Goal: Task Accomplishment & Management: Manage account settings

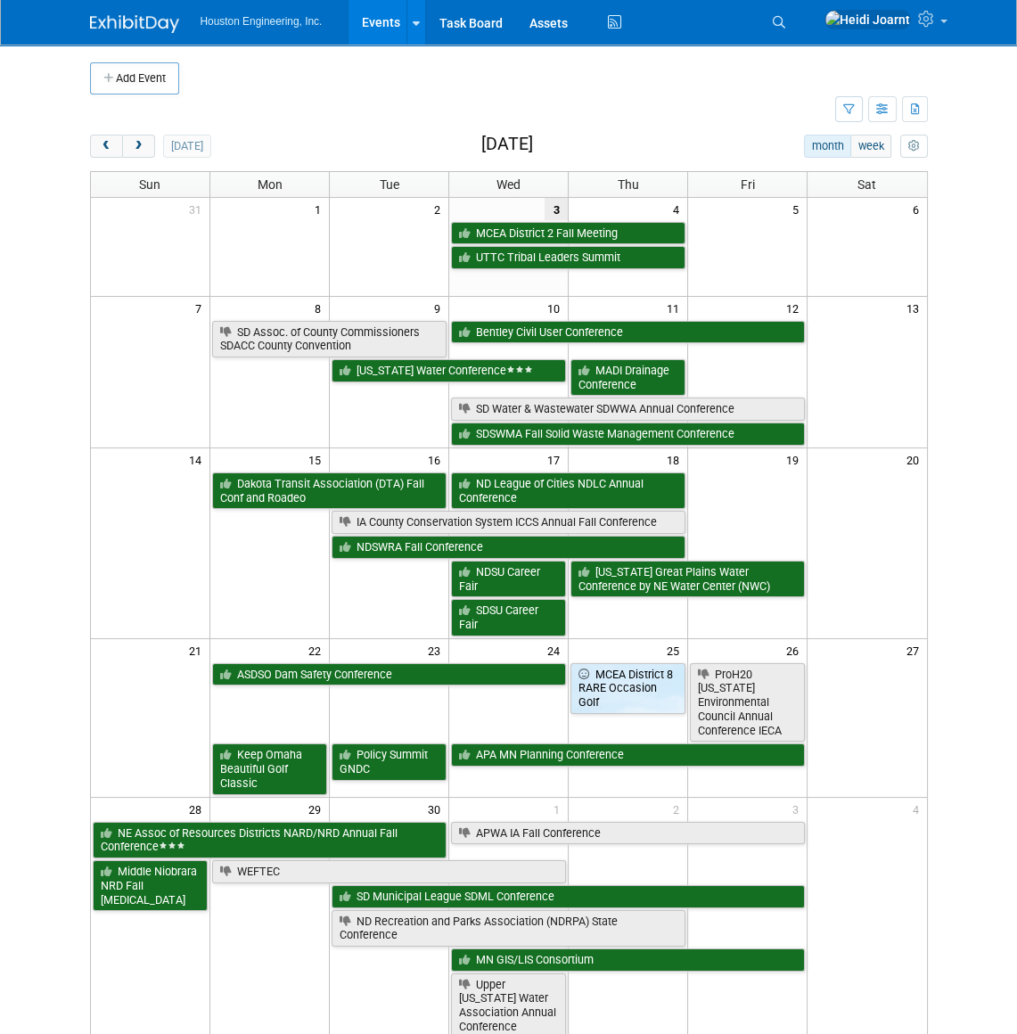
click at [801, 36] on li "Search" at bounding box center [781, 20] width 39 height 41
click at [801, 29] on link "Search" at bounding box center [781, 22] width 39 height 29
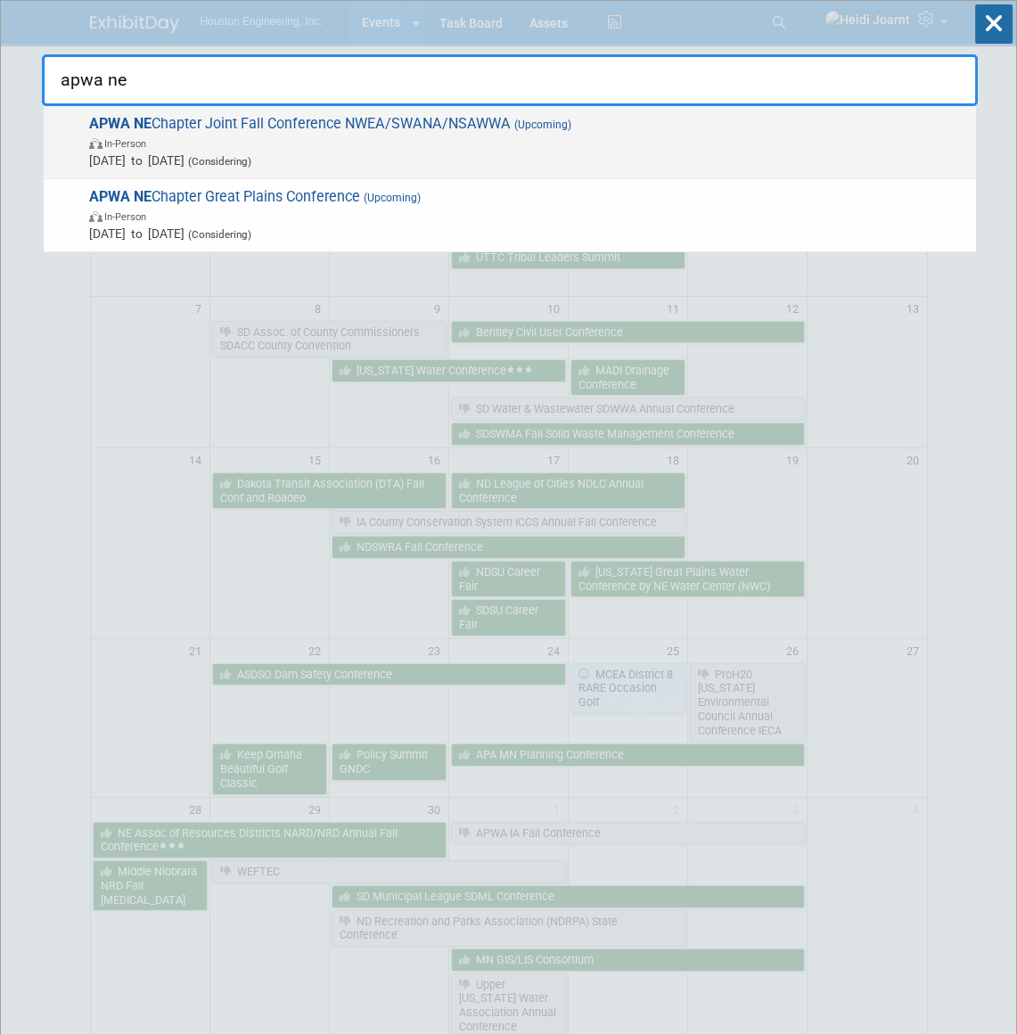
type input "apwa ne"
click at [334, 125] on span "APWA NE Chapter Joint Fall Conference NWEA/SWANA/NSAWWA (Upcoming) In-Person No…" at bounding box center [525, 142] width 883 height 54
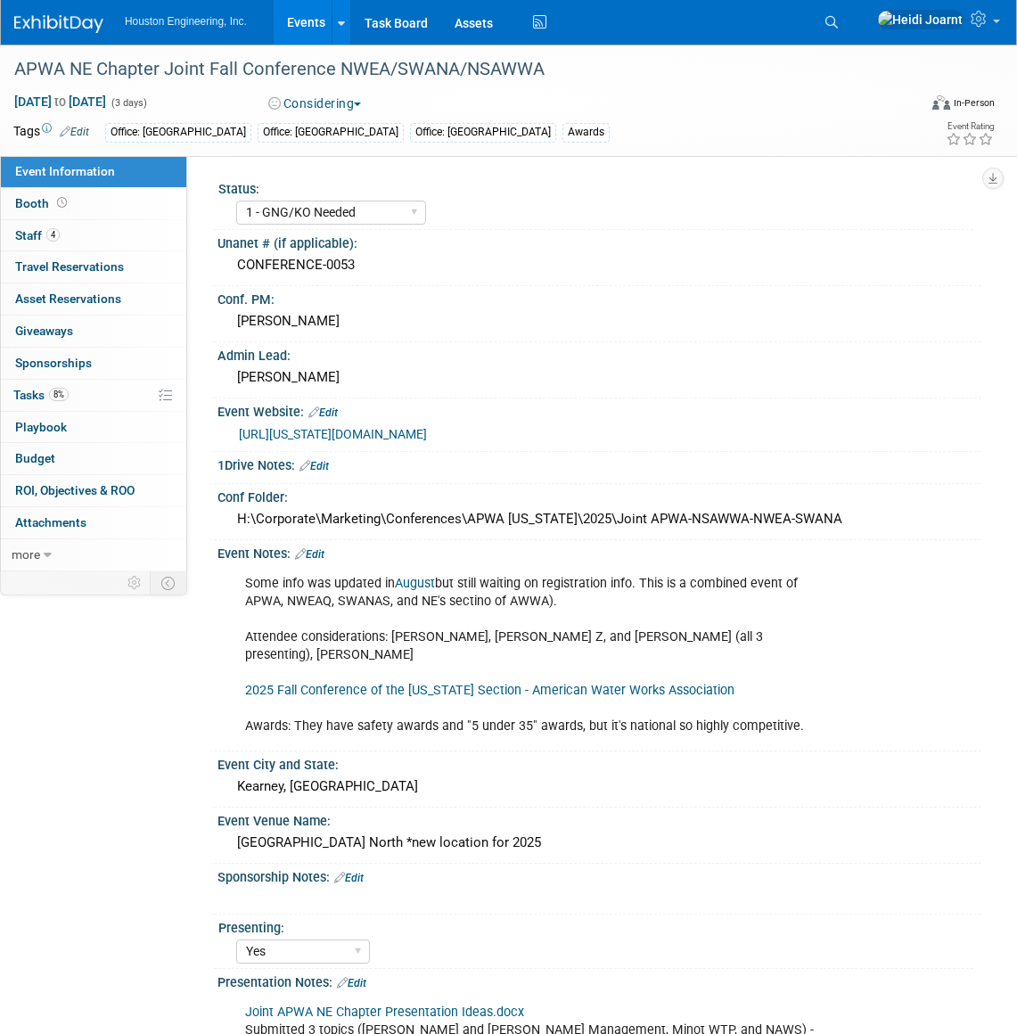
select select "1 - GNG/KO Needed"
select select "Yes"
select select "Multi-sector/Any/All"
click at [316, 26] on link "Events" at bounding box center [306, 22] width 65 height 45
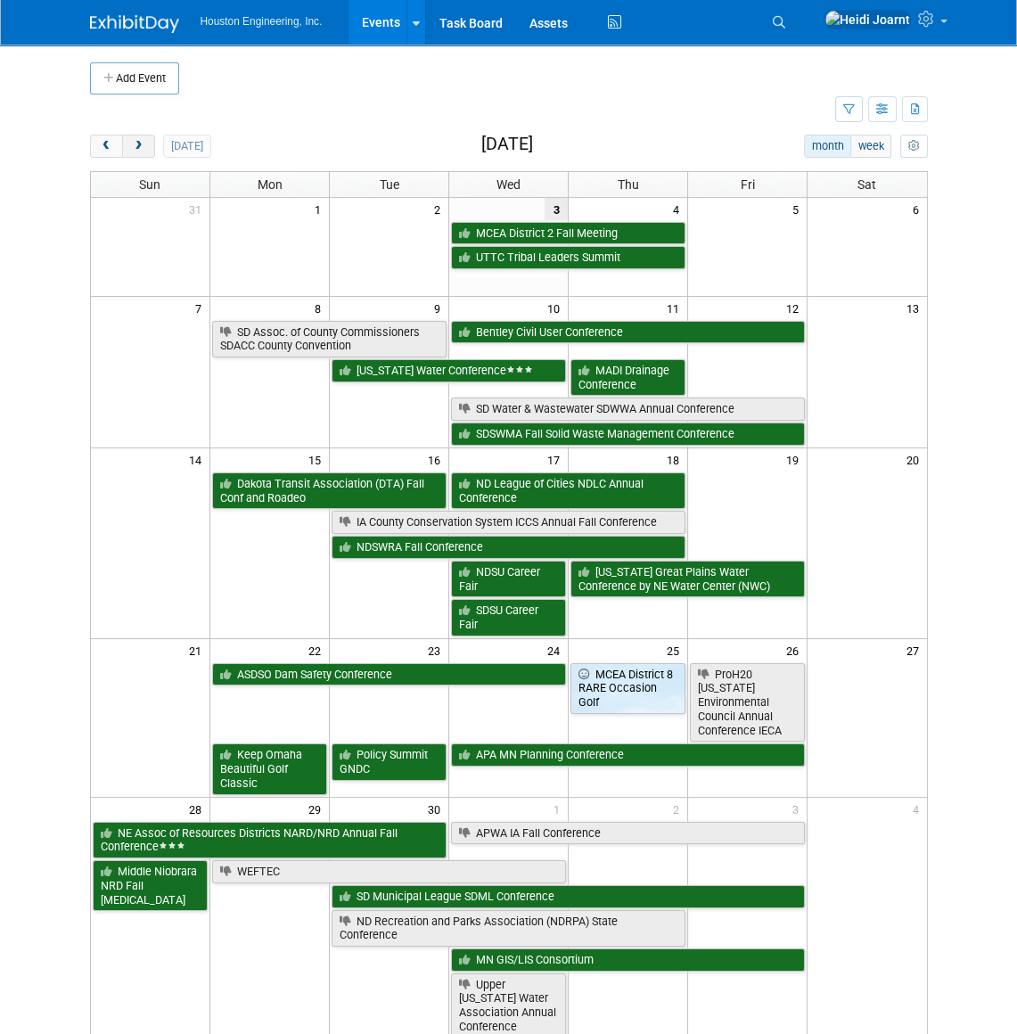
click at [144, 154] on button "next" at bounding box center [138, 146] width 33 height 23
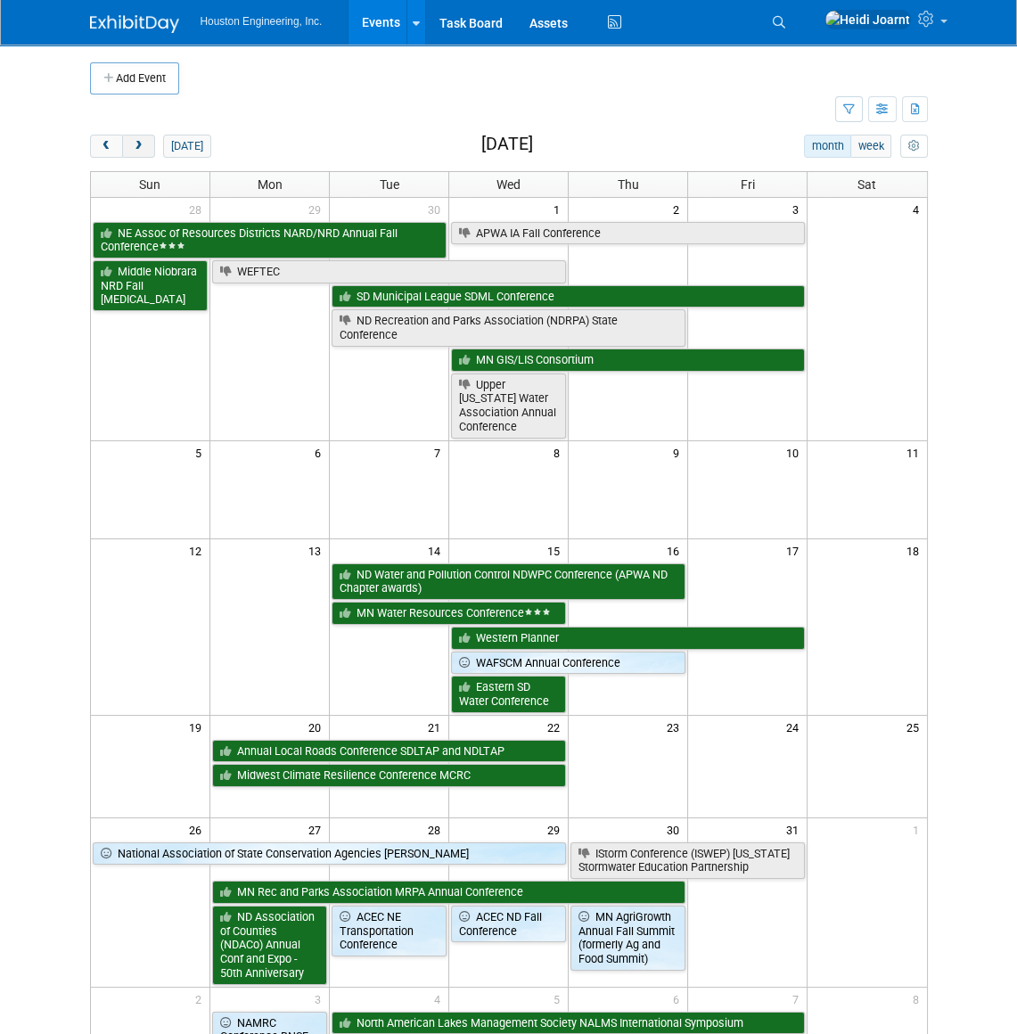
click at [144, 154] on button "next" at bounding box center [138, 146] width 33 height 23
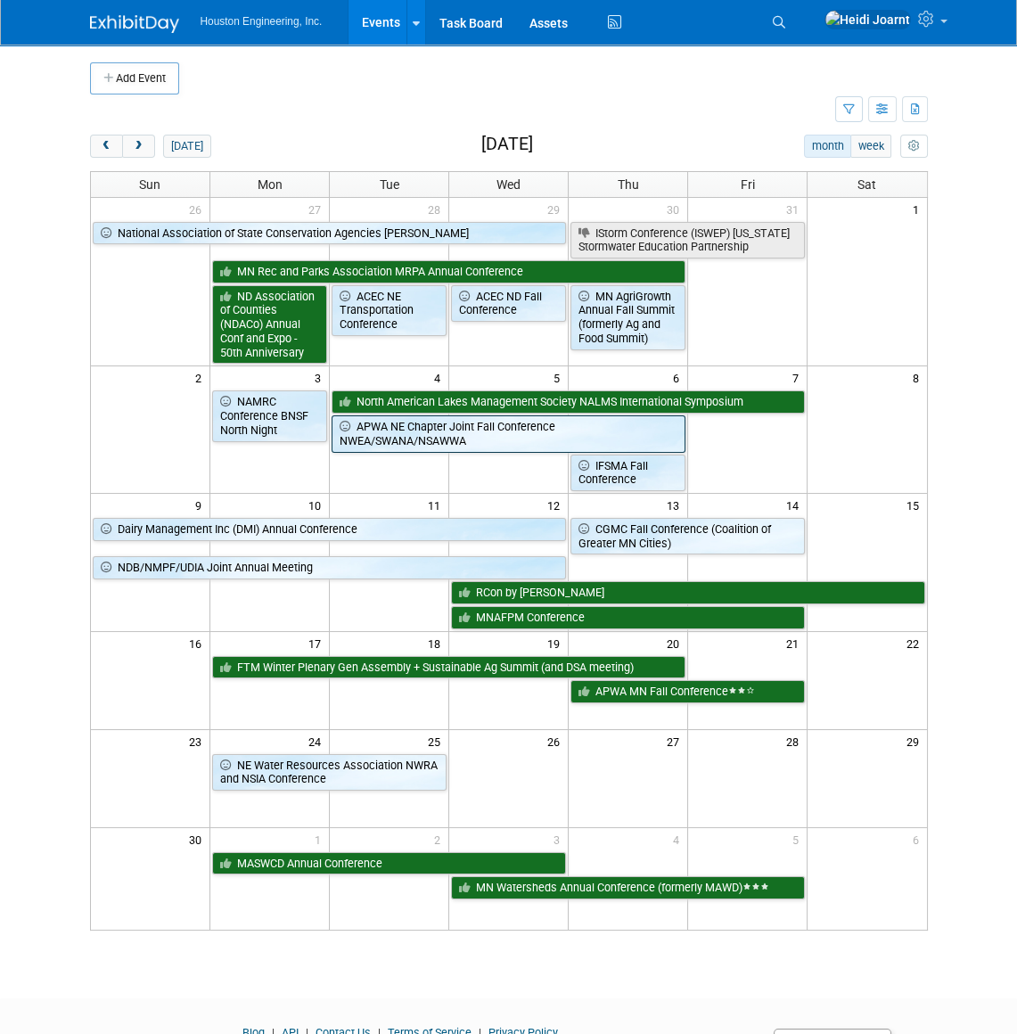
click at [400, 429] on link "APWA NE Chapter Joint Fall Conference NWEA/SWANA/NSAWWA" at bounding box center [508, 433] width 354 height 37
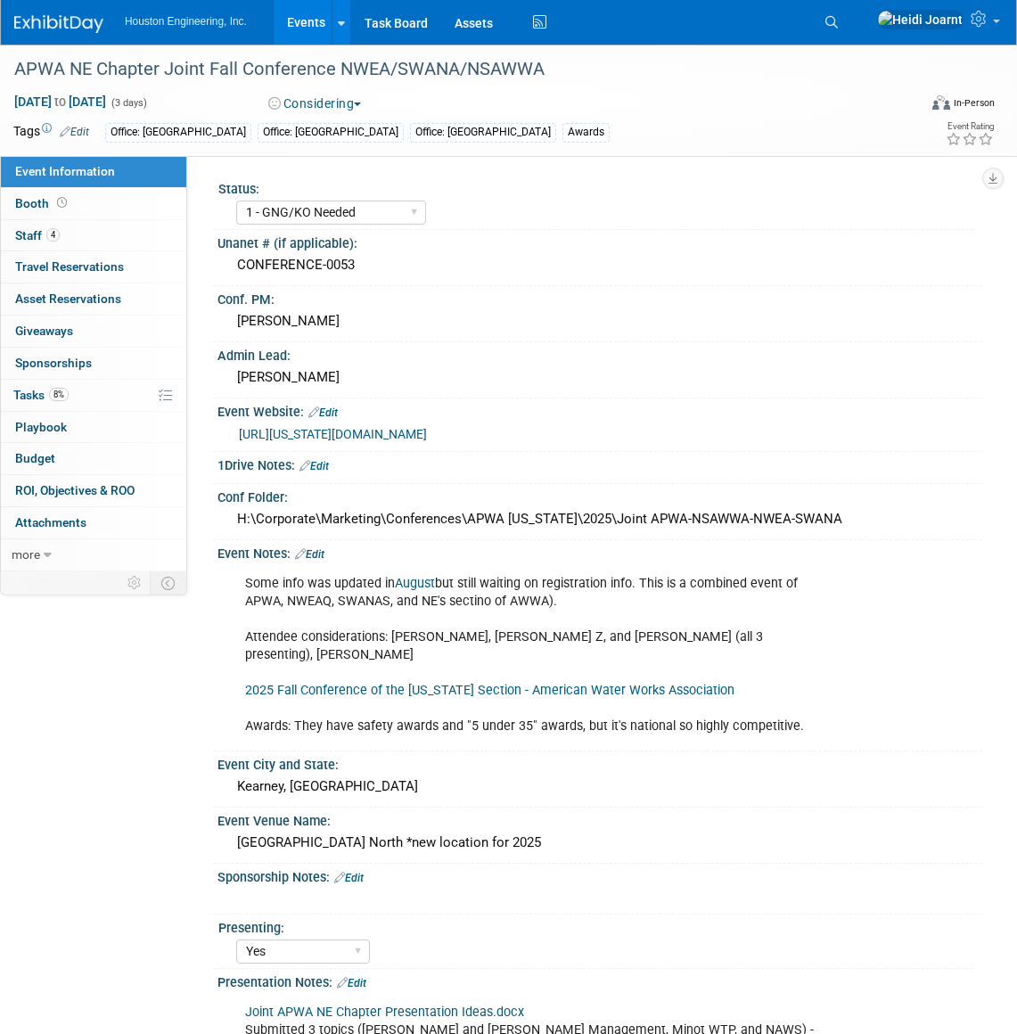
select select "1 - GNG/KO Needed"
select select "Yes"
select select "Multi-sector/Any/All"
click at [383, 200] on div "1 - GNG/KO Needed 2 - Post KO/Active Planning 3 - Reg/Prep Done" at bounding box center [331, 212] width 190 height 33
click at [386, 229] on div "Status: 1 - GNG/KO Needed 2 - Post KO/Active Planning 3 - Reg/Prep Done" at bounding box center [593, 203] width 759 height 54
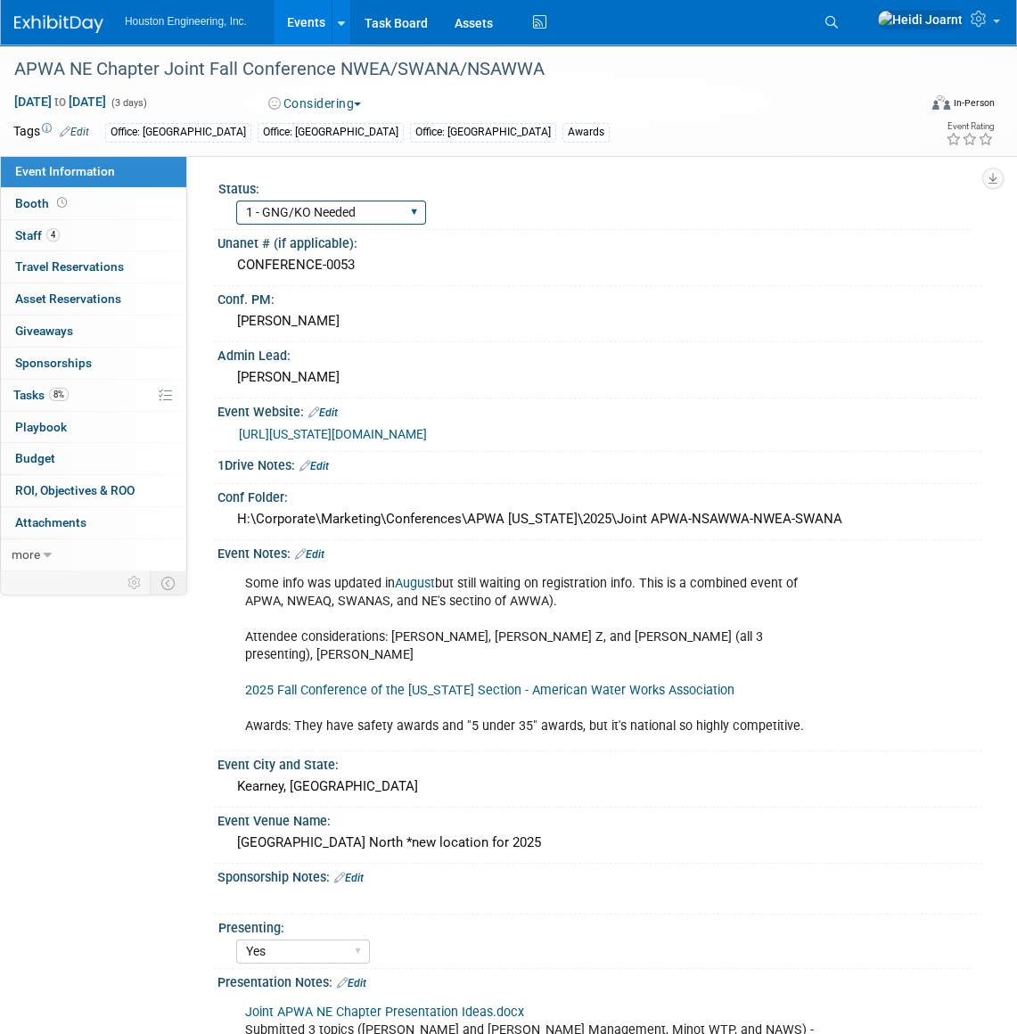
click at [388, 220] on select "1 - GNG/KO Needed 2 - Post KO/Active Planning 3 - Reg/Prep Done" at bounding box center [331, 212] width 190 height 24
select select "2 - Post KO/Active Planning"
click at [236, 200] on select "1 - GNG/KO Needed 2 - Post KO/Active Planning 3 - Reg/Prep Done" at bounding box center [331, 212] width 190 height 24
click at [351, 104] on button "Considering" at bounding box center [315, 103] width 106 height 18
click at [350, 134] on link "Committed" at bounding box center [333, 131] width 141 height 25
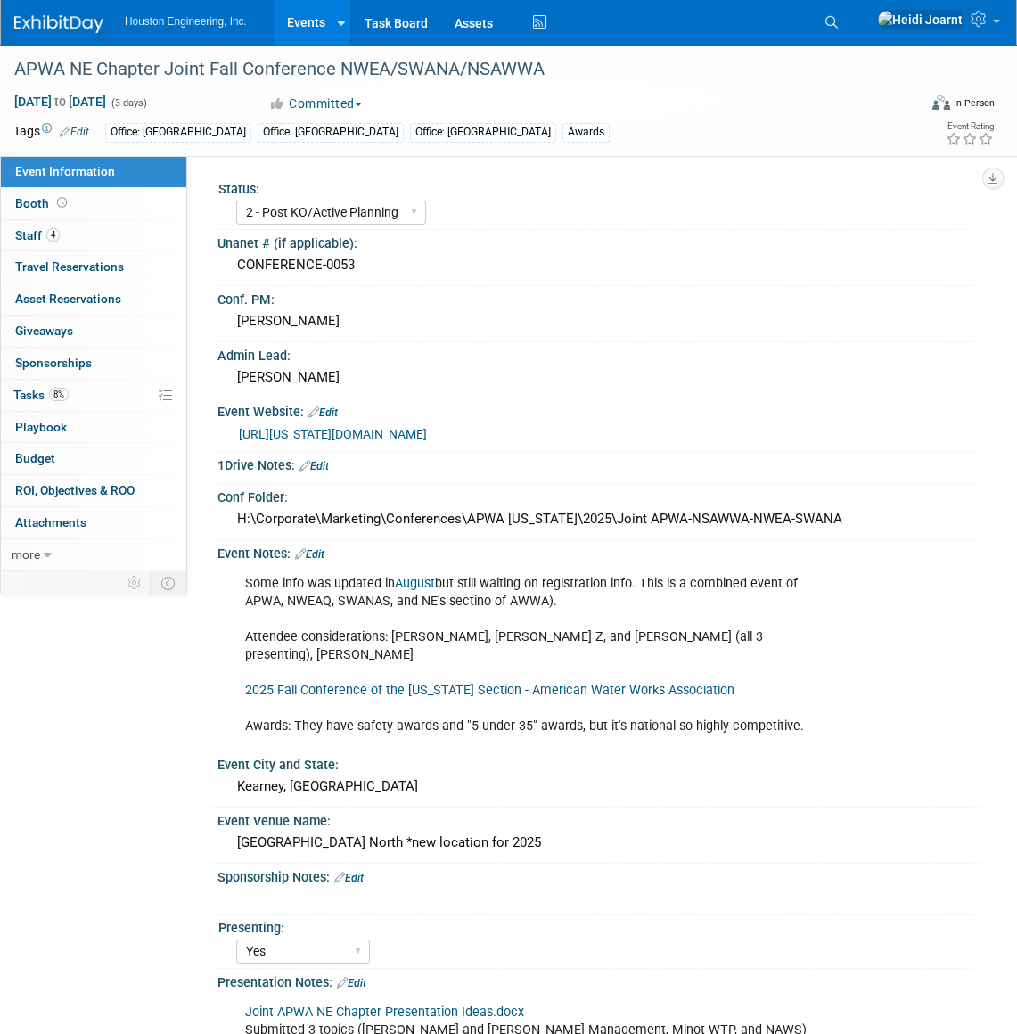
click at [399, 431] on link "https://nebraska.apwa.org/news-and-announcements/2025-joint-fall-conference/" at bounding box center [333, 434] width 188 height 14
click at [80, 376] on link "0 Sponsorships 0" at bounding box center [93, 362] width 185 height 31
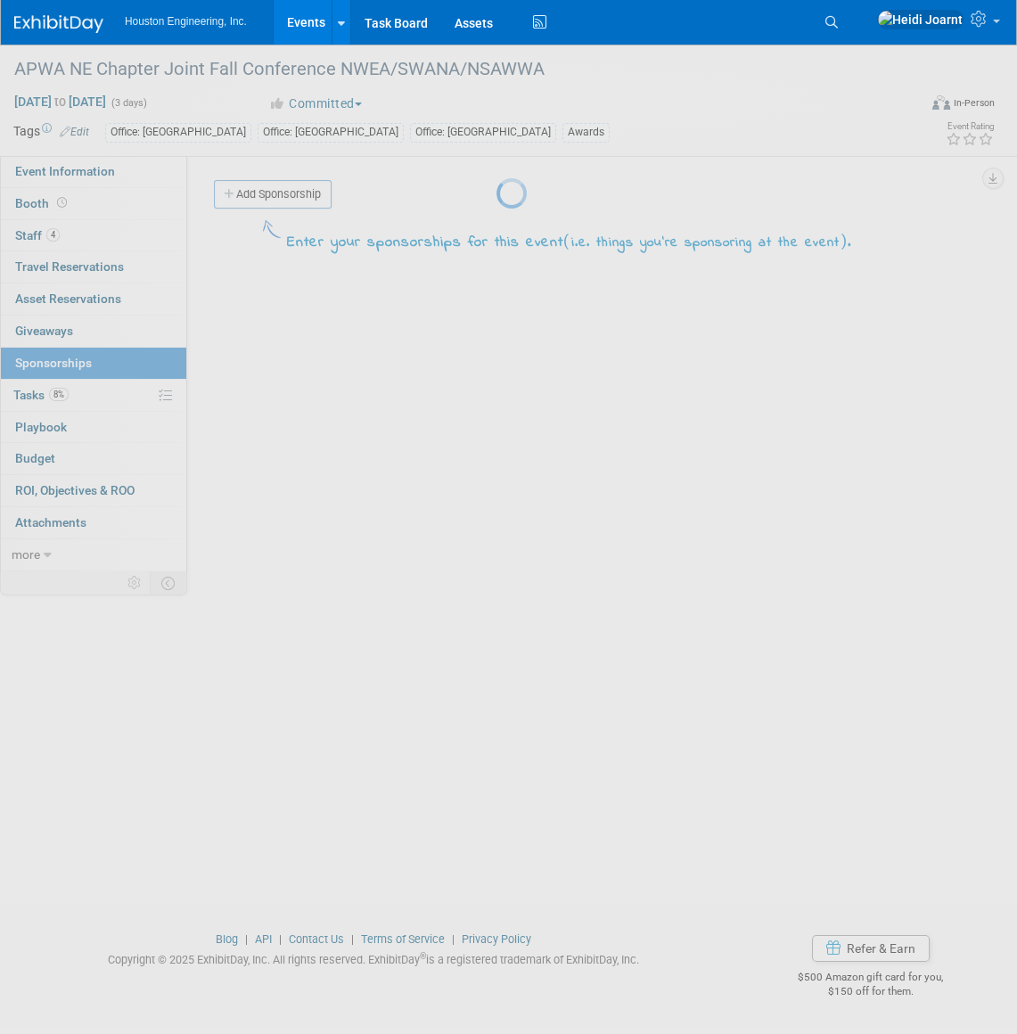
click at [496, 395] on div at bounding box center [508, 517] width 25 height 1034
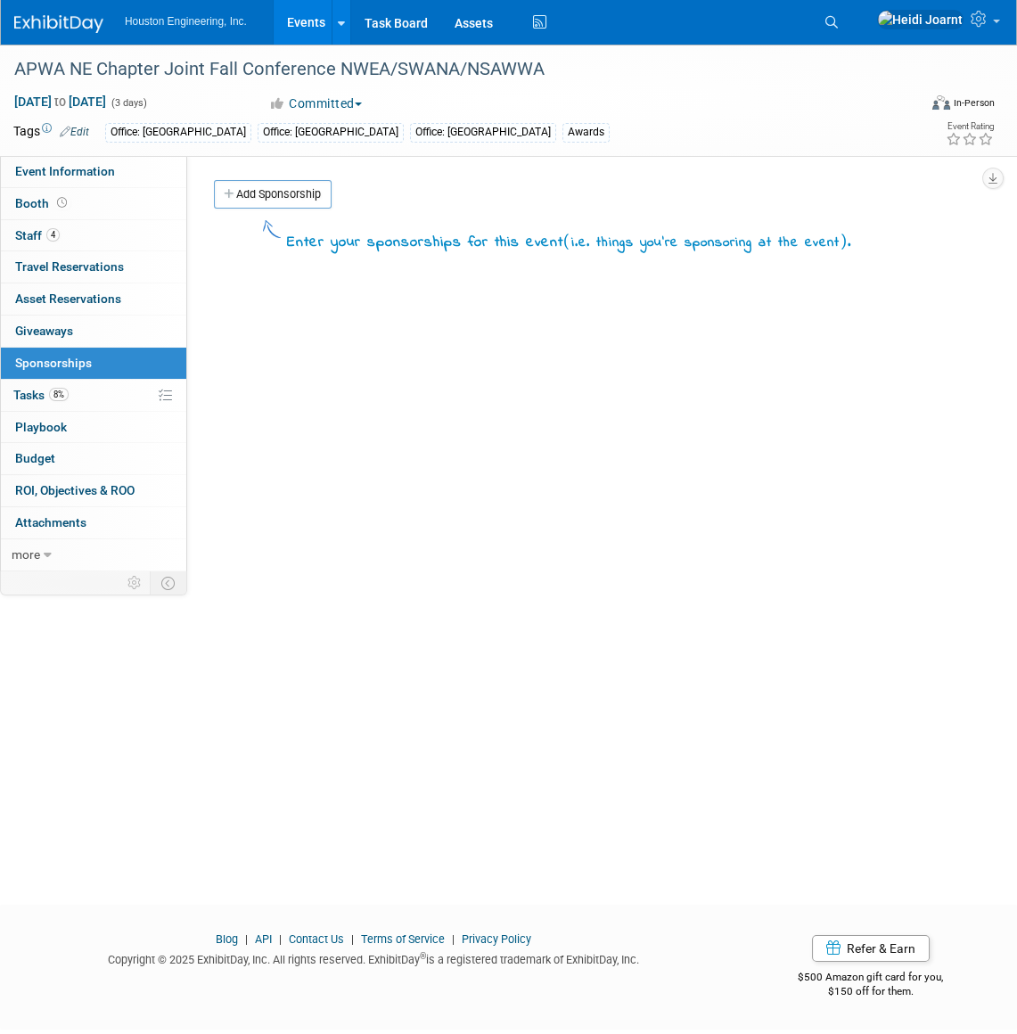
click at [78, 395] on link "8% Tasks 8%" at bounding box center [93, 395] width 185 height 31
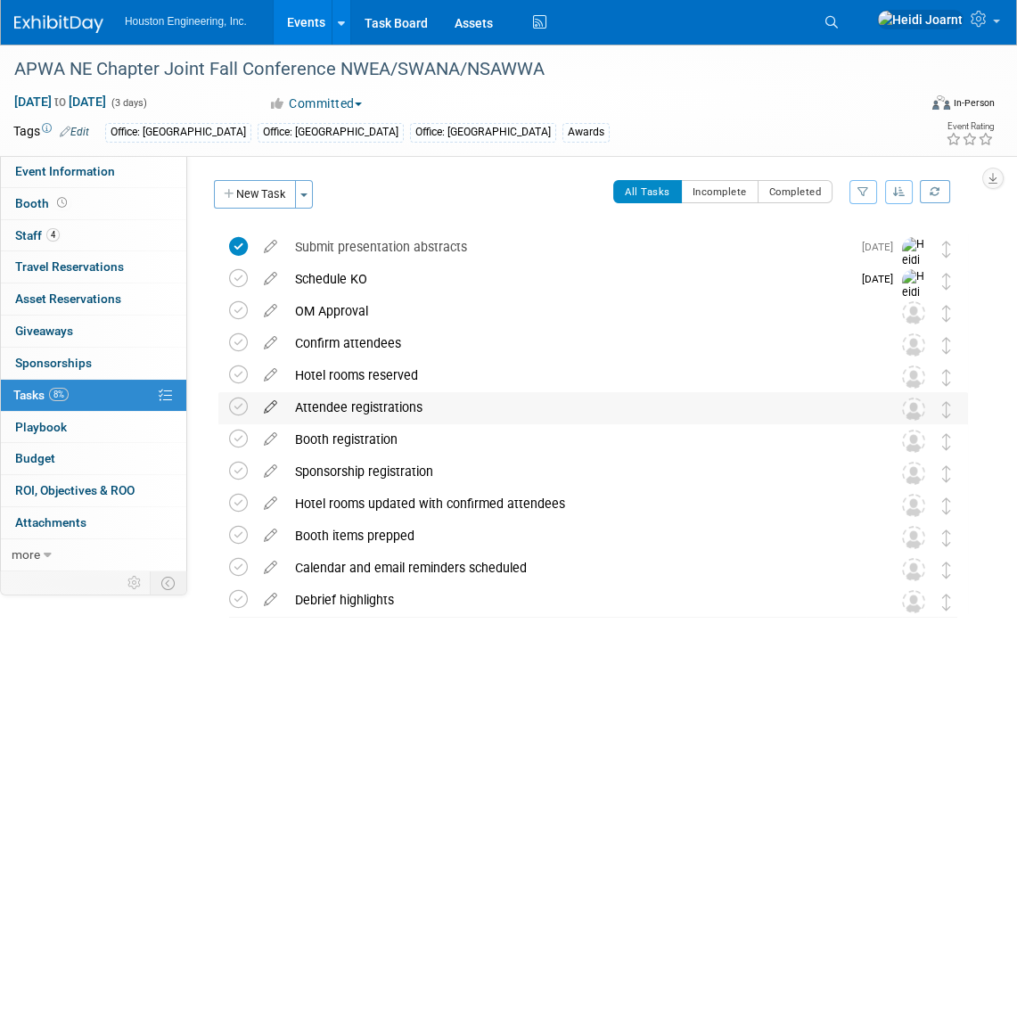
click at [272, 414] on link at bounding box center [270, 407] width 31 height 16
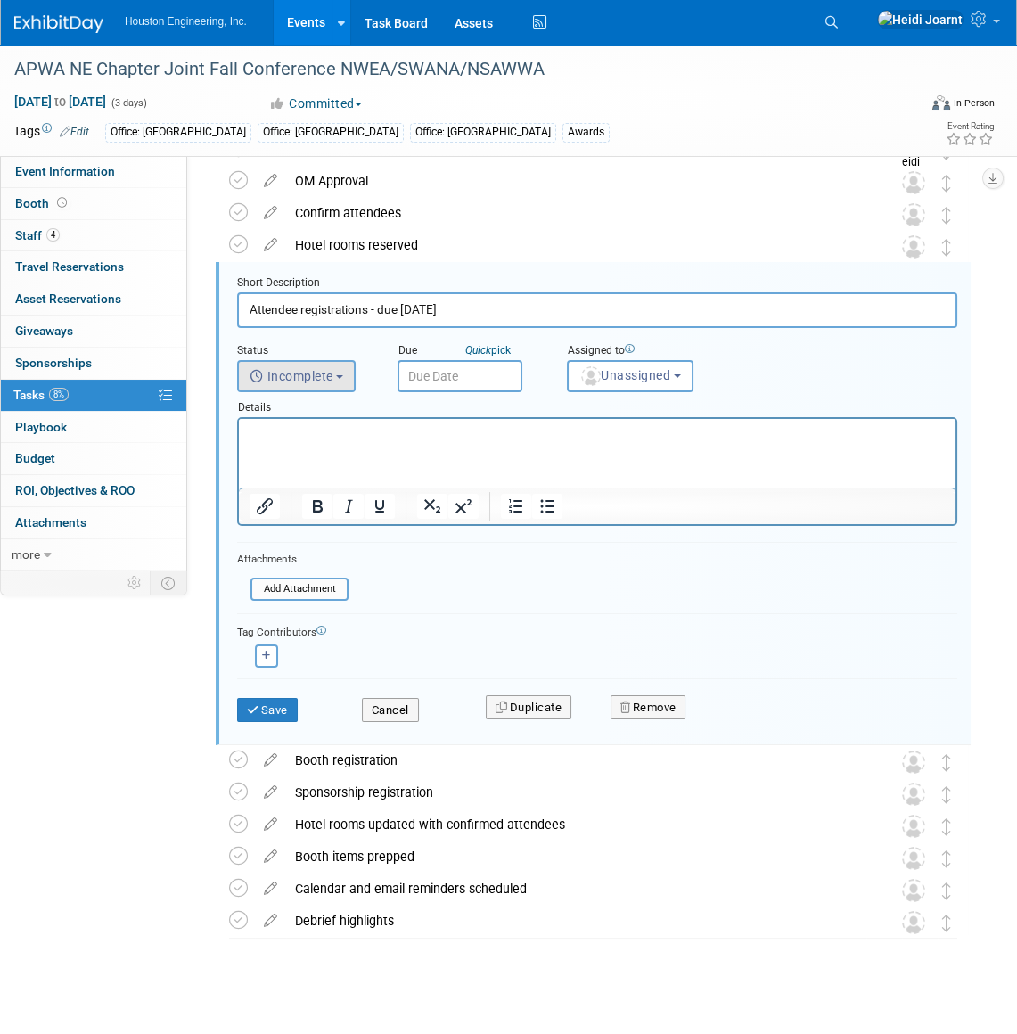
type input "Attendee registrations - due Oct 17"
click at [282, 369] on span "Incomplete" at bounding box center [291, 376] width 84 height 14
click at [310, 352] on div "Status" at bounding box center [304, 351] width 134 height 17
click at [436, 374] on input "text" at bounding box center [459, 376] width 125 height 32
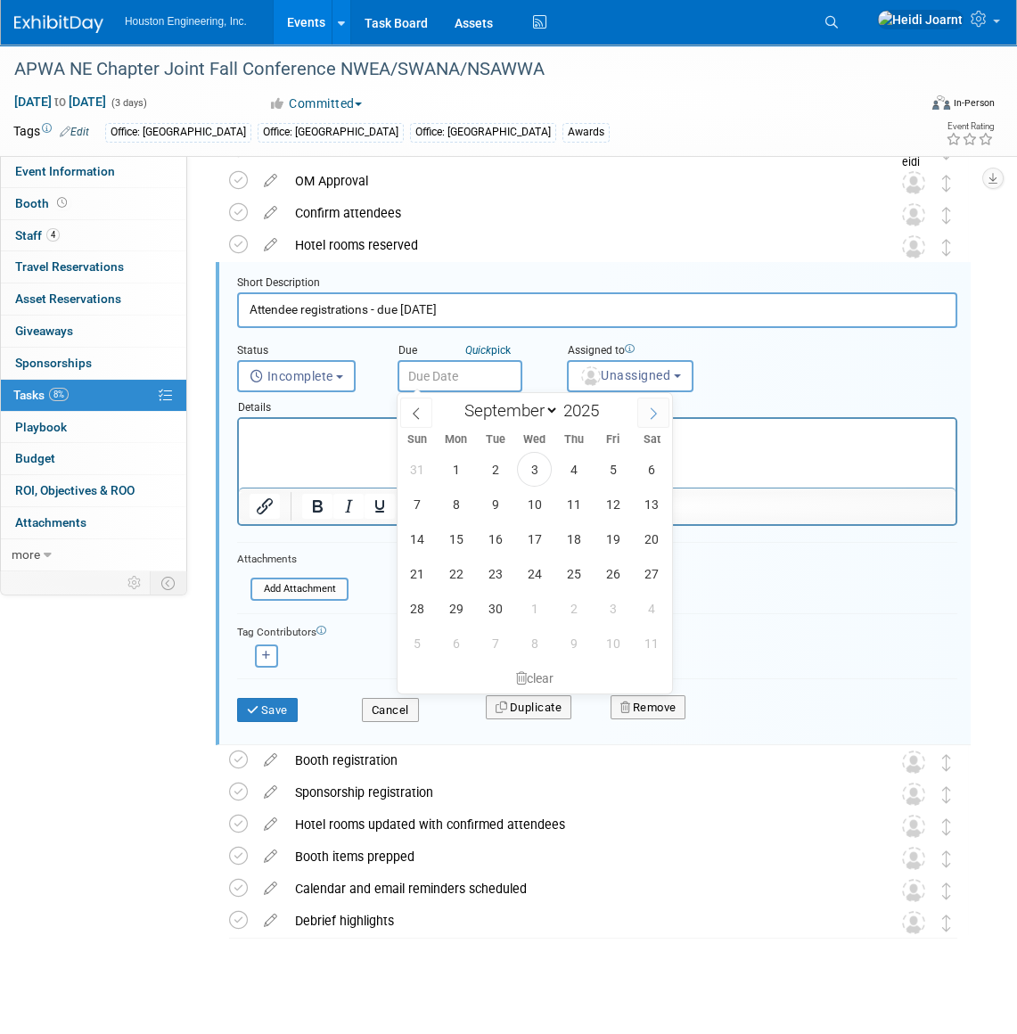
click at [655, 410] on icon at bounding box center [653, 413] width 12 height 12
select select "9"
click at [454, 544] on span "13" at bounding box center [455, 538] width 35 height 35
type input "Oct 13, 2025"
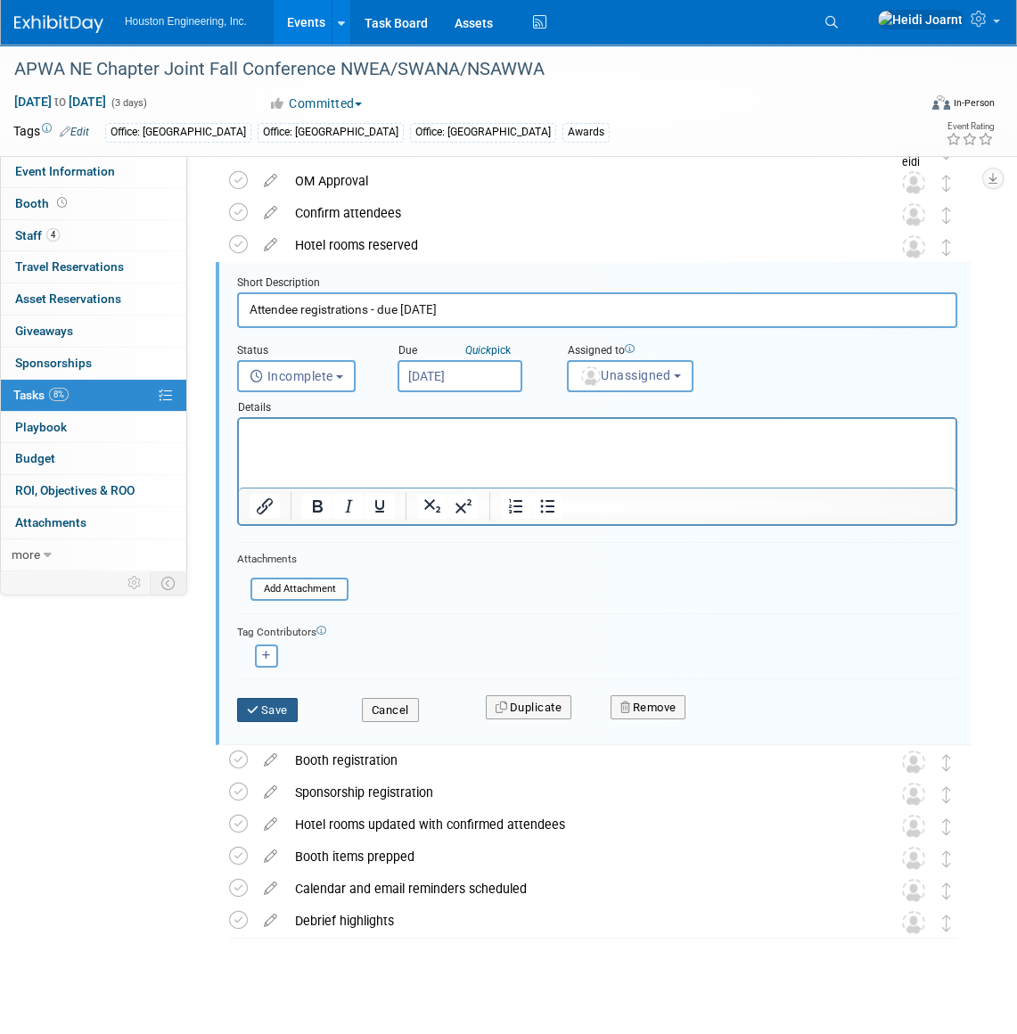
click at [290, 699] on button "Save" at bounding box center [267, 710] width 61 height 25
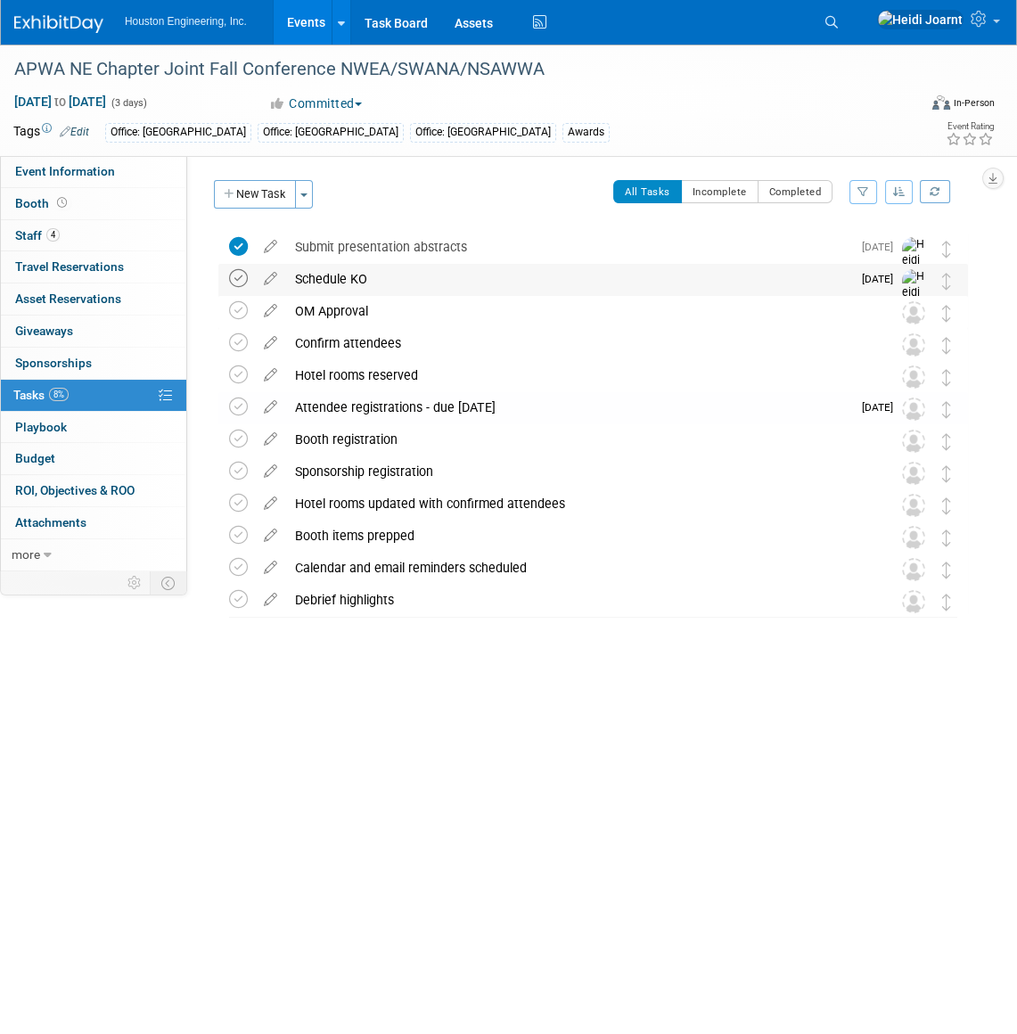
click at [240, 281] on icon at bounding box center [238, 278] width 19 height 19
click at [274, 283] on icon at bounding box center [270, 275] width 31 height 22
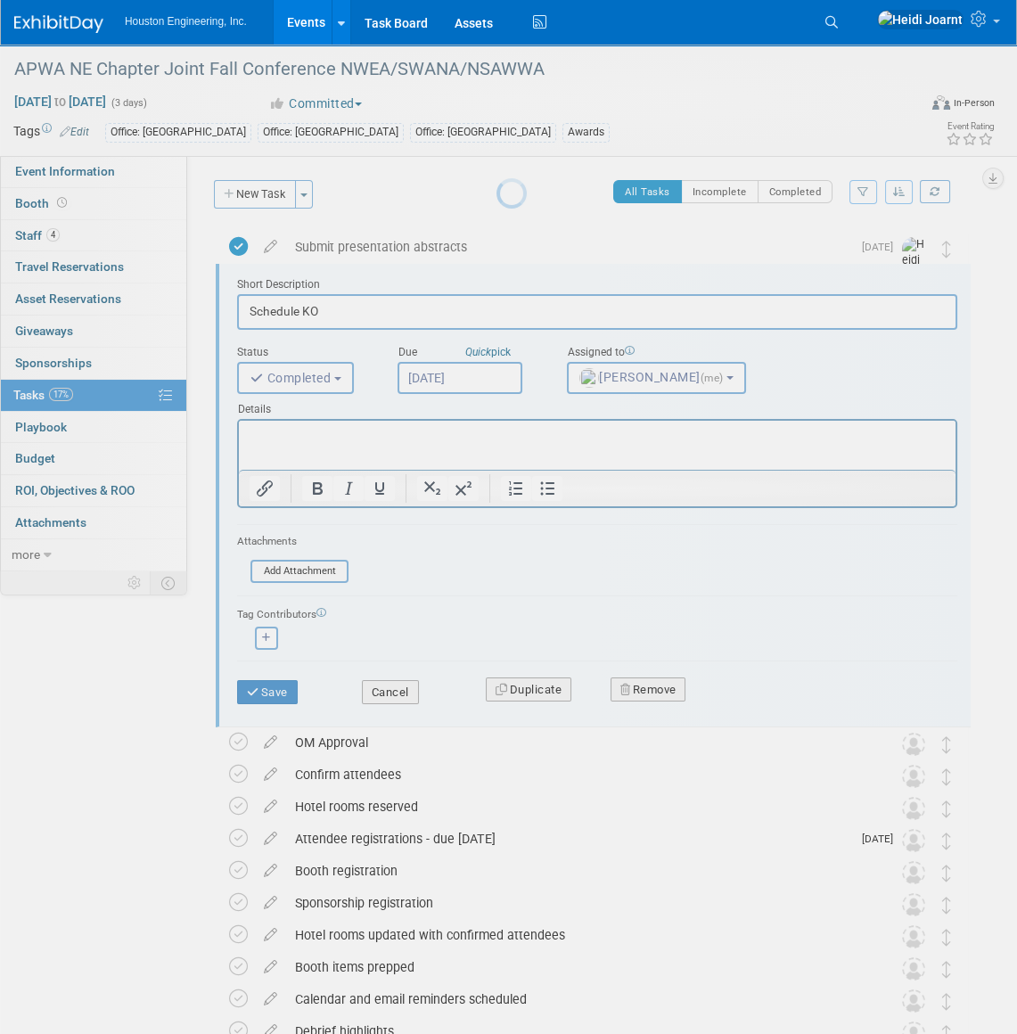
scroll to position [2, 0]
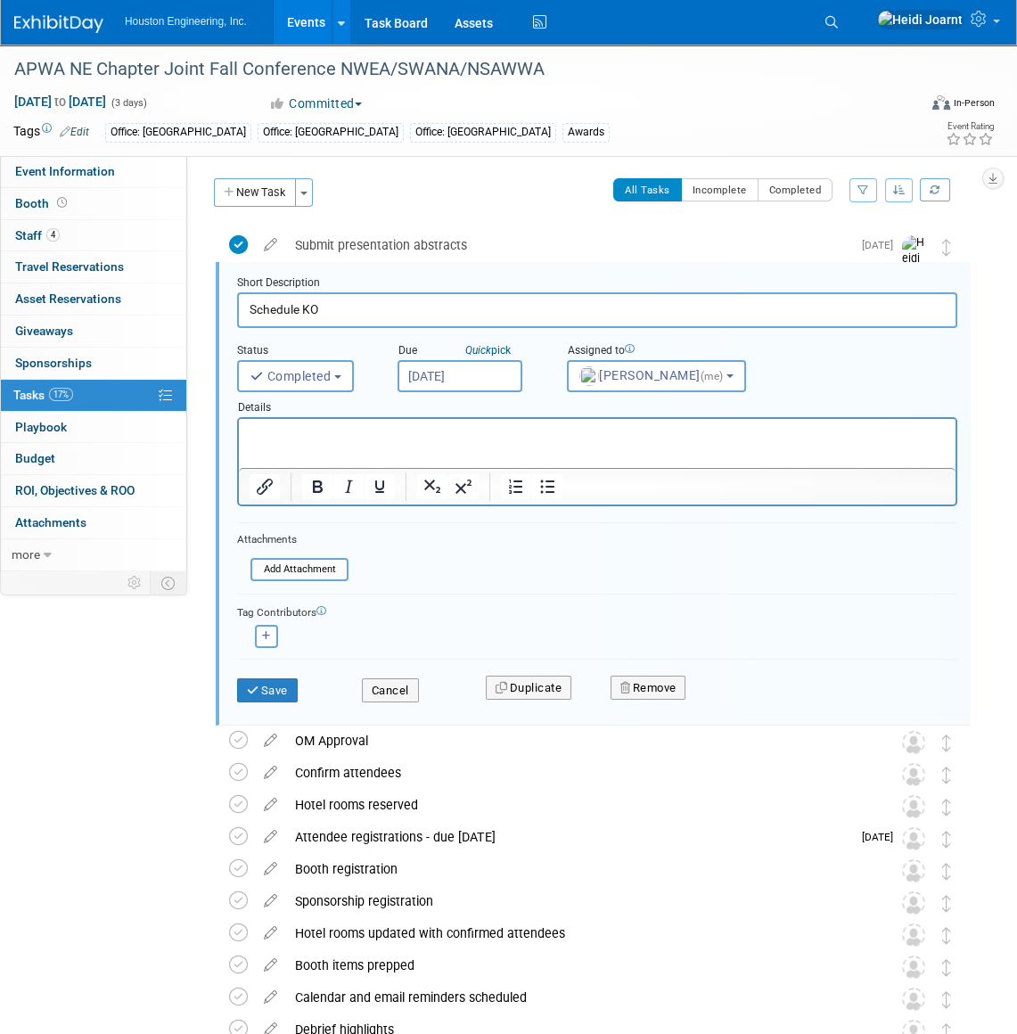
click at [438, 378] on input "[DATE]" at bounding box center [459, 376] width 125 height 32
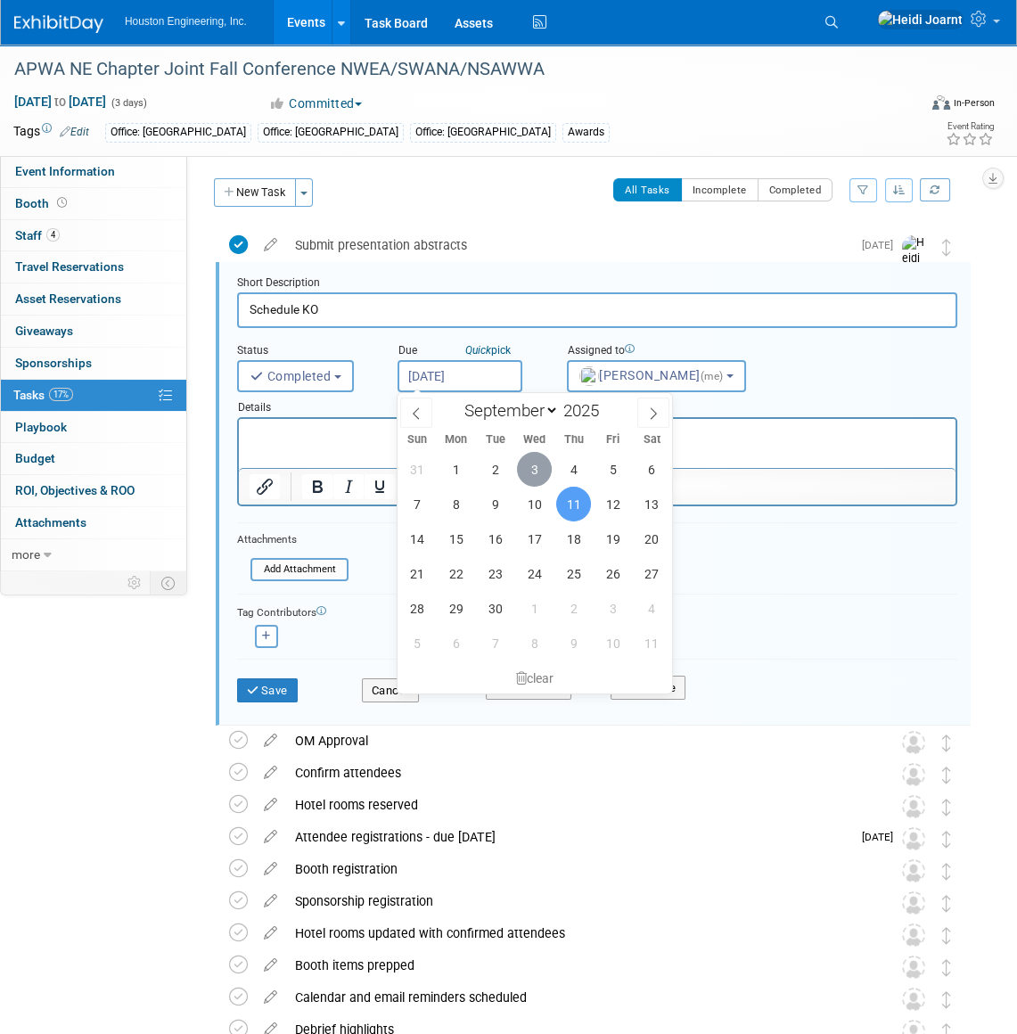
click at [532, 466] on span "3" at bounding box center [534, 469] width 35 height 35
type input "[DATE]"
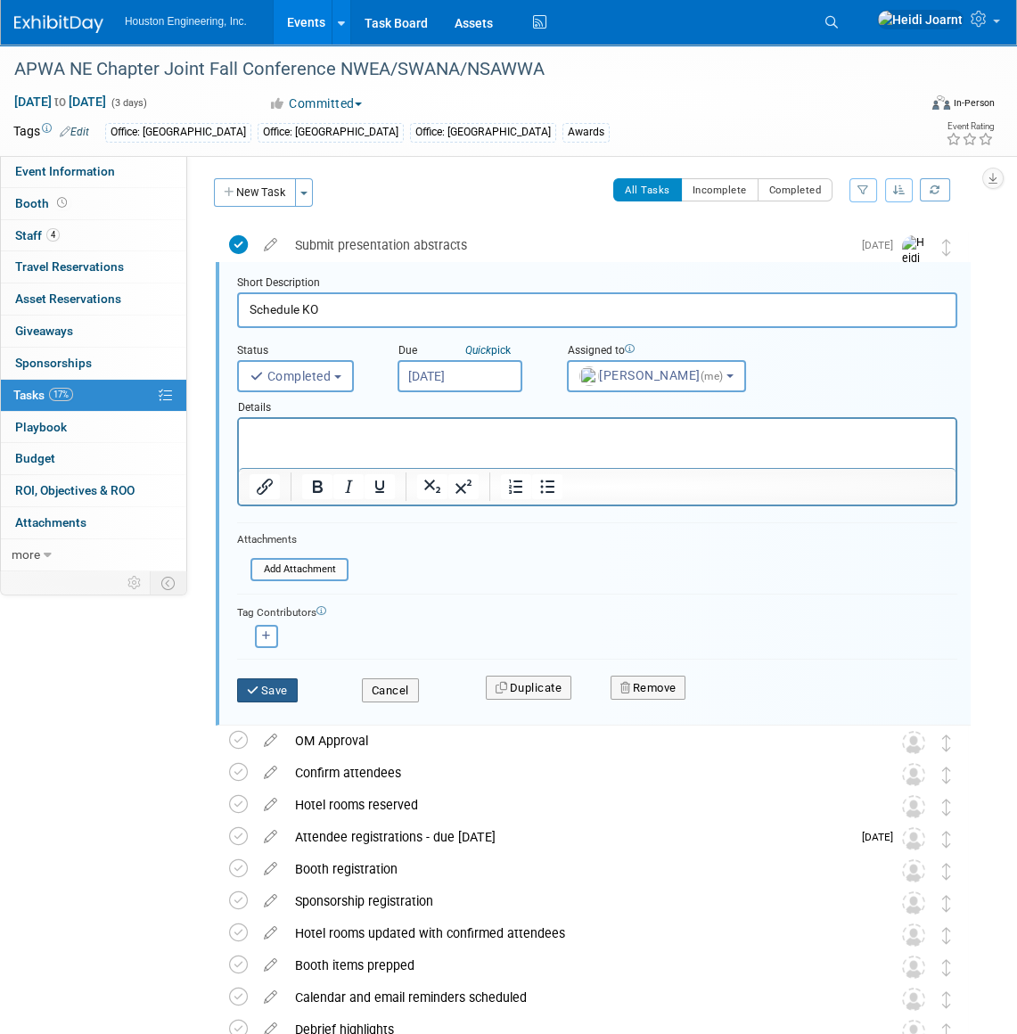
click at [282, 686] on button "Save" at bounding box center [267, 690] width 61 height 25
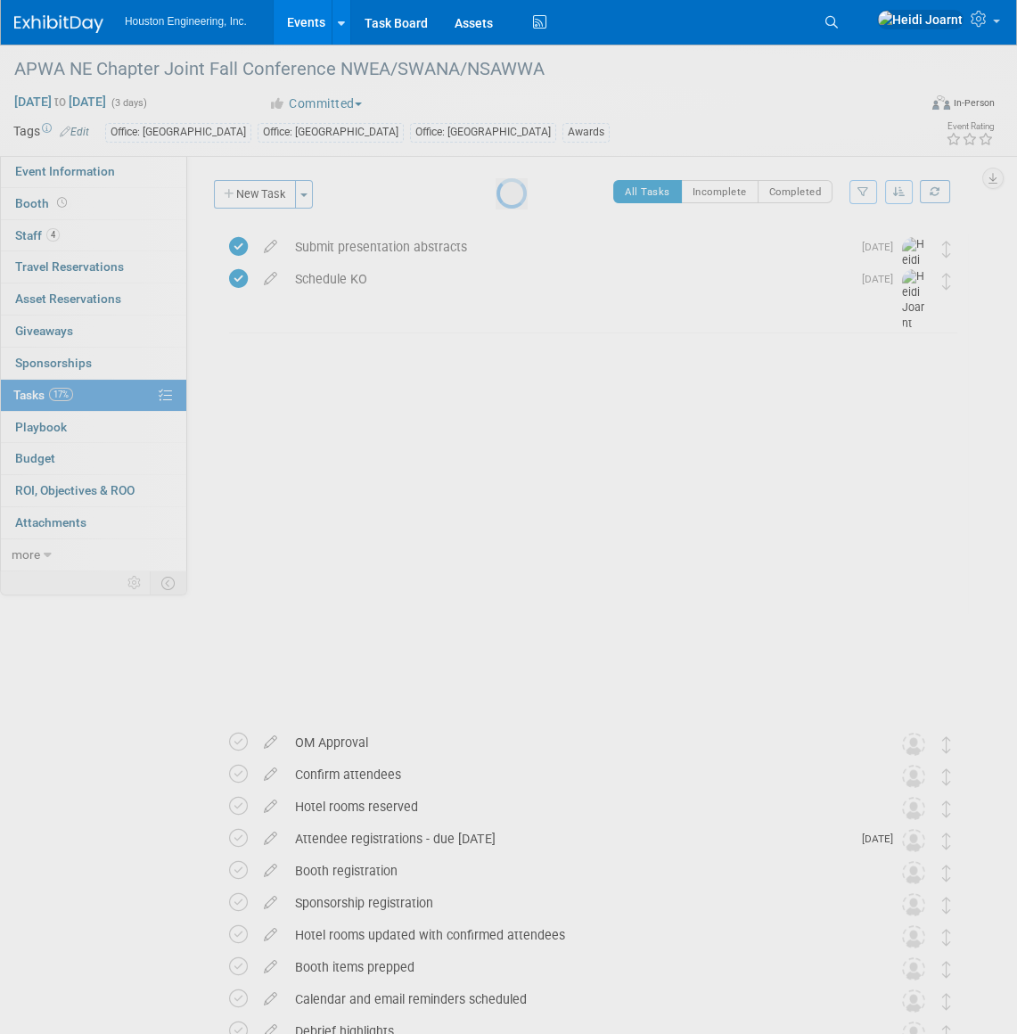
scroll to position [0, 0]
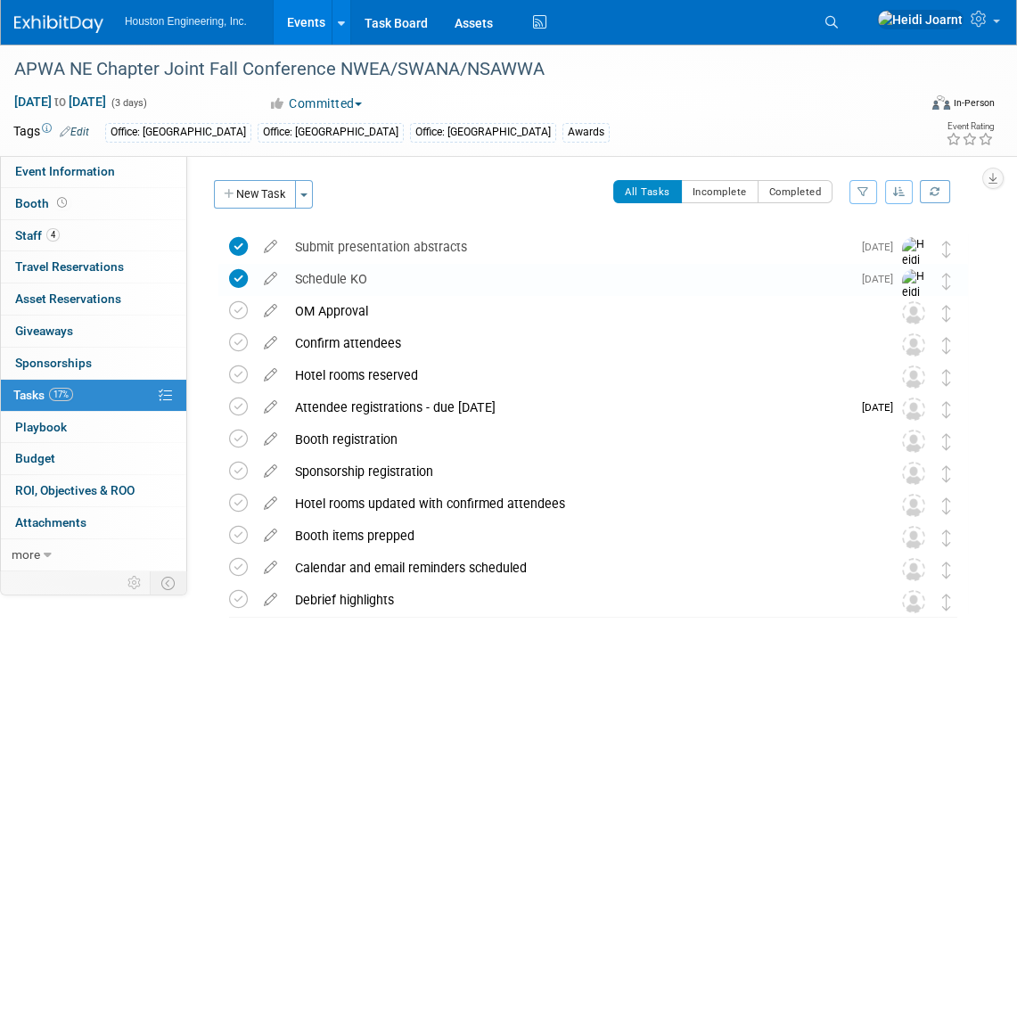
click at [402, 276] on div "Schedule KO" at bounding box center [568, 279] width 565 height 30
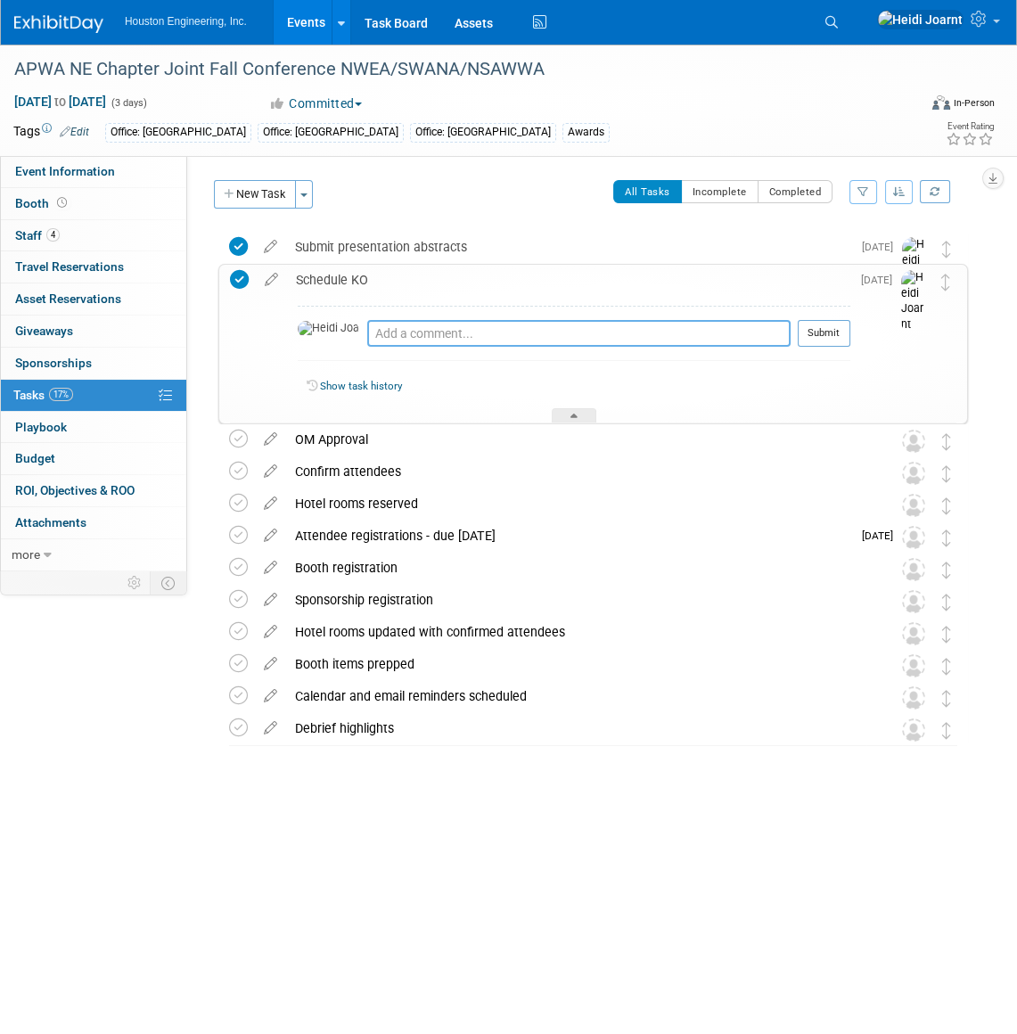
click at [394, 334] on textarea at bounding box center [578, 333] width 423 height 27
type textarea "Held on 9/3"
click at [830, 339] on button "Submit" at bounding box center [823, 333] width 53 height 27
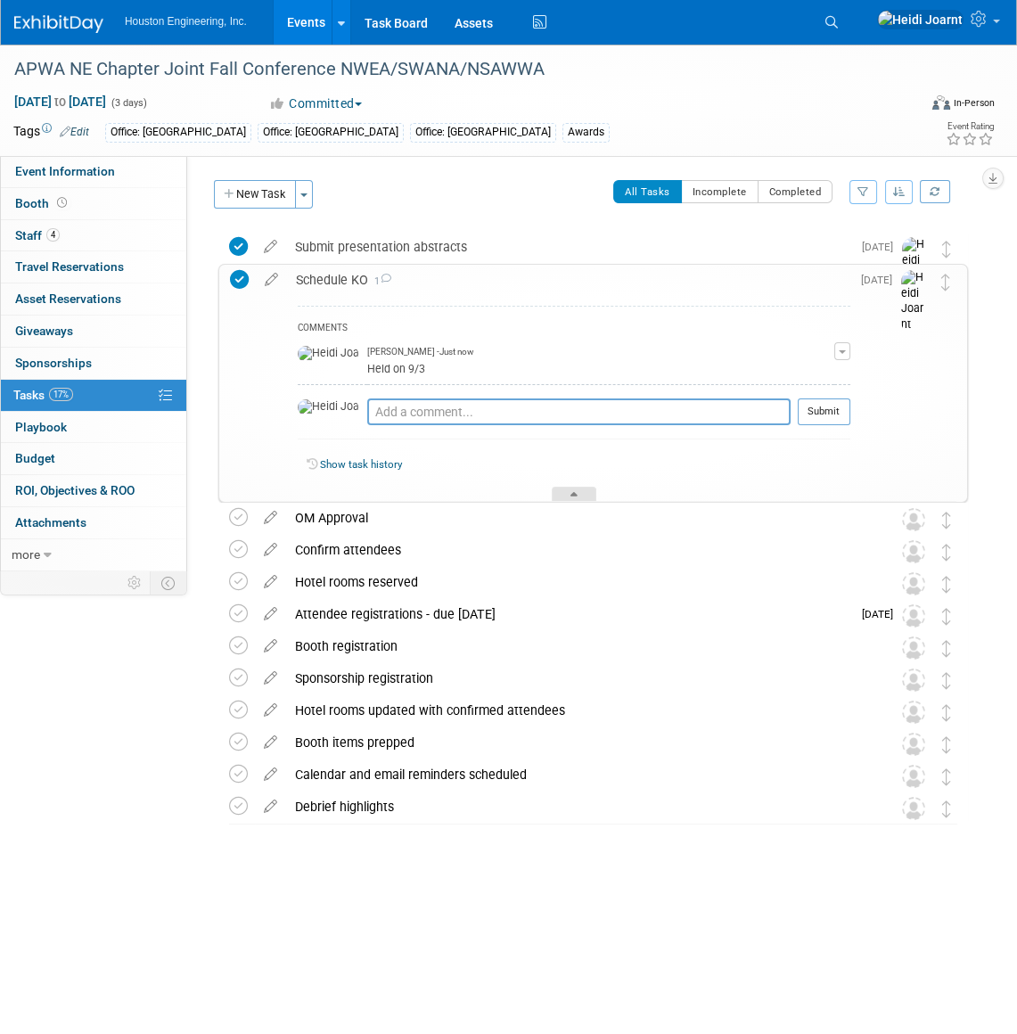
click at [563, 493] on div at bounding box center [574, 493] width 45 height 15
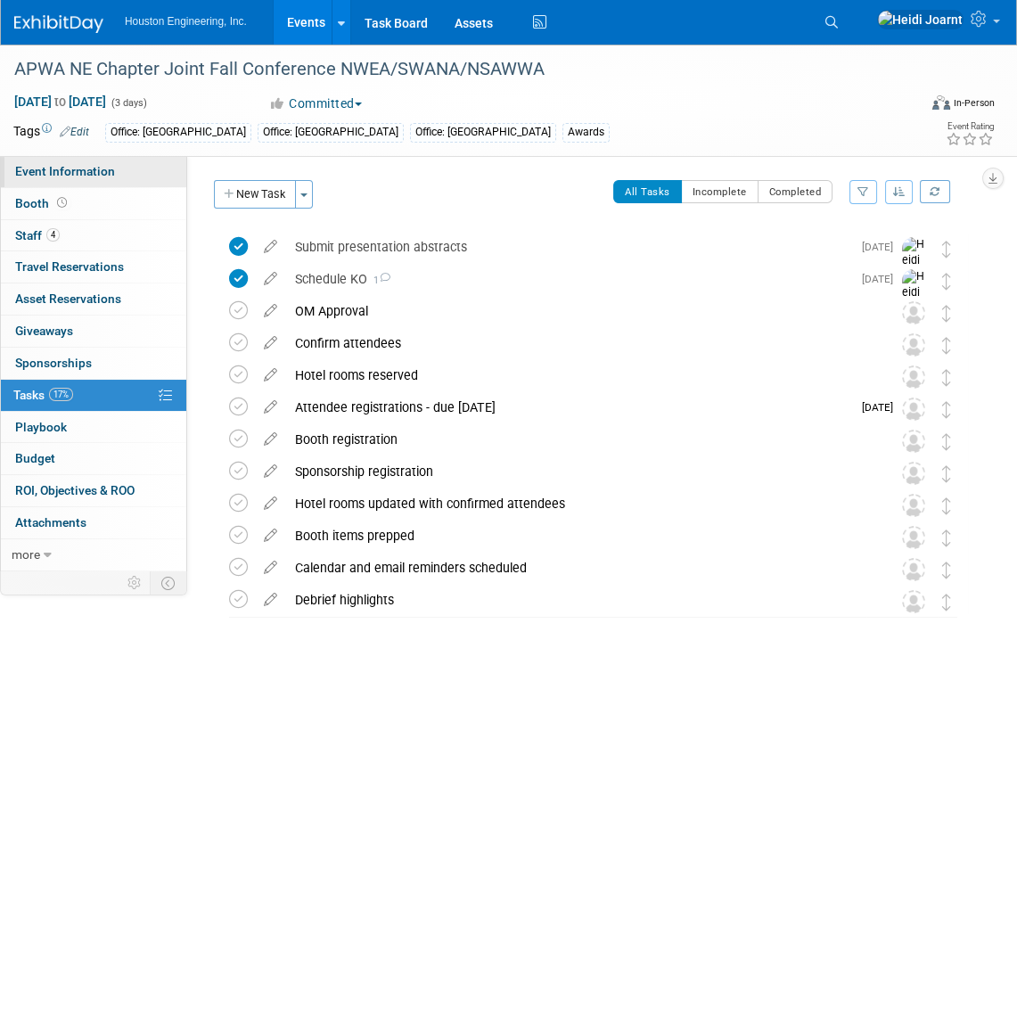
click at [91, 168] on span "Event Information" at bounding box center [65, 171] width 100 height 14
select select "2 - Post KO/Active Planning"
select select "Yes"
select select "Multi-sector/Any/All"
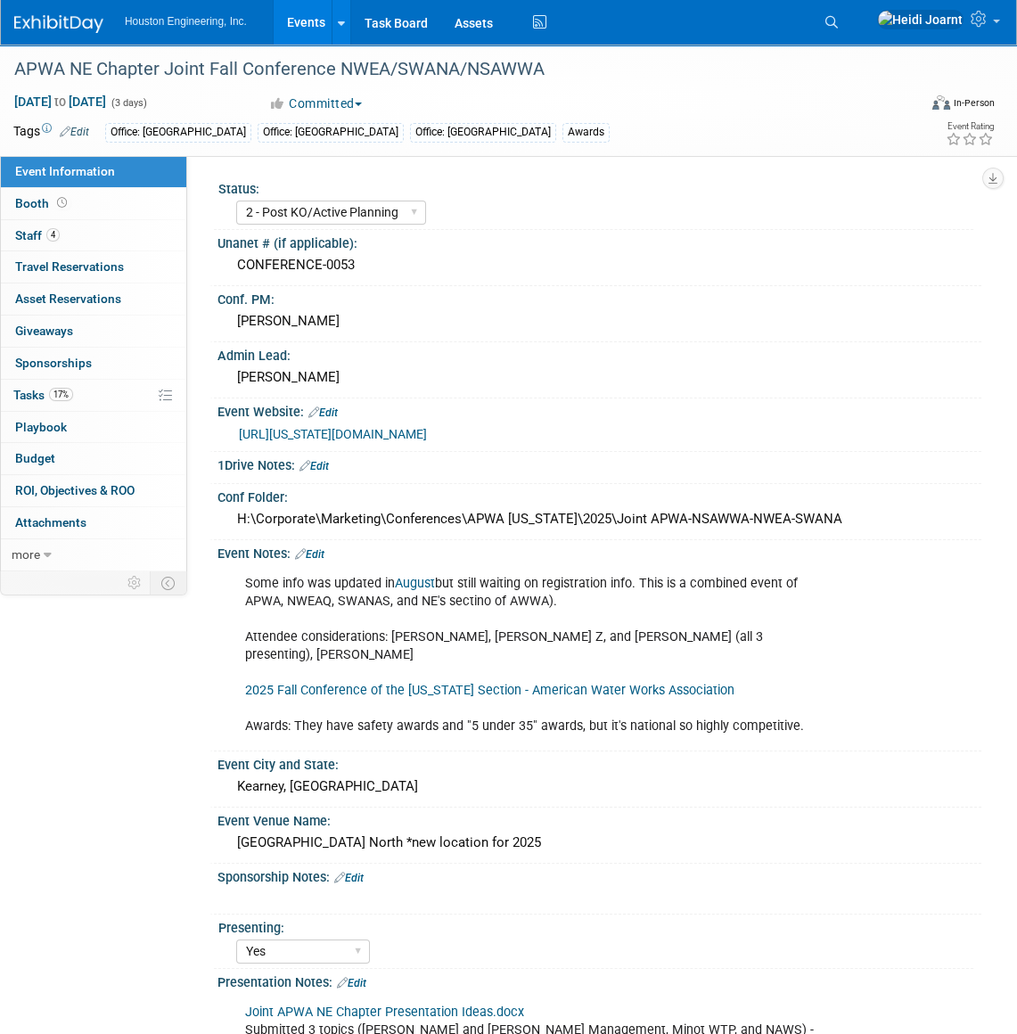
click at [361, 871] on link "Edit" at bounding box center [348, 877] width 29 height 12
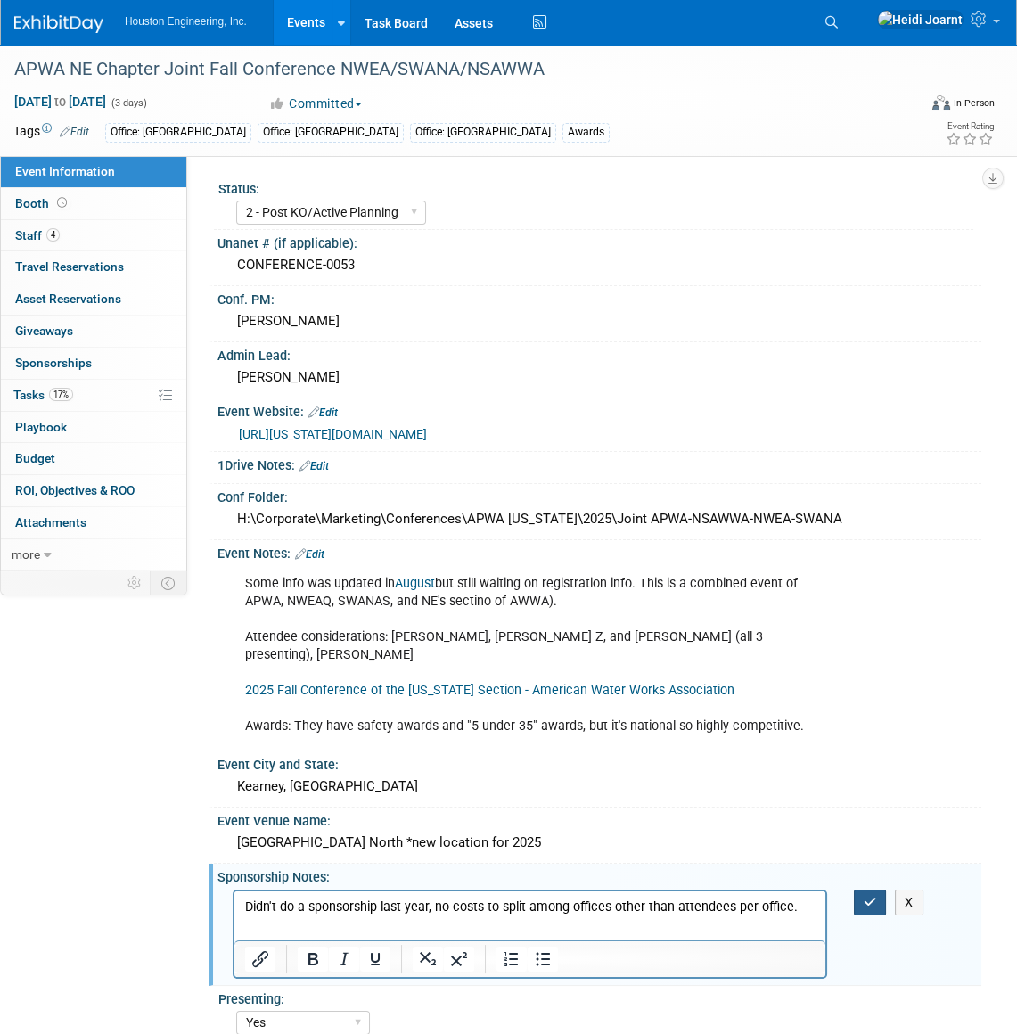
click at [867, 895] on icon "button" at bounding box center [869, 901] width 13 height 12
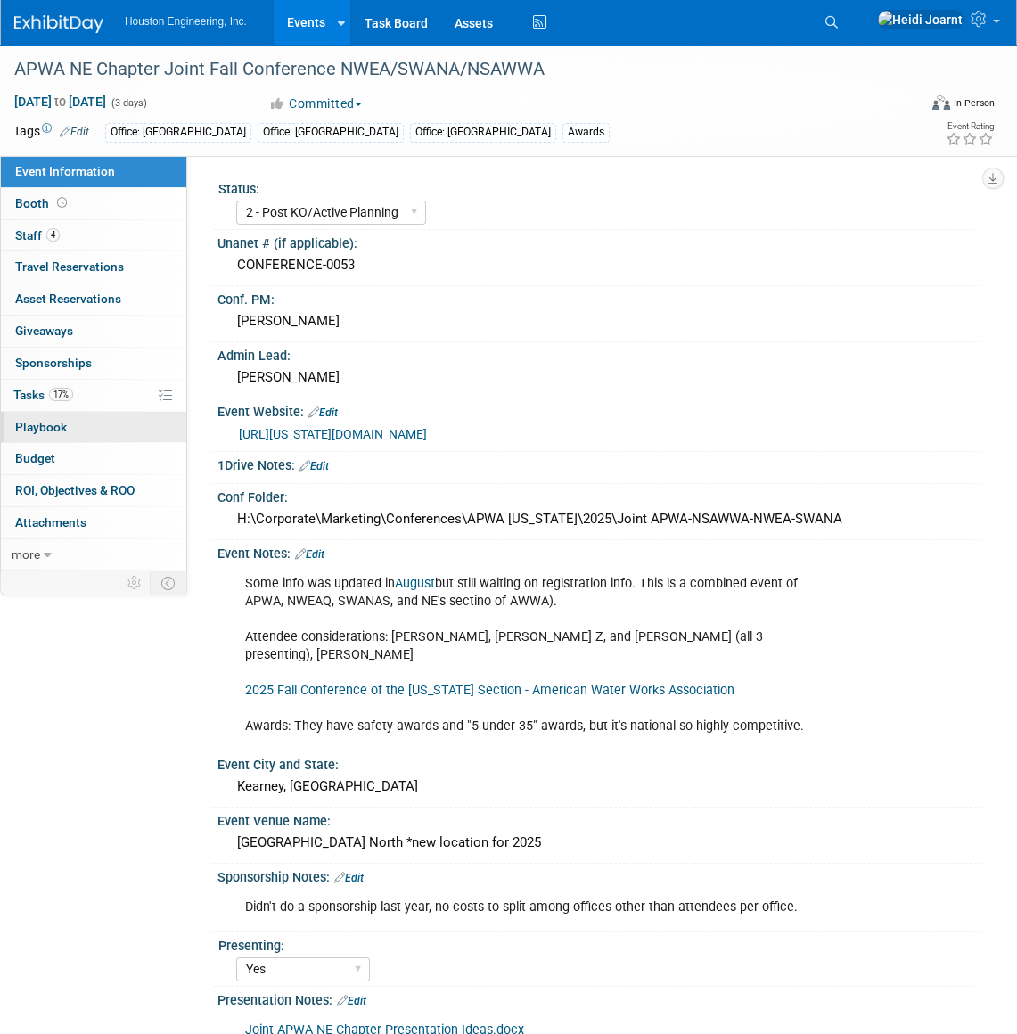
click at [107, 412] on link "0 Playbook 0" at bounding box center [93, 427] width 185 height 31
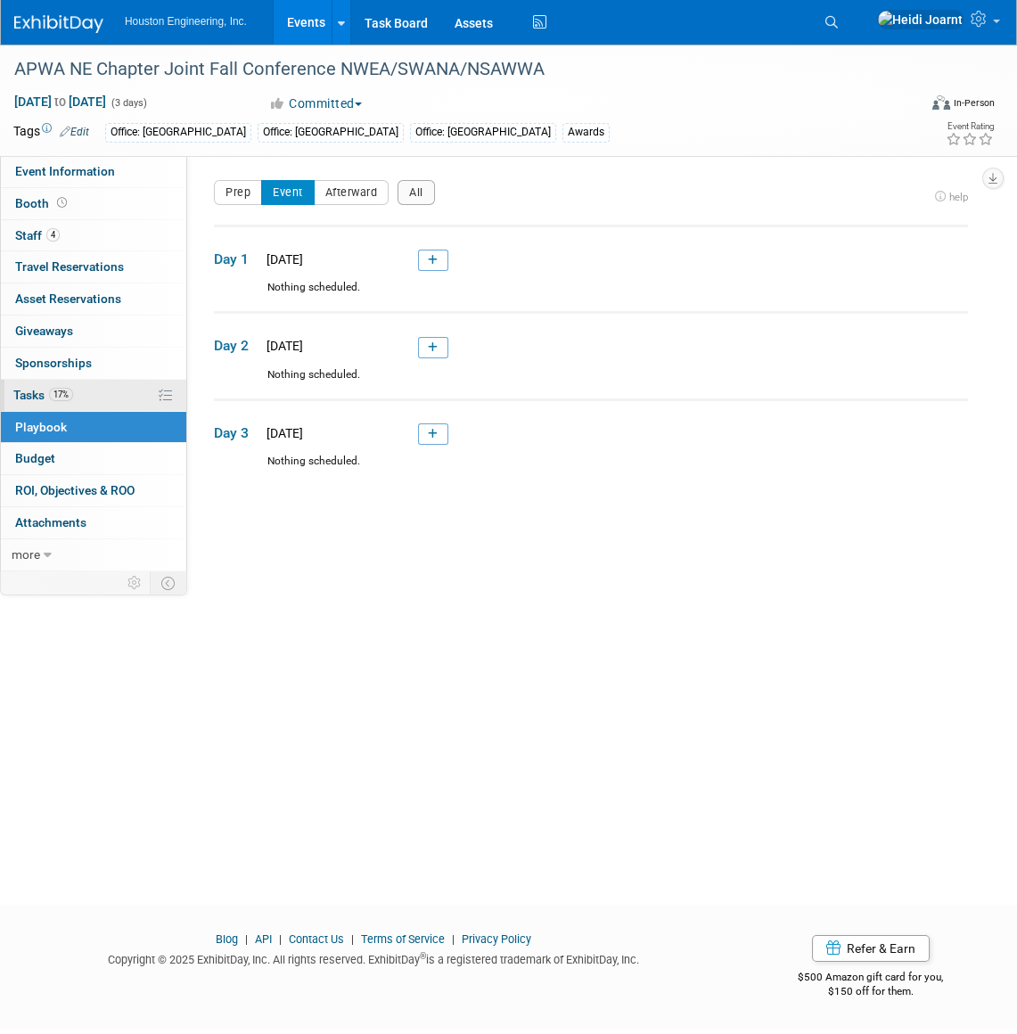
click at [110, 397] on link "17% Tasks 17%" at bounding box center [93, 395] width 185 height 31
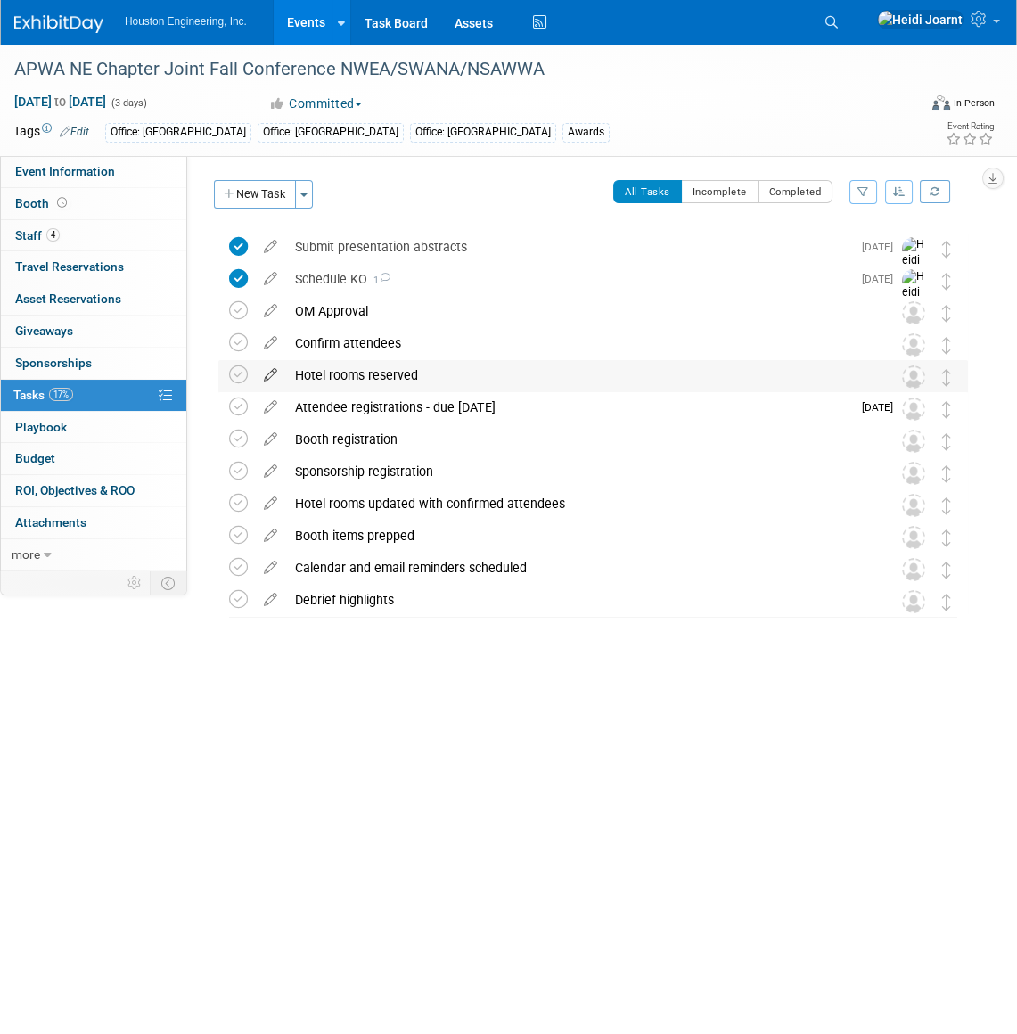
click at [265, 373] on icon at bounding box center [270, 371] width 31 height 22
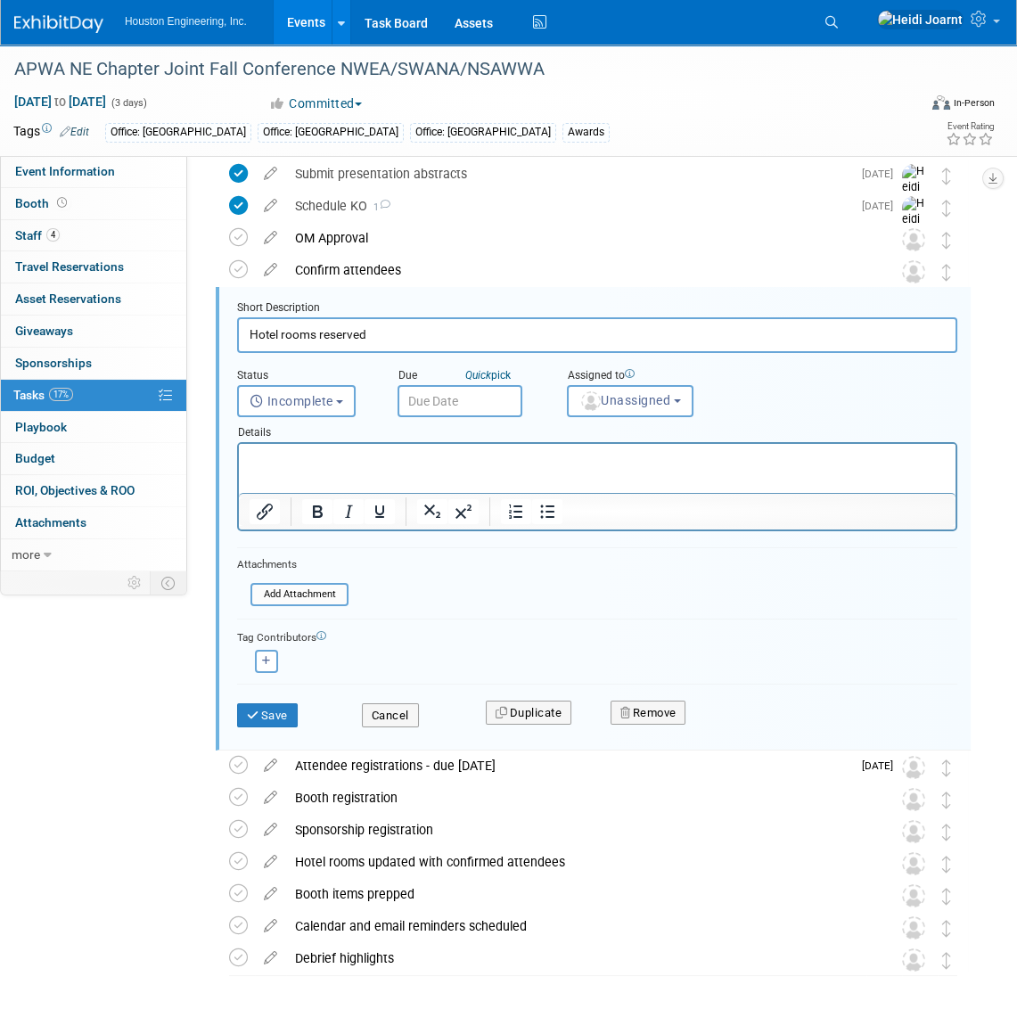
scroll to position [98, 0]
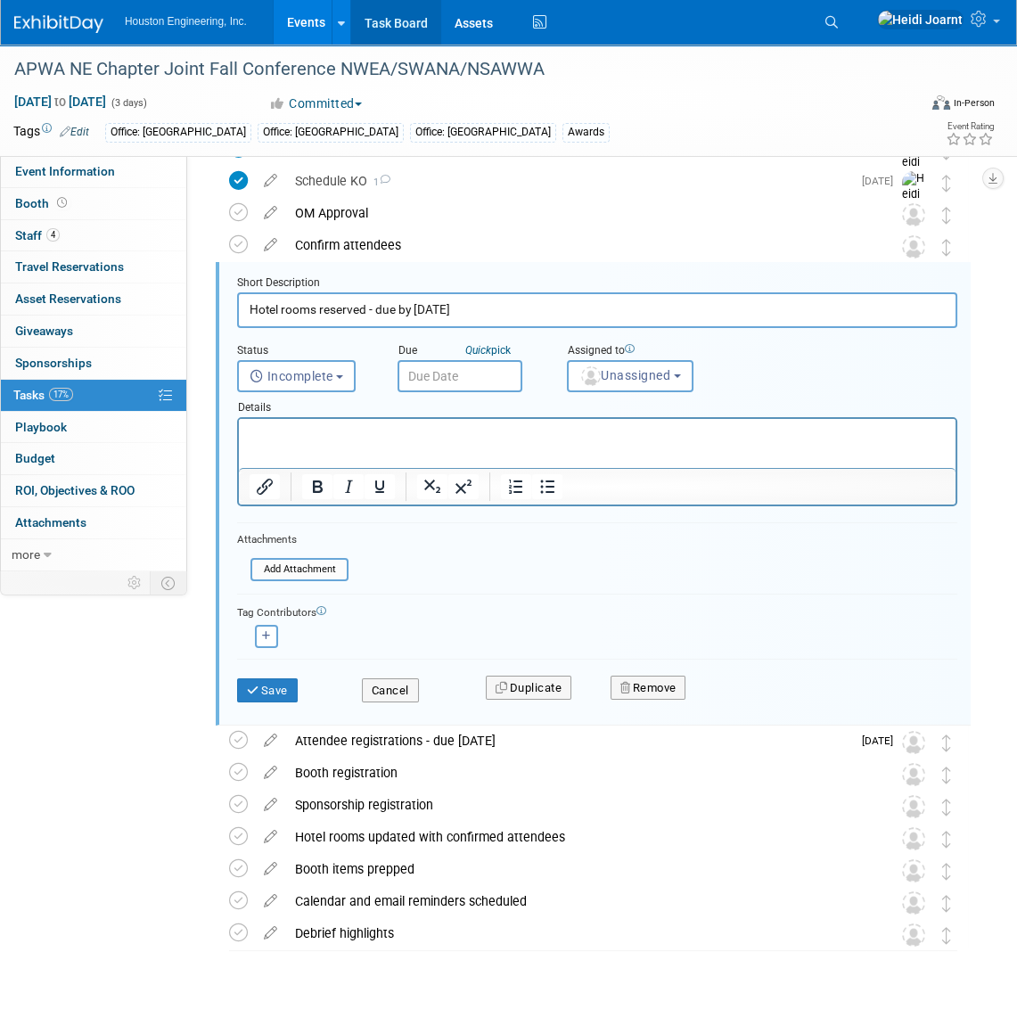
type input "Hotel rooms reserved - due by Oct 13"
click at [308, 431] on p "Rich Text Area. Press ALT-0 for help." at bounding box center [597, 434] width 696 height 17
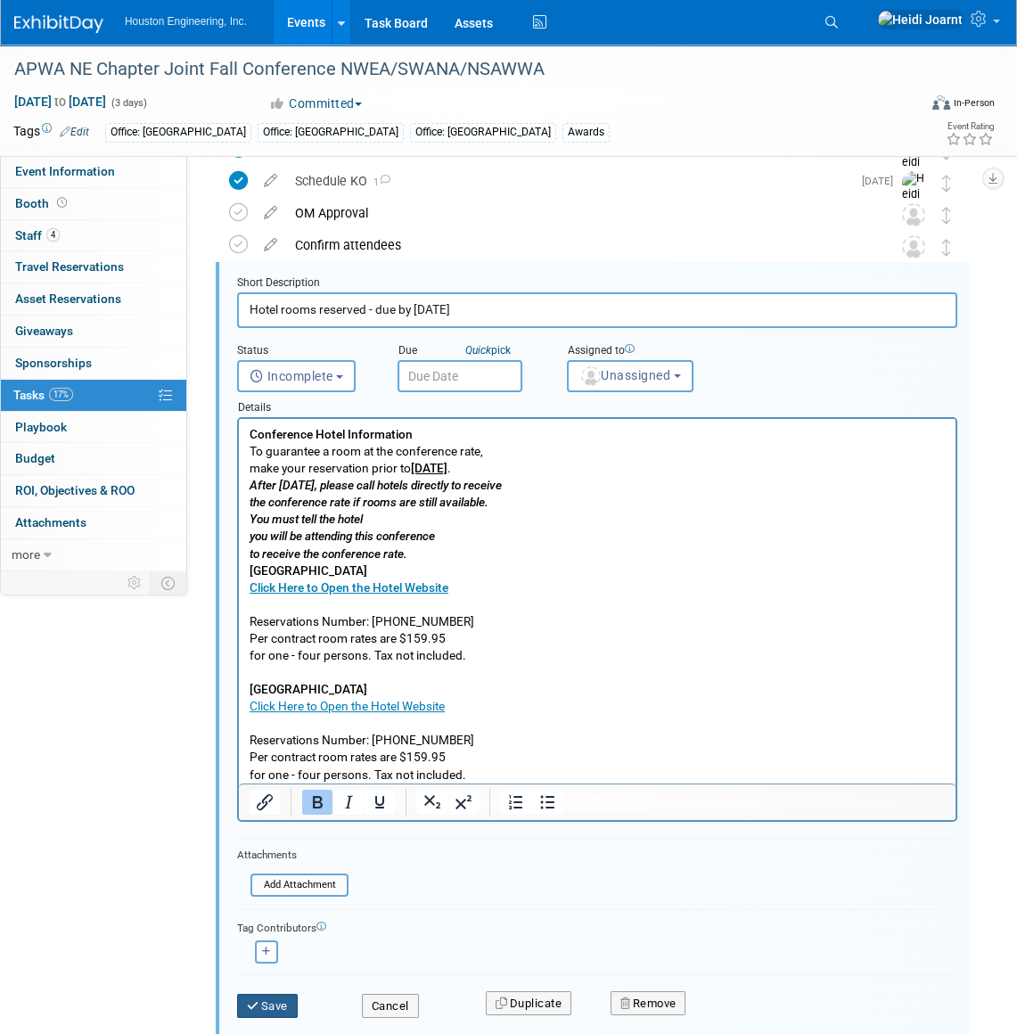
click at [267, 995] on button "Save" at bounding box center [267, 1005] width 61 height 25
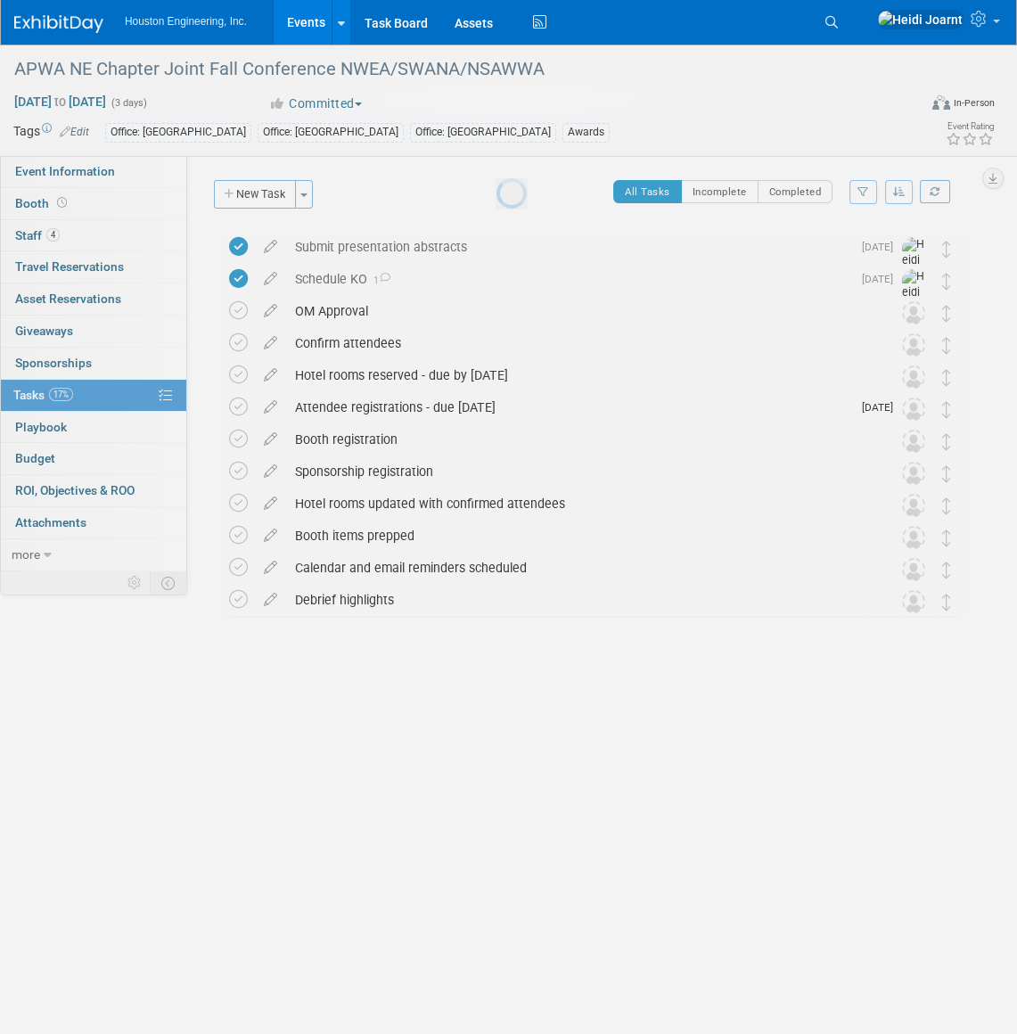
scroll to position [0, 0]
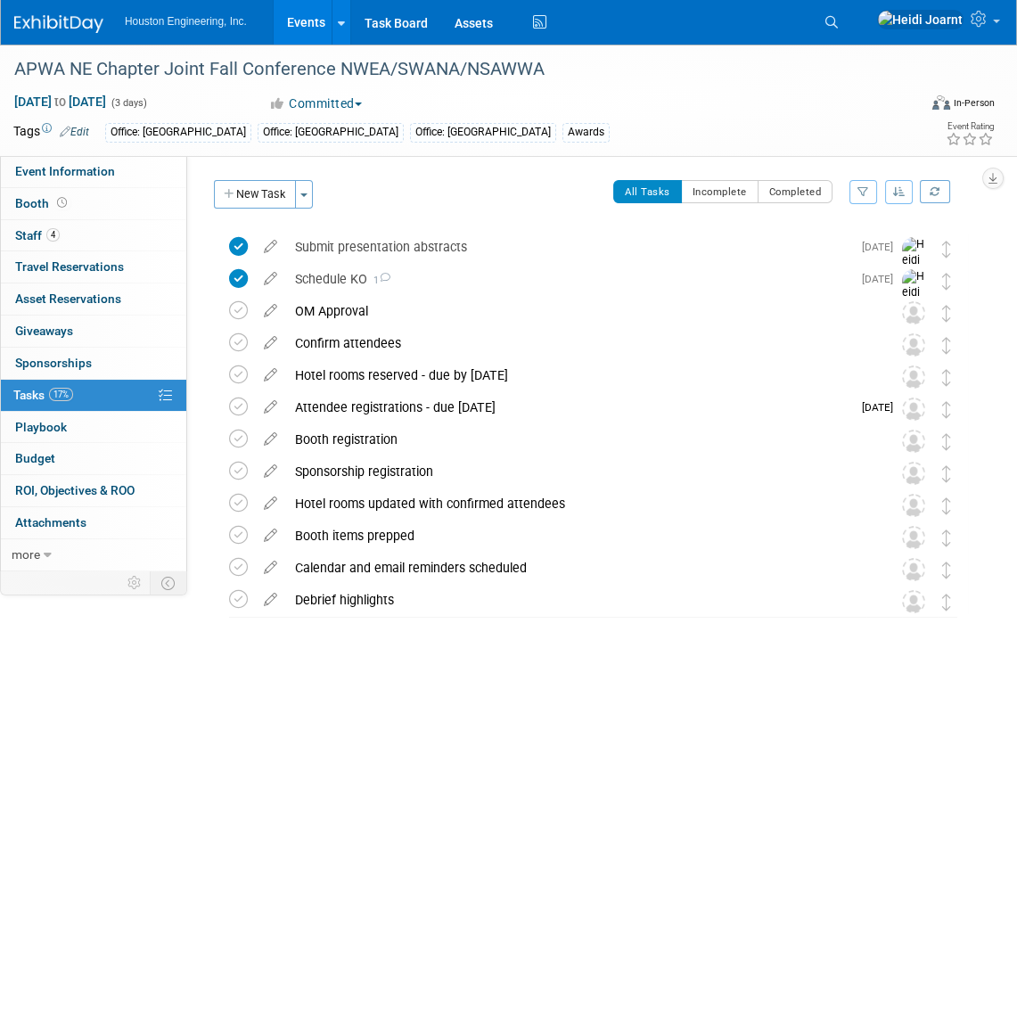
click at [570, 132] on div "Office: Omaha Office: Bismarck Office: Maple Grove Awards" at bounding box center [460, 133] width 710 height 20
click at [102, 172] on span "Event Information" at bounding box center [65, 171] width 100 height 14
select select "2 - Post KO/Active Planning"
select select "Yes"
select select "Multi-sector/Any/All"
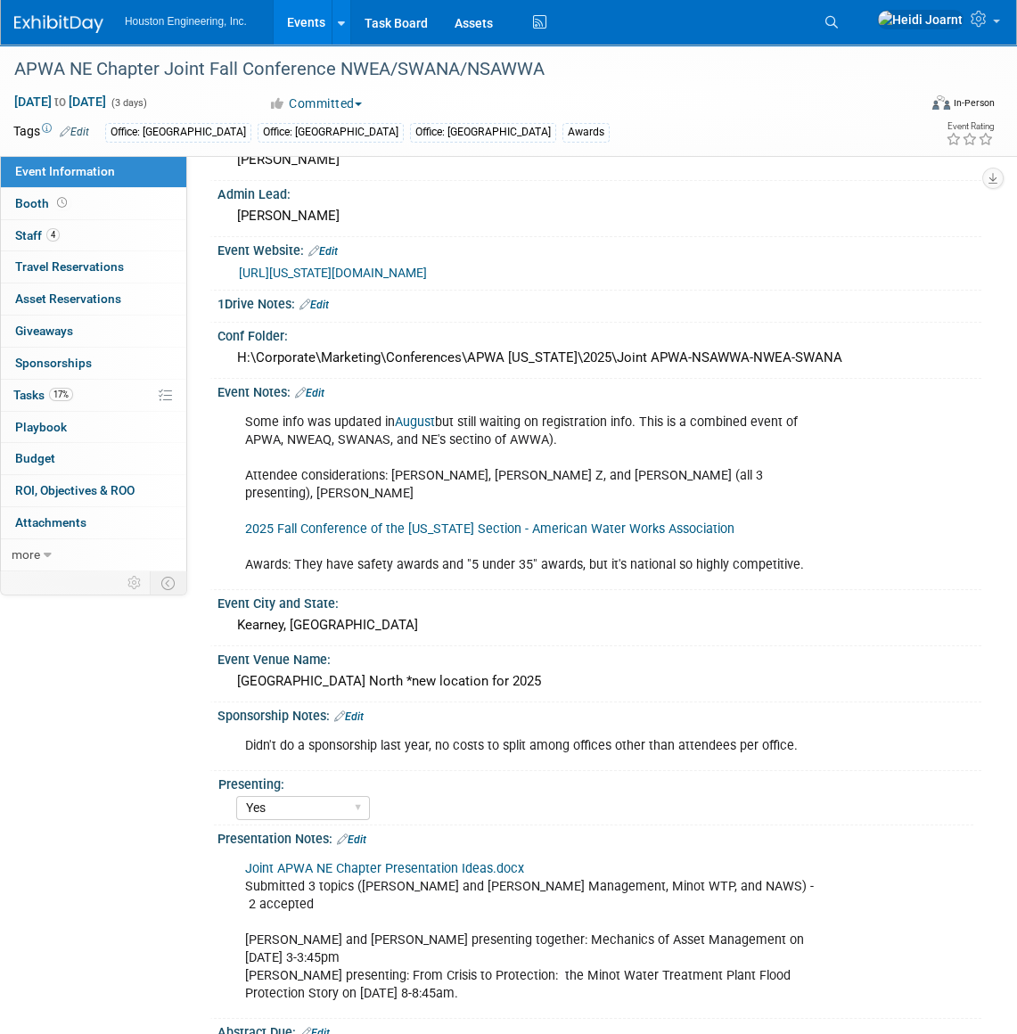
scroll to position [242, 0]
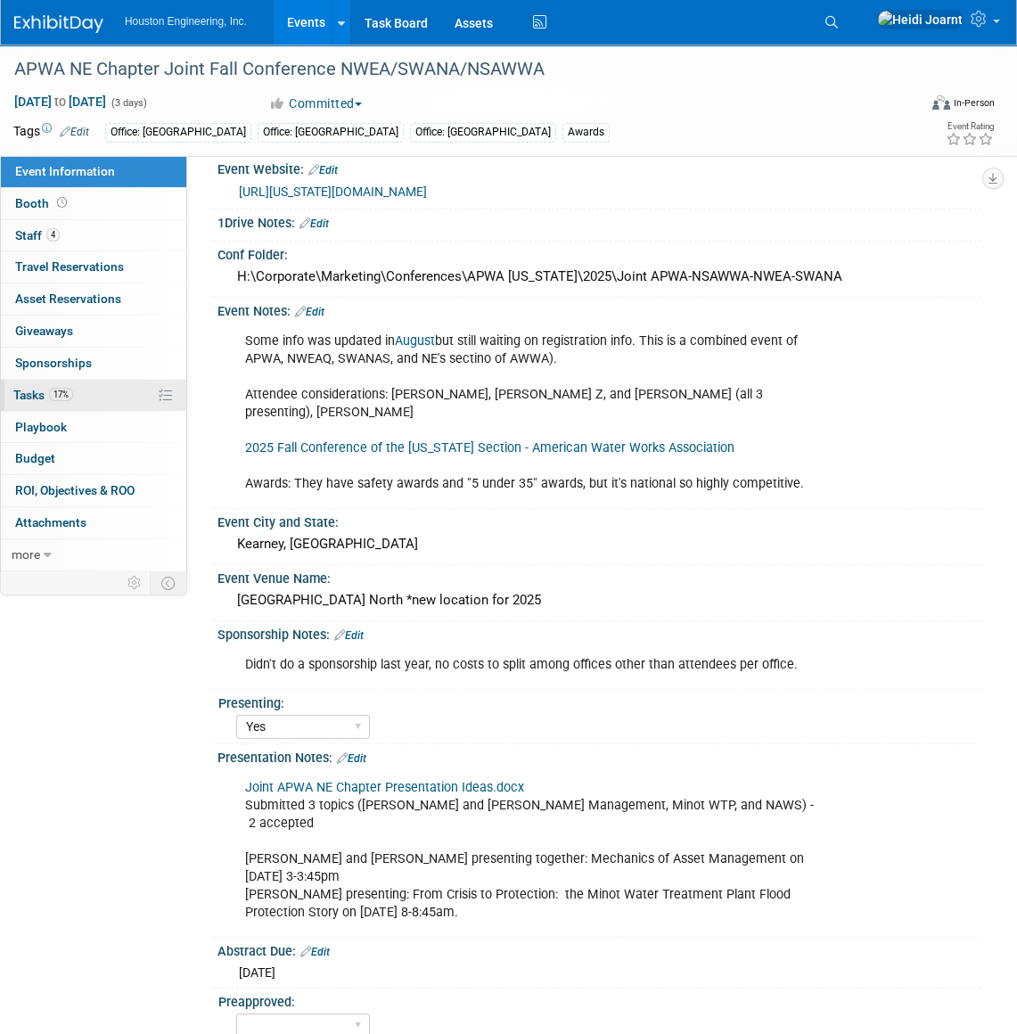
click at [106, 397] on link "17% Tasks 17%" at bounding box center [93, 395] width 185 height 31
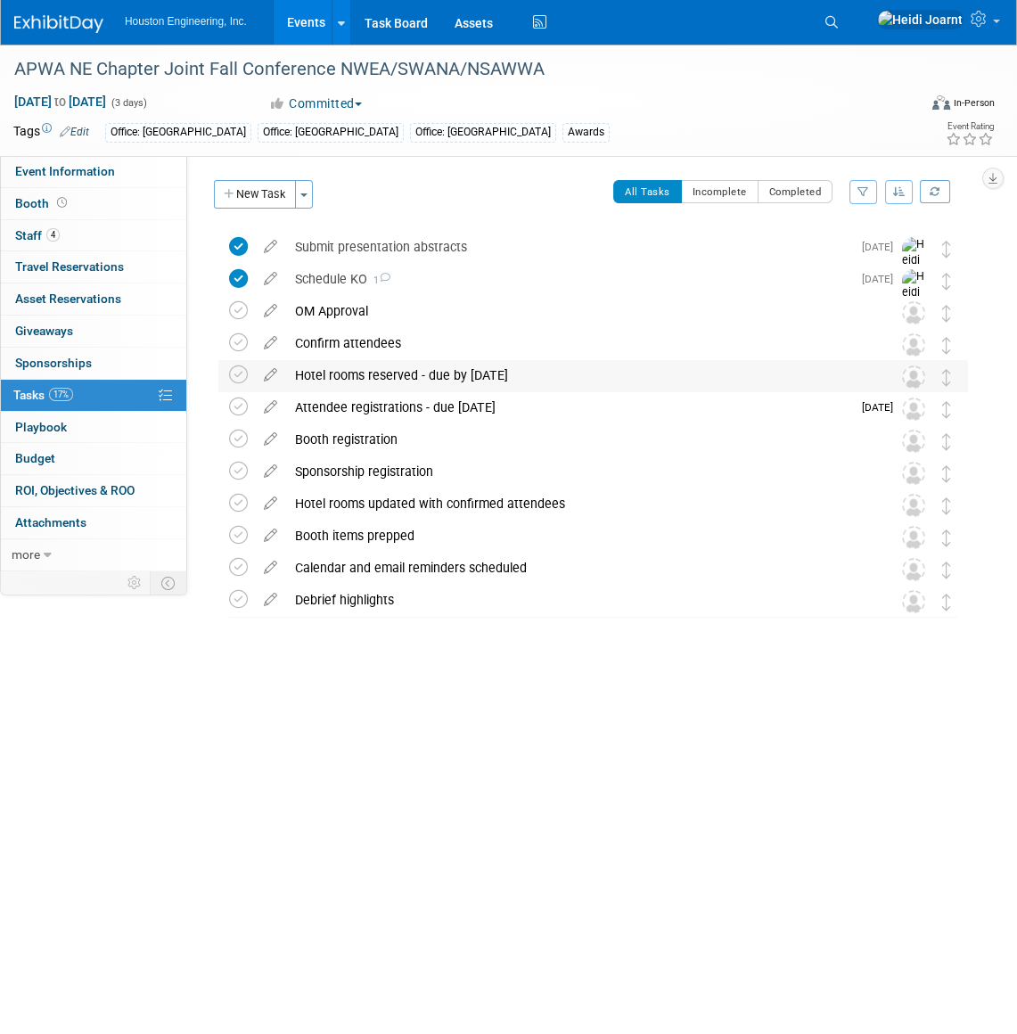
click at [410, 374] on div "Hotel rooms reserved - due by Oct 13" at bounding box center [576, 375] width 580 height 30
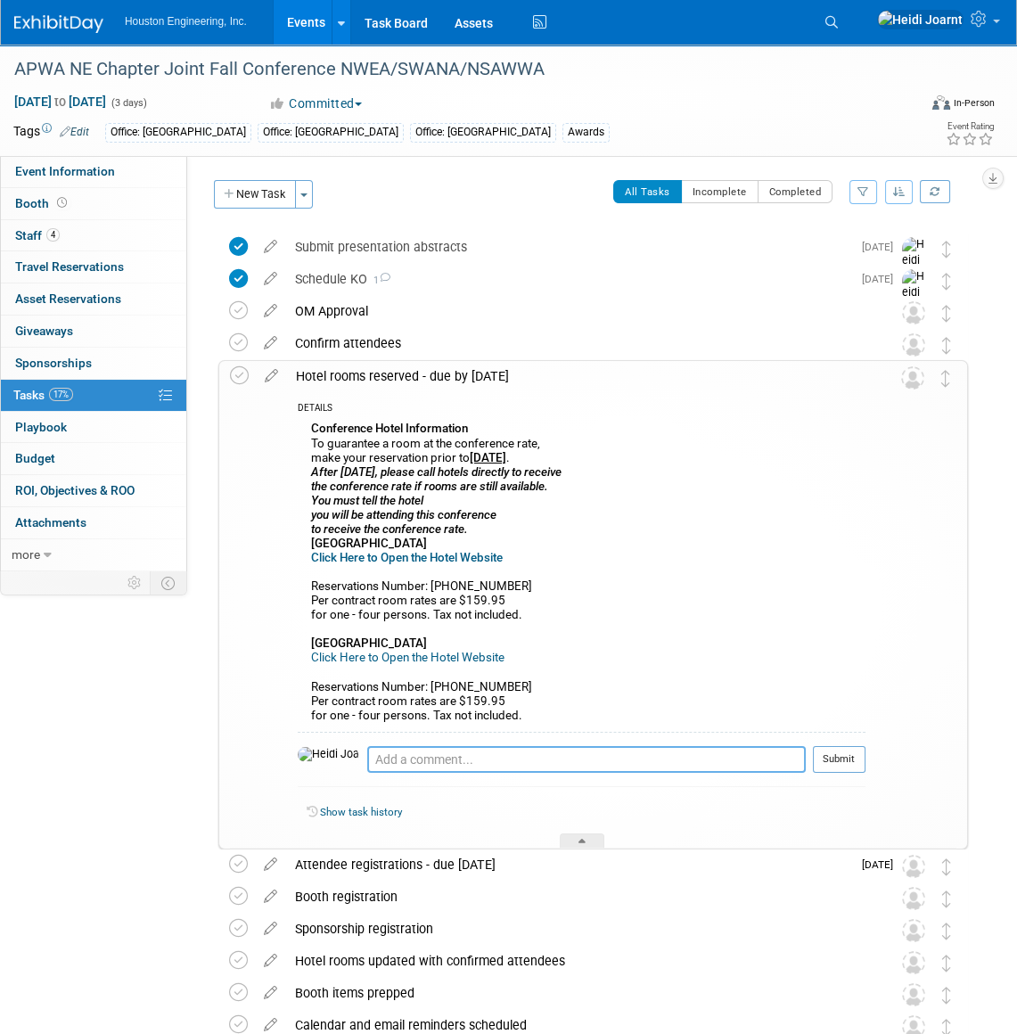
click at [400, 764] on textarea at bounding box center [586, 759] width 438 height 27
click at [693, 757] on textarea "Get rooms for all attendees, check in Nov 3 and check out Nov 5" at bounding box center [586, 759] width 438 height 27
type textarea "Get rooms for all attendees, check in Nov 3 and check out Nov 5"
click at [838, 764] on button "Submit" at bounding box center [839, 759] width 53 height 27
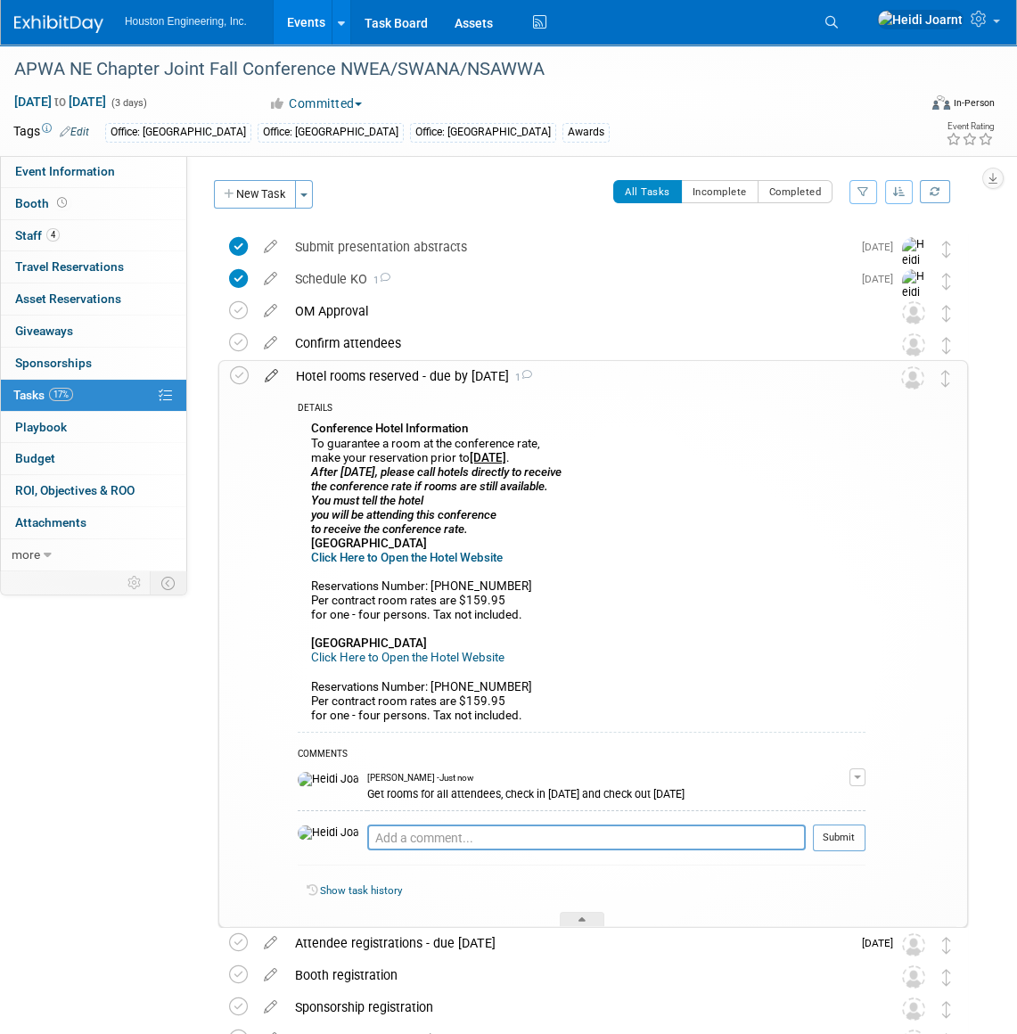
click at [278, 380] on icon at bounding box center [271, 372] width 31 height 22
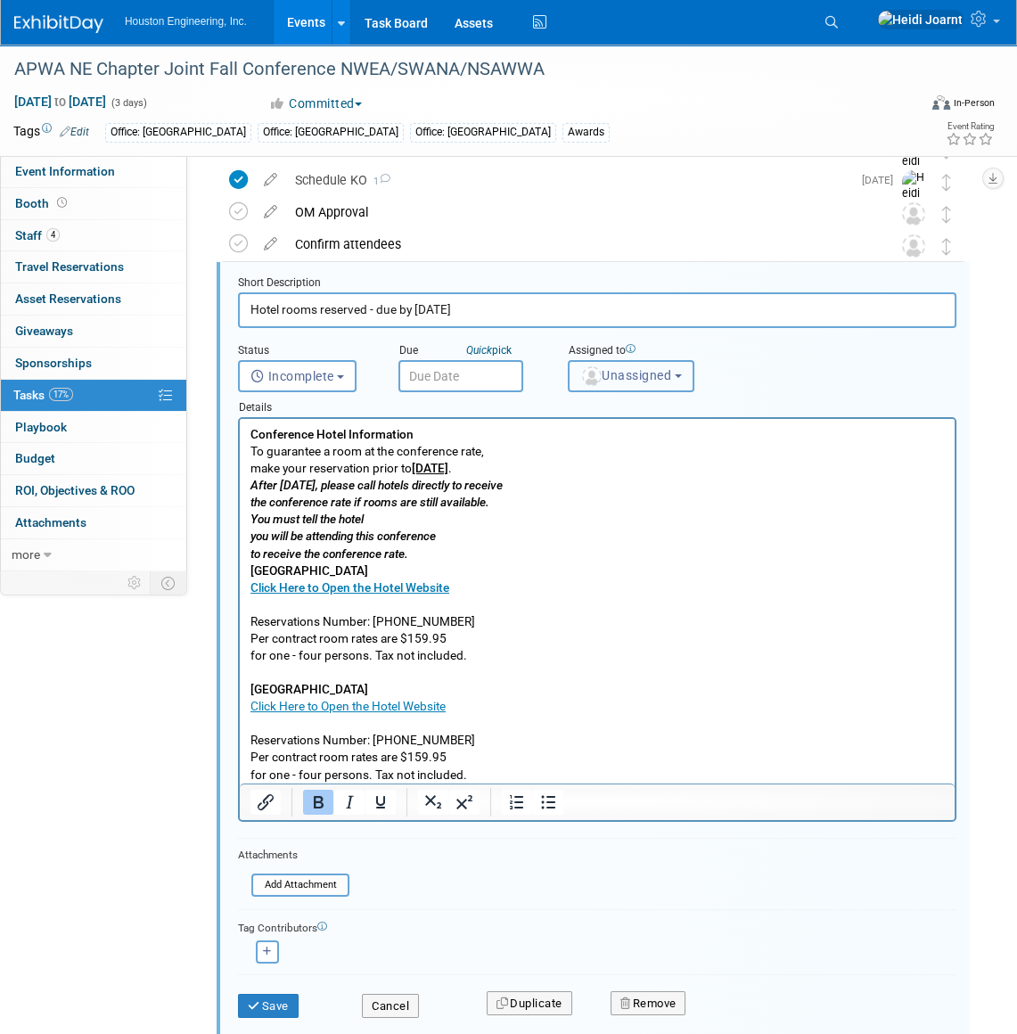
click at [626, 371] on span "Unassigned" at bounding box center [625, 375] width 91 height 14
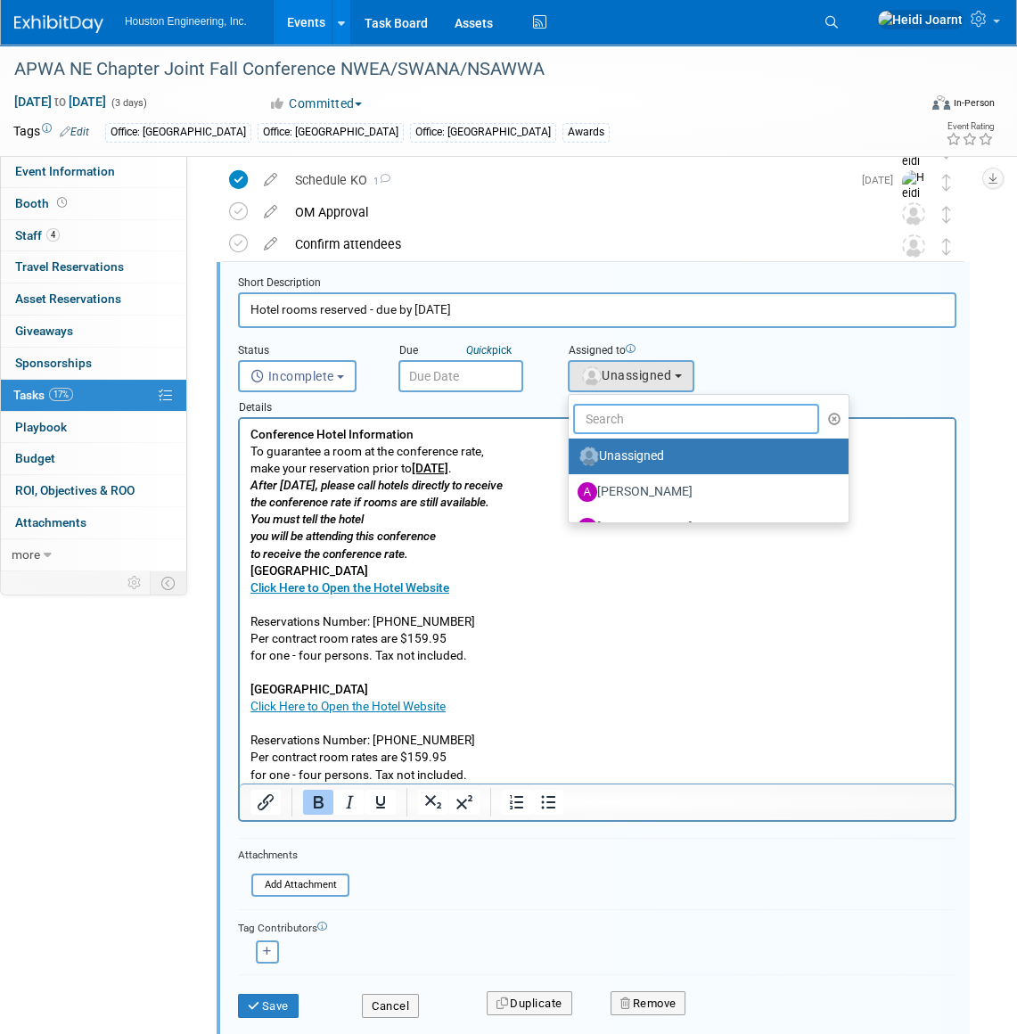
click at [617, 417] on input "text" at bounding box center [696, 419] width 246 height 30
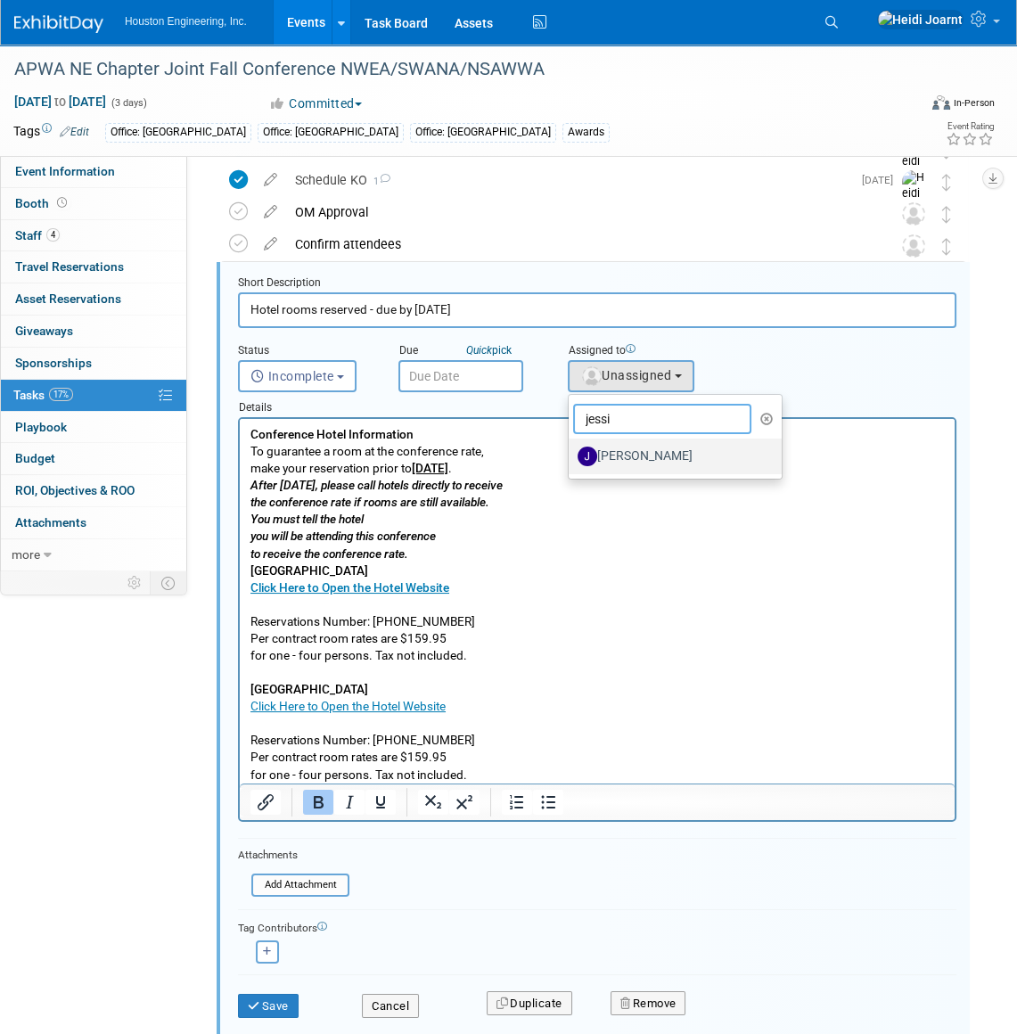
type input "jessi"
click at [648, 442] on label "[PERSON_NAME]" at bounding box center [670, 456] width 186 height 29
click at [571, 448] on input "[PERSON_NAME]" at bounding box center [566, 454] width 12 height 12
select select "fa151804-de92-4cec-a8ce-bf453f5438ea"
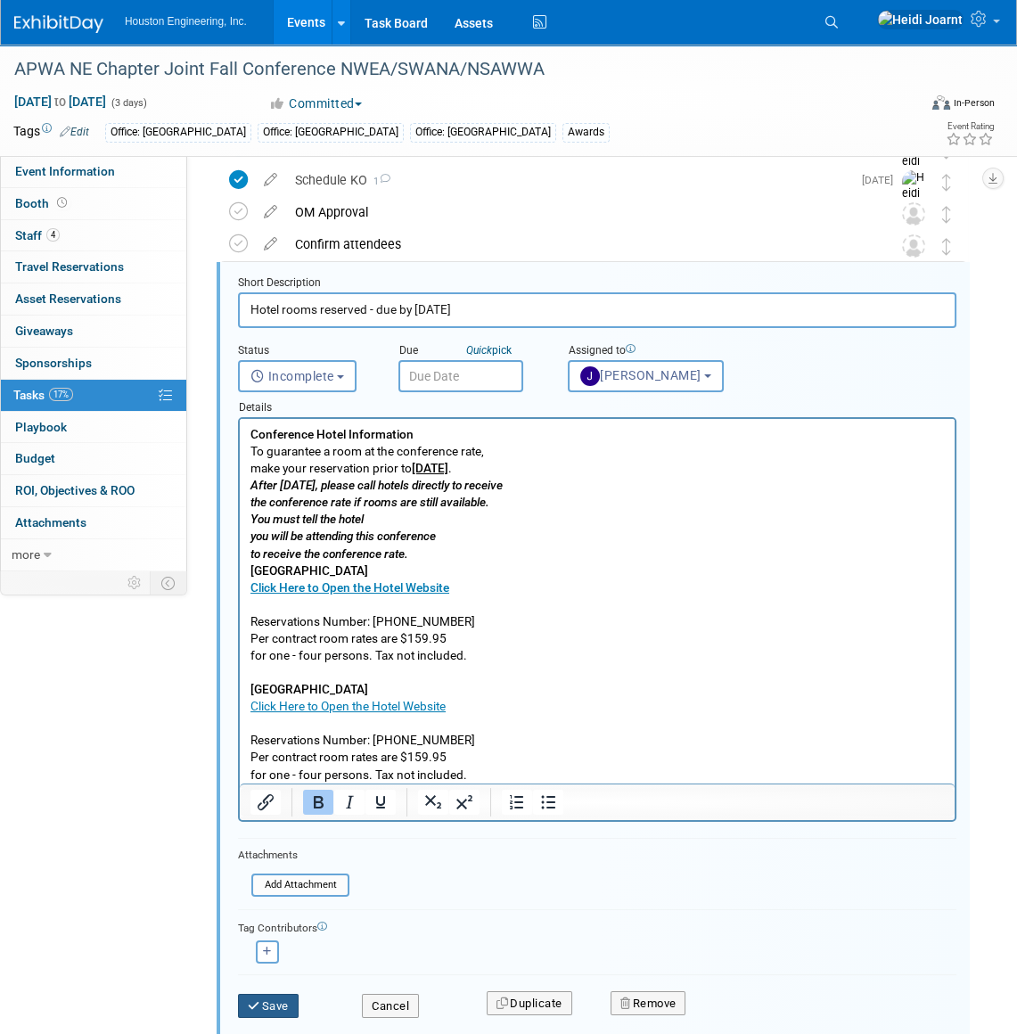
click at [289, 1005] on button "Save" at bounding box center [268, 1005] width 61 height 25
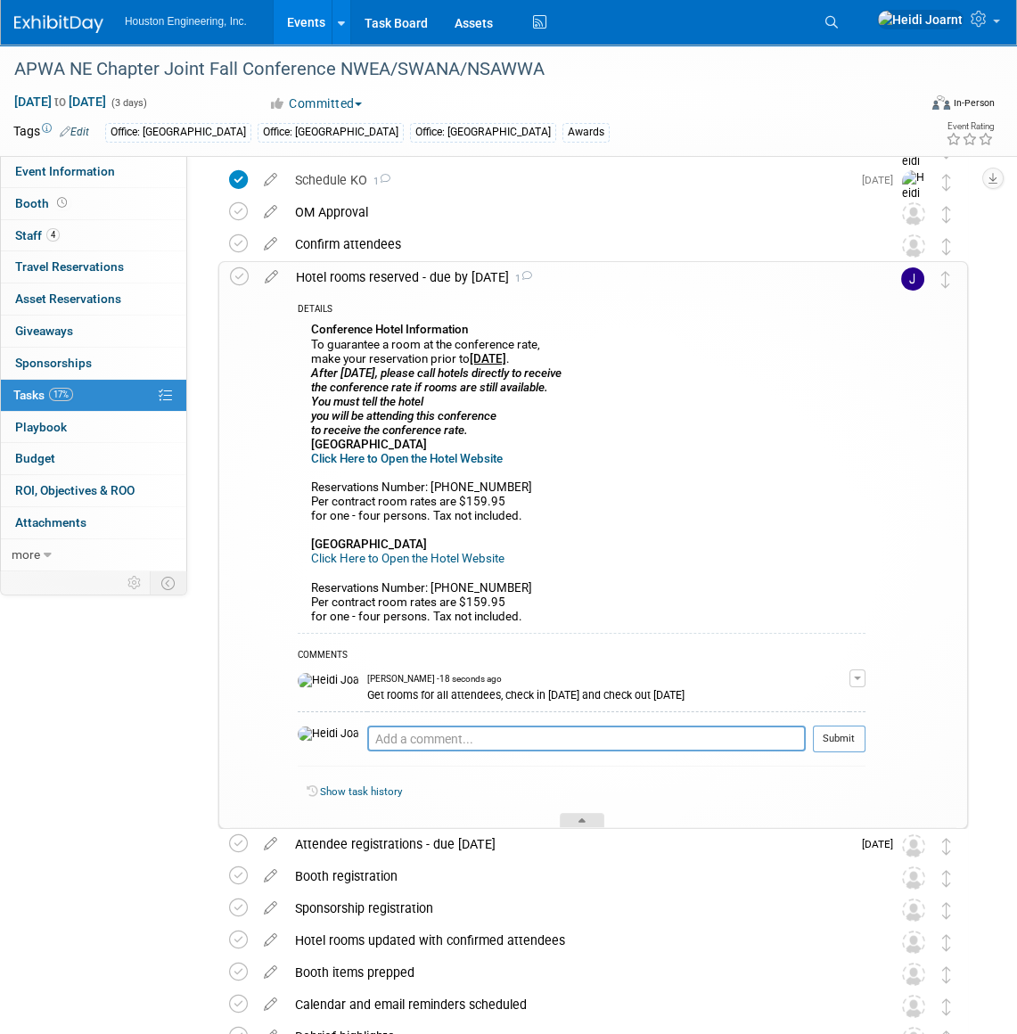
click at [585, 822] on div at bounding box center [582, 820] width 45 height 15
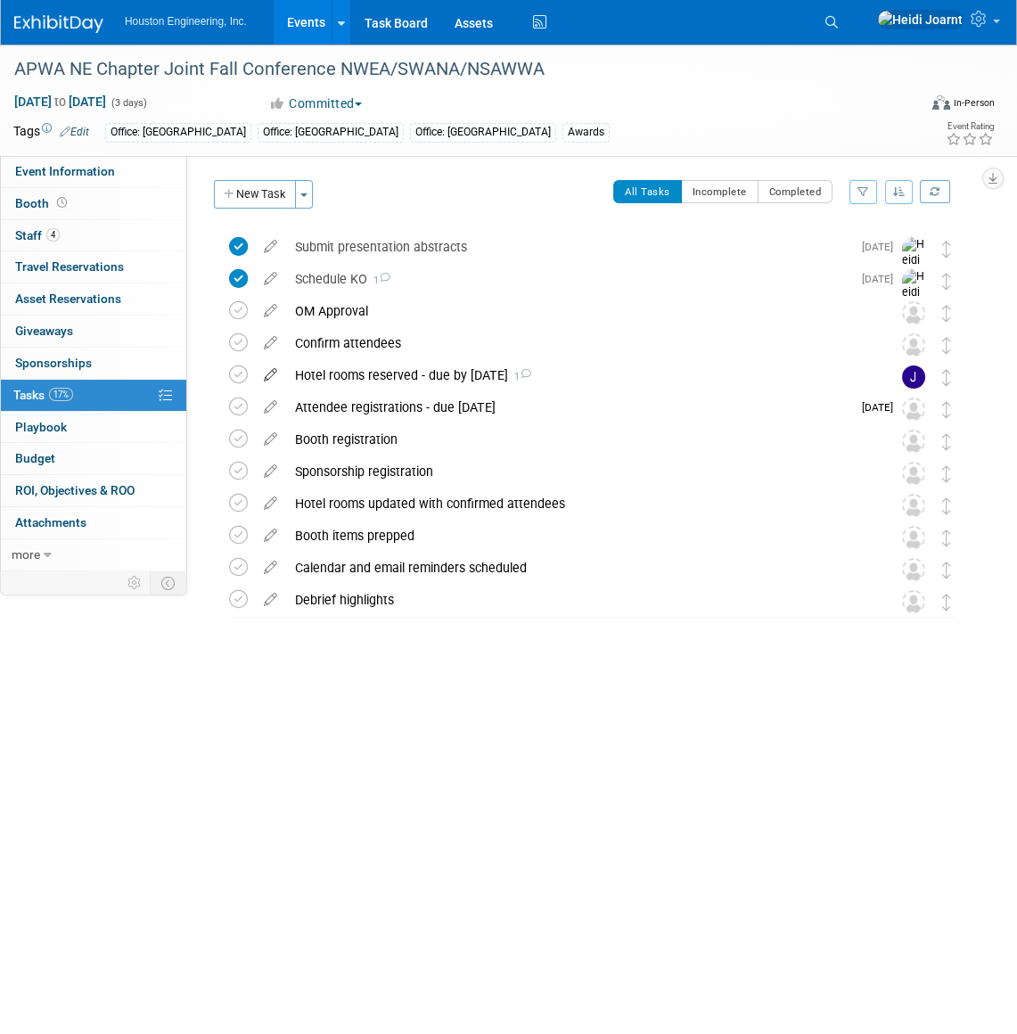
click at [272, 375] on icon at bounding box center [270, 371] width 31 height 22
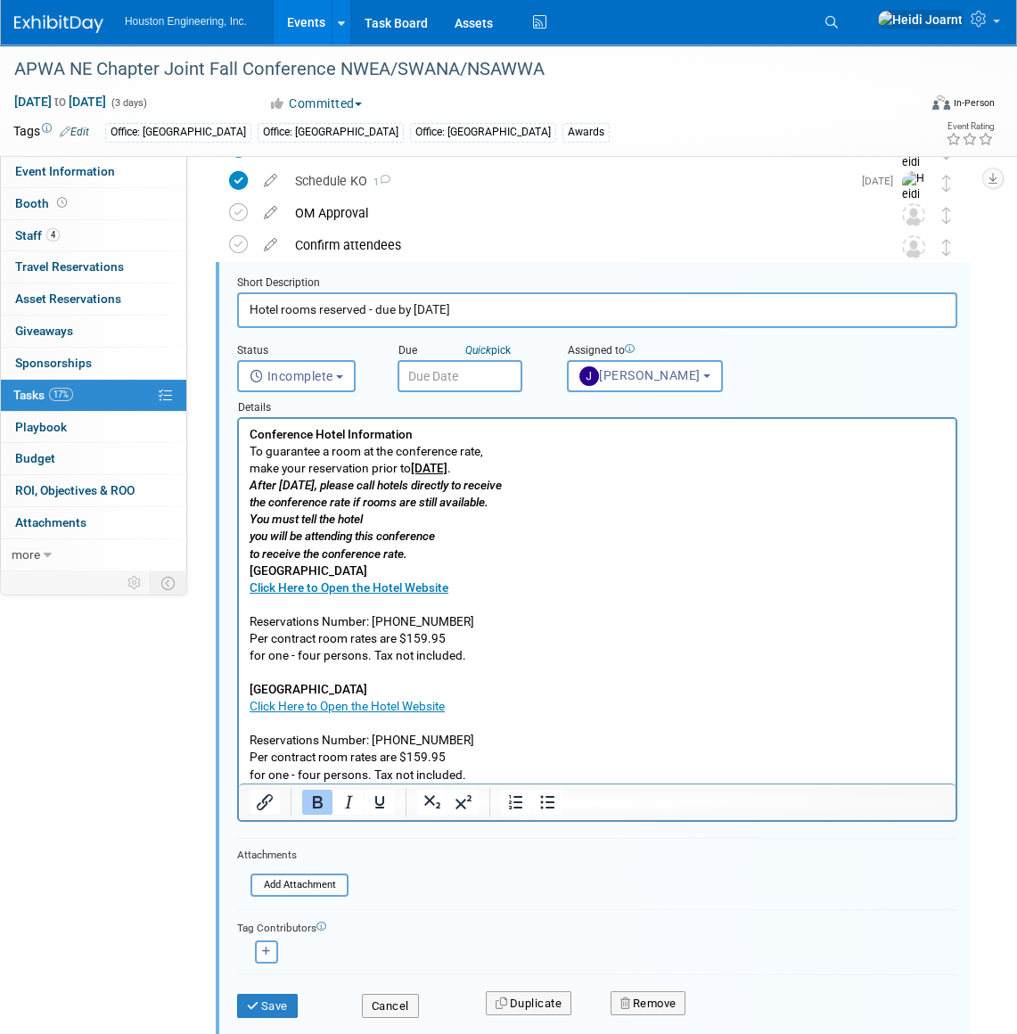
click at [446, 377] on input "text" at bounding box center [459, 376] width 125 height 32
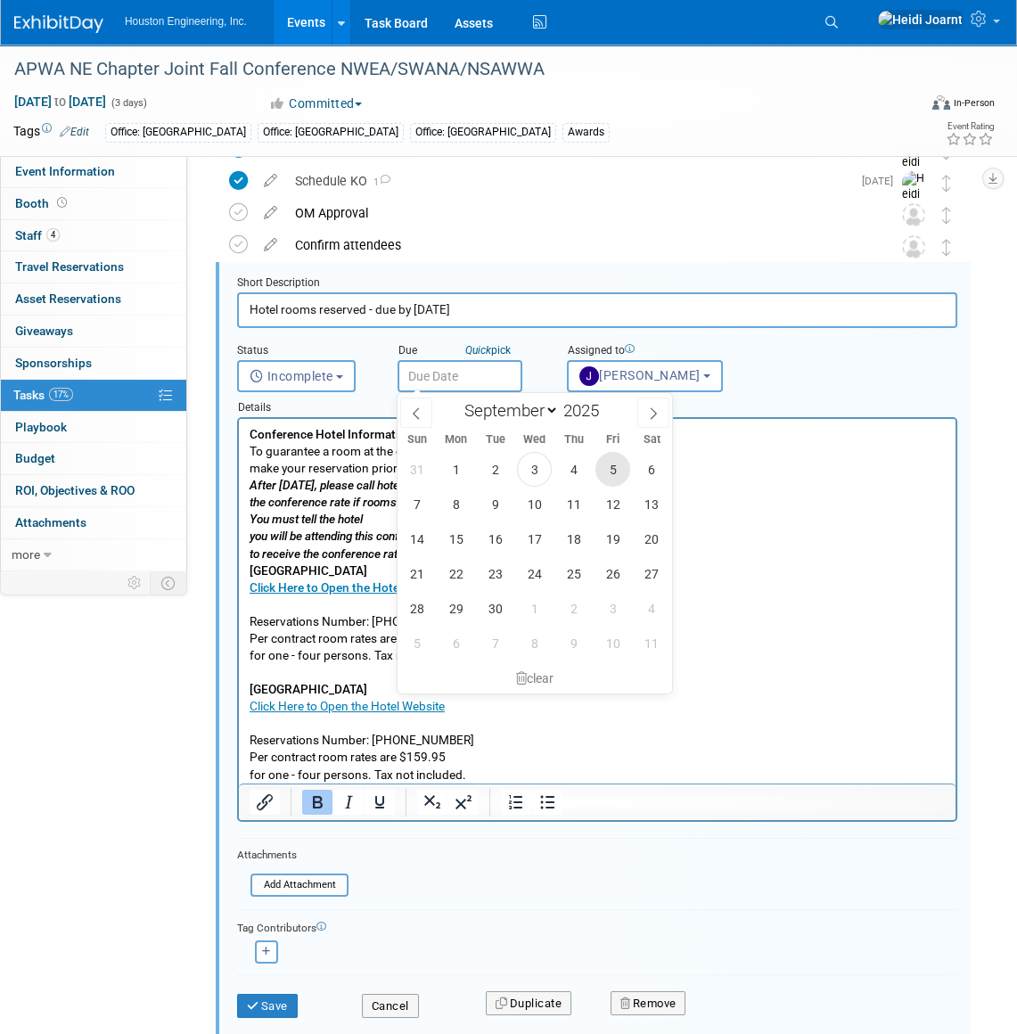
click at [624, 480] on span "5" at bounding box center [612, 469] width 35 height 35
type input "Sep 5, 2025"
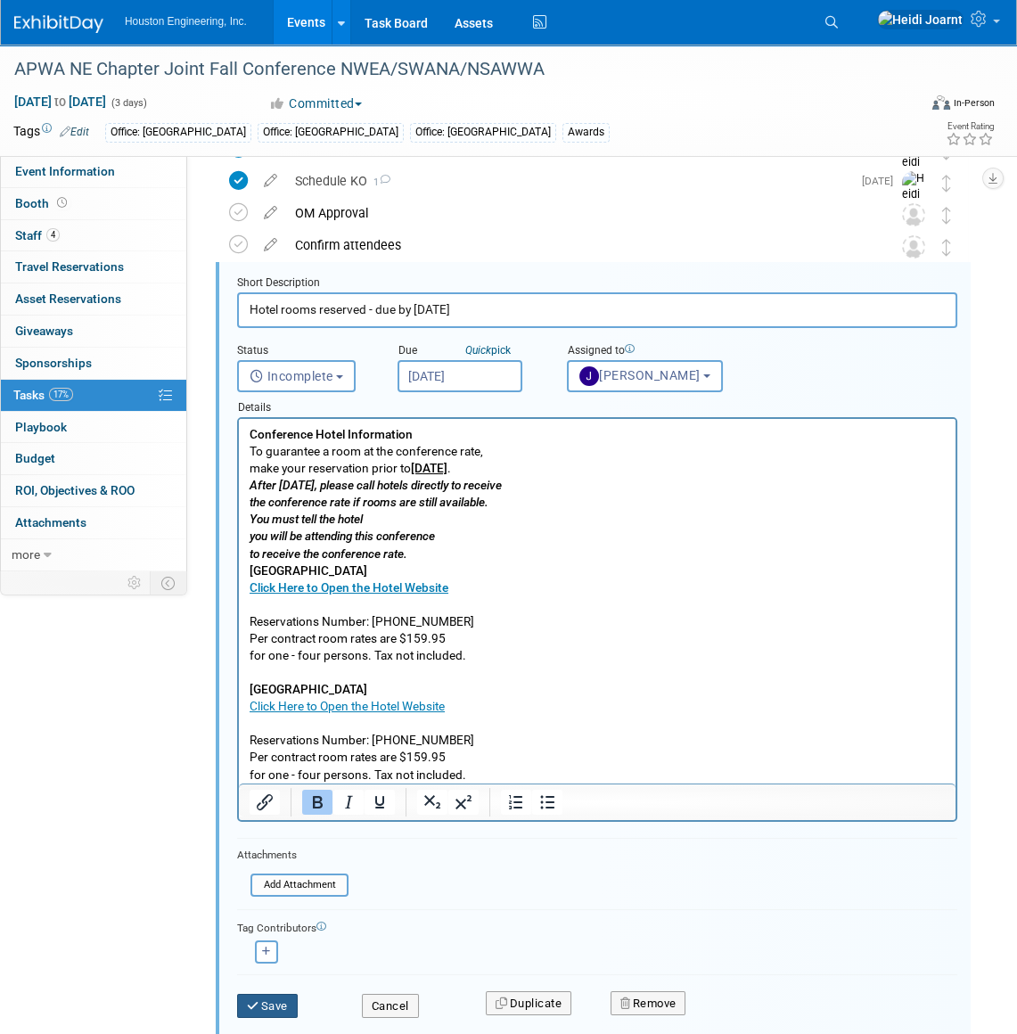
click at [272, 994] on button "Save" at bounding box center [267, 1005] width 61 height 25
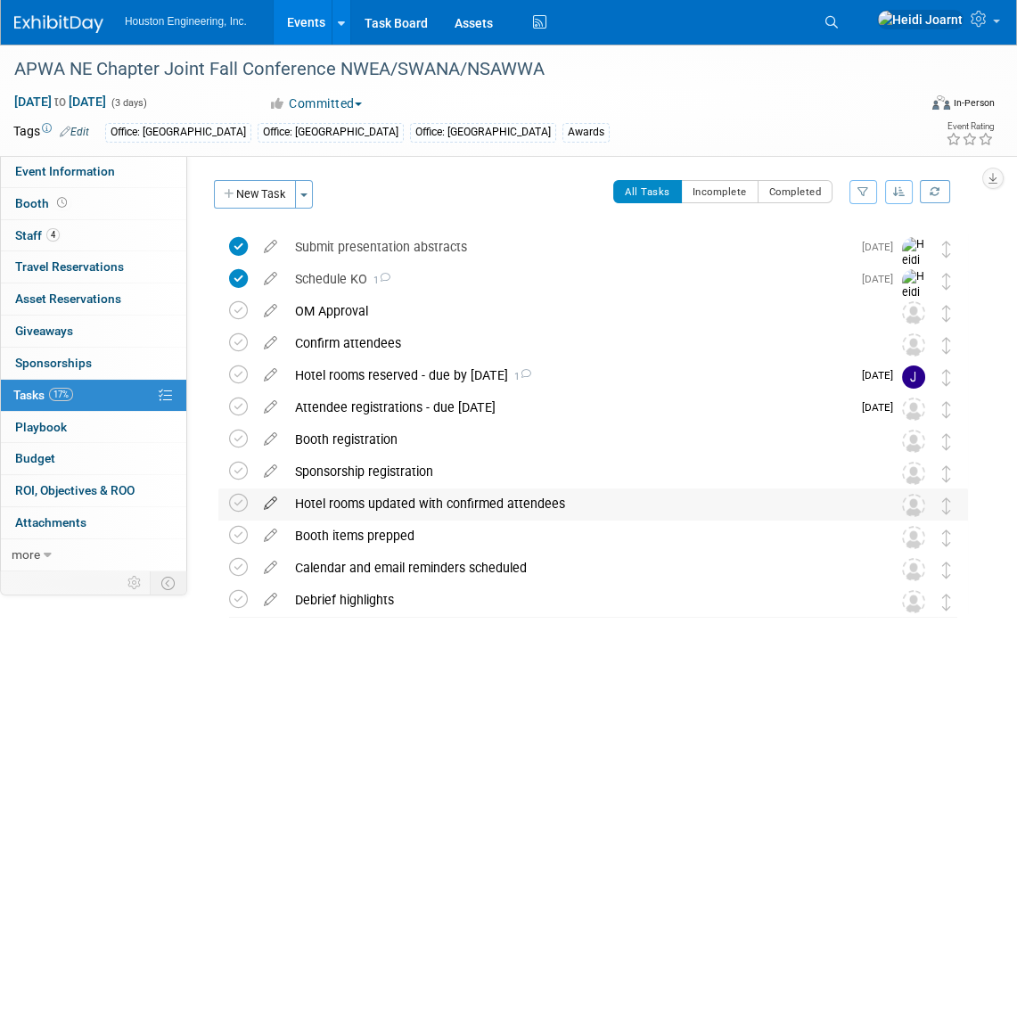
click at [269, 501] on icon at bounding box center [270, 499] width 31 height 22
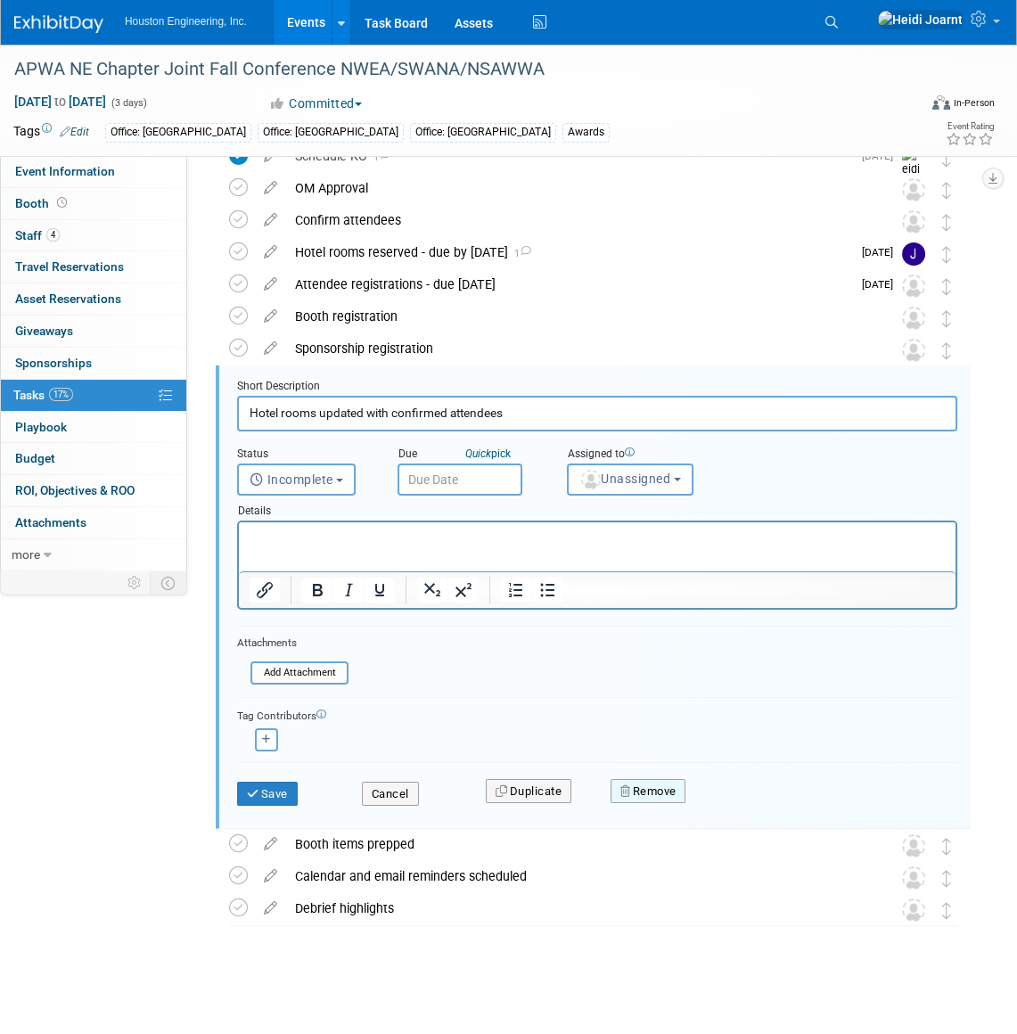
click at [666, 796] on button "Remove" at bounding box center [648, 791] width 76 height 25
click at [758, 805] on link "Yes" at bounding box center [748, 805] width 52 height 29
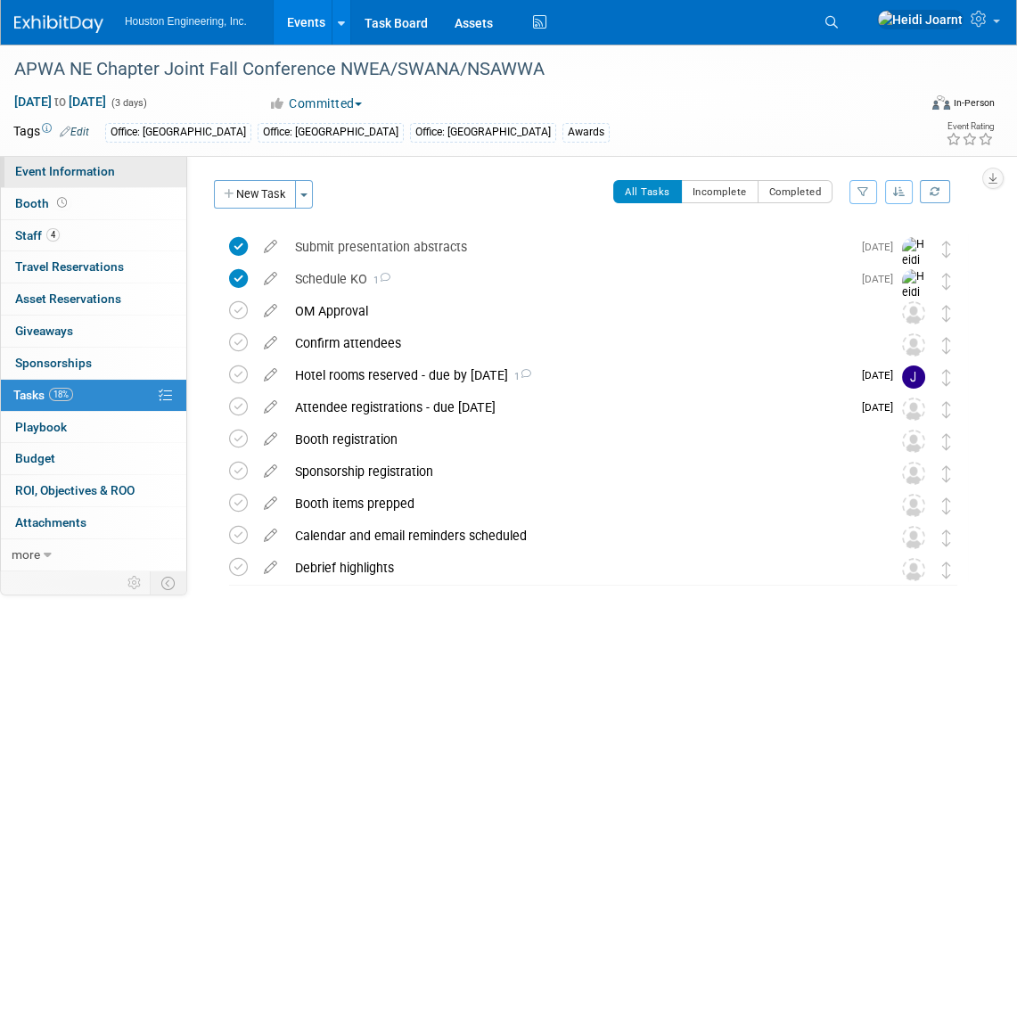
click at [106, 169] on span "Event Information" at bounding box center [65, 171] width 100 height 14
select select "2 - Post KO/Active Planning"
select select "Yes"
select select "Multi-sector/Any/All"
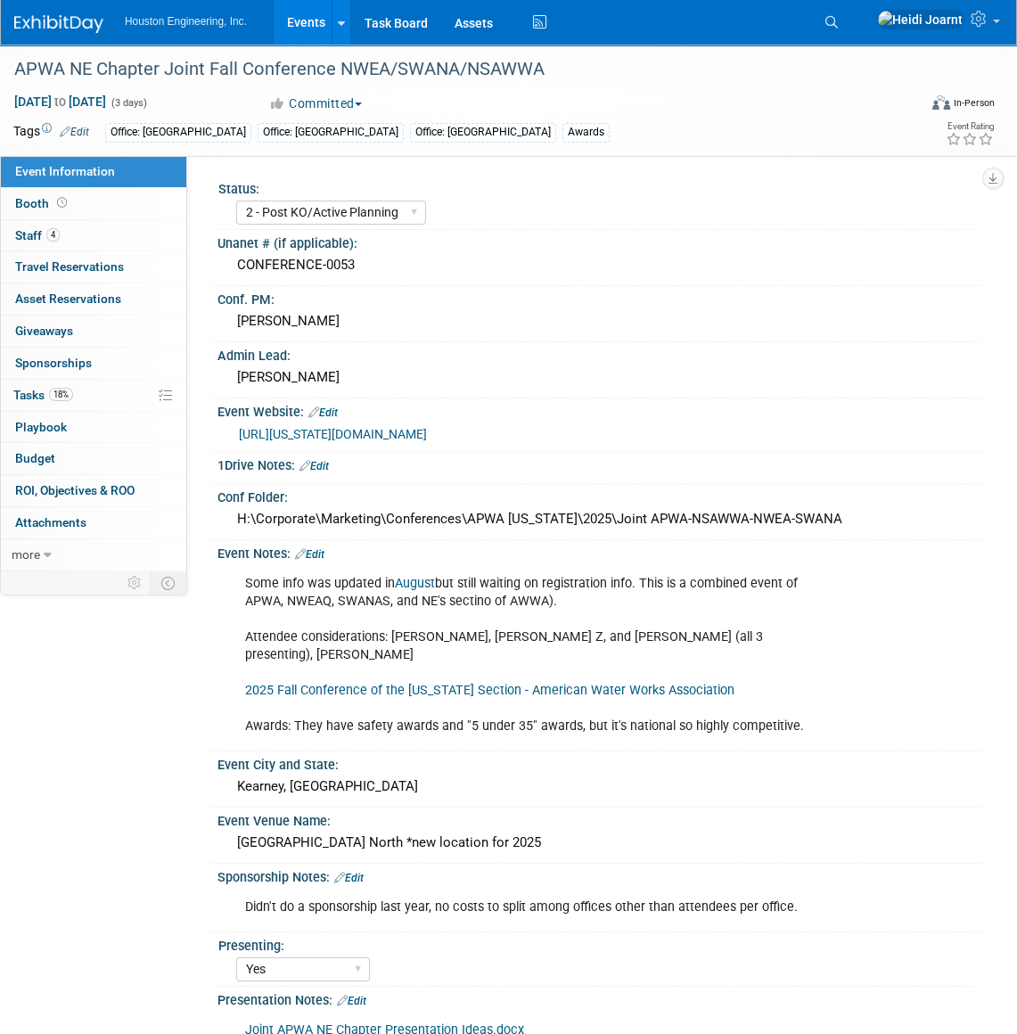
click at [364, 871] on link "Edit" at bounding box center [348, 877] width 29 height 12
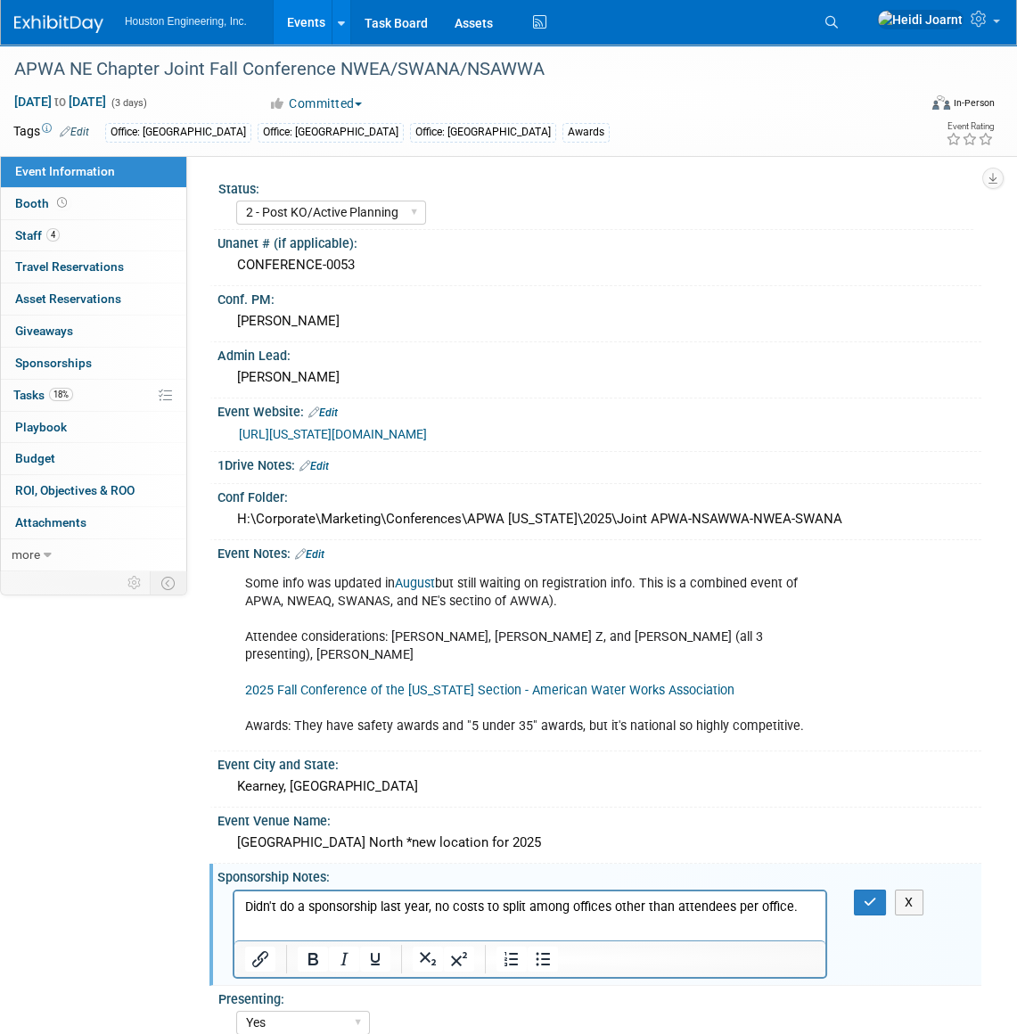
click at [799, 907] on p "Didn't do a sponsorship last year, no costs to split among offices other than a…" at bounding box center [530, 906] width 570 height 18
click at [869, 889] on button "button" at bounding box center [870, 902] width 33 height 26
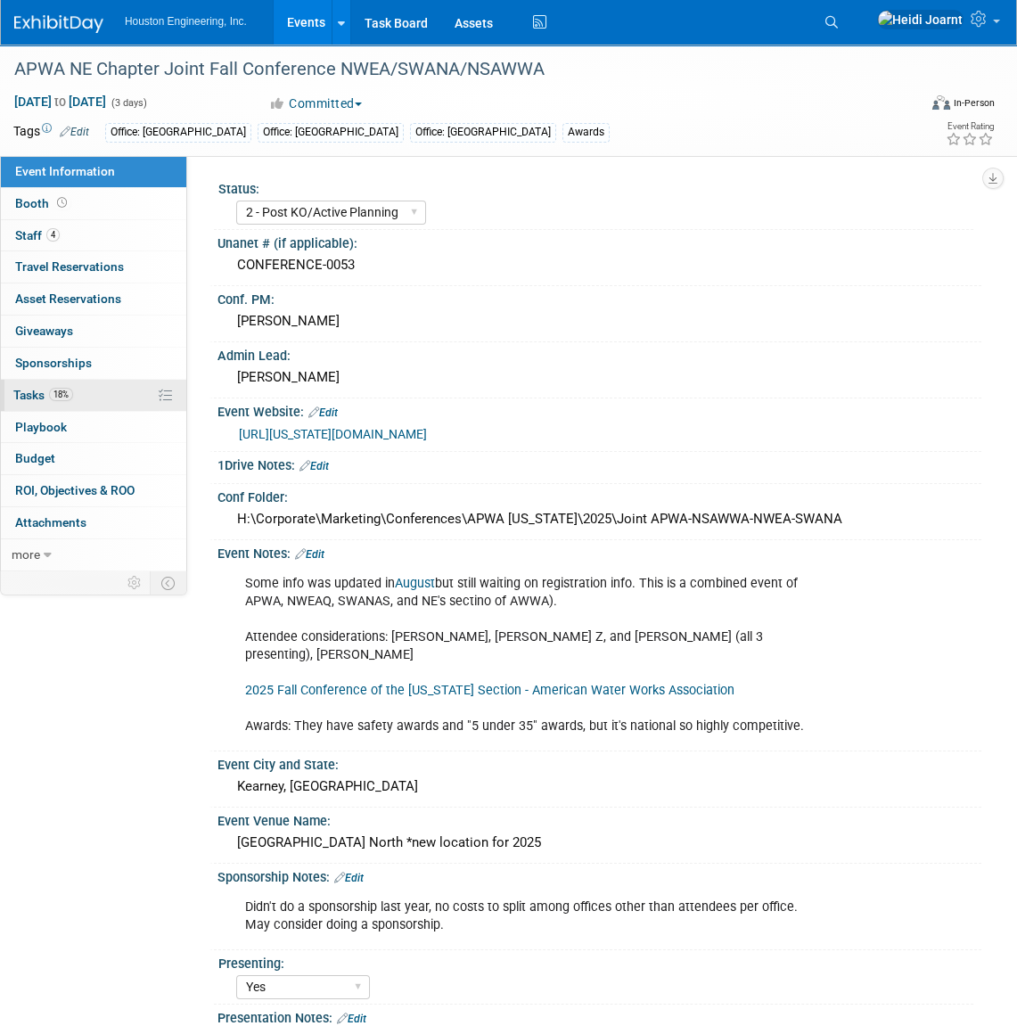
click at [88, 392] on link "18% Tasks 18%" at bounding box center [93, 395] width 185 height 31
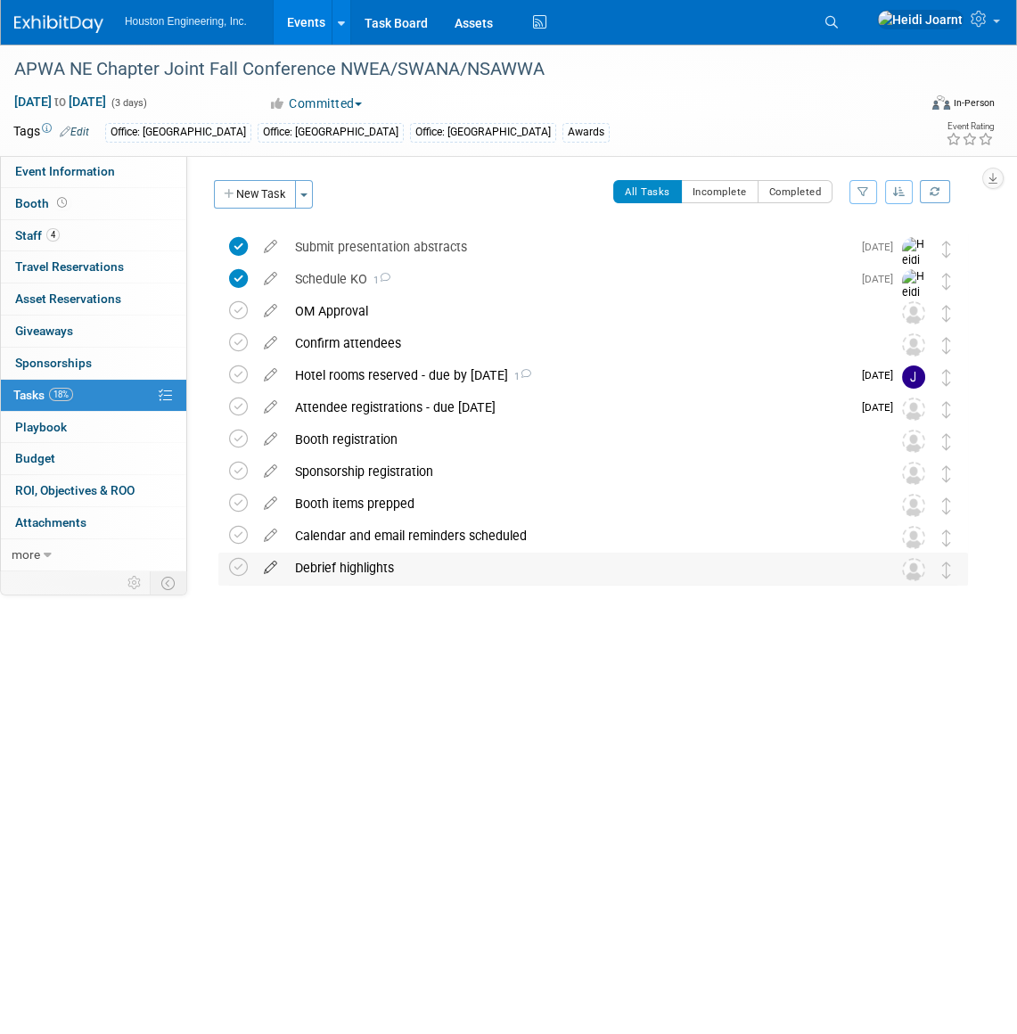
click at [272, 569] on icon at bounding box center [270, 563] width 31 height 22
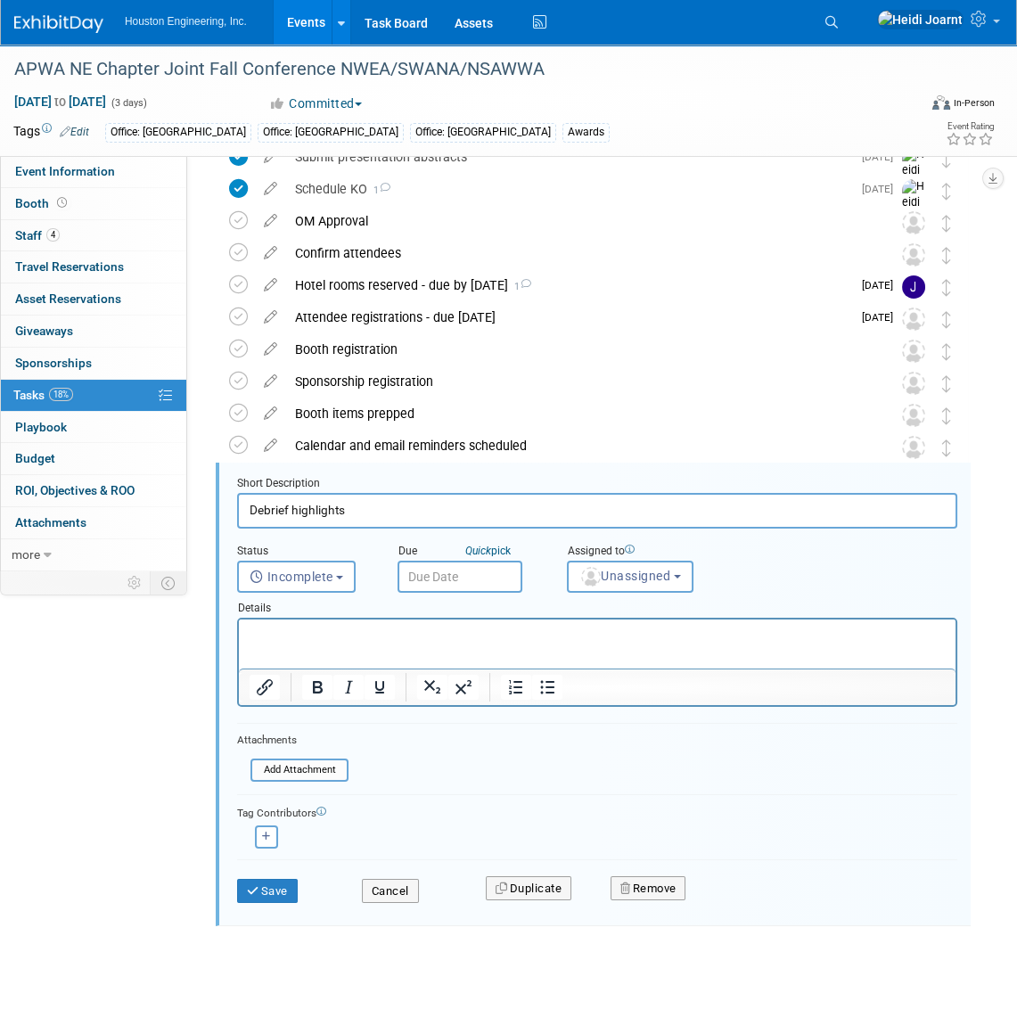
click at [321, 516] on input "Debrief highlights" at bounding box center [597, 510] width 720 height 35
click at [329, 515] on input "Debrief highlights" at bounding box center [597, 510] width 720 height 35
click at [388, 509] on input "Debrief highlights" at bounding box center [597, 510] width 720 height 35
type input "Complete debrief form"
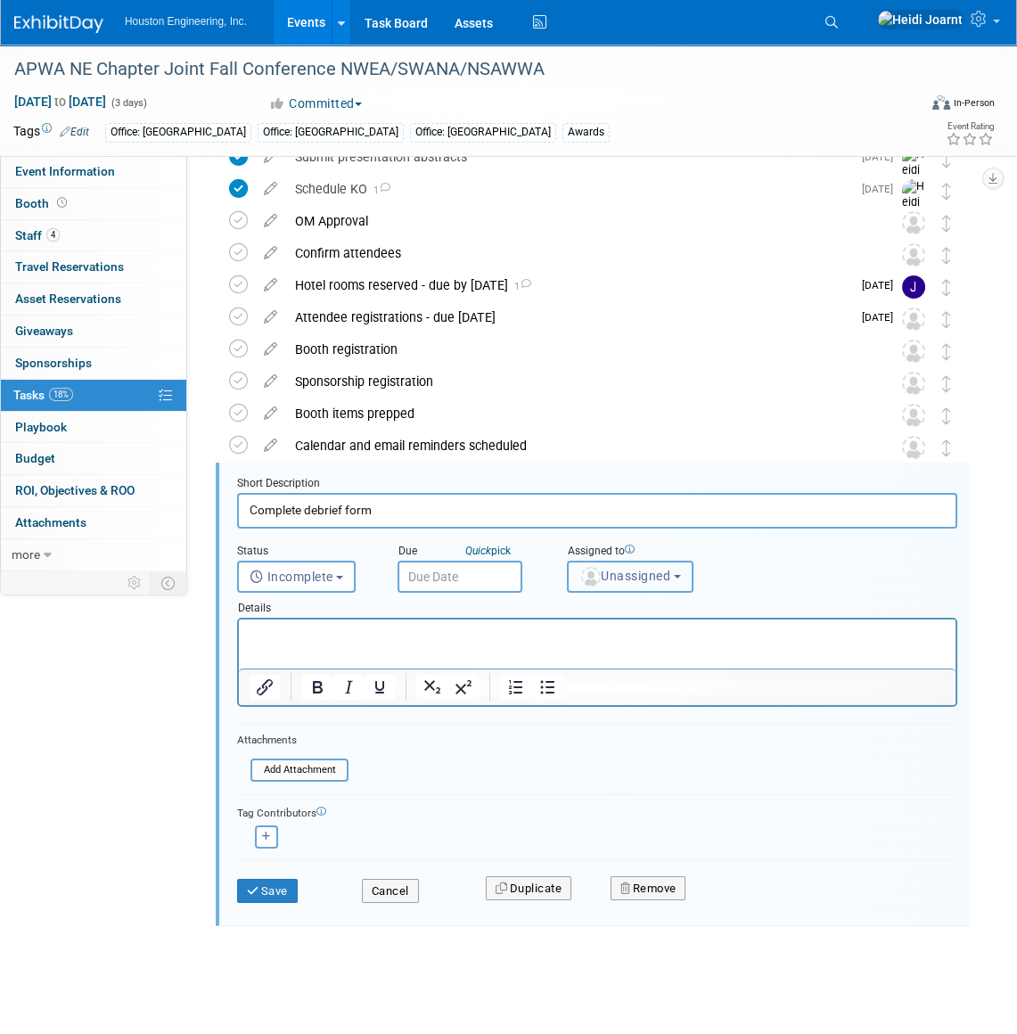
click at [606, 575] on span "Unassigned" at bounding box center [624, 575] width 91 height 14
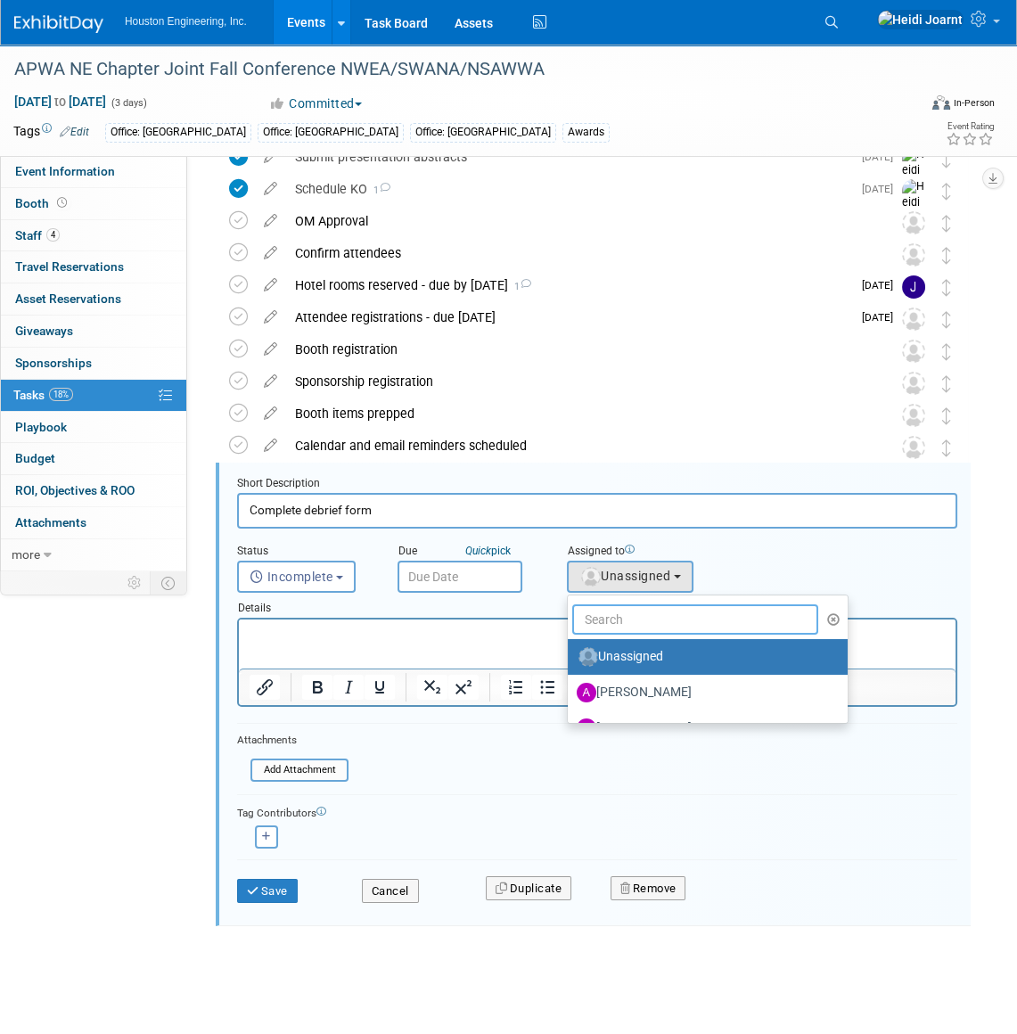
click at [616, 615] on input "text" at bounding box center [695, 619] width 246 height 30
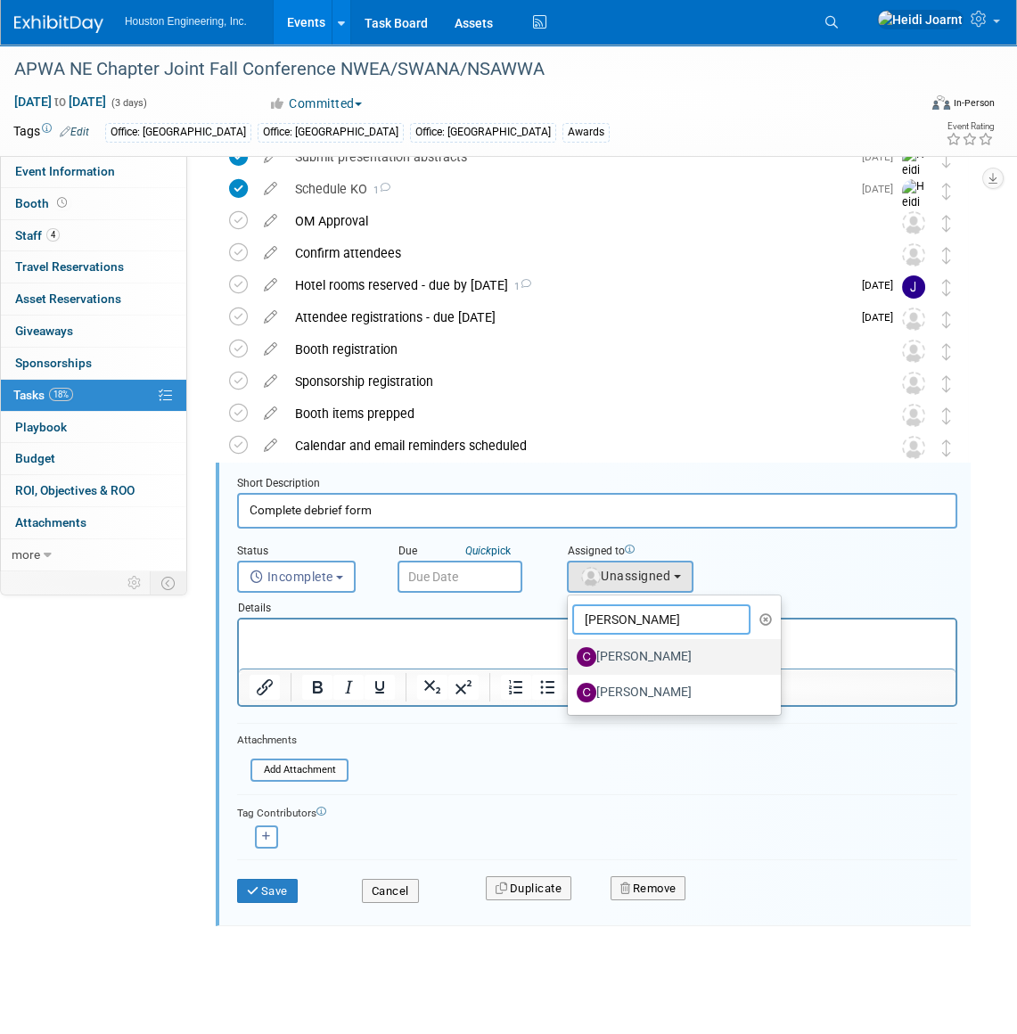
type input "chris"
click at [661, 658] on label "[PERSON_NAME]" at bounding box center [669, 656] width 186 height 29
click at [570, 658] on input "[PERSON_NAME]" at bounding box center [565, 655] width 12 height 12
select select "f0118172-10f9-4ddc-84ee-066f617119e0"
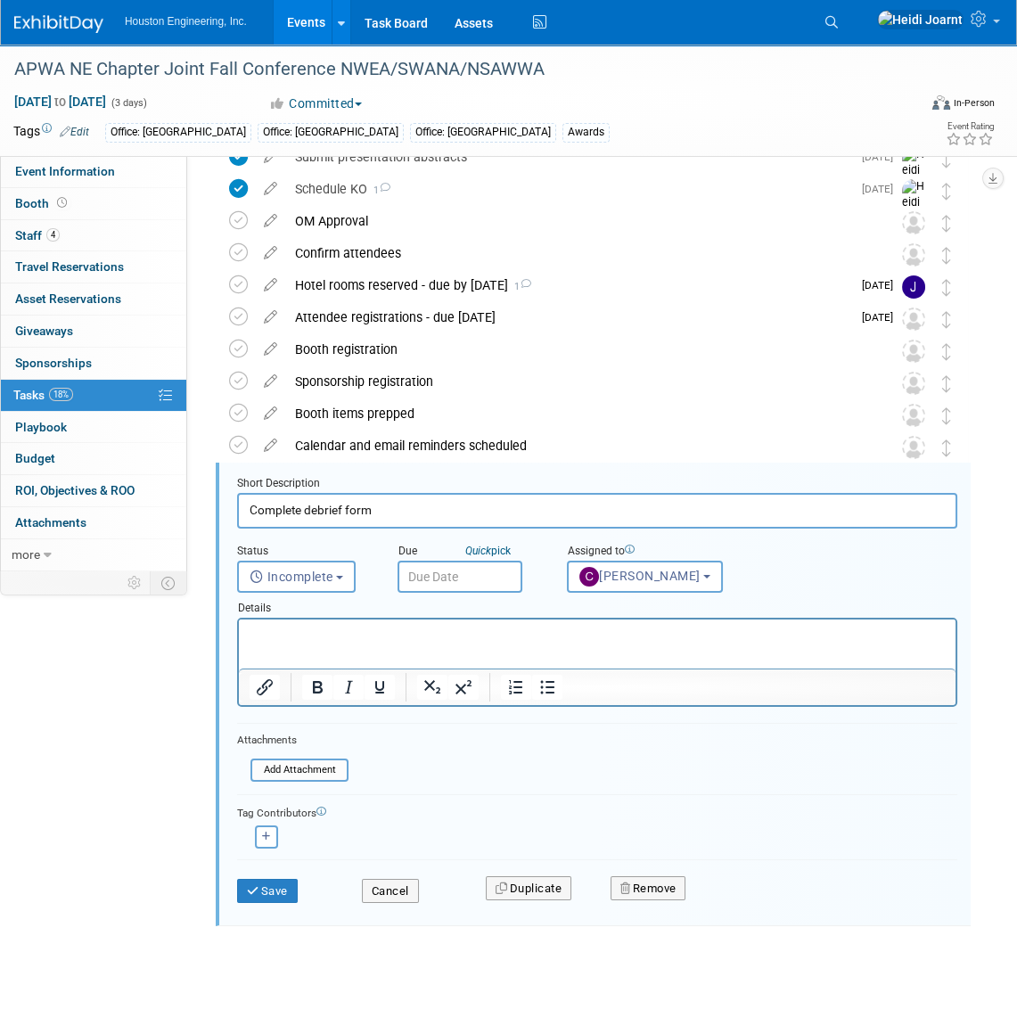
click at [467, 573] on input "text" at bounding box center [459, 576] width 125 height 32
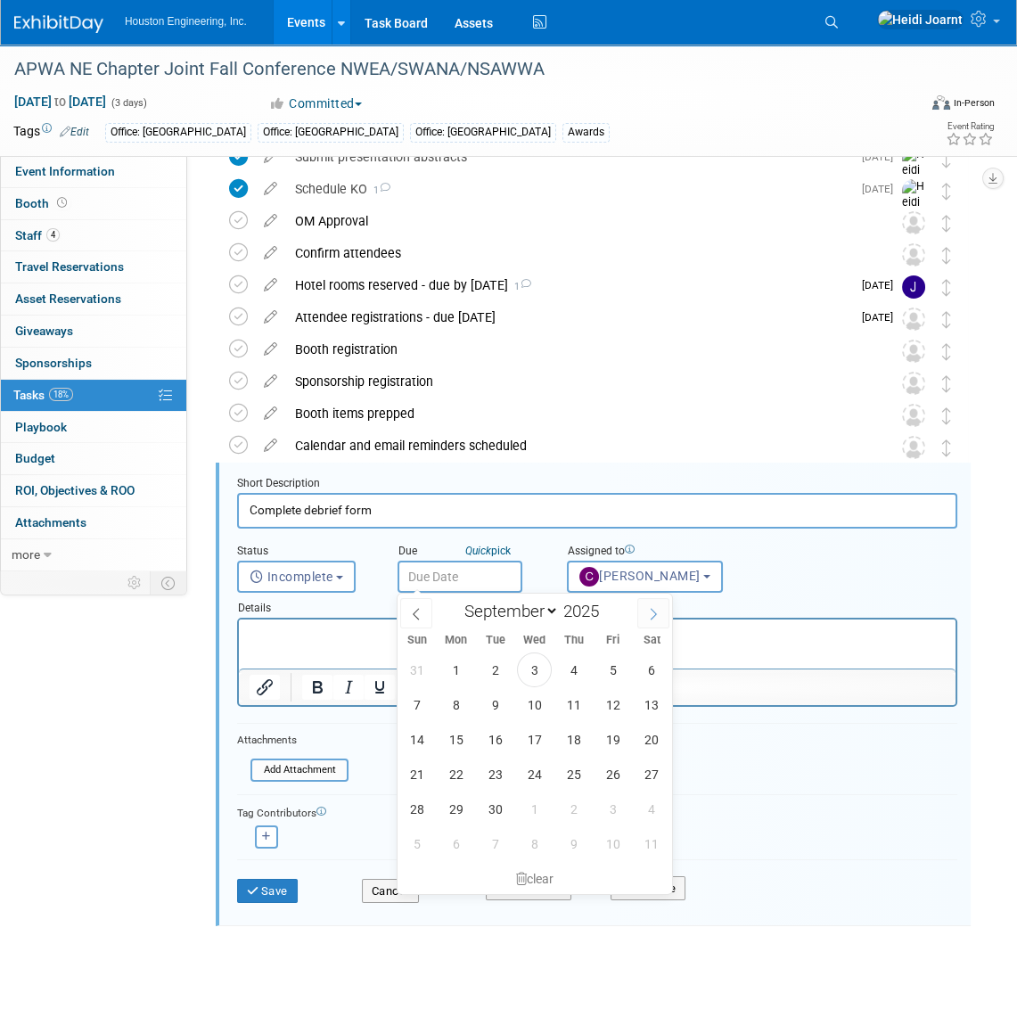
click at [658, 623] on span at bounding box center [653, 613] width 32 height 30
select select "10"
click at [610, 706] on span "7" at bounding box center [612, 704] width 35 height 35
type input "Nov 7, 2025"
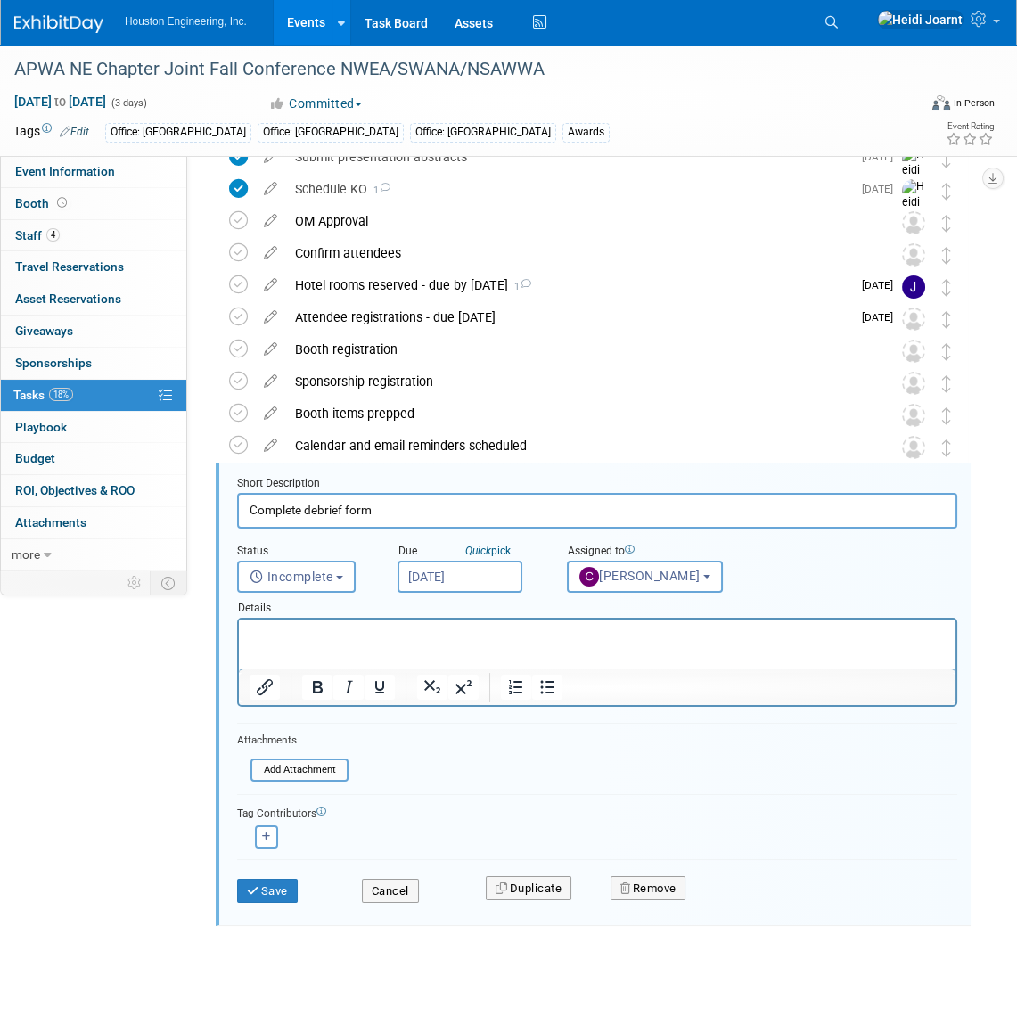
click at [290, 634] on p "Rich Text Area. Press ALT-0 for help." at bounding box center [597, 634] width 696 height 17
click at [454, 642] on p "See form in the folder:" at bounding box center [597, 634] width 696 height 17
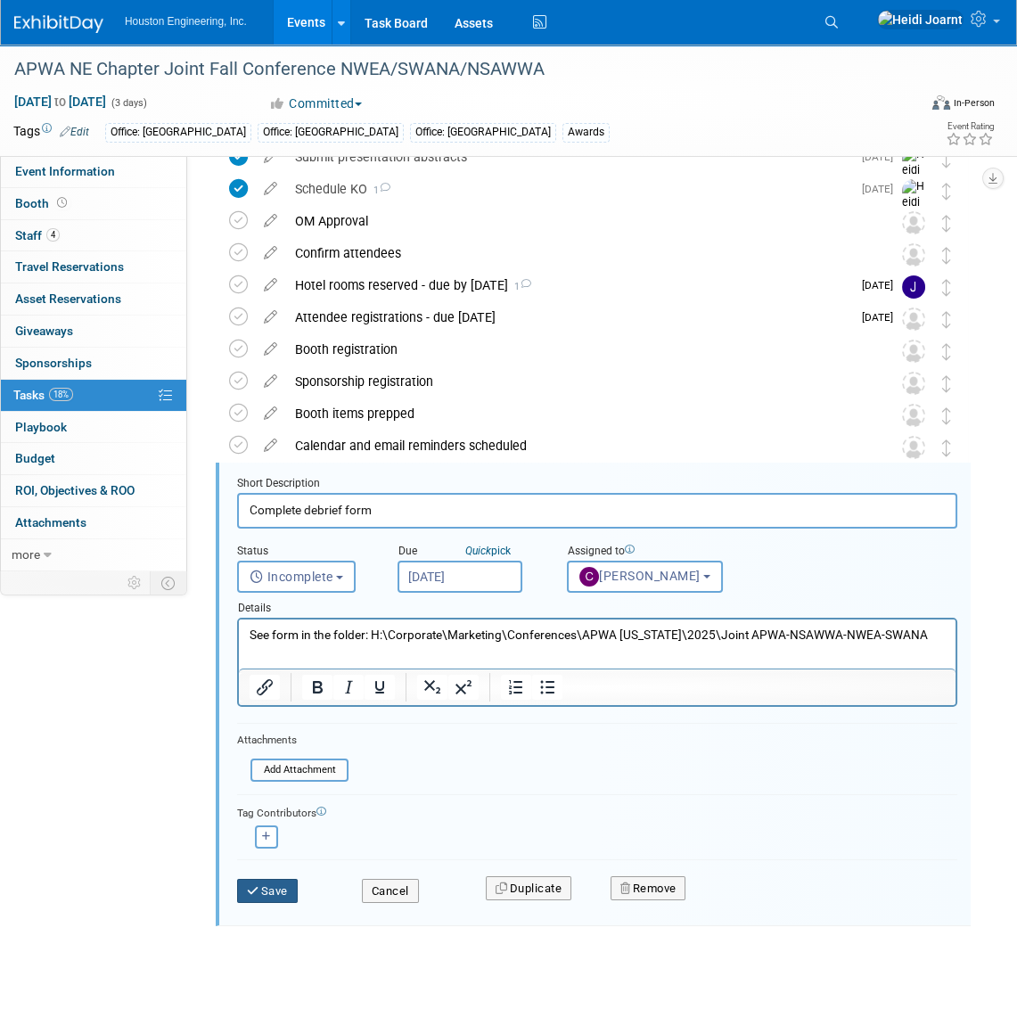
click at [277, 887] on button "Save" at bounding box center [267, 891] width 61 height 25
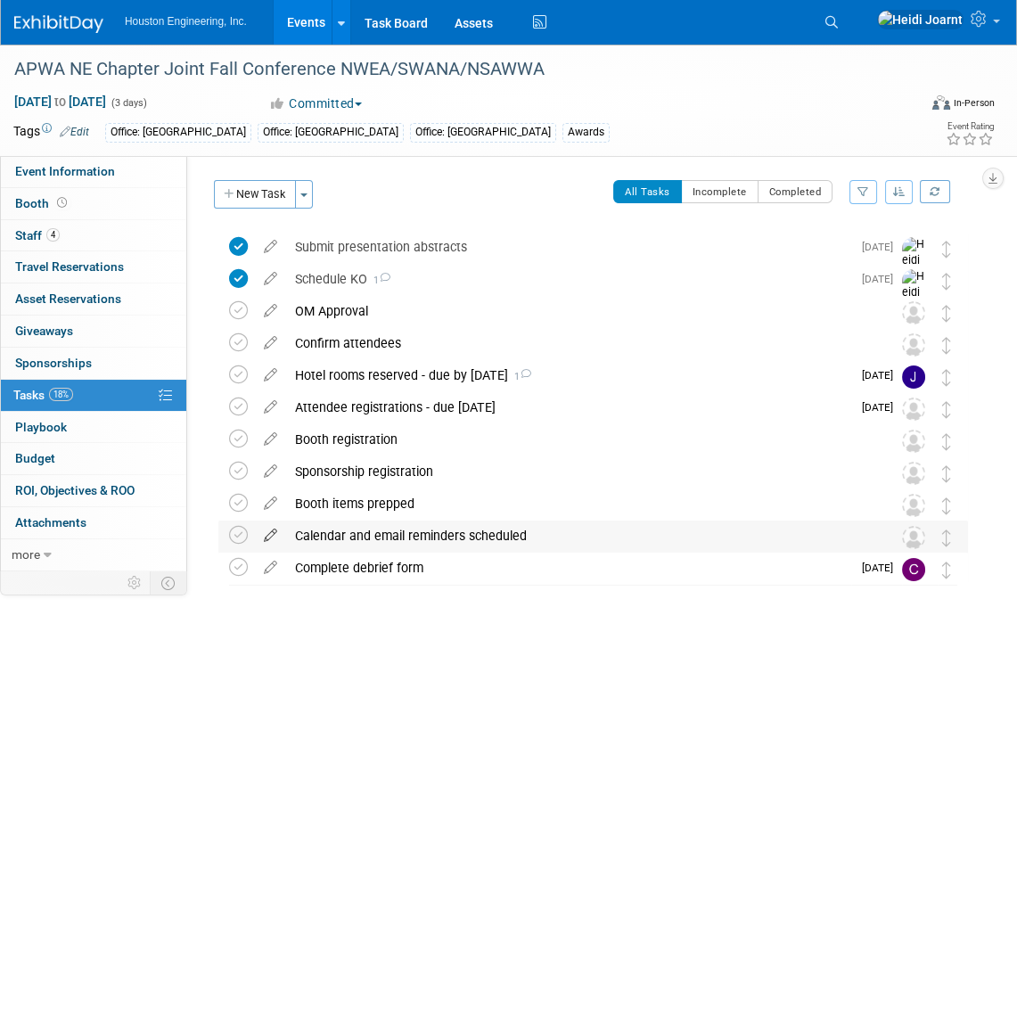
click at [272, 535] on icon at bounding box center [270, 531] width 31 height 22
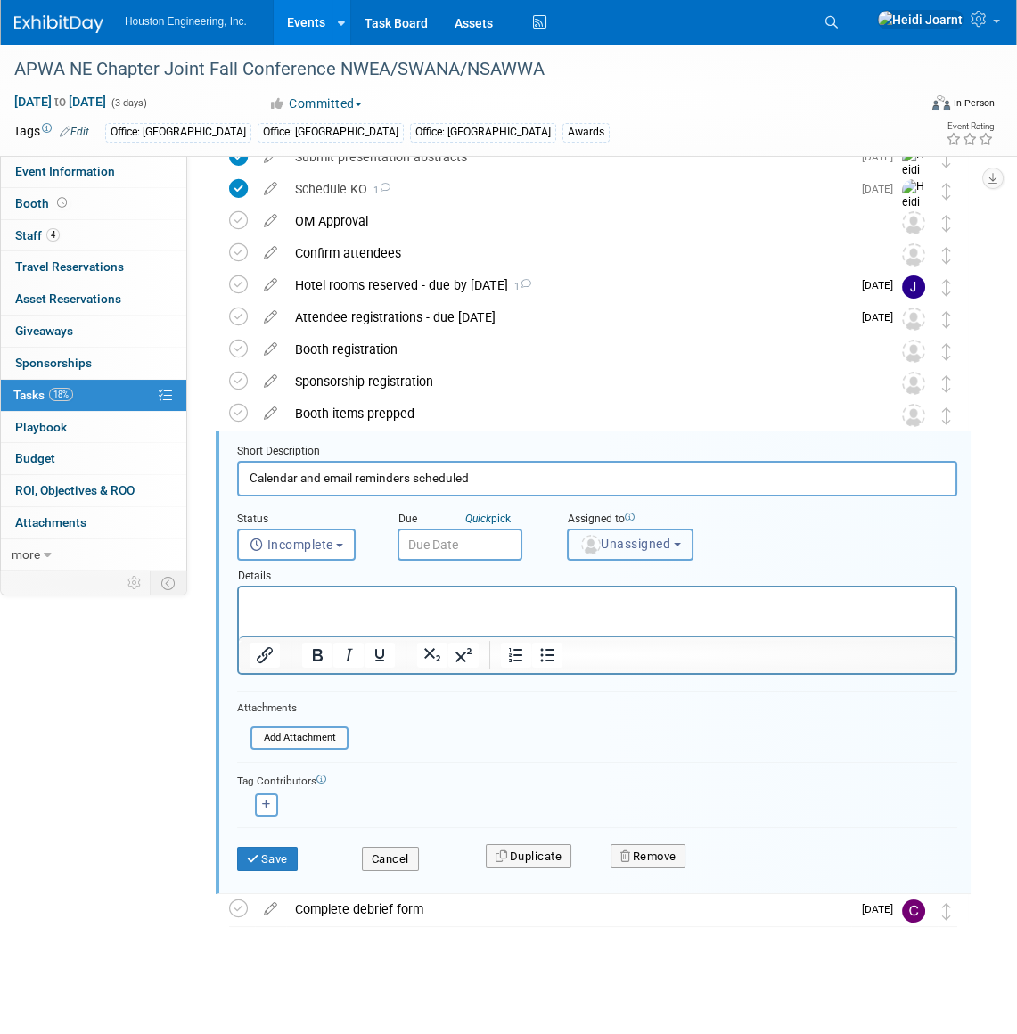
click at [601, 543] on span "Unassigned" at bounding box center [624, 543] width 91 height 14
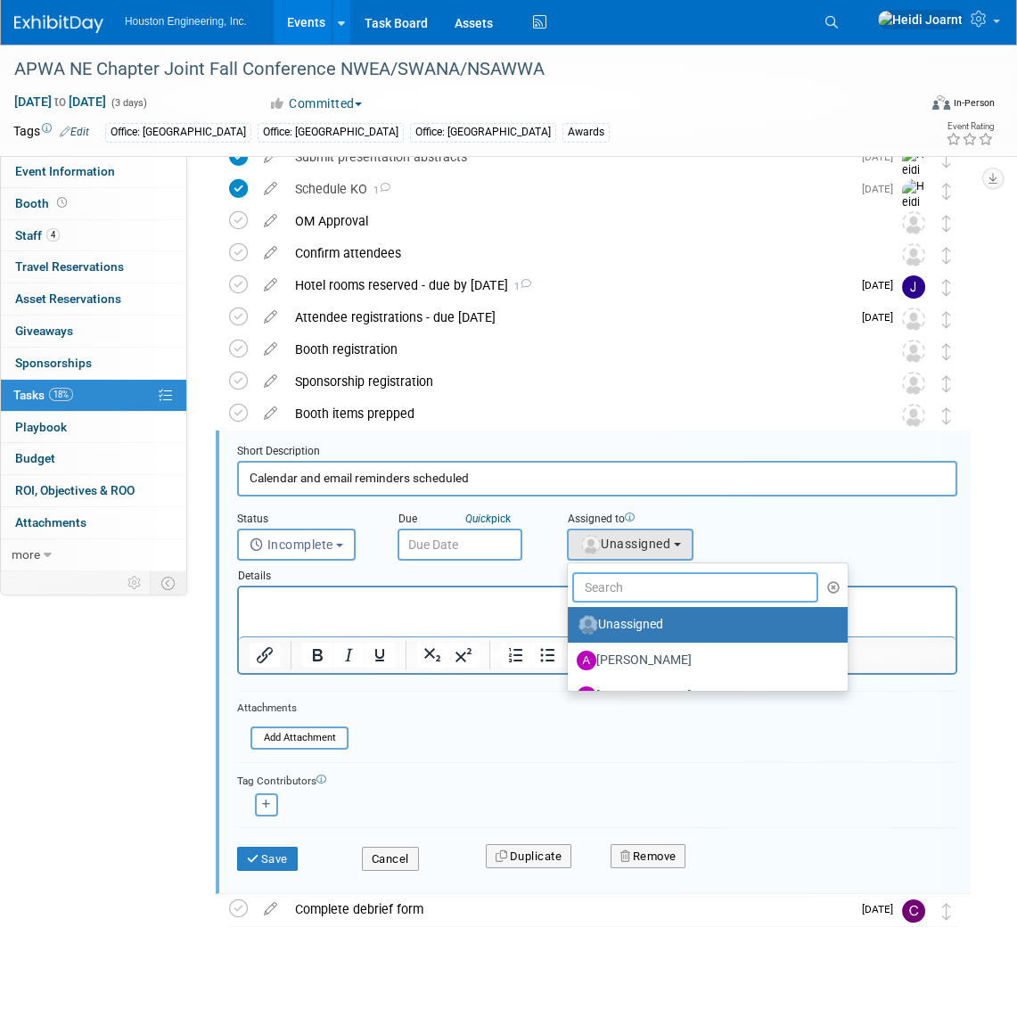
click at [606, 588] on input "text" at bounding box center [695, 587] width 246 height 30
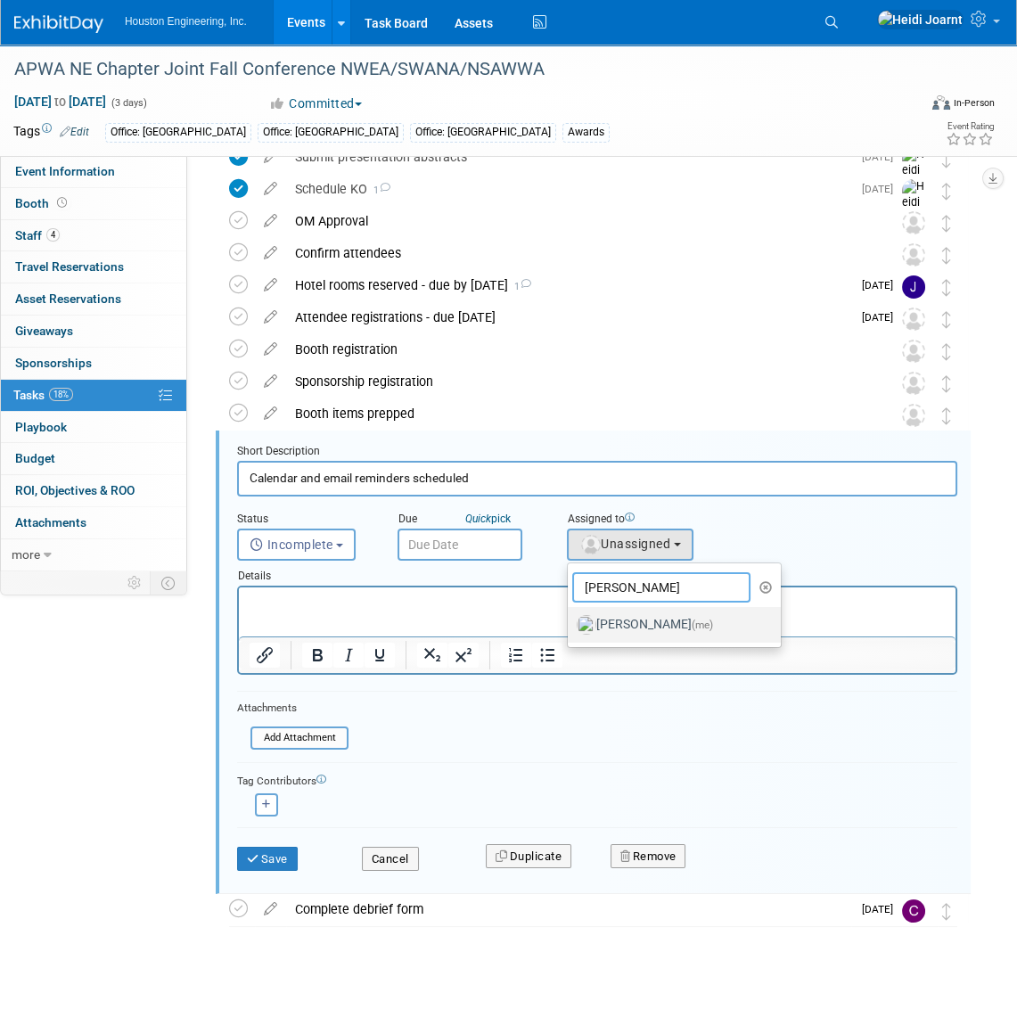
type input "heidi"
click at [630, 624] on label "Heidi Joarnt (me)" at bounding box center [669, 624] width 186 height 29
click at [570, 624] on input "Heidi Joarnt (me)" at bounding box center [565, 623] width 12 height 12
select select "6d2580fd-cc23-403a-9f47-834f17e7f51f"
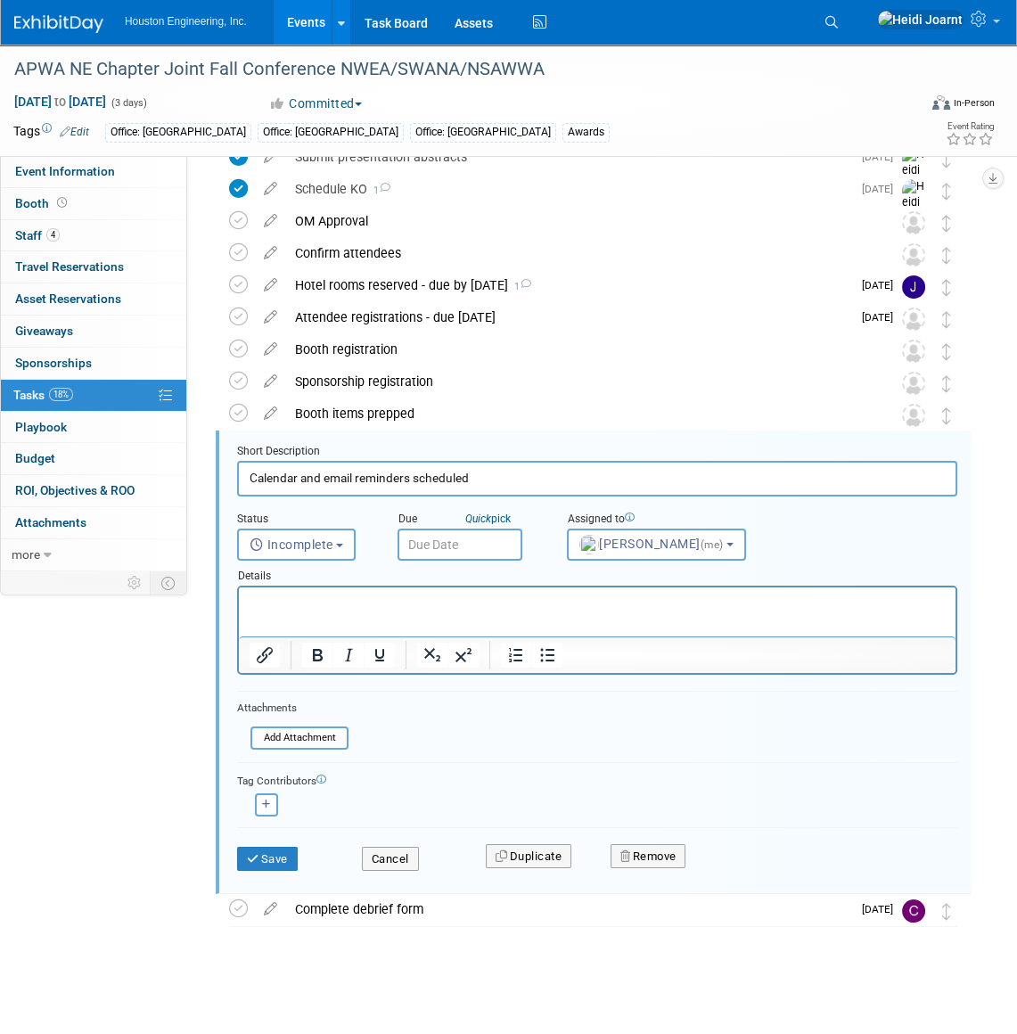
click at [501, 551] on input "text" at bounding box center [459, 544] width 125 height 32
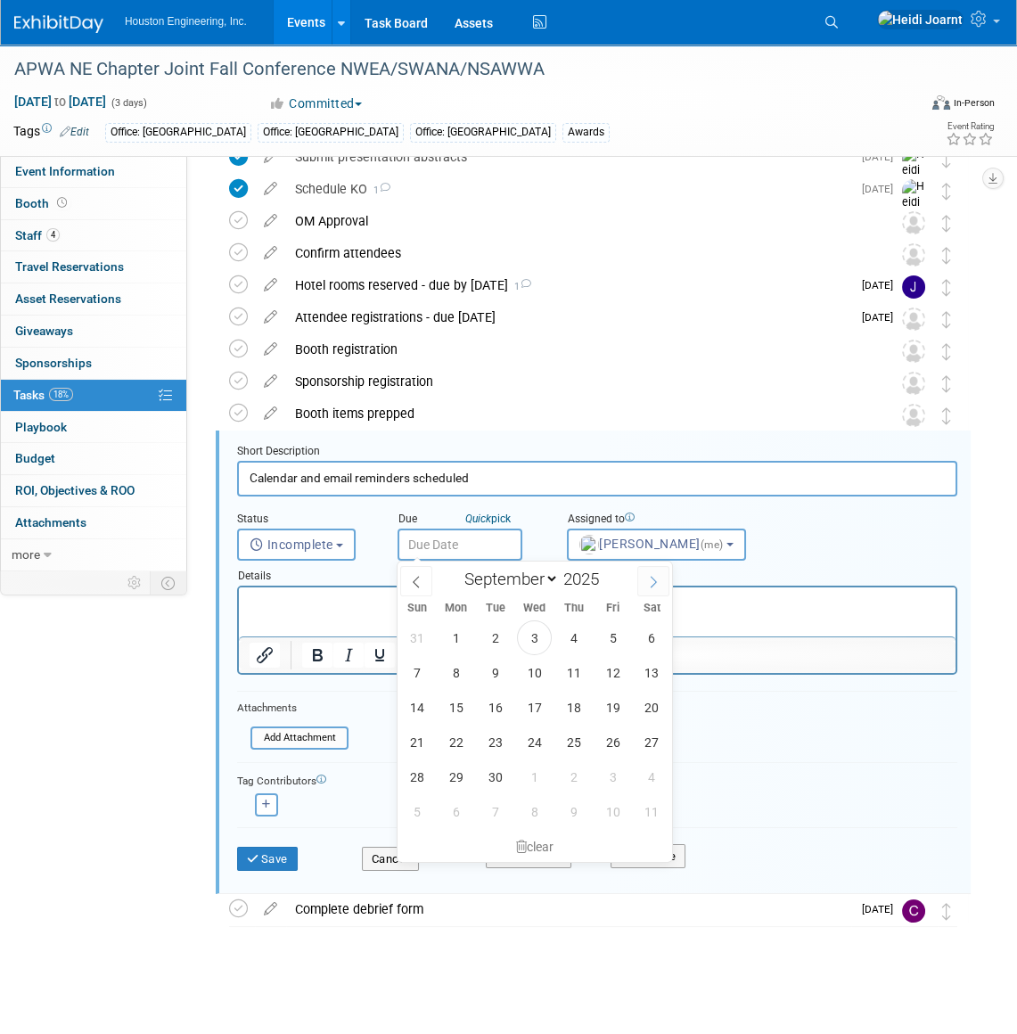
click at [659, 579] on span at bounding box center [653, 581] width 32 height 30
click at [426, 581] on span at bounding box center [416, 581] width 32 height 30
select select "8"
click at [623, 645] on span "5" at bounding box center [612, 637] width 35 height 35
type input "Sep 5, 2025"
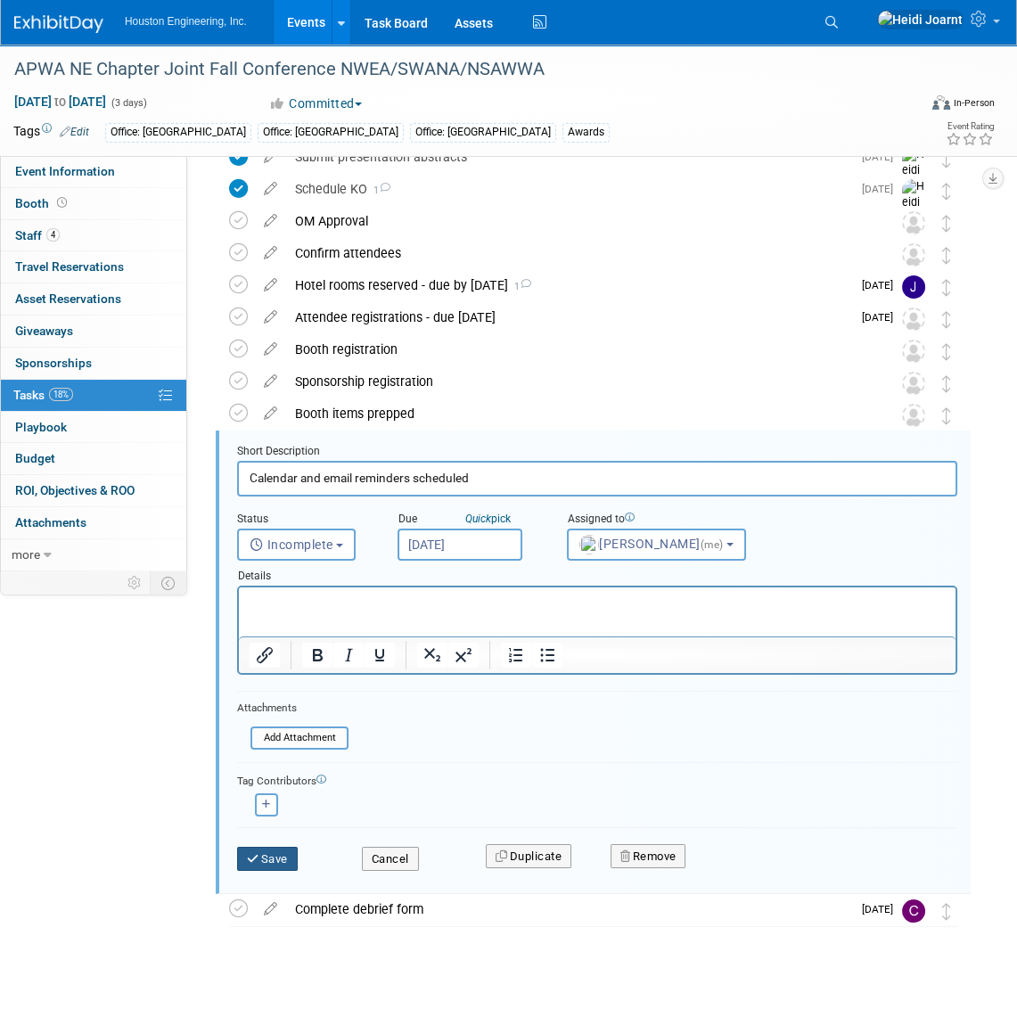
click at [279, 854] on button "Save" at bounding box center [267, 858] width 61 height 25
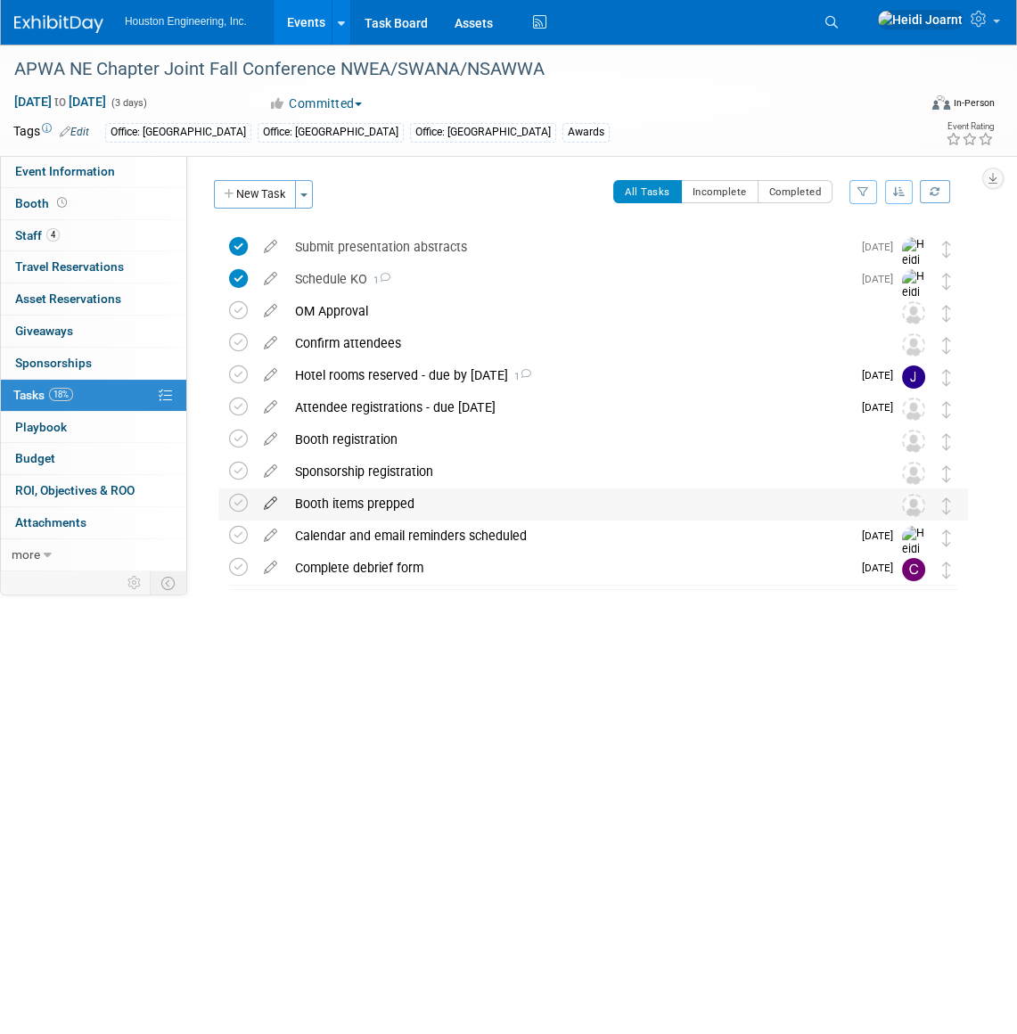
click at [266, 499] on icon at bounding box center [270, 499] width 31 height 22
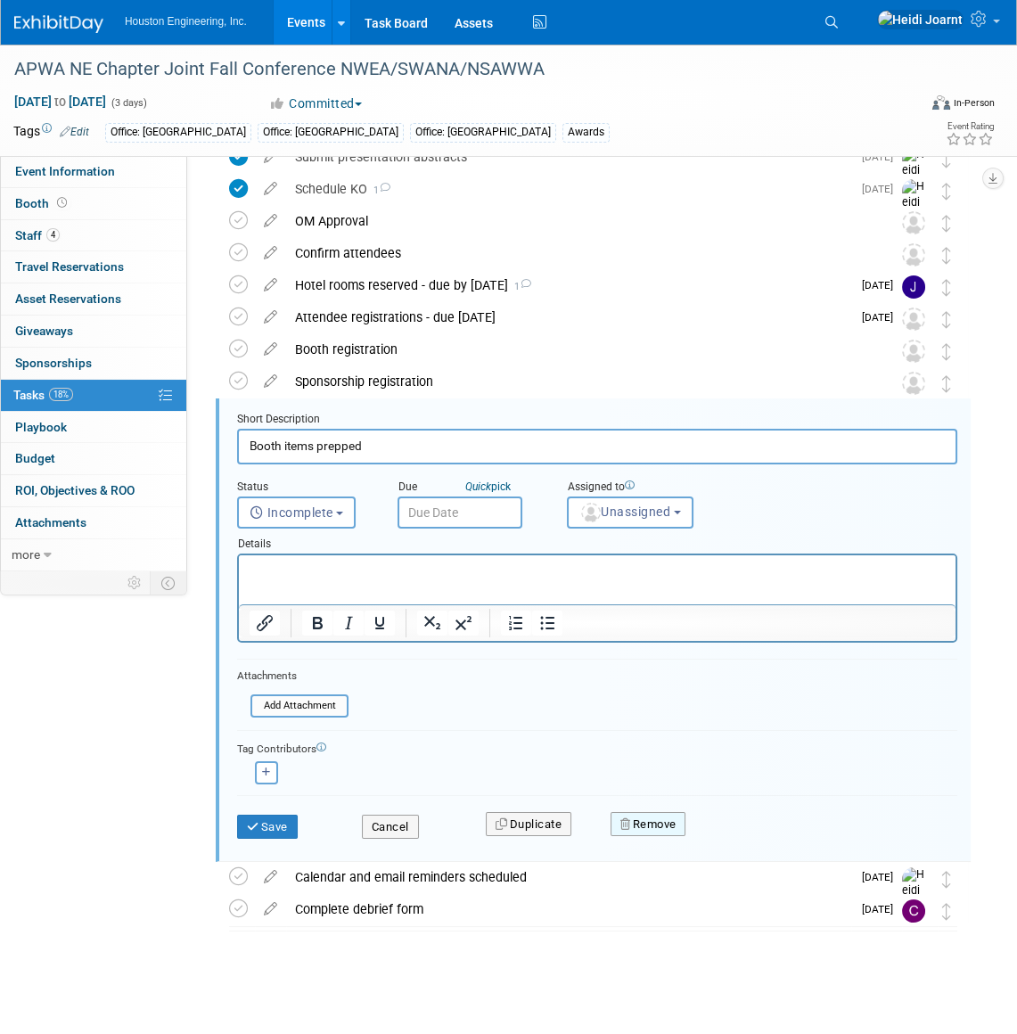
click at [633, 822] on button "Remove" at bounding box center [648, 824] width 76 height 25
click at [739, 836] on icon at bounding box center [735, 839] width 11 height 10
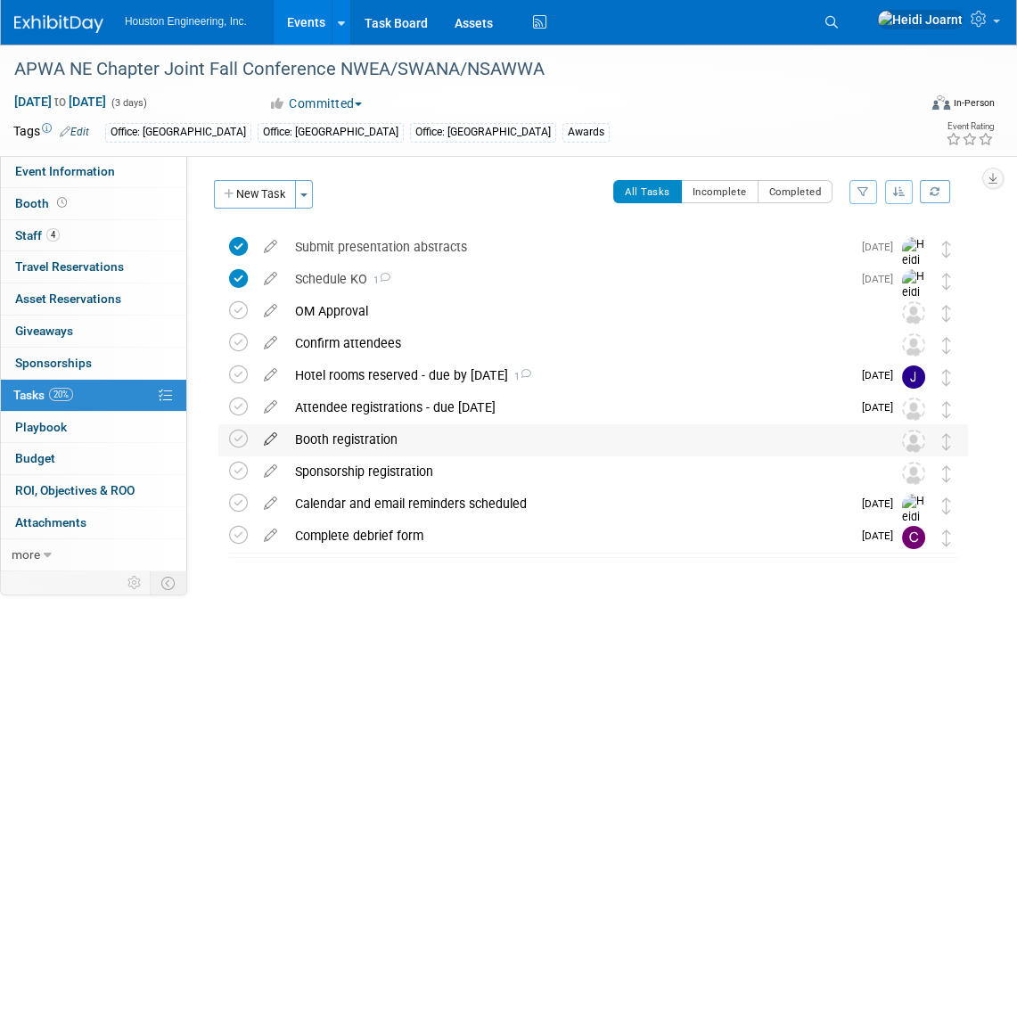
click at [272, 436] on icon at bounding box center [270, 435] width 31 height 22
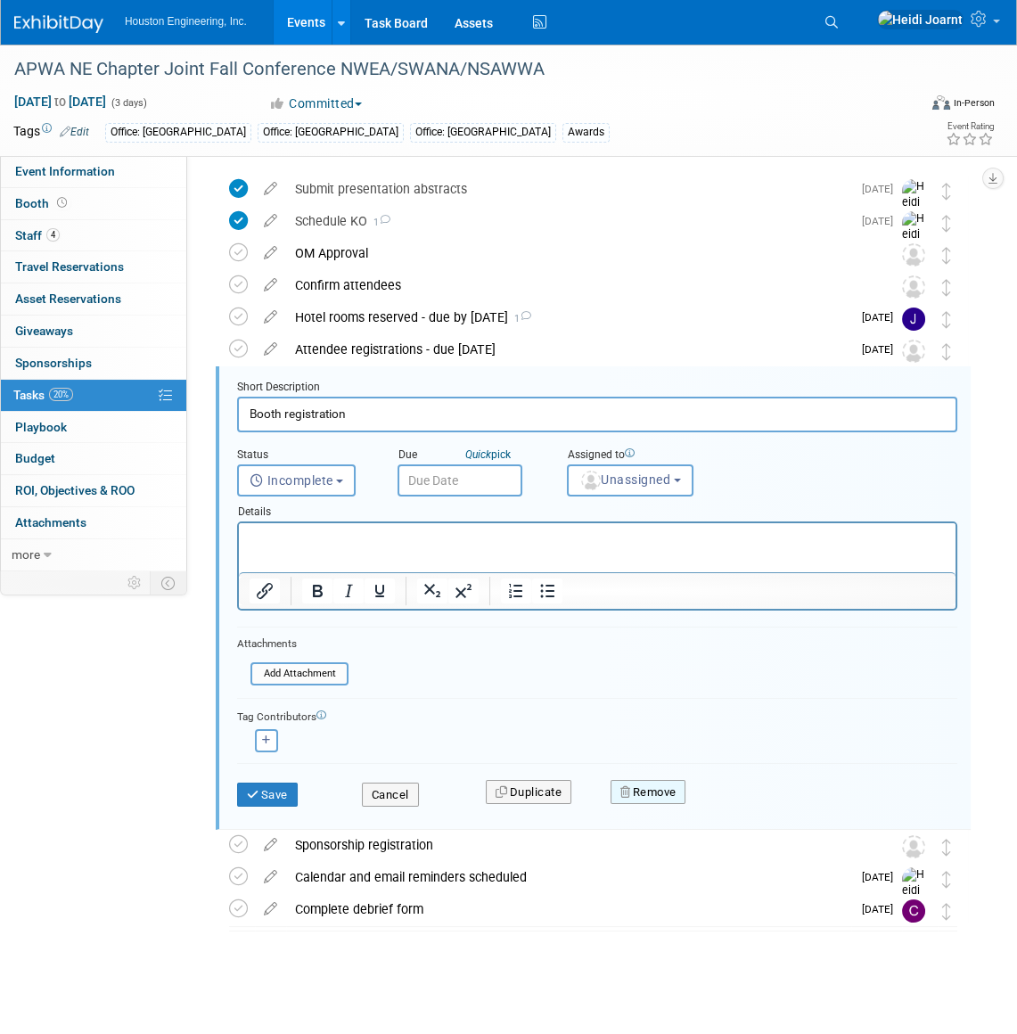
click at [656, 781] on button "Remove" at bounding box center [648, 792] width 76 height 25
click at [760, 805] on link "Yes" at bounding box center [748, 806] width 52 height 29
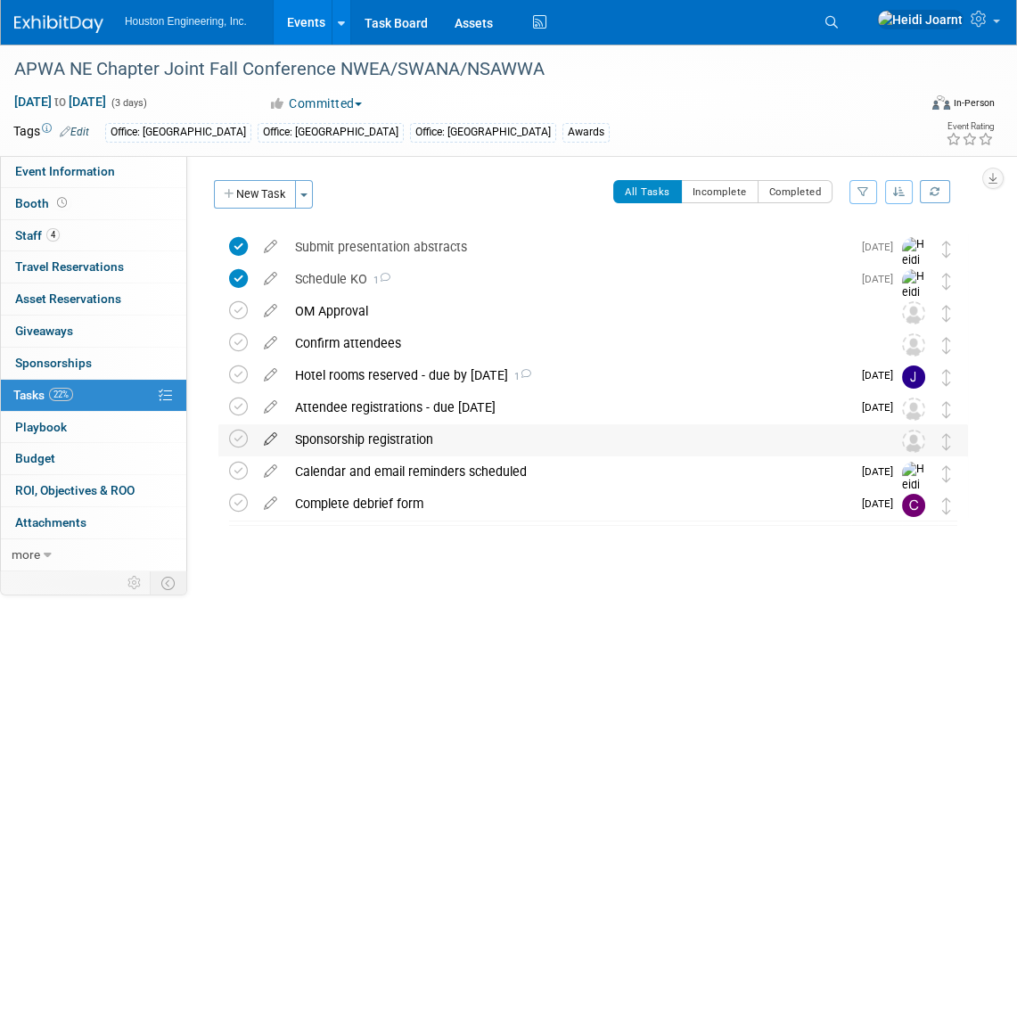
click at [270, 442] on icon at bounding box center [270, 435] width 31 height 22
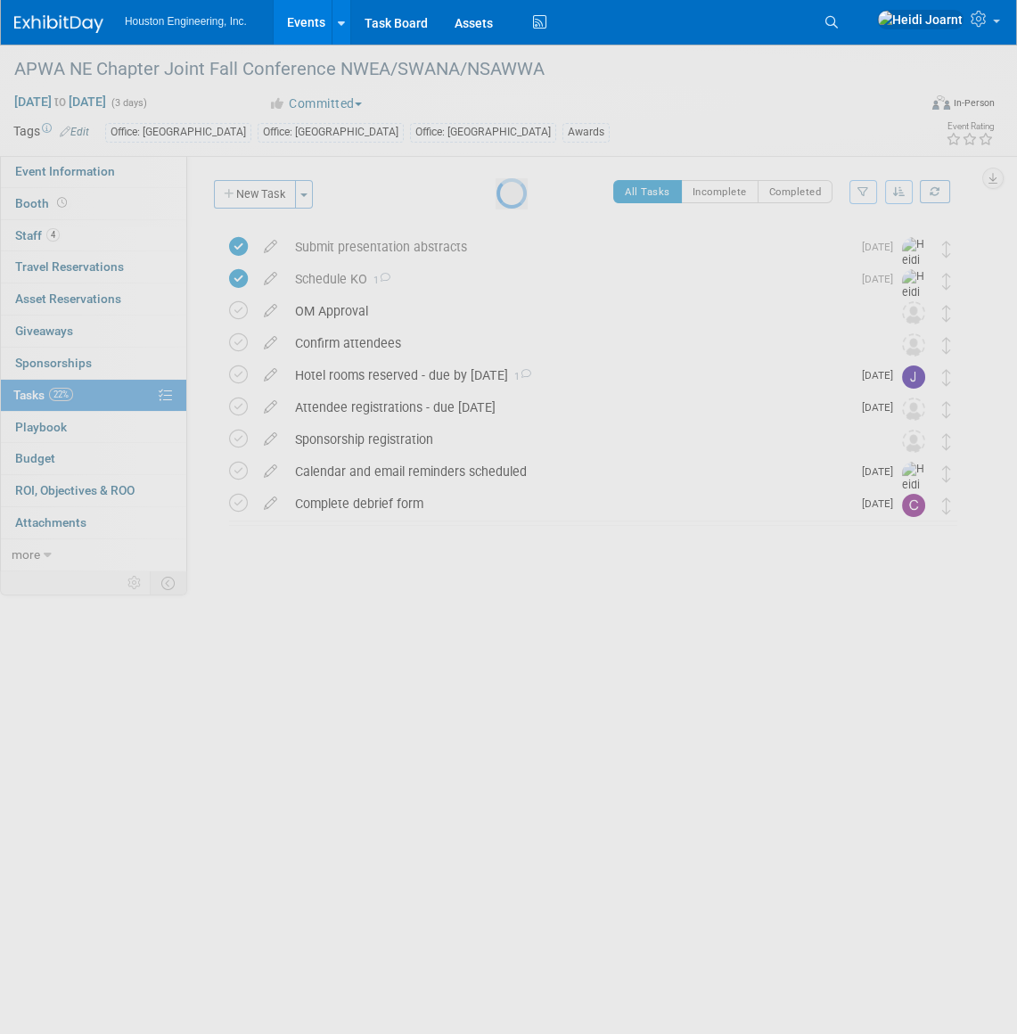
select select "8"
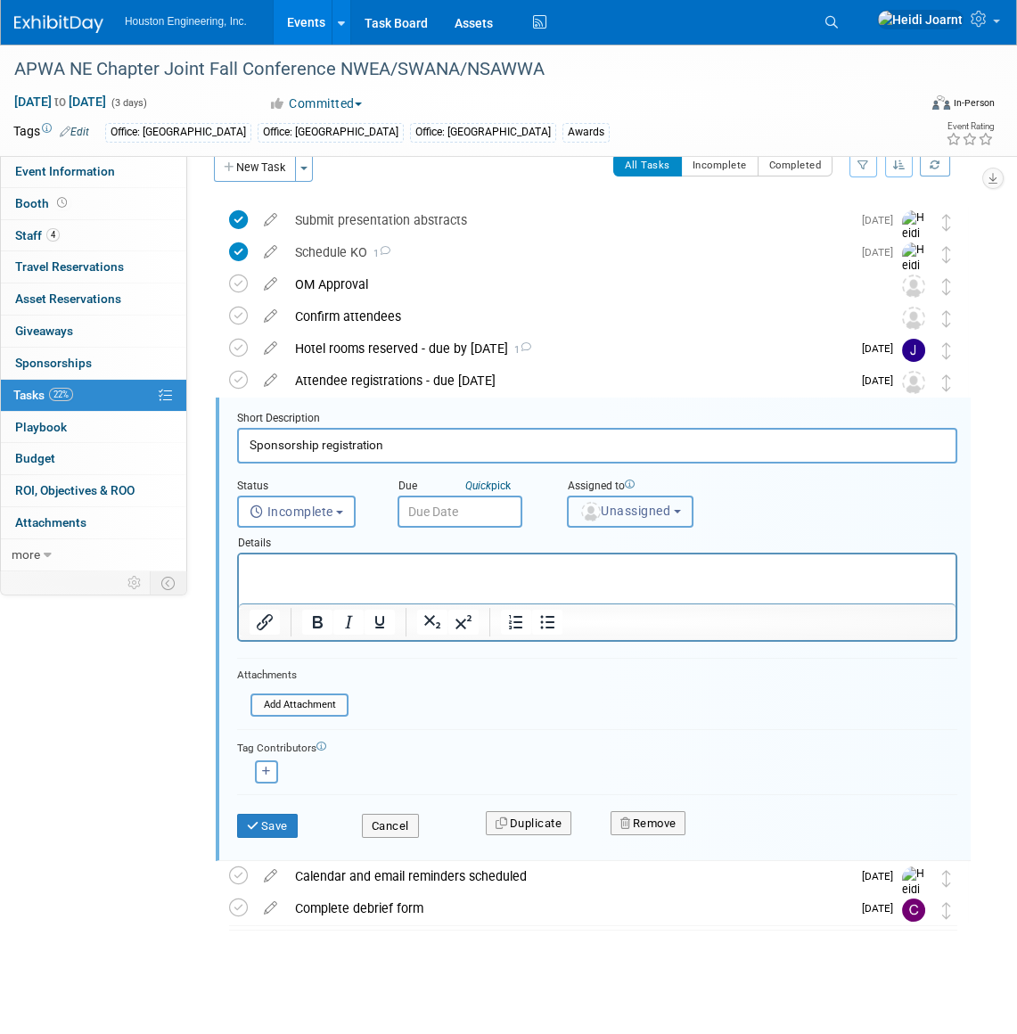
click at [615, 512] on span "Unassigned" at bounding box center [624, 510] width 91 height 14
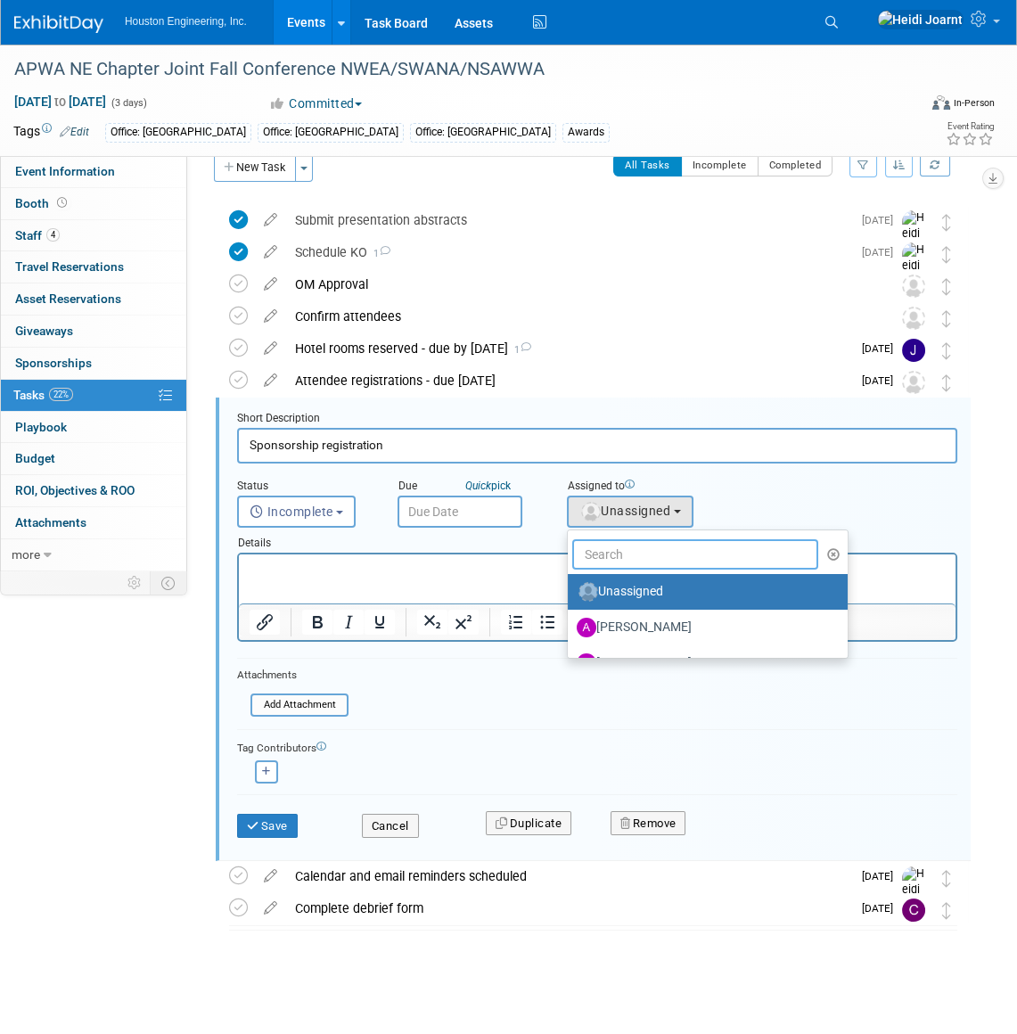
click at [617, 554] on input "text" at bounding box center [695, 554] width 246 height 30
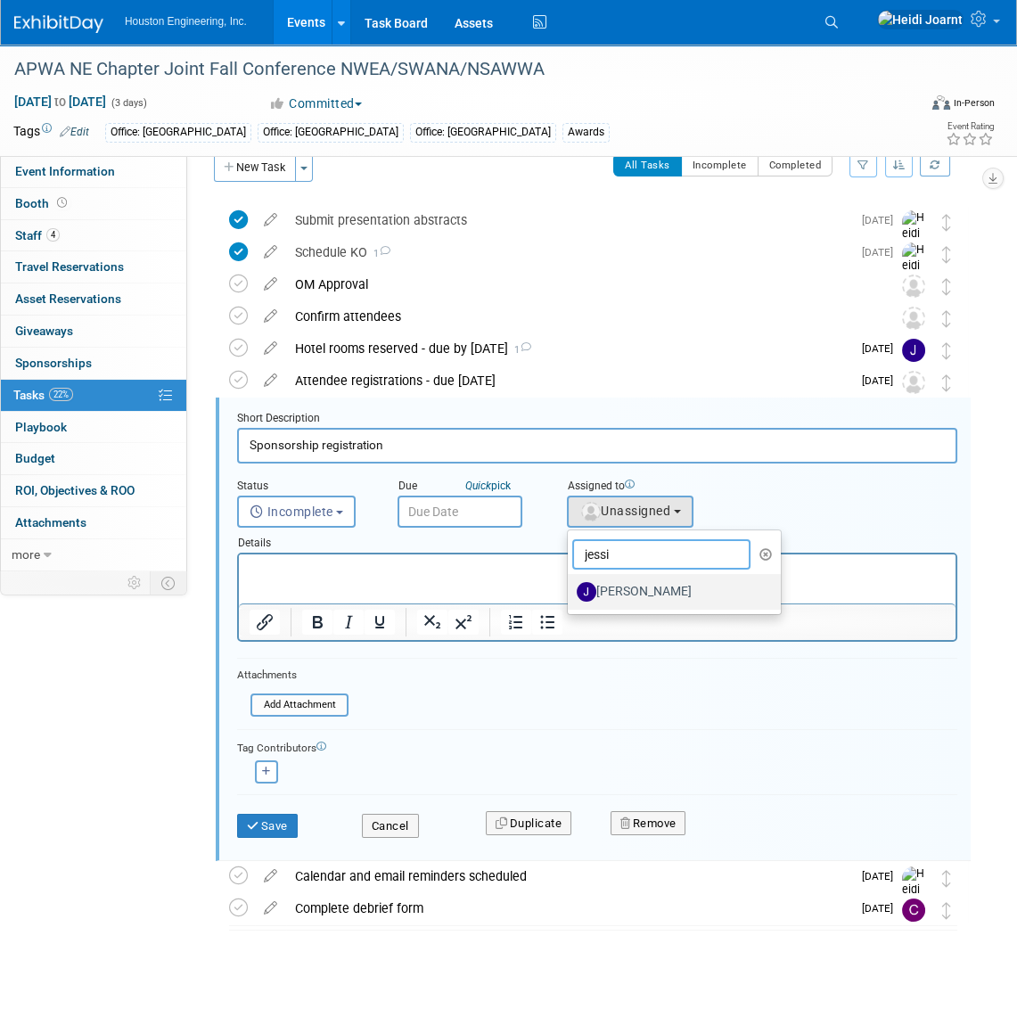
type input "jessi"
drag, startPoint x: 643, startPoint y: 588, endPoint x: 381, endPoint y: 34, distance: 613.0
click at [643, 588] on label "[PERSON_NAME]" at bounding box center [669, 591] width 186 height 29
click at [570, 588] on input "[PERSON_NAME]" at bounding box center [565, 590] width 12 height 12
select select "fa151804-de92-4cec-a8ce-bf453f5438ea"
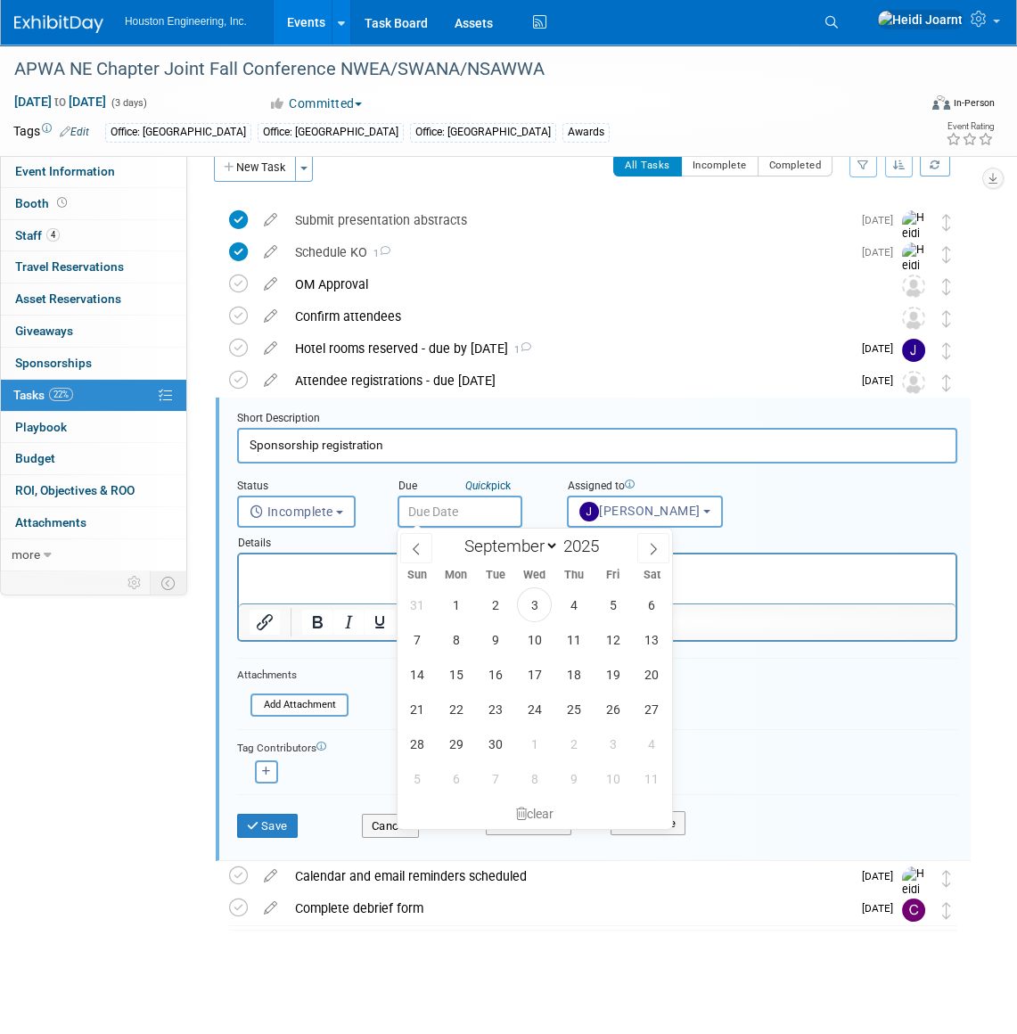
click at [475, 518] on input "text" at bounding box center [459, 511] width 125 height 32
click at [644, 545] on span at bounding box center [653, 548] width 32 height 30
select select "9"
click at [613, 604] on span "3" at bounding box center [612, 604] width 35 height 35
type input "Oct 3, 2025"
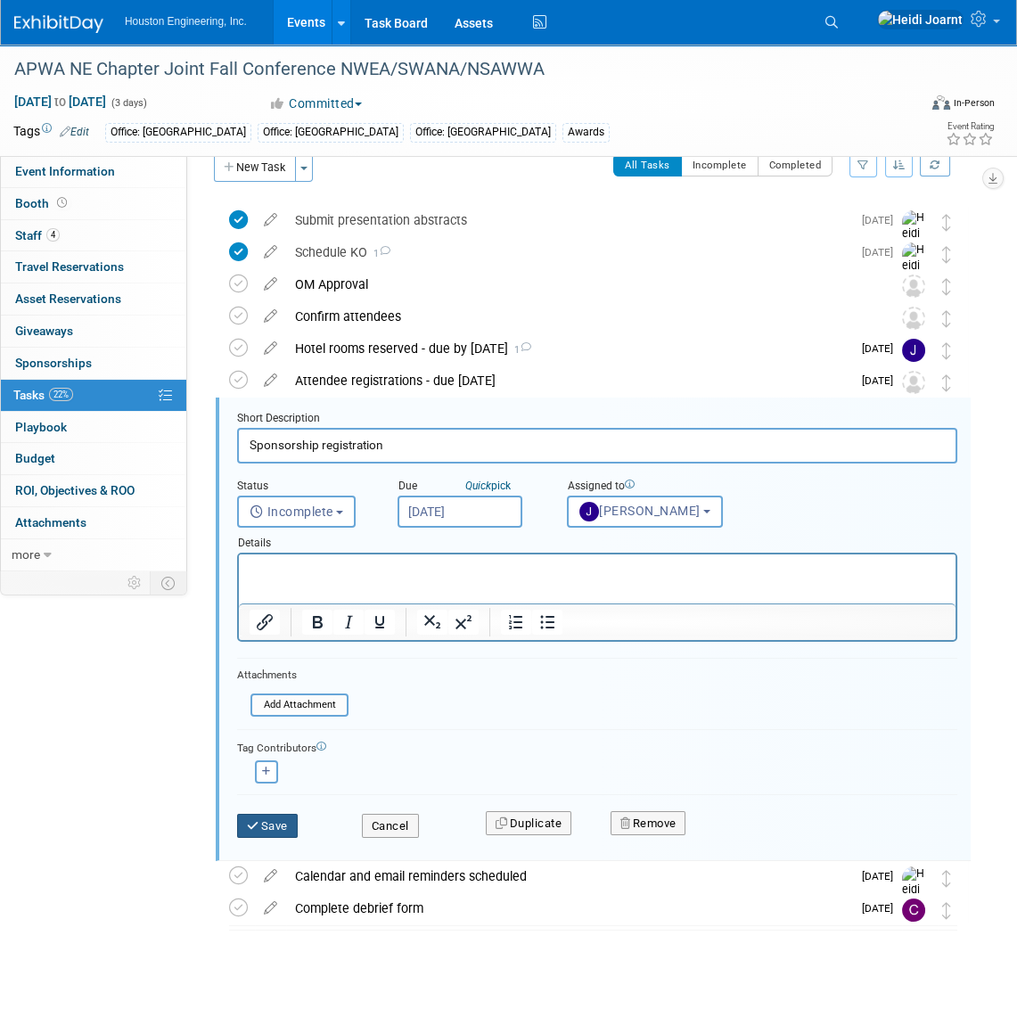
click at [273, 827] on button "Save" at bounding box center [267, 825] width 61 height 25
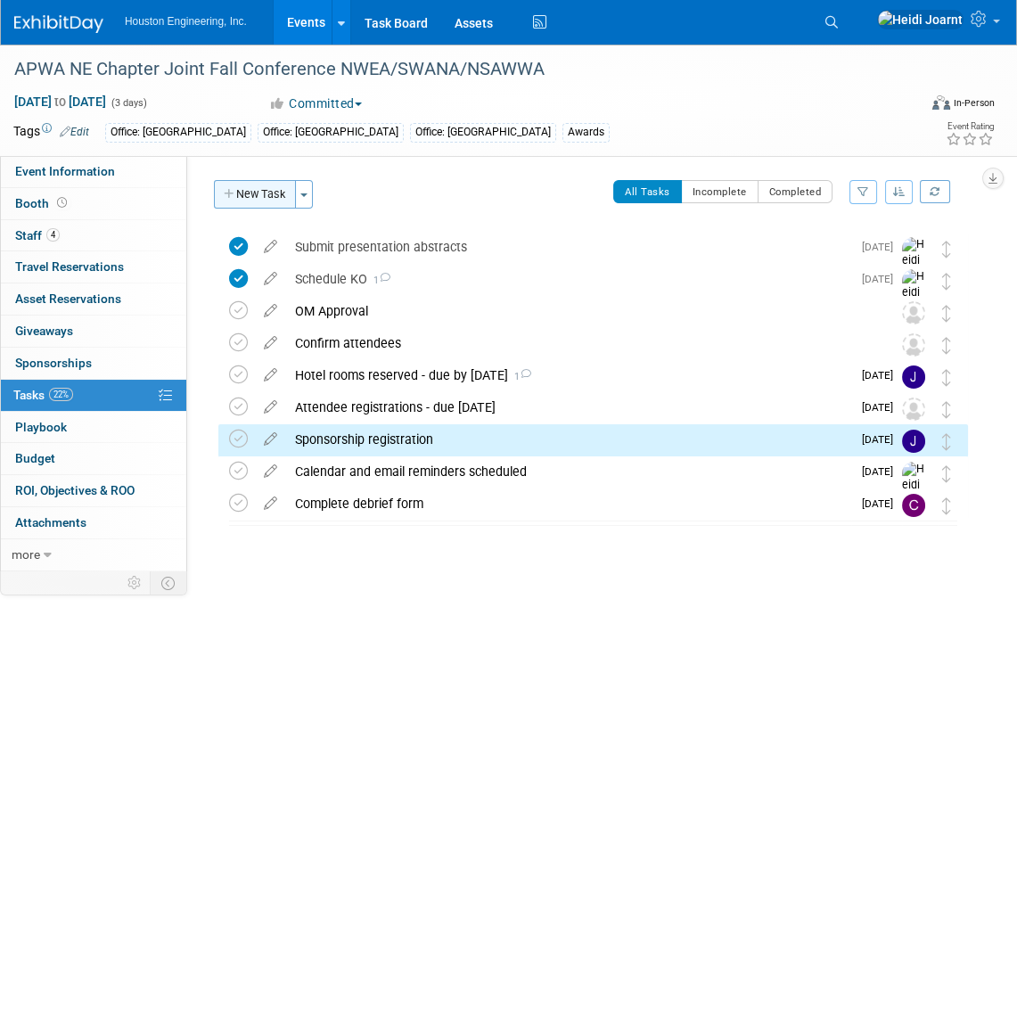
click at [285, 195] on button "New Task" at bounding box center [255, 194] width 82 height 29
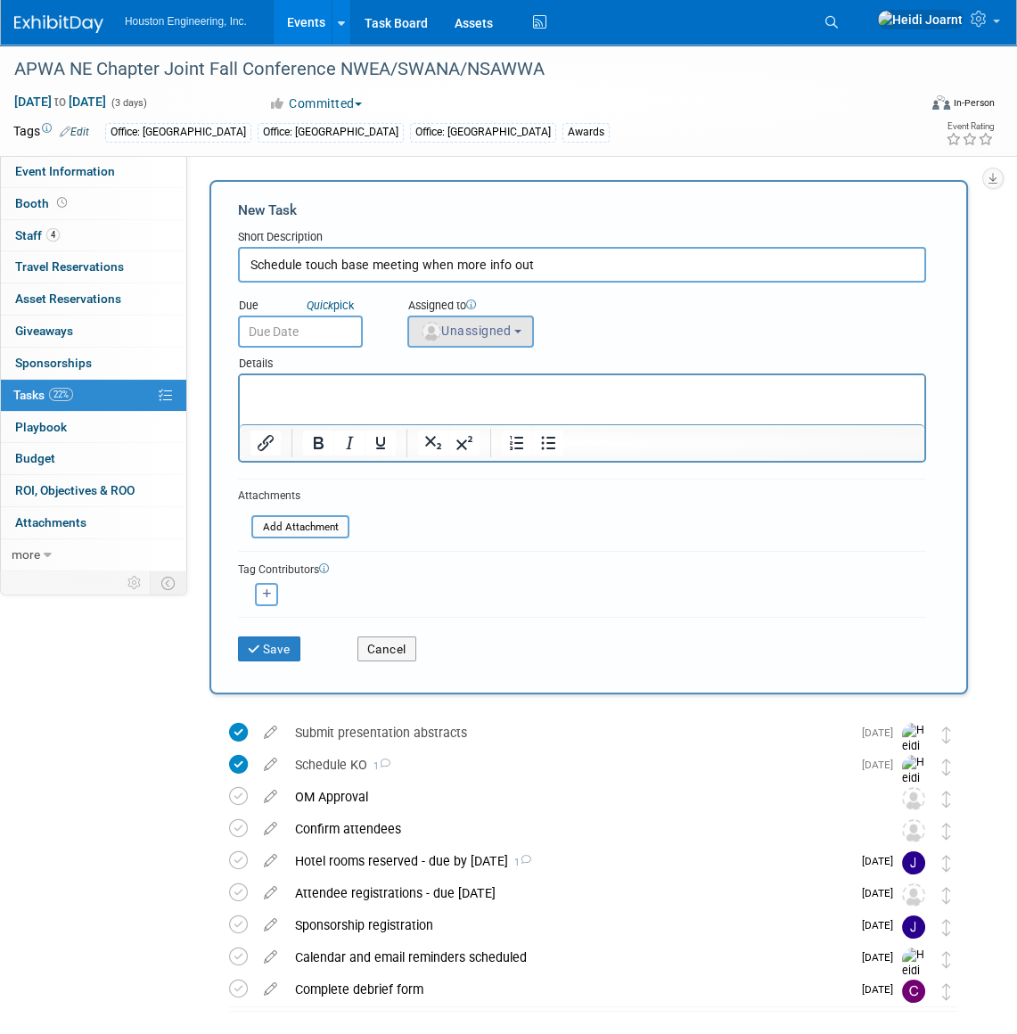
type input "Schedule touch base meeting when more info out"
click at [481, 339] on button "Unassigned" at bounding box center [470, 331] width 127 height 32
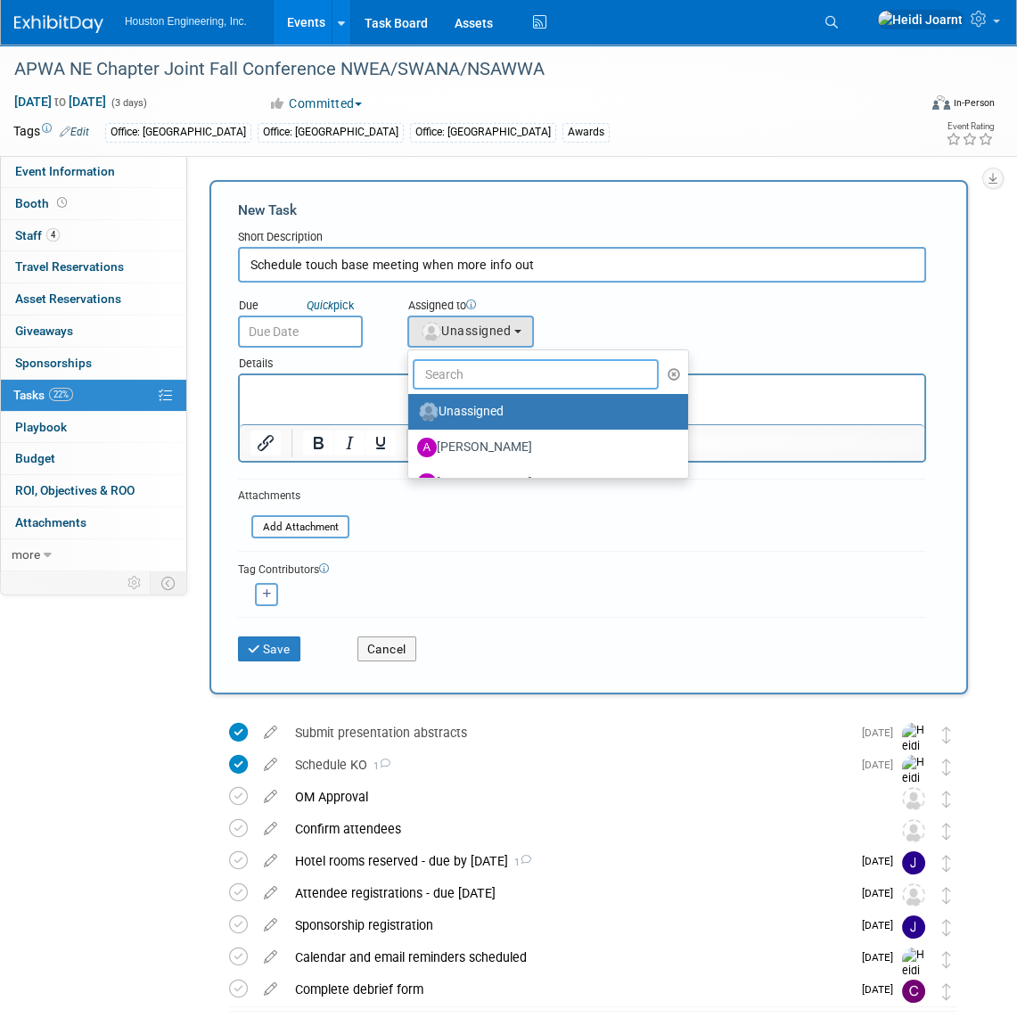
click at [492, 360] on input "text" at bounding box center [536, 374] width 246 height 30
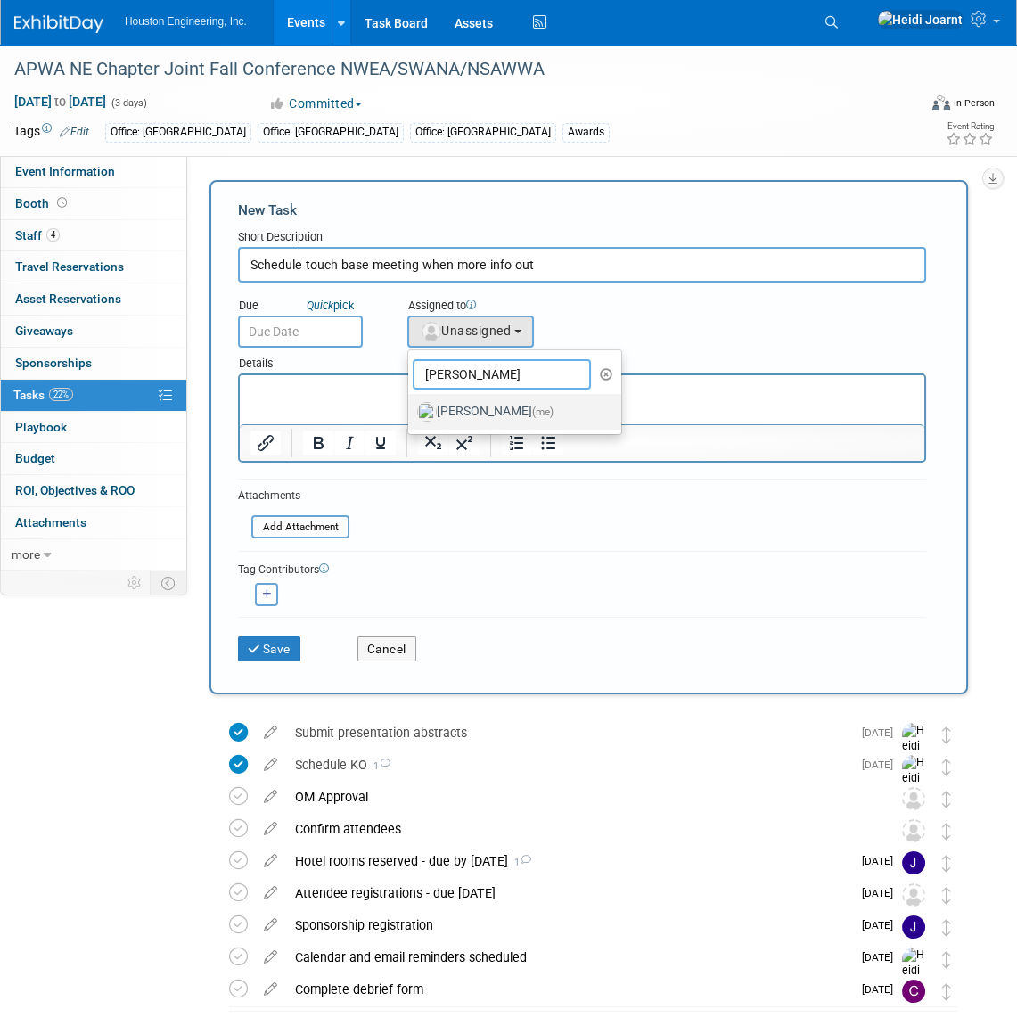
type input "heidi"
click at [495, 417] on label "Heidi Joarnt (me)" at bounding box center [510, 411] width 186 height 29
click at [411, 415] on input "Heidi Joarnt (me)" at bounding box center [405, 410] width 12 height 12
select select "6d2580fd-cc23-403a-9f47-834f17e7f51f"
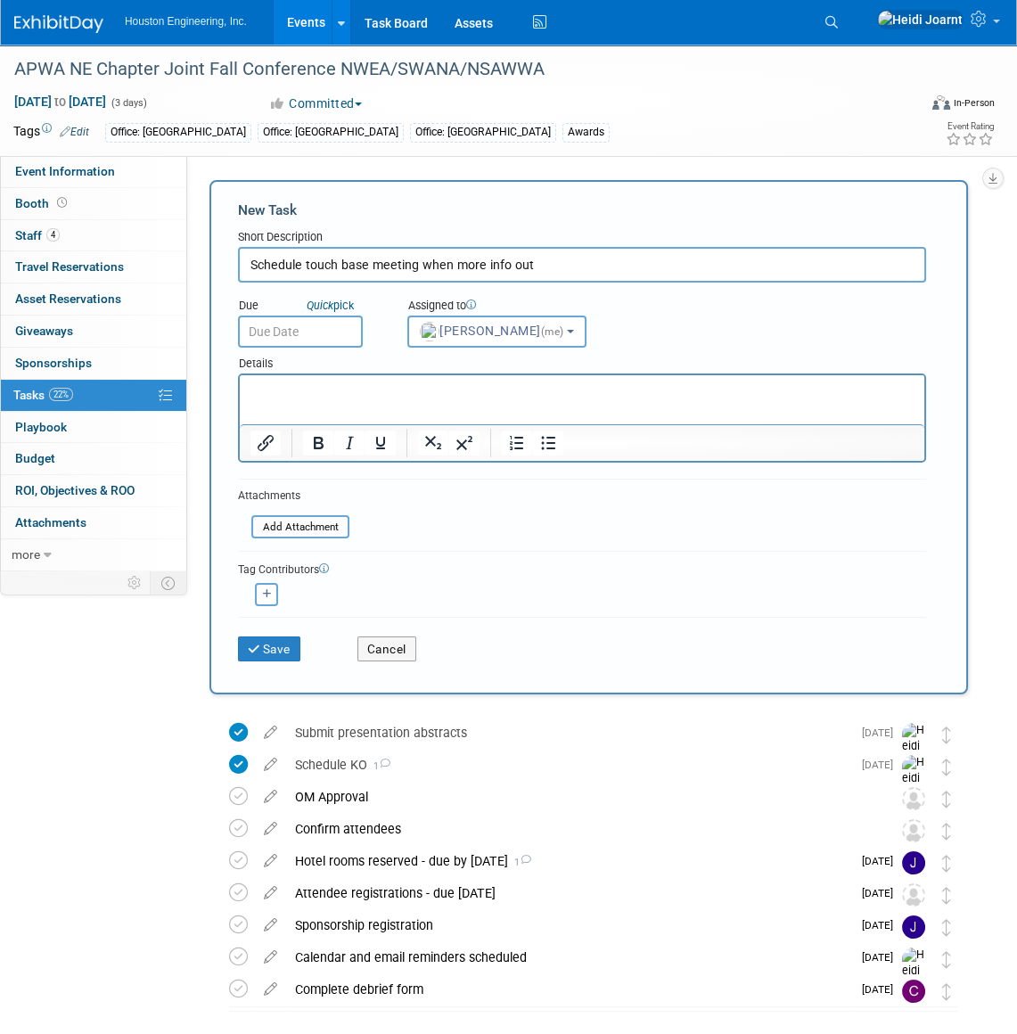
click at [317, 340] on input "text" at bounding box center [300, 331] width 125 height 32
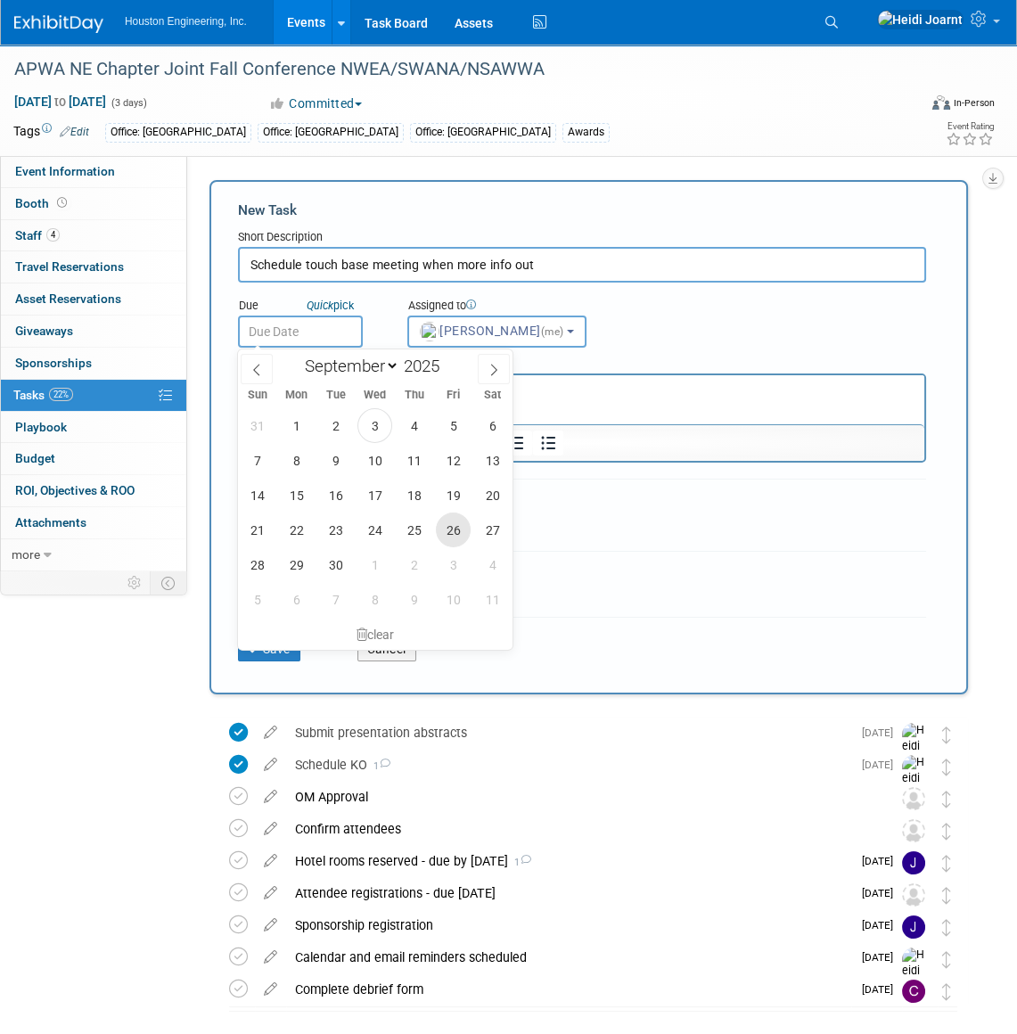
click at [451, 530] on span "26" at bounding box center [453, 529] width 35 height 35
type input "Sep 26, 2025"
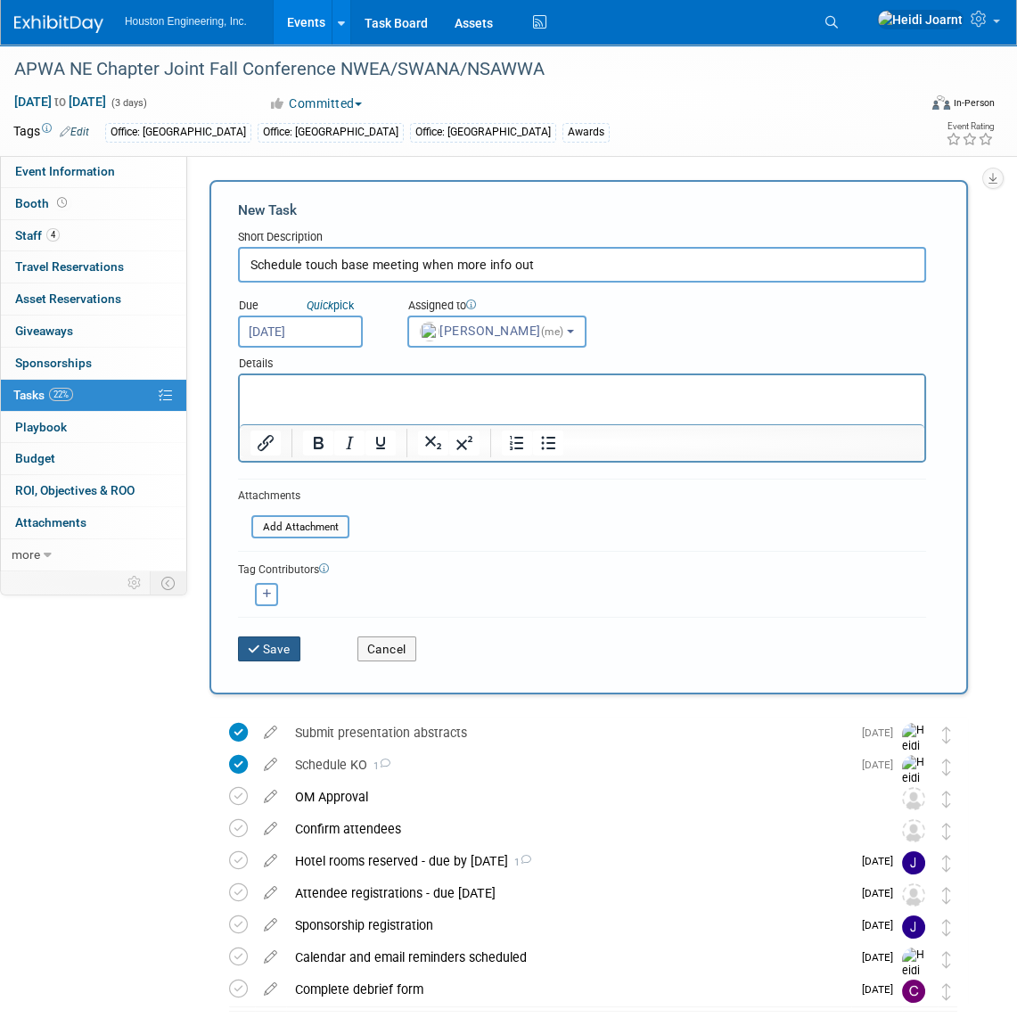
click at [290, 641] on button "Save" at bounding box center [269, 648] width 62 height 25
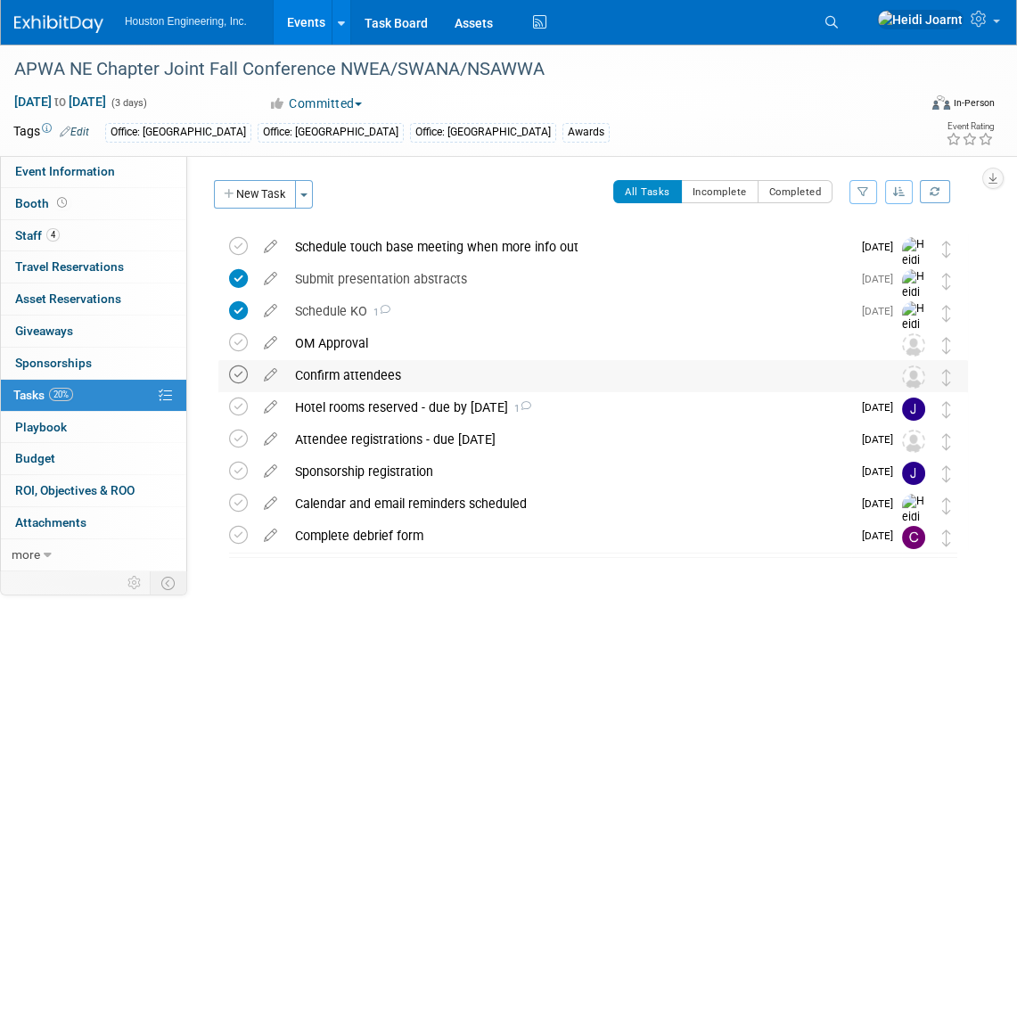
click at [241, 374] on icon at bounding box center [238, 374] width 19 height 19
click at [266, 342] on icon at bounding box center [270, 339] width 31 height 22
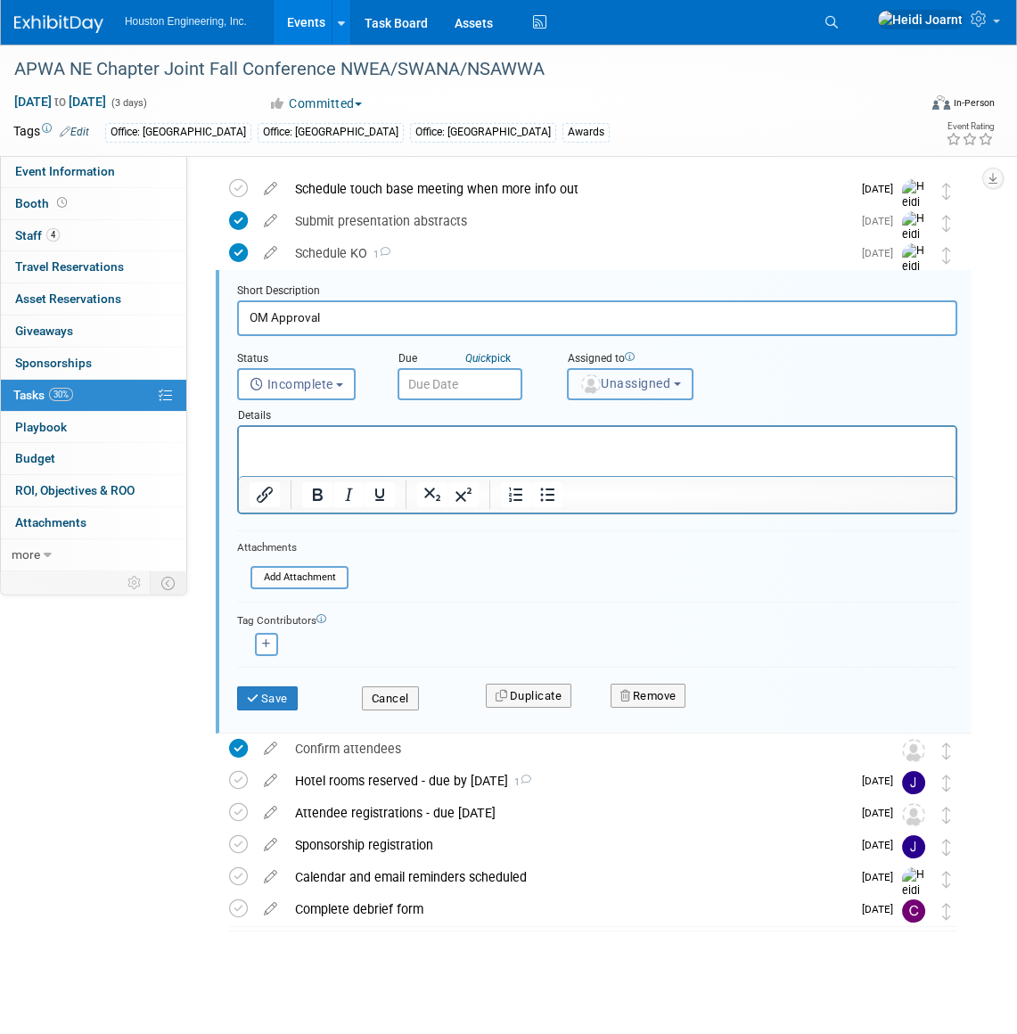
click at [684, 372] on button "Unassigned" at bounding box center [630, 384] width 127 height 32
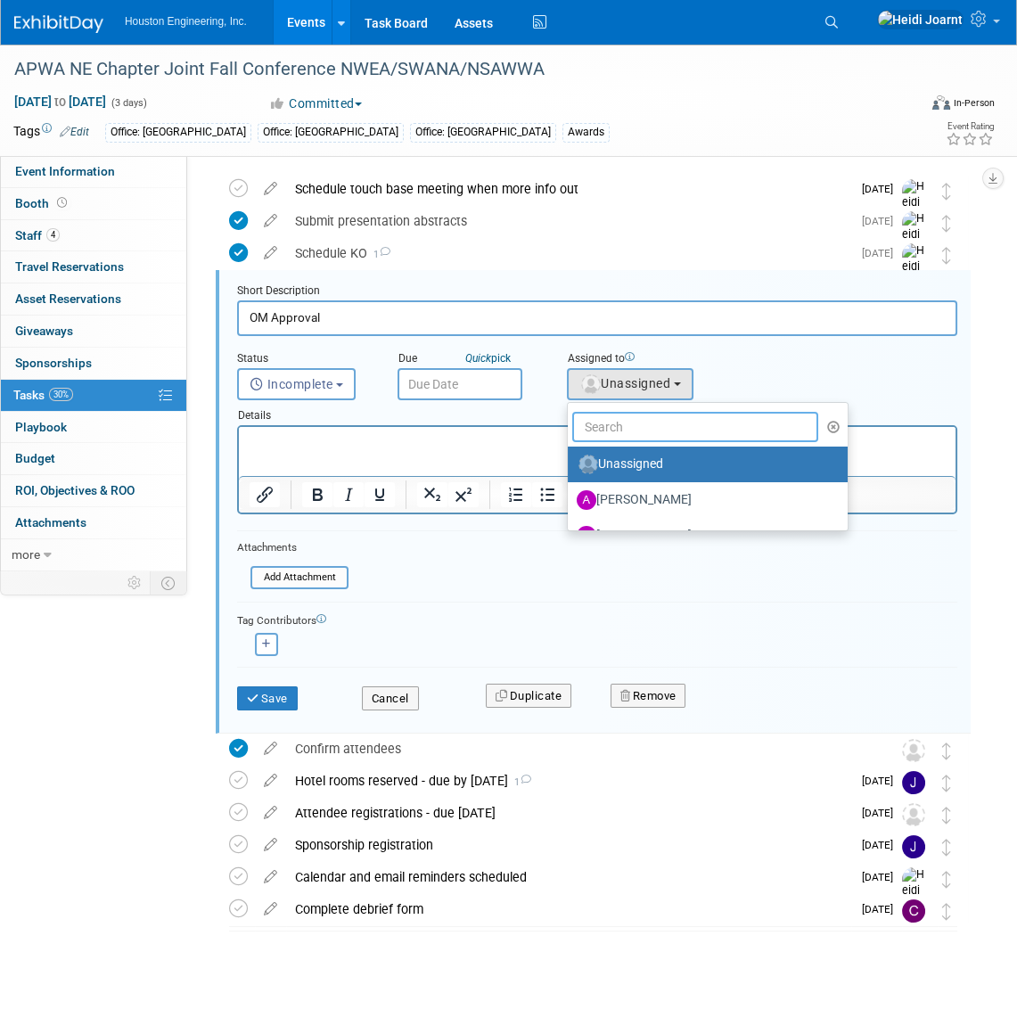
click at [637, 425] on input "text" at bounding box center [695, 427] width 246 height 30
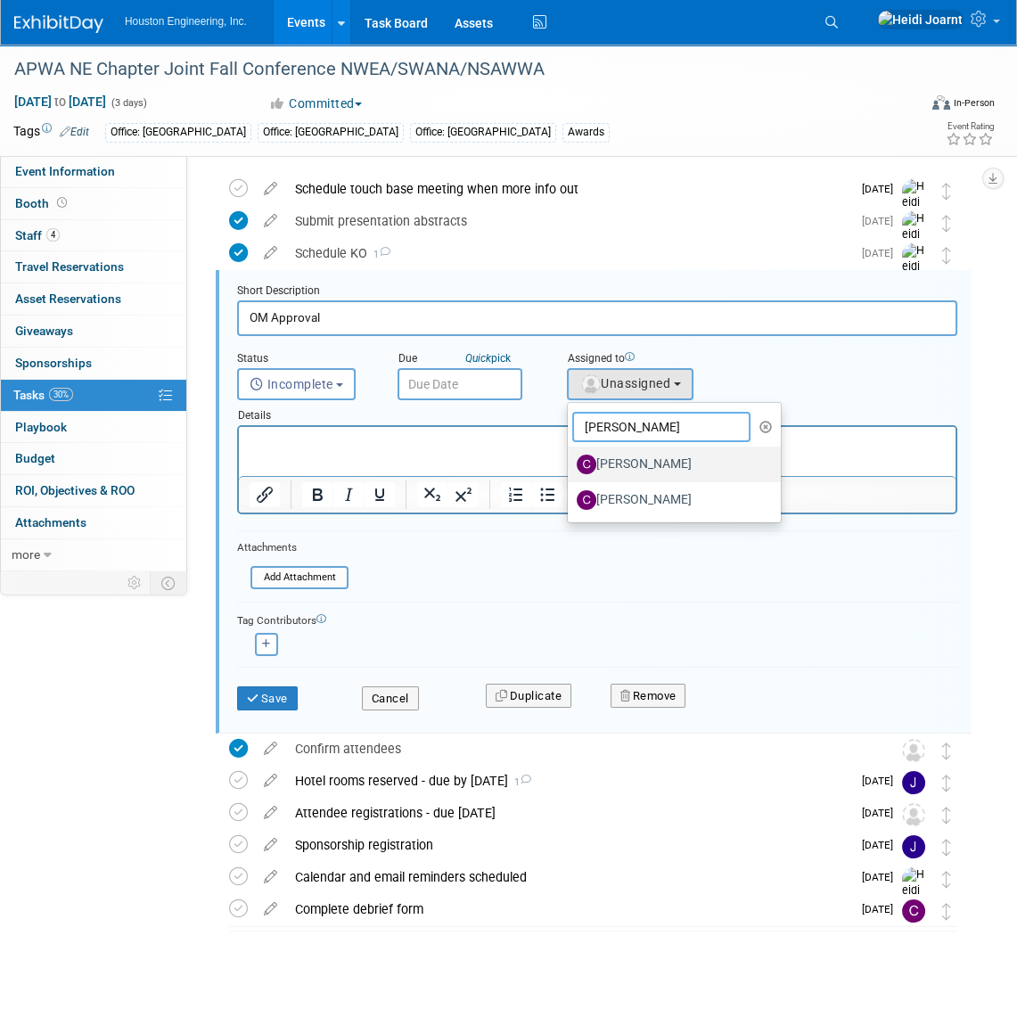
type input "chris"
click at [666, 454] on label "[PERSON_NAME]" at bounding box center [669, 464] width 186 height 29
click at [570, 456] on input "[PERSON_NAME]" at bounding box center [565, 462] width 12 height 12
select select "f0118172-10f9-4ddc-84ee-066f617119e0"
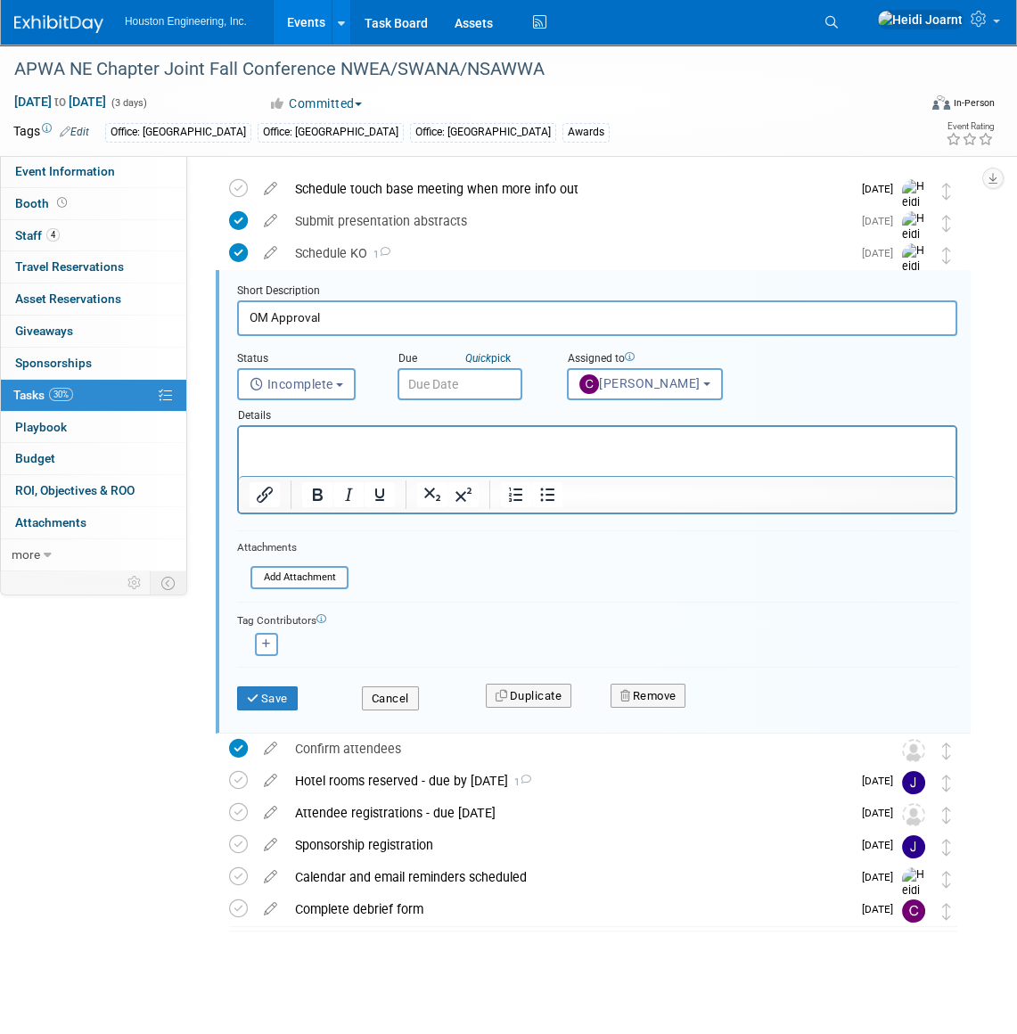
click at [477, 400] on div "Details" at bounding box center [597, 412] width 720 height 25
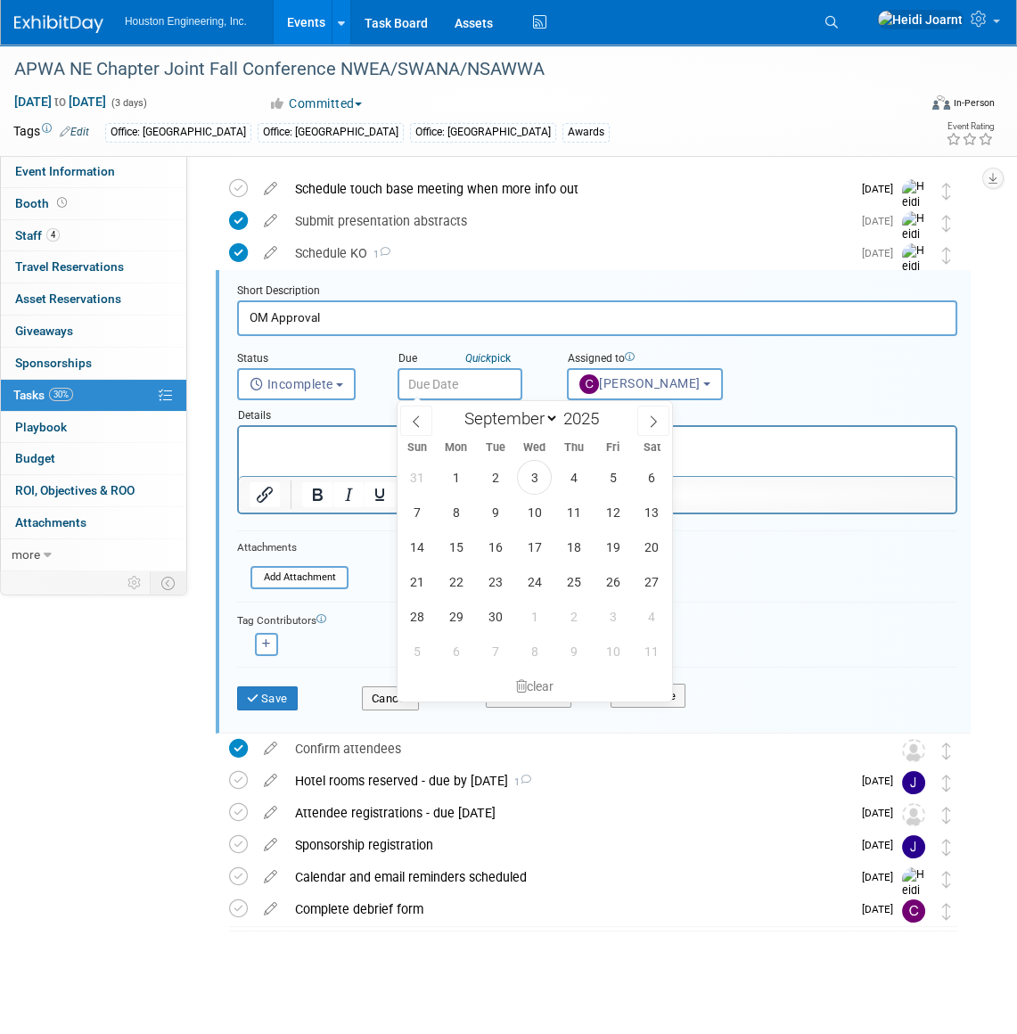
click at [484, 382] on input "text" at bounding box center [459, 384] width 125 height 32
click at [645, 418] on span at bounding box center [653, 420] width 32 height 30
select select "9"
click at [615, 473] on span "3" at bounding box center [612, 477] width 35 height 35
type input "Oct 3, 2025"
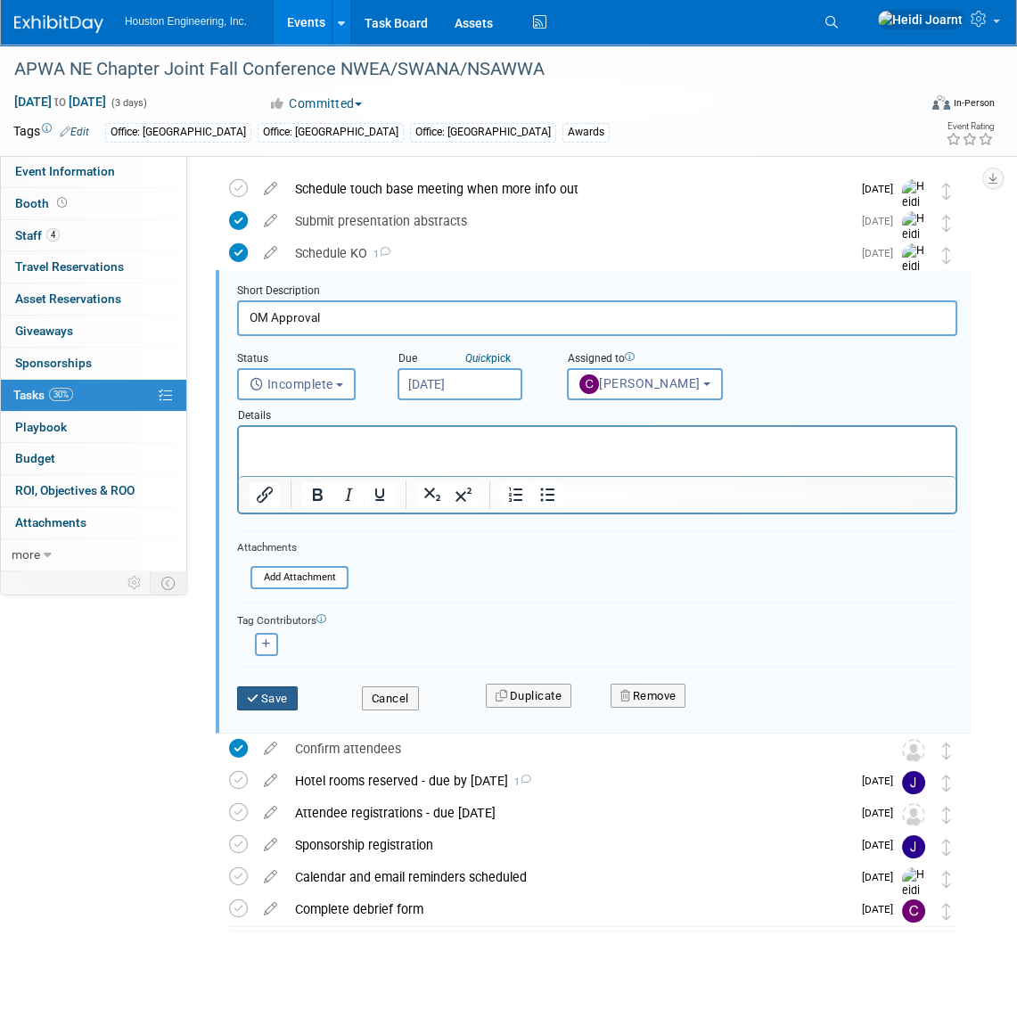
click at [272, 695] on button "Save" at bounding box center [267, 698] width 61 height 25
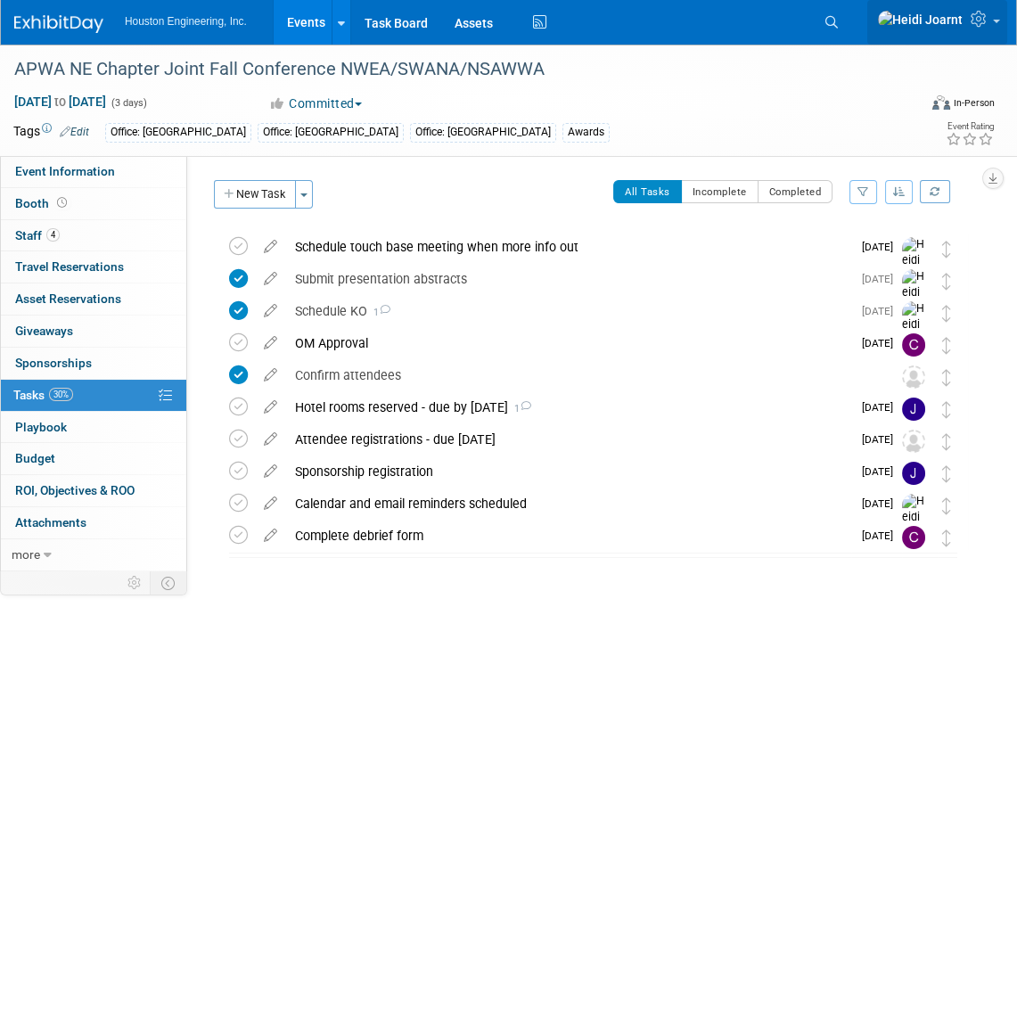
click at [984, 20] on icon at bounding box center [980, 19] width 20 height 16
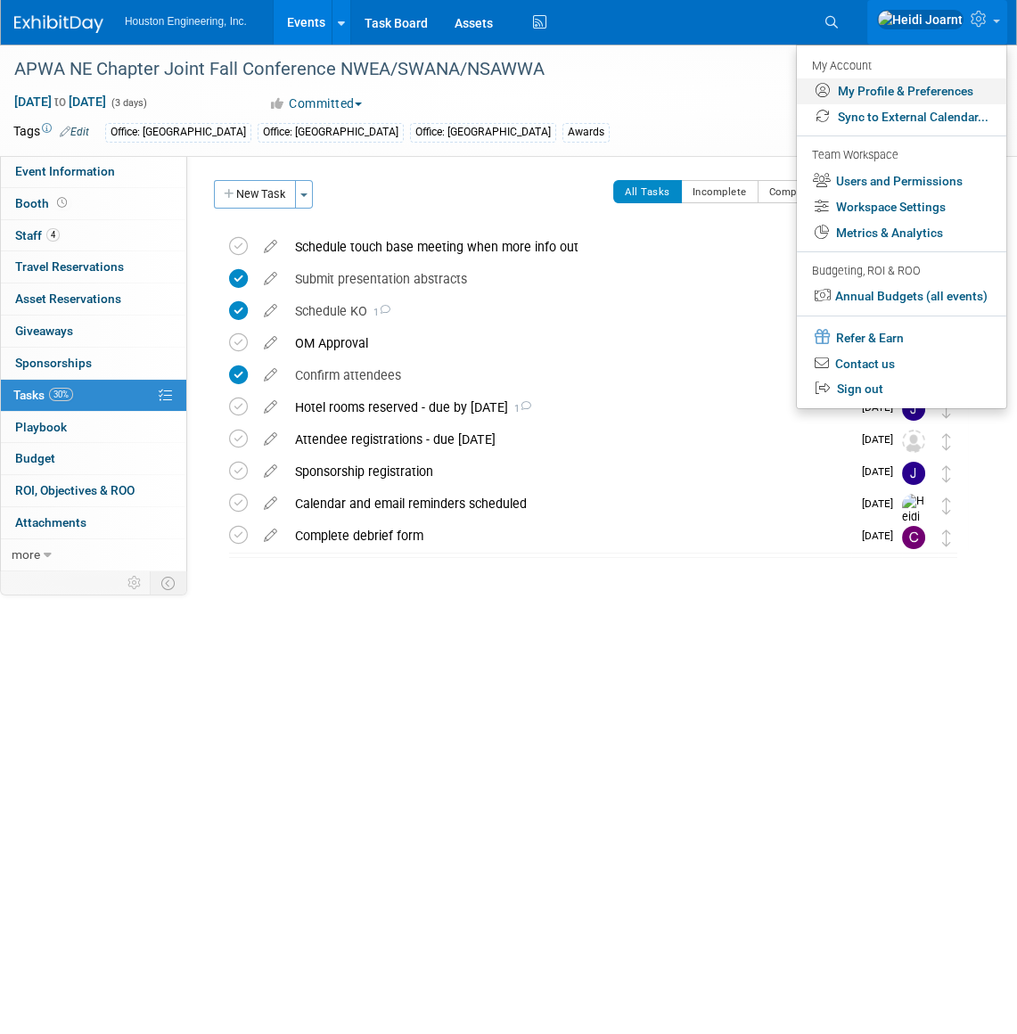
click at [892, 86] on link "My Profile & Preferences" at bounding box center [901, 91] width 209 height 26
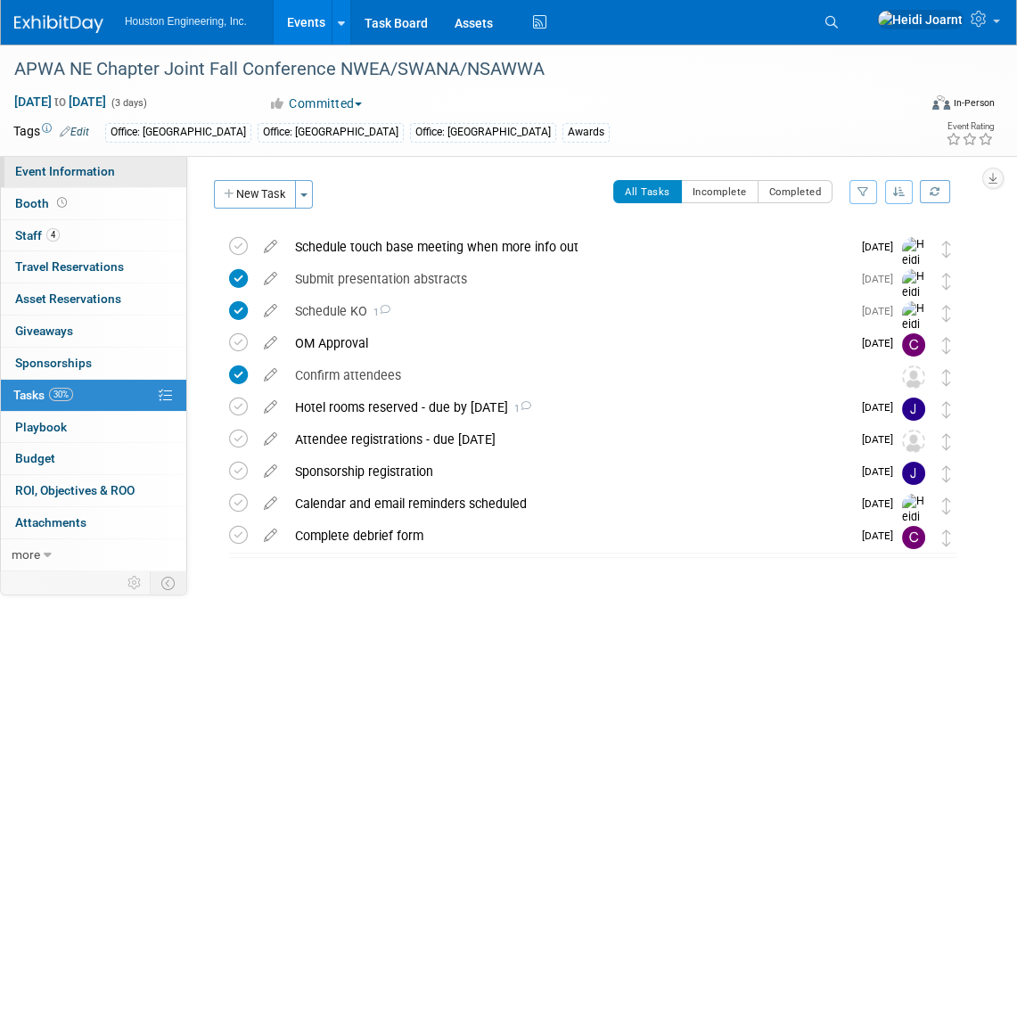
click at [127, 168] on link "Event Information" at bounding box center [93, 171] width 185 height 31
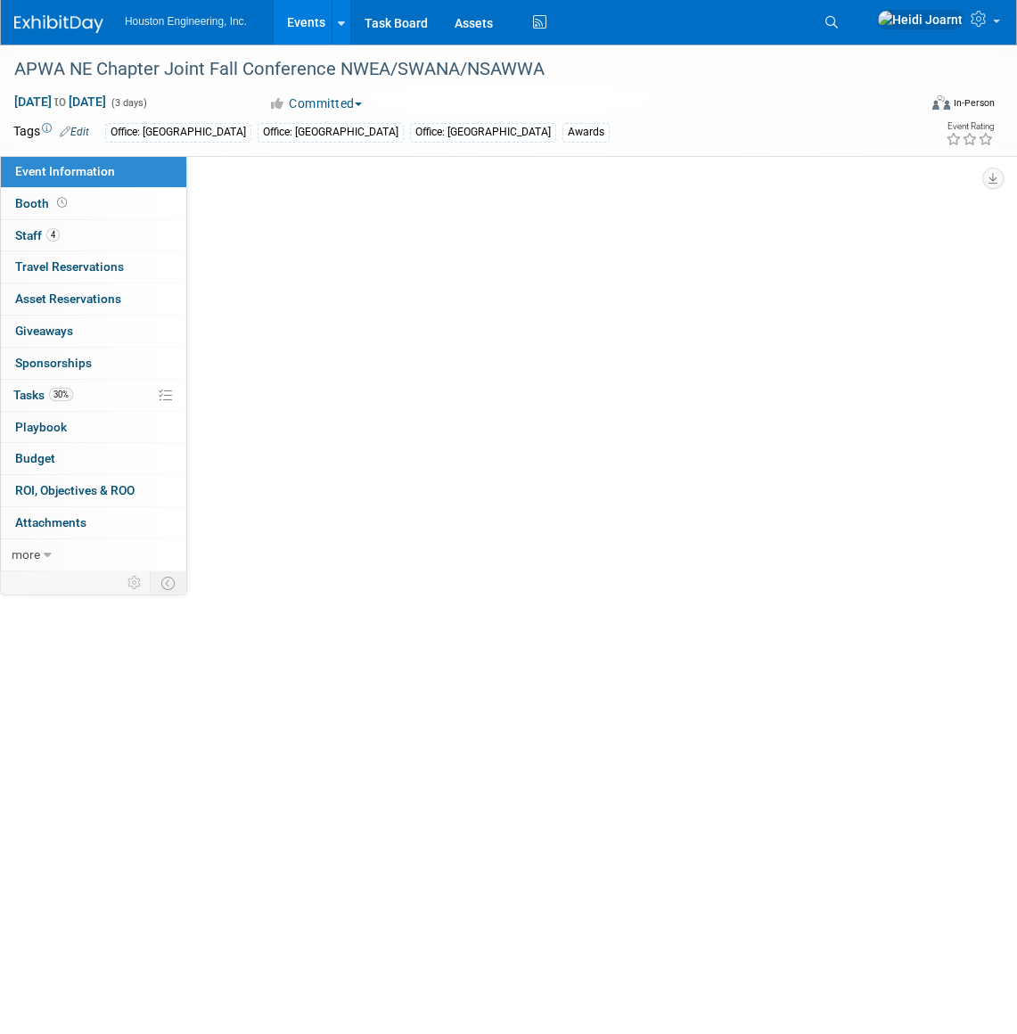
select select "2 - Post KO/Active Planning"
select select "Yes"
select select "Multi-sector/Any/All"
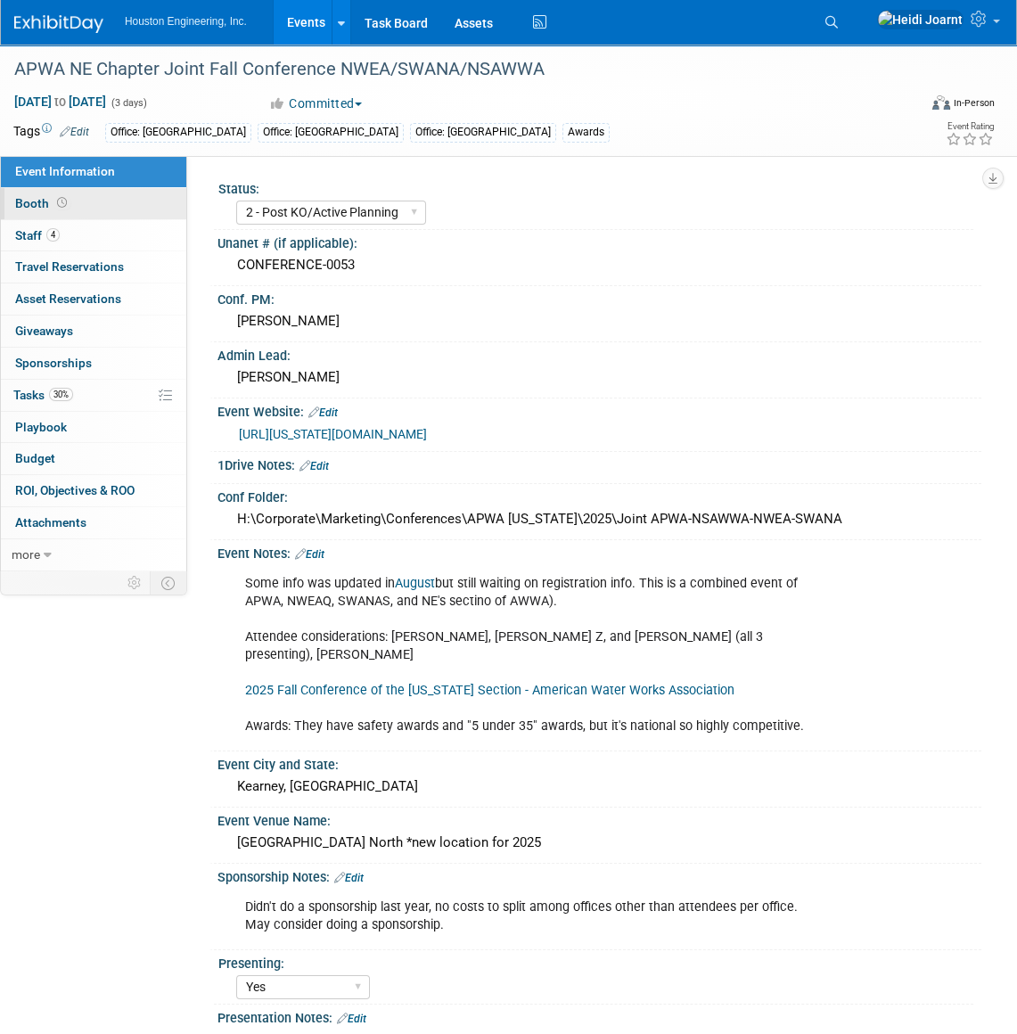
click at [114, 203] on link "Booth" at bounding box center [93, 203] width 185 height 31
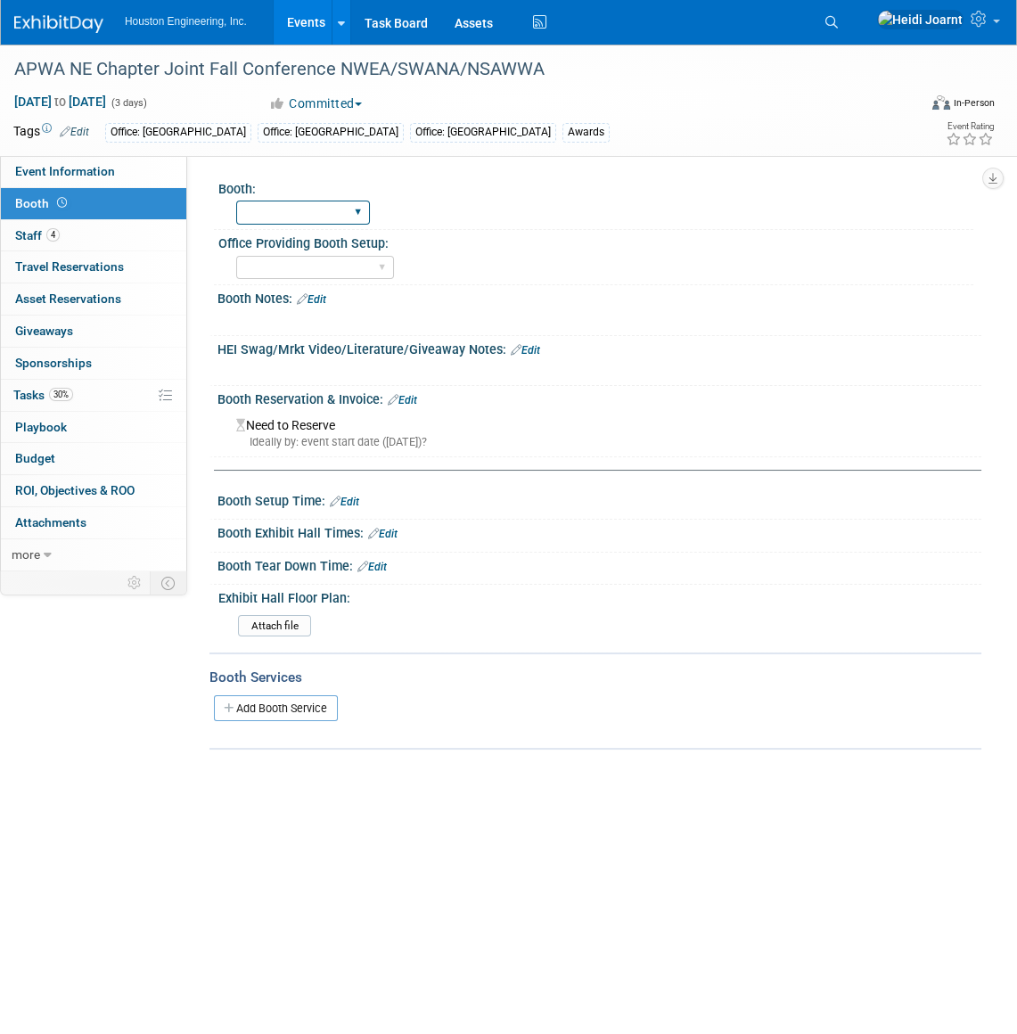
click at [285, 220] on select "Yes No" at bounding box center [303, 212] width 134 height 24
select select "No"
click at [236, 200] on select "Yes No" at bounding box center [303, 212] width 134 height 24
click at [93, 164] on span "Event Information" at bounding box center [65, 171] width 100 height 14
select select "2 - Post KO/Active Planning"
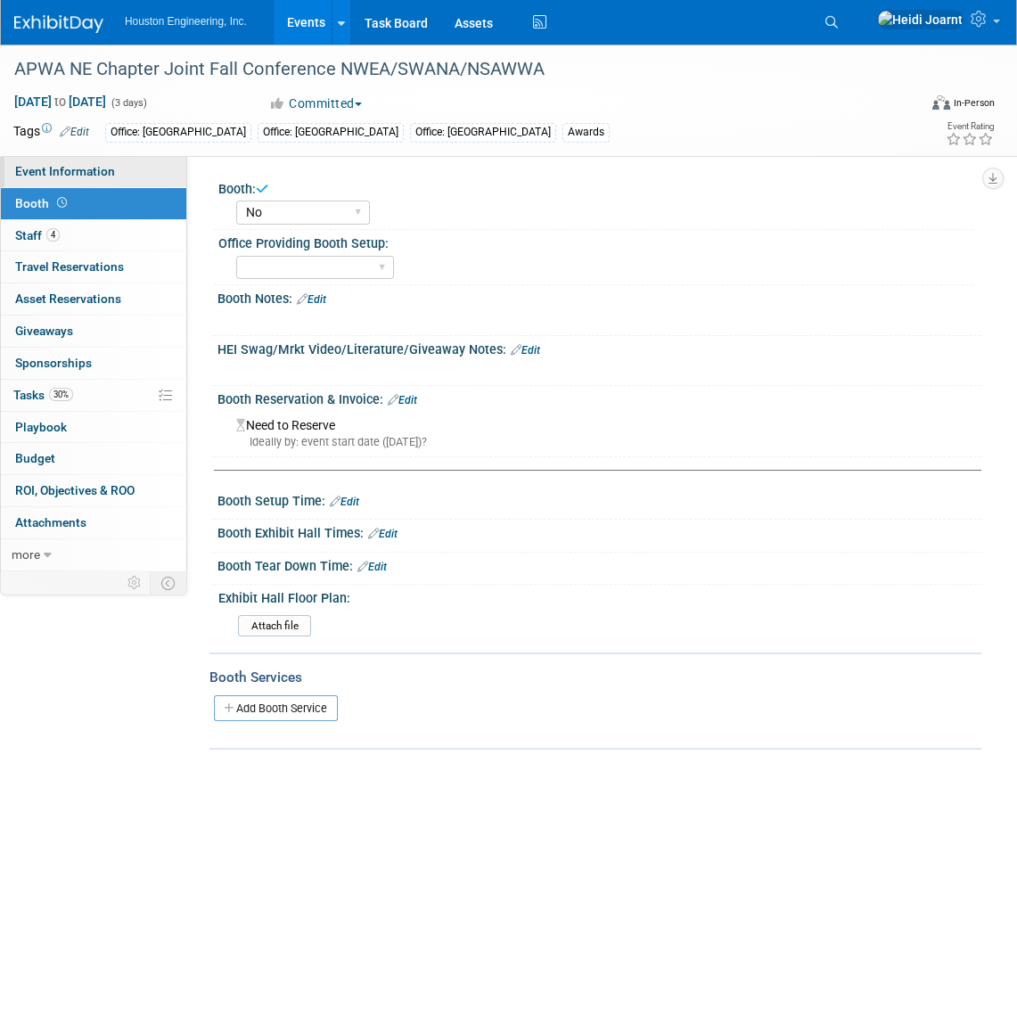
select select "Yes"
select select "Multi-sector/Any/All"
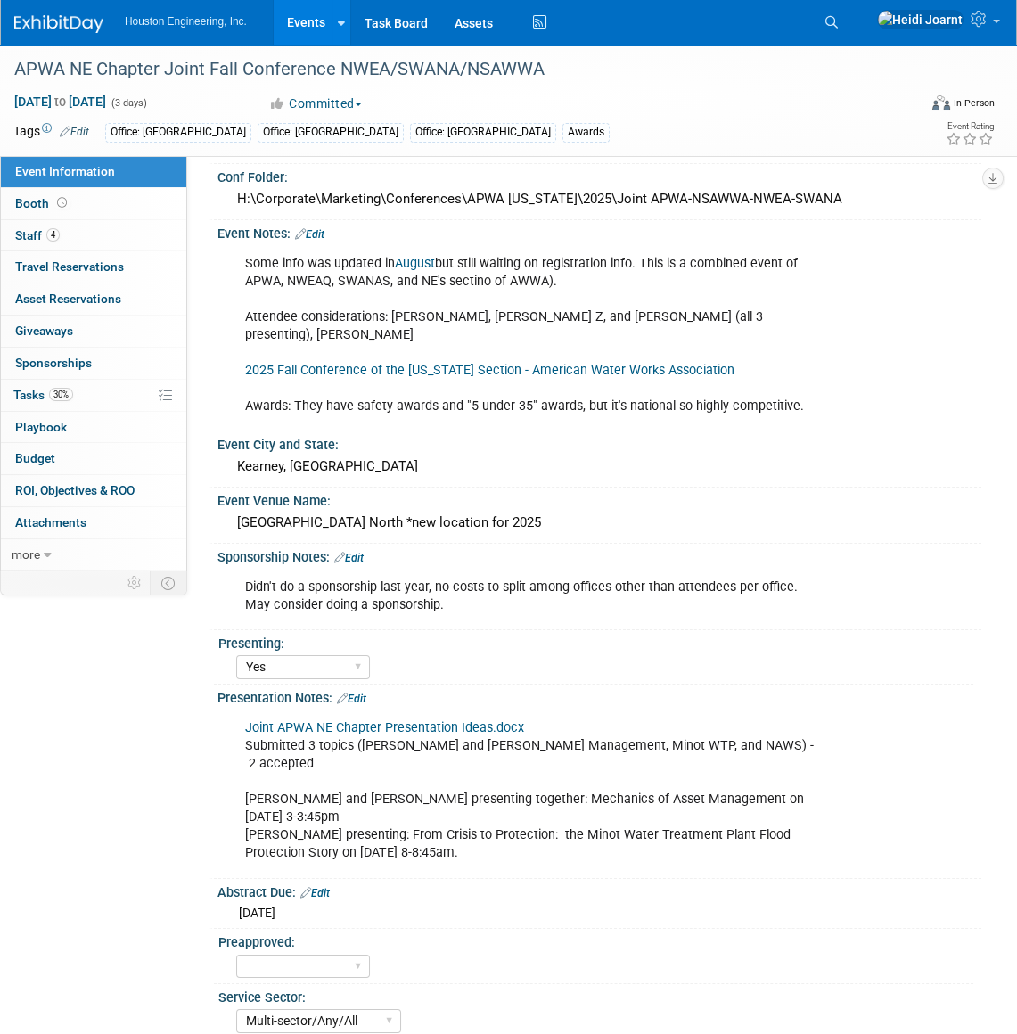
scroll to position [158, 0]
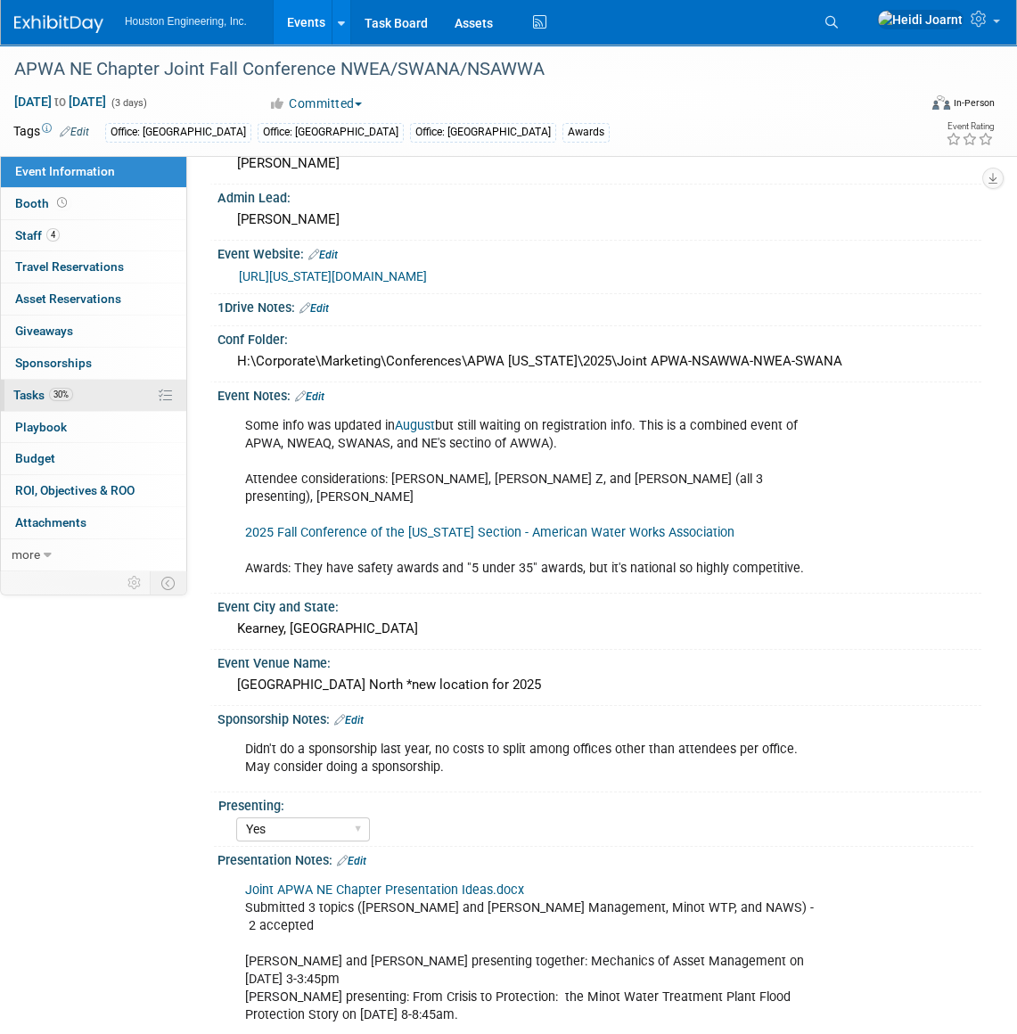
click at [84, 391] on link "30% Tasks 30%" at bounding box center [93, 395] width 185 height 31
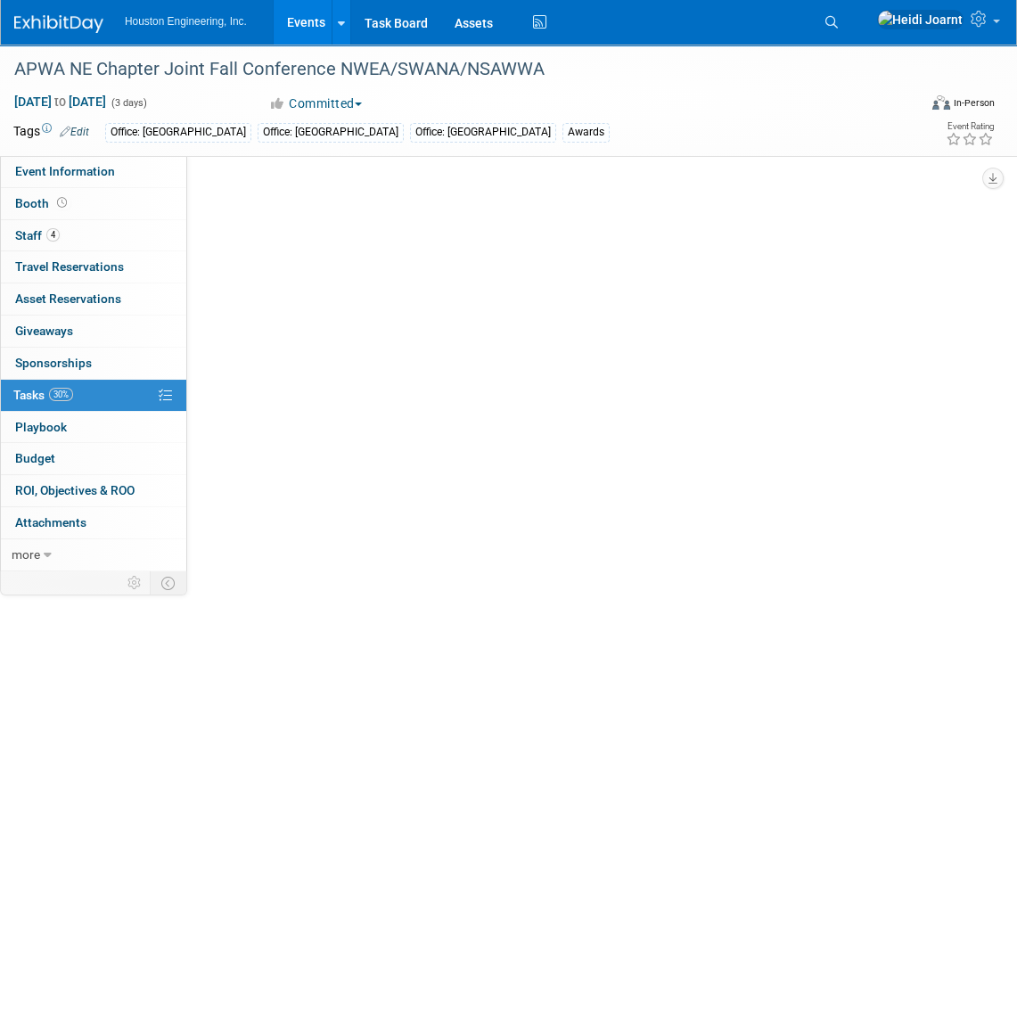
scroll to position [0, 0]
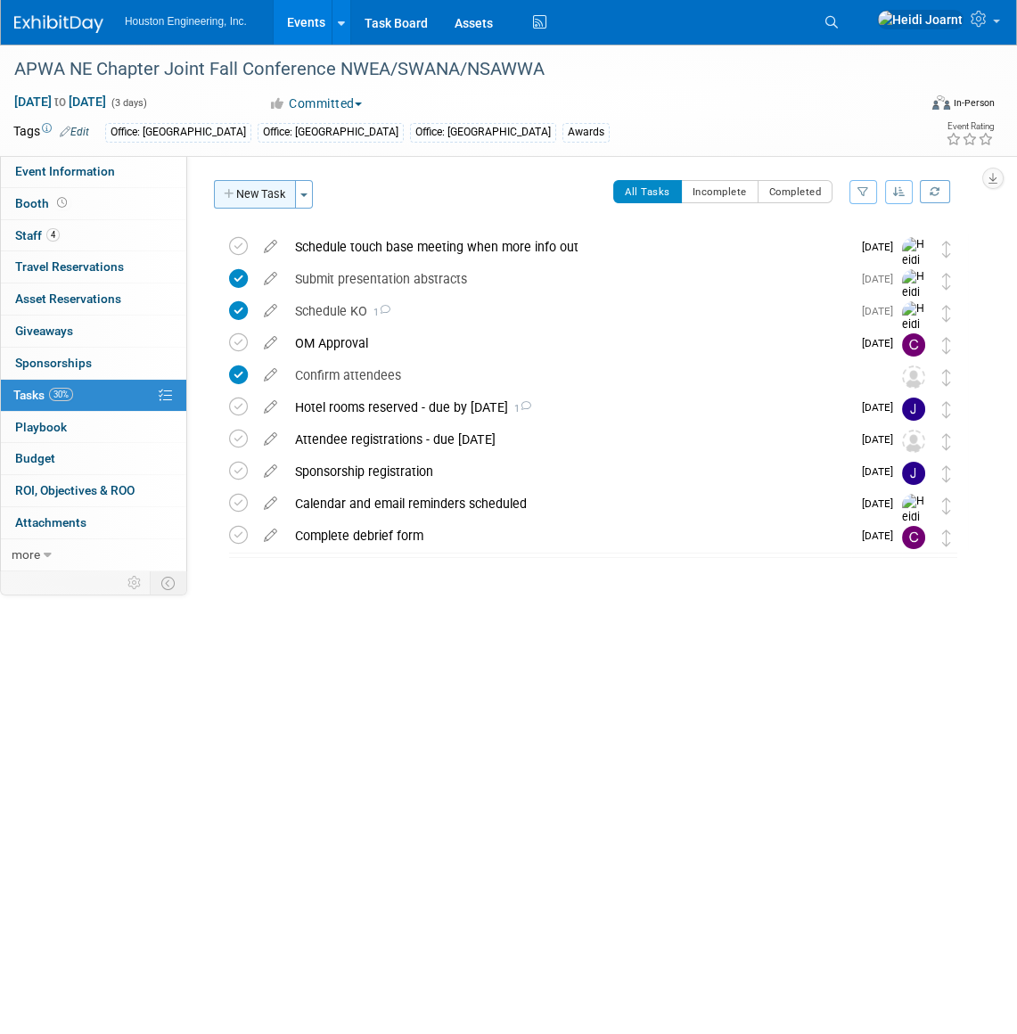
click at [247, 191] on button "New Task" at bounding box center [255, 194] width 82 height 29
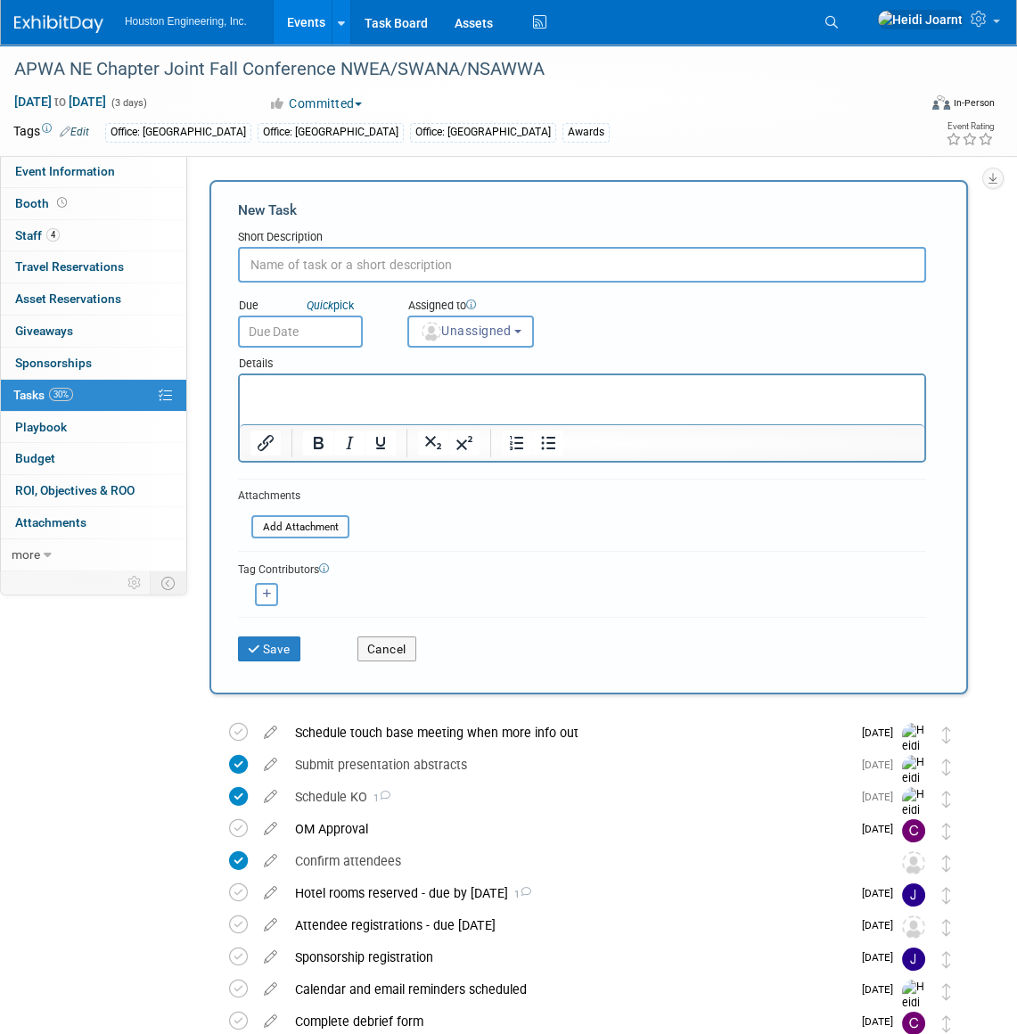
type input "S"
click at [289, 268] on input "Ask about an attendee list" at bounding box center [582, 265] width 688 height 36
type input "Ask if they provide an attendee list"
click at [458, 331] on span "Unassigned" at bounding box center [465, 330] width 91 height 14
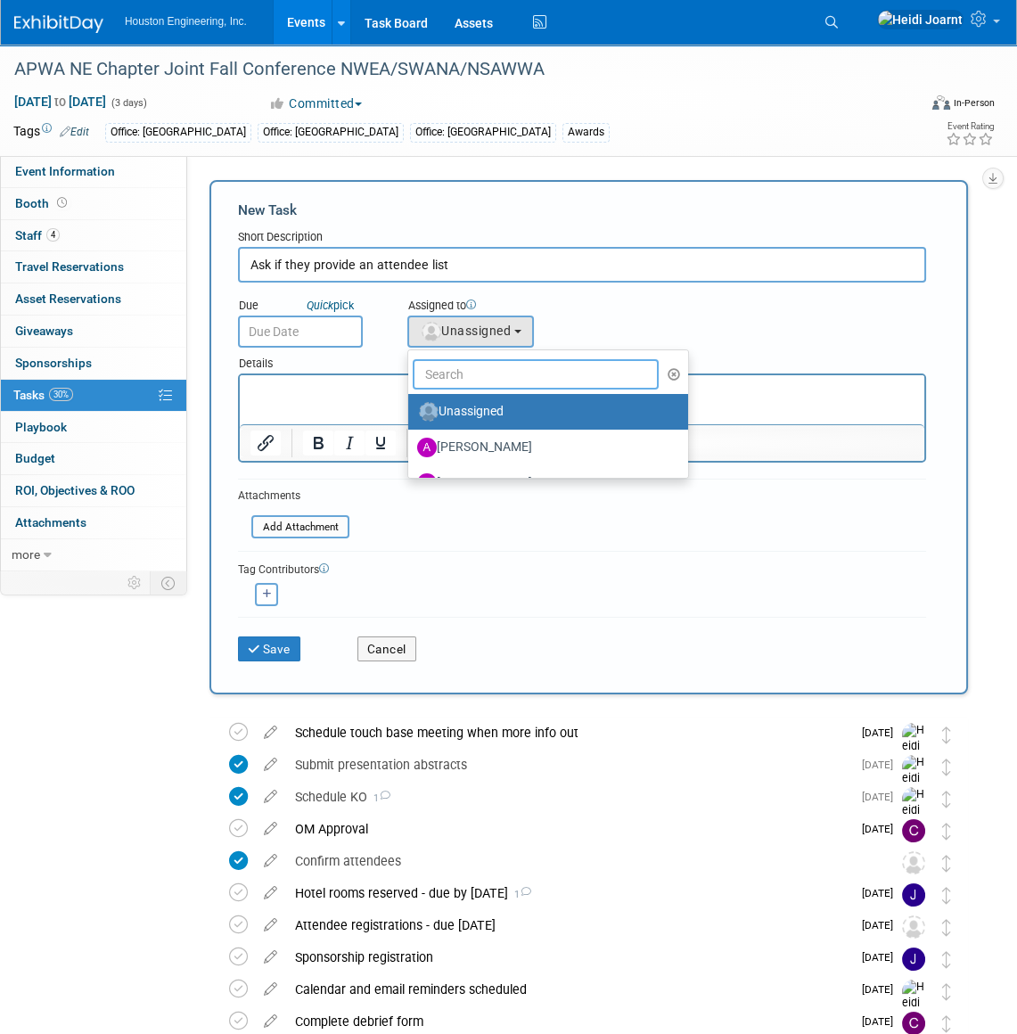
click at [470, 369] on input "text" at bounding box center [536, 374] width 246 height 30
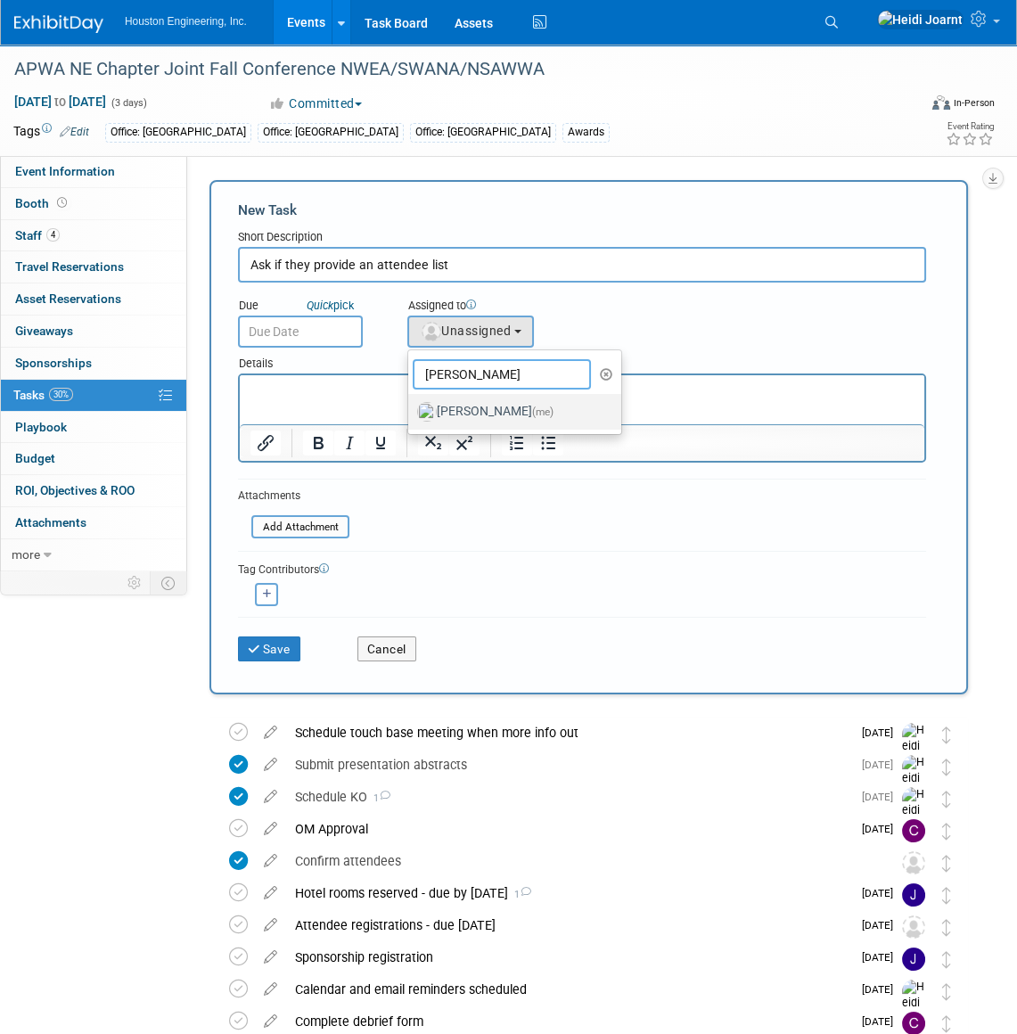
type input "heidi"
drag, startPoint x: 467, startPoint y: 408, endPoint x: 192, endPoint y: 16, distance: 479.1
click at [467, 408] on label "Heidi Joarnt (me)" at bounding box center [510, 411] width 186 height 29
click at [411, 408] on input "Heidi Joarnt (me)" at bounding box center [405, 410] width 12 height 12
select select "6d2580fd-cc23-403a-9f47-834f17e7f51f"
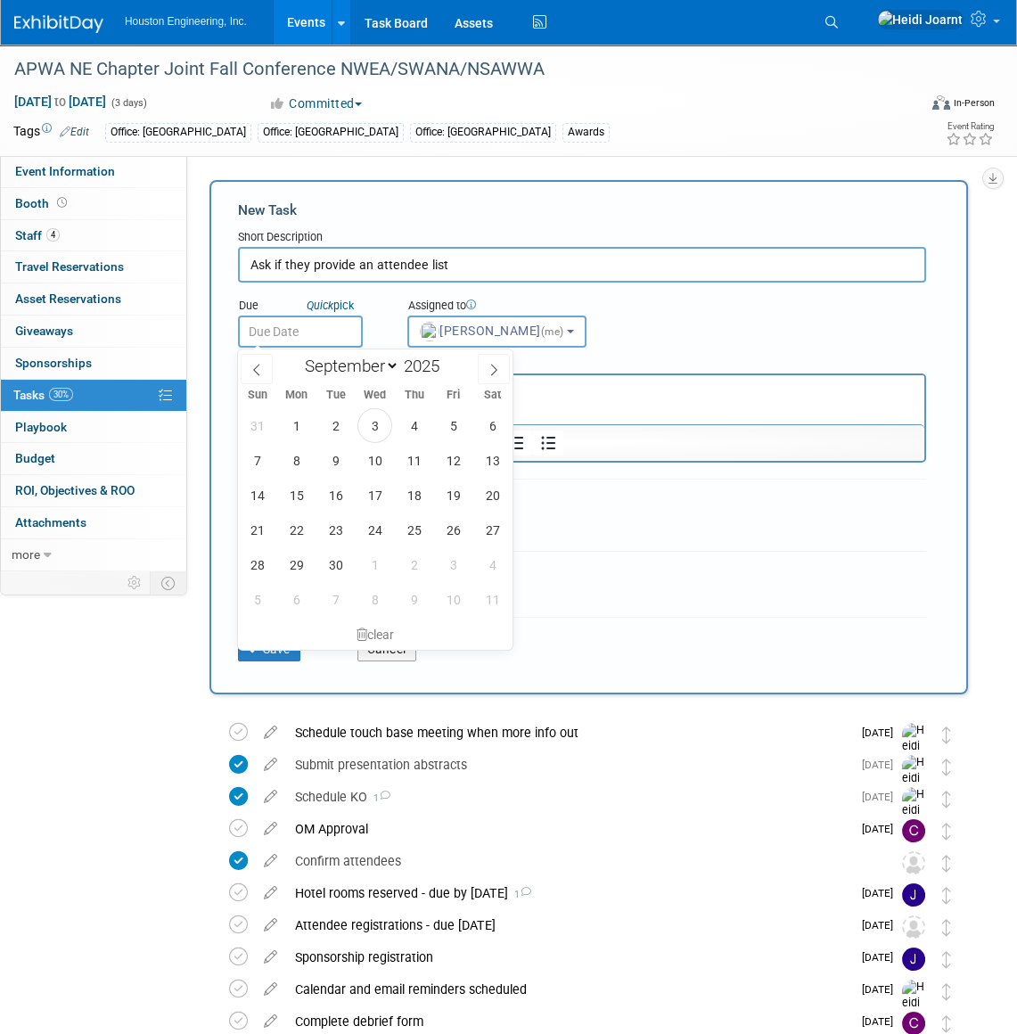
click at [330, 338] on input "text" at bounding box center [300, 331] width 125 height 32
click at [509, 271] on input "Ask if they provide an attendee list" at bounding box center [582, 265] width 688 height 36
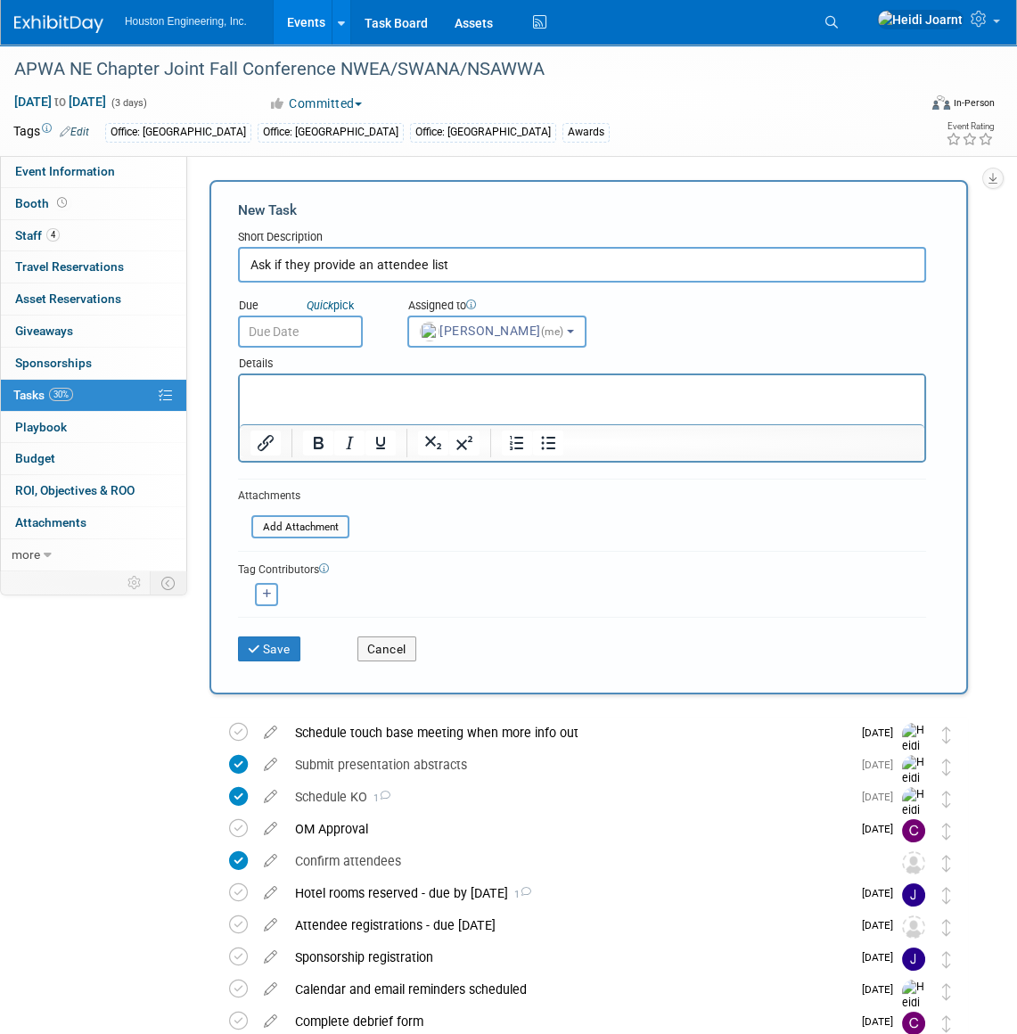
click at [465, 395] on p "Rich Text Area. Press ALT-0 for help." at bounding box center [582, 391] width 664 height 18
click at [339, 323] on input "text" at bounding box center [300, 331] width 125 height 32
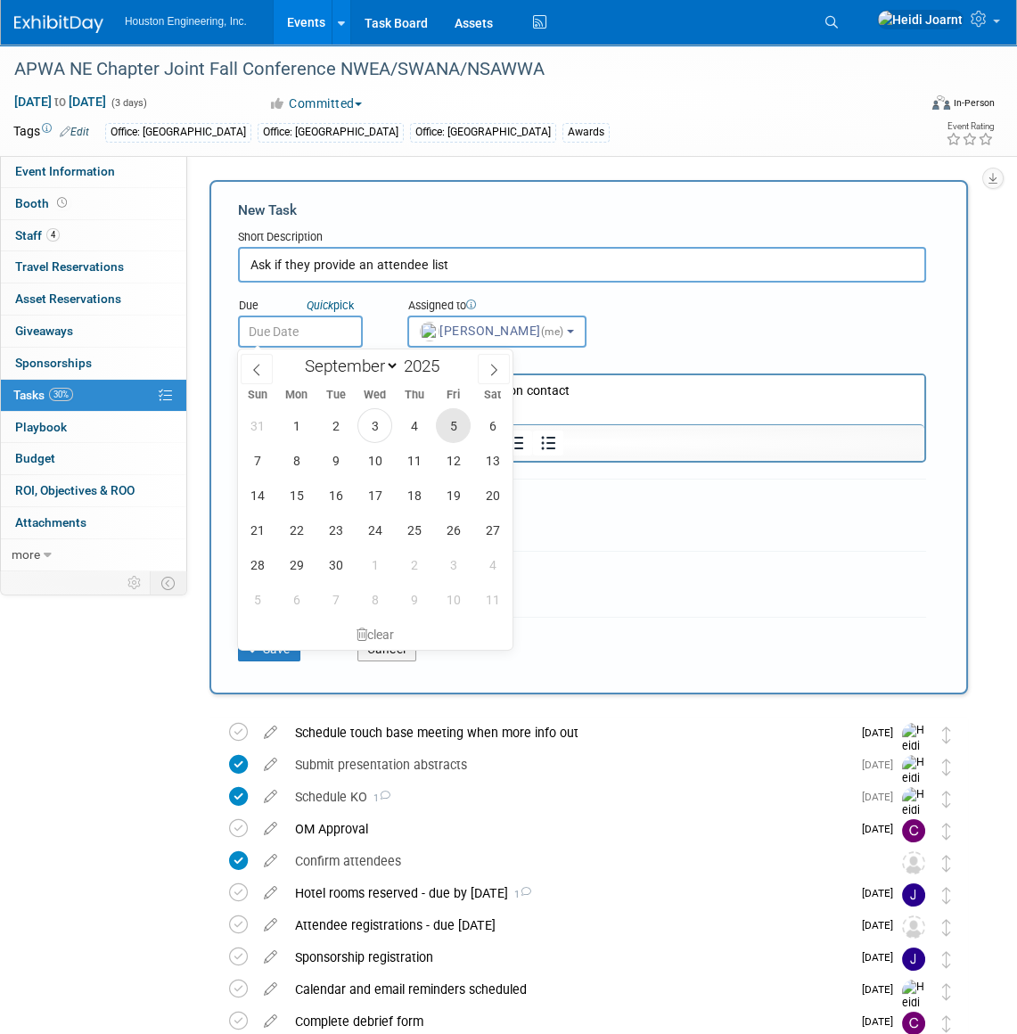
click at [444, 415] on span "5" at bounding box center [453, 425] width 35 height 35
type input "Sep 5, 2025"
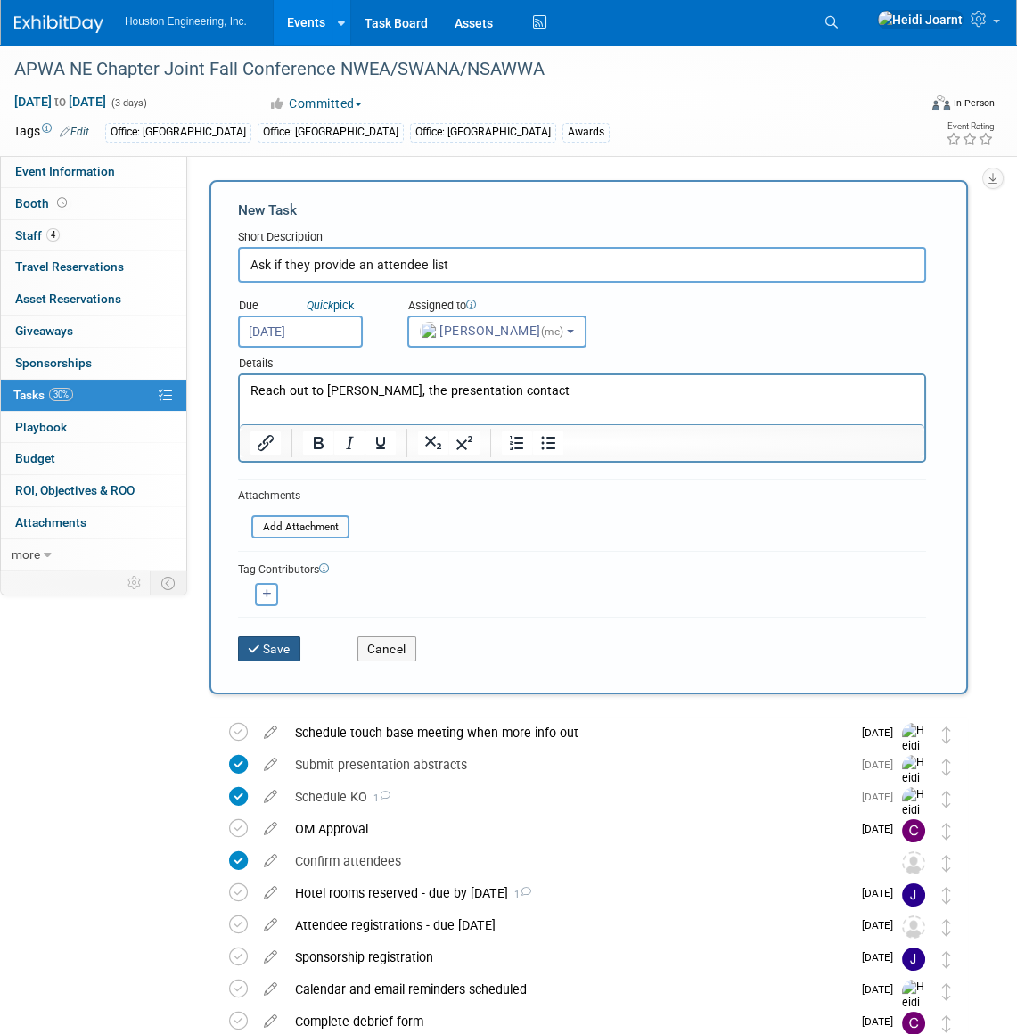
click at [275, 647] on button "Save" at bounding box center [269, 648] width 62 height 25
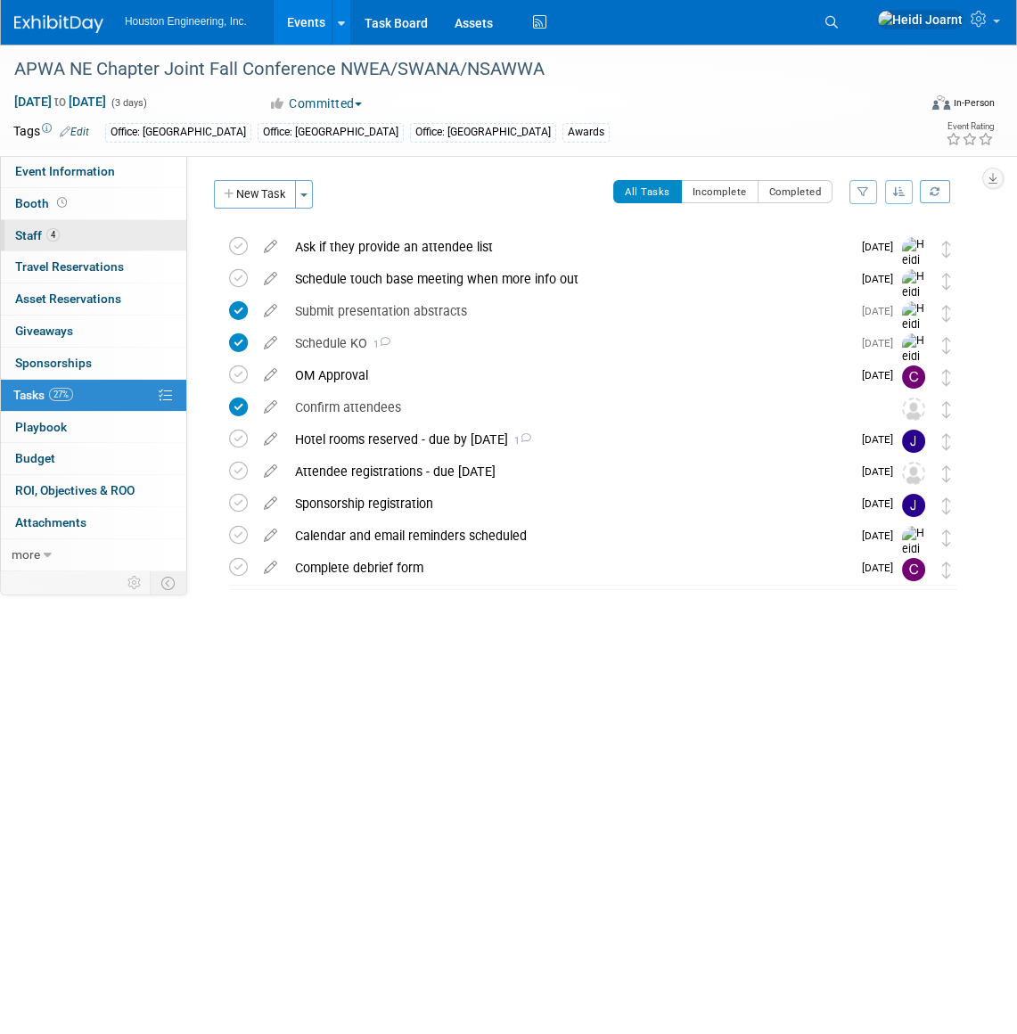
click at [86, 241] on link "4 Staff 4" at bounding box center [93, 235] width 185 height 31
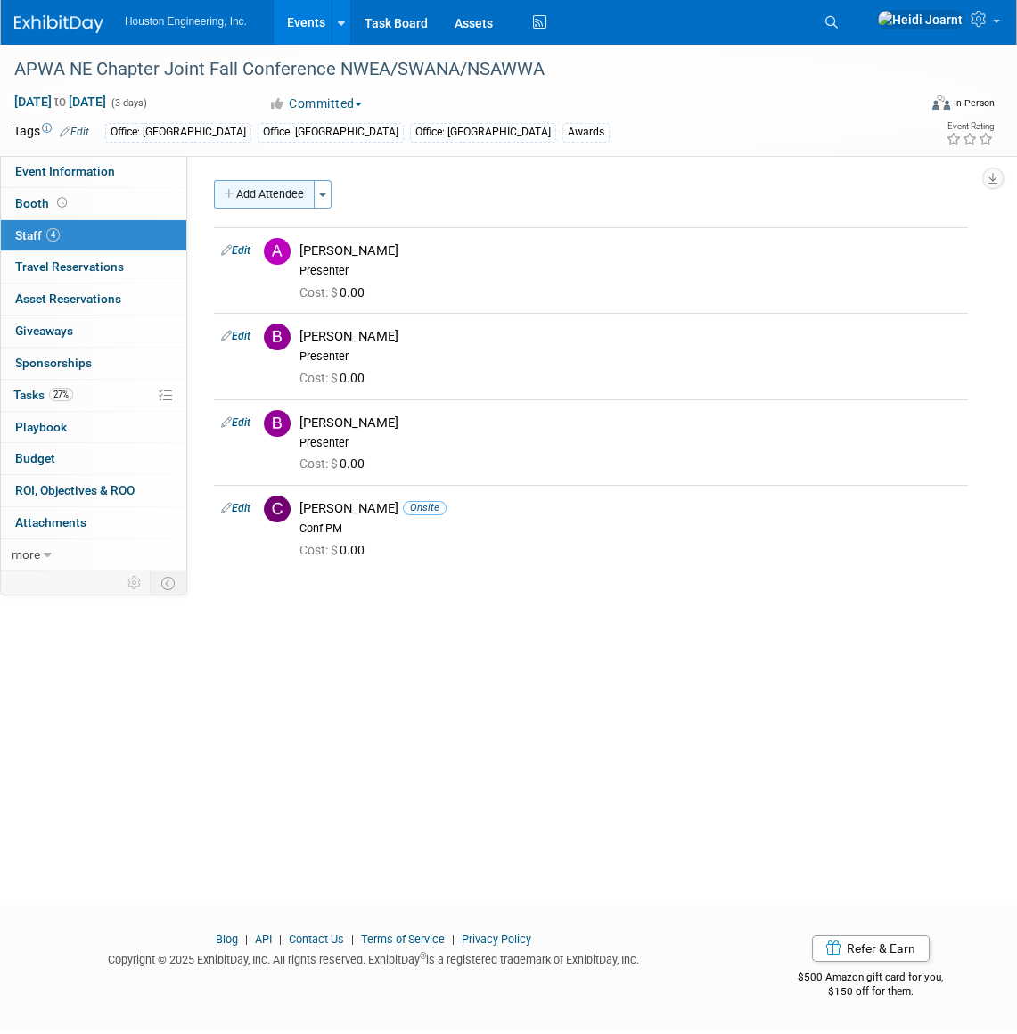
click at [289, 195] on button "Add Attendee" at bounding box center [264, 194] width 101 height 29
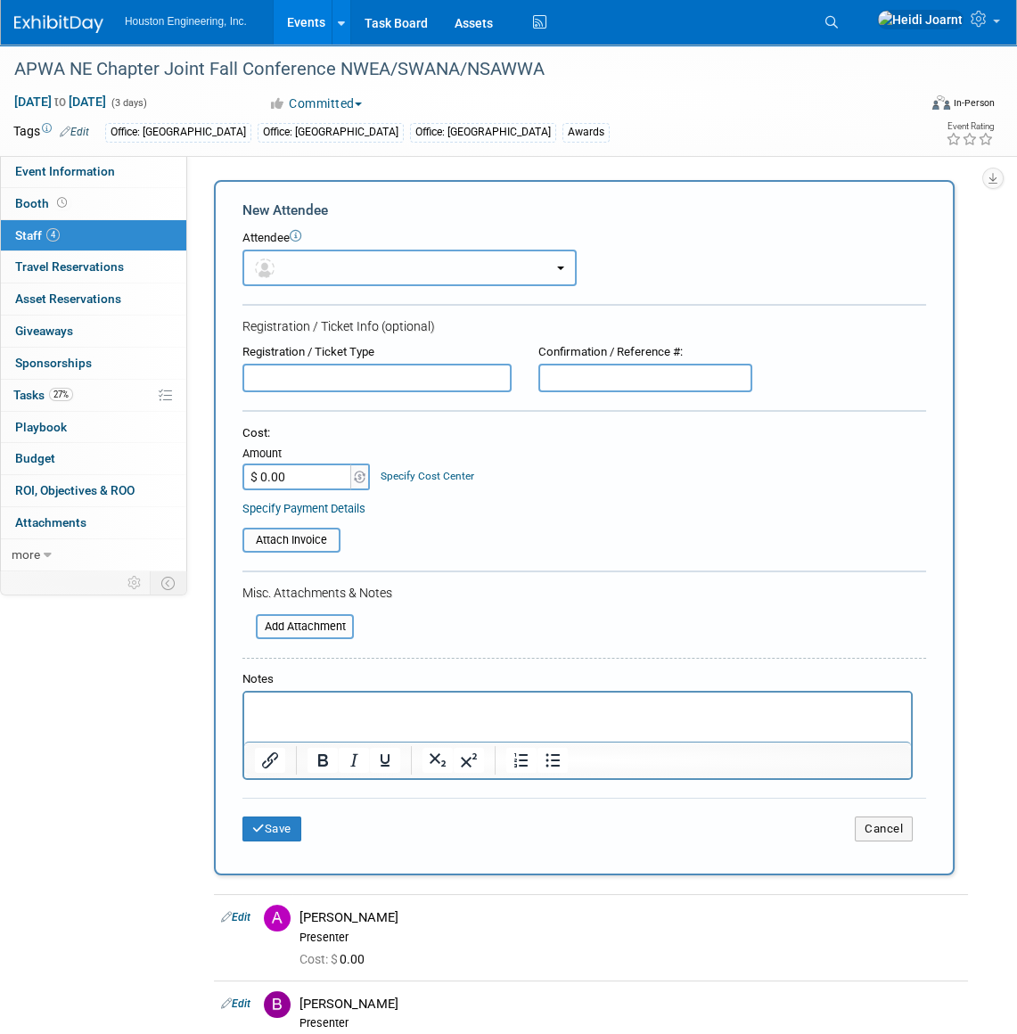
click at [286, 261] on button "button" at bounding box center [409, 267] width 334 height 37
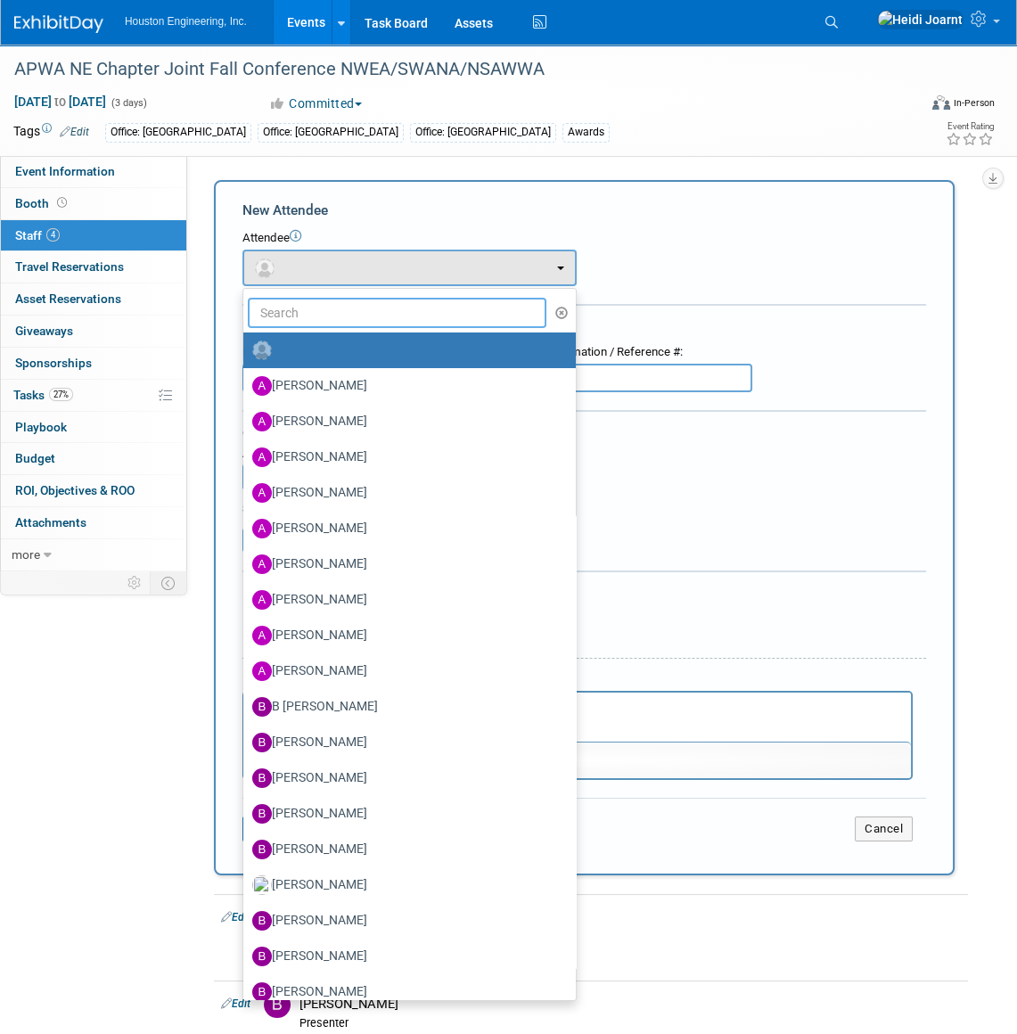
click at [303, 303] on input "text" at bounding box center [397, 313] width 298 height 30
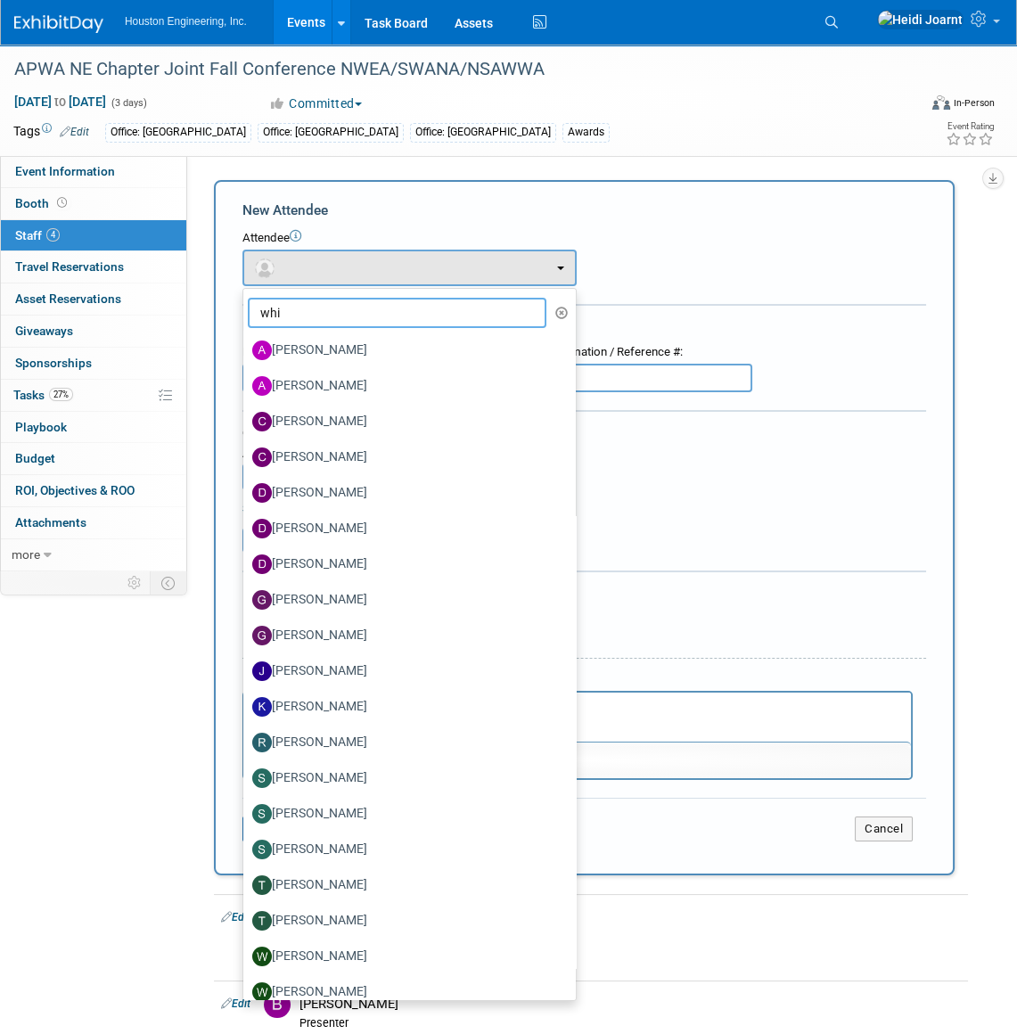
type input "whit"
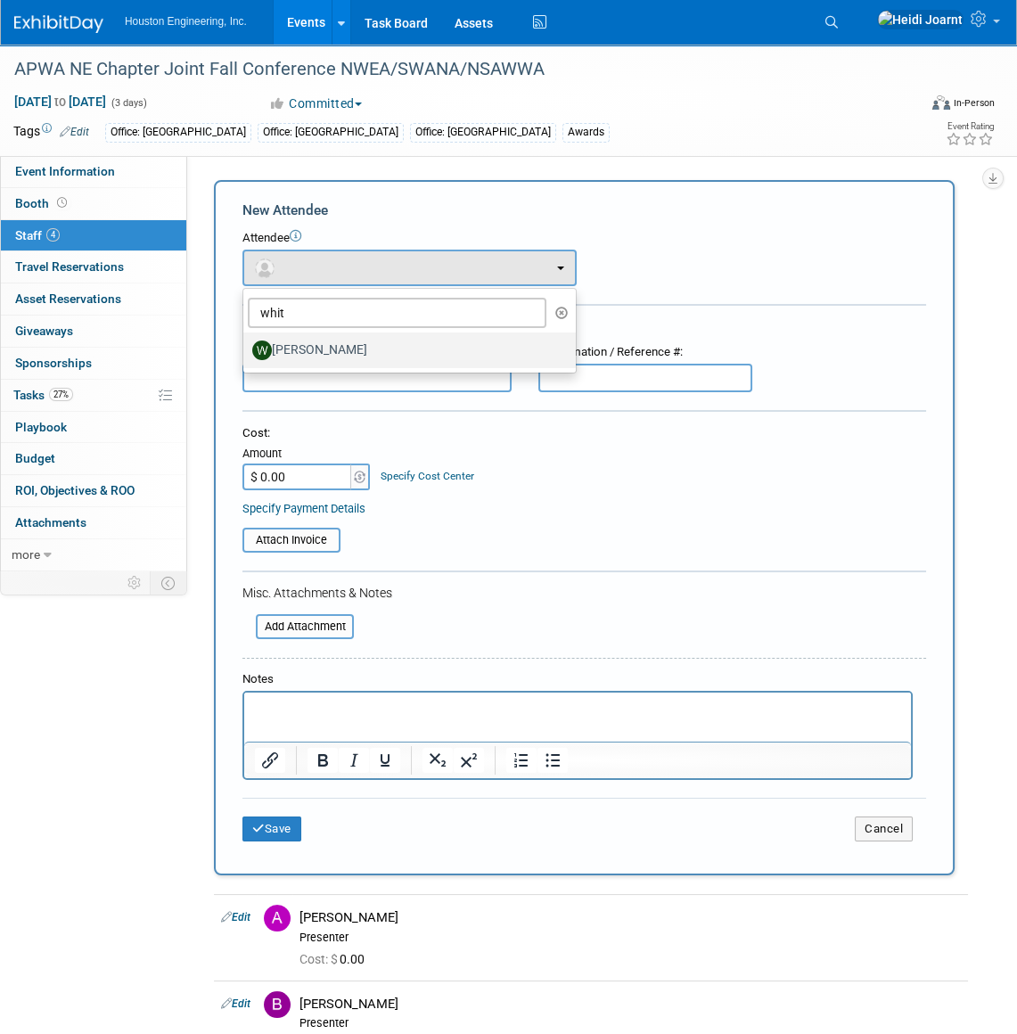
click at [308, 337] on label "[PERSON_NAME]" at bounding box center [405, 350] width 306 height 29
click at [246, 342] on input "[PERSON_NAME]" at bounding box center [240, 348] width 12 height 12
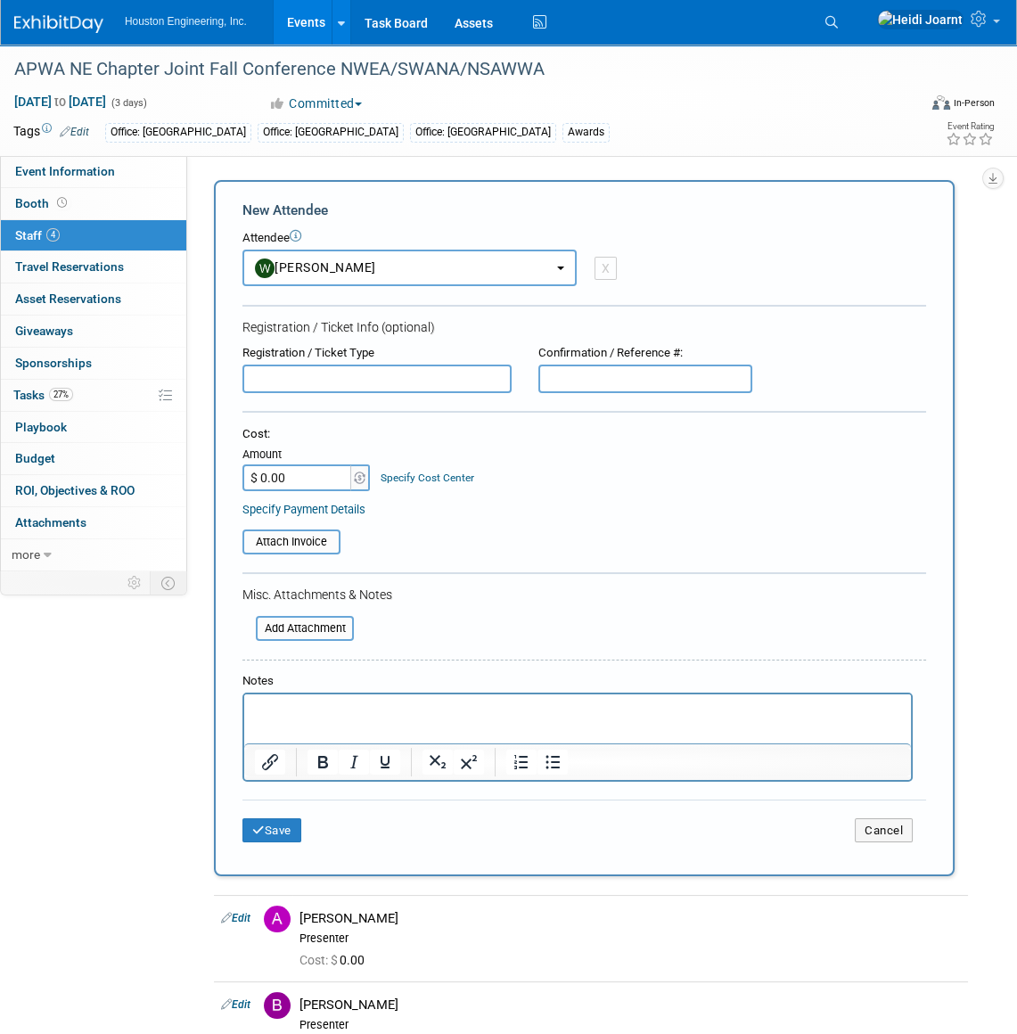
select select "86de32b4-f15d-43fa-8c06-6cdf5afb6776"
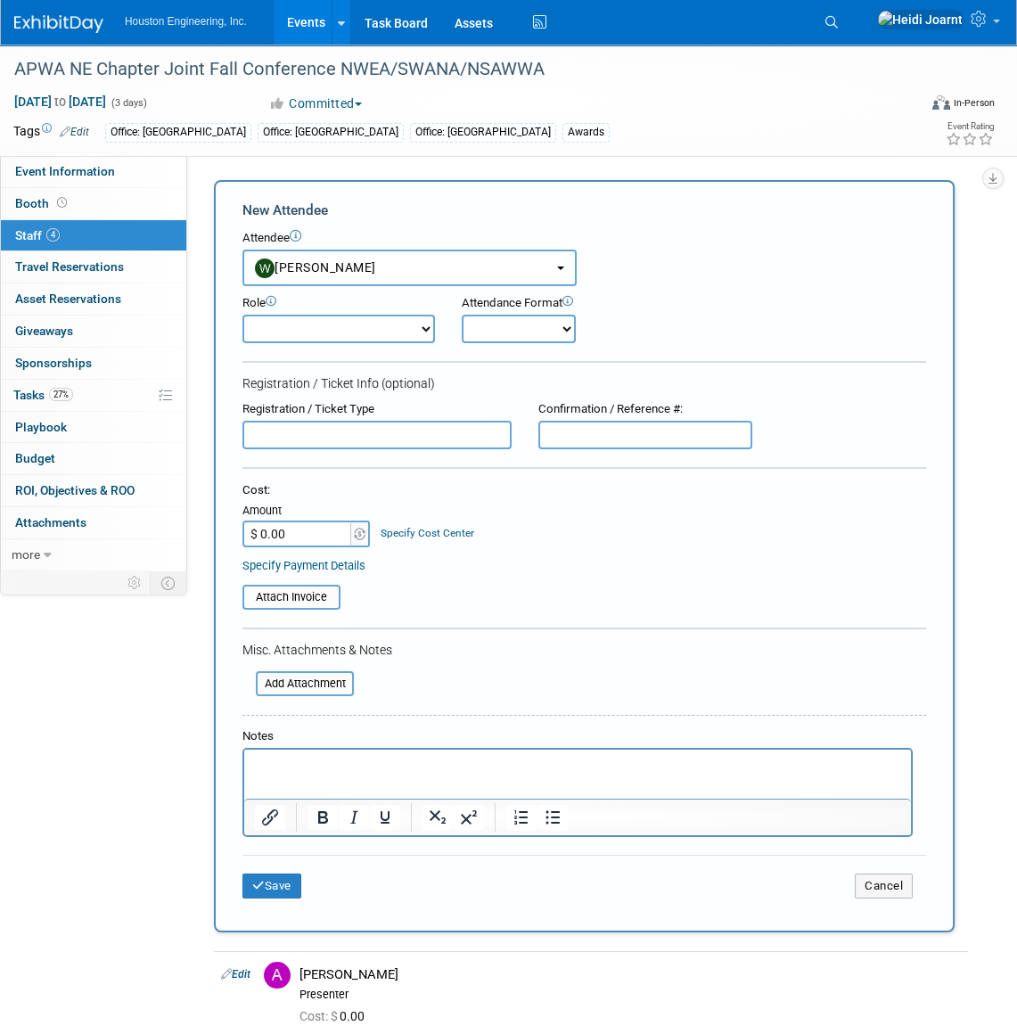
click at [321, 323] on select "Conf Attendee Conf PM Demonstrator Host Planner Presenter Sales Representative" at bounding box center [338, 329] width 192 height 29
select select "200"
click at [242, 315] on select "Conf Attendee Conf PM Demonstrator Host Planner Presenter Sales Representative" at bounding box center [338, 329] width 192 height 29
click at [277, 887] on button "Save" at bounding box center [271, 885] width 59 height 25
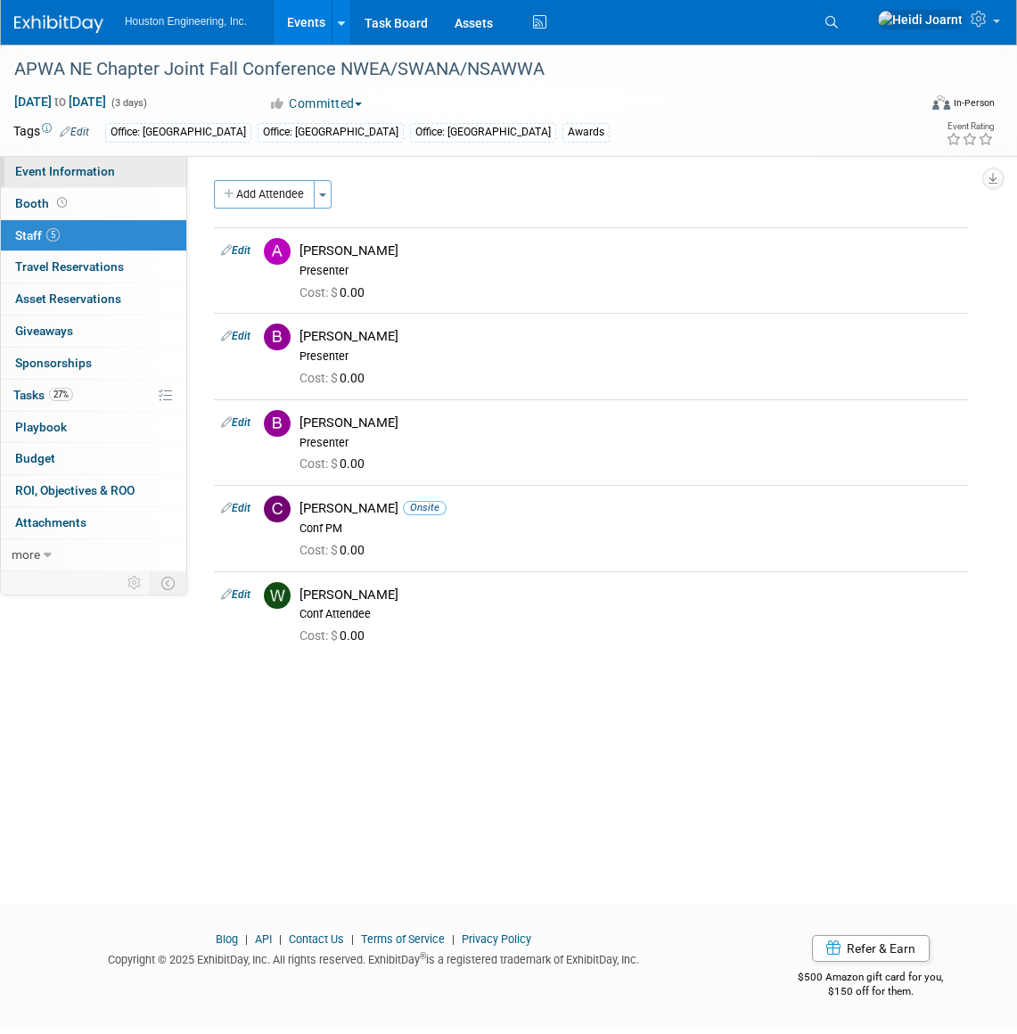
click at [80, 167] on span "Event Information" at bounding box center [65, 171] width 100 height 14
select select "2 - Post KO/Active Planning"
select select "Yes"
select select "Multi-sector/Any/All"
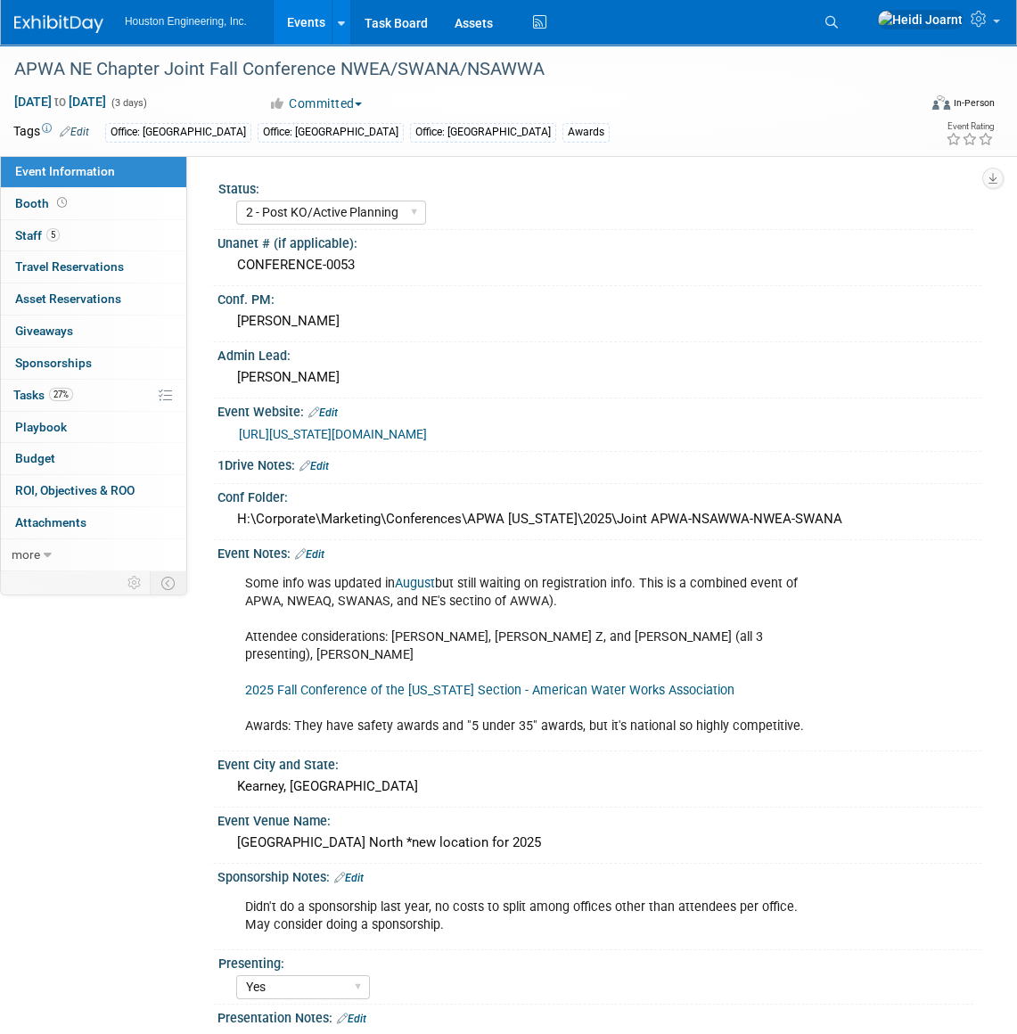
click at [360, 871] on link "Edit" at bounding box center [348, 877] width 29 height 12
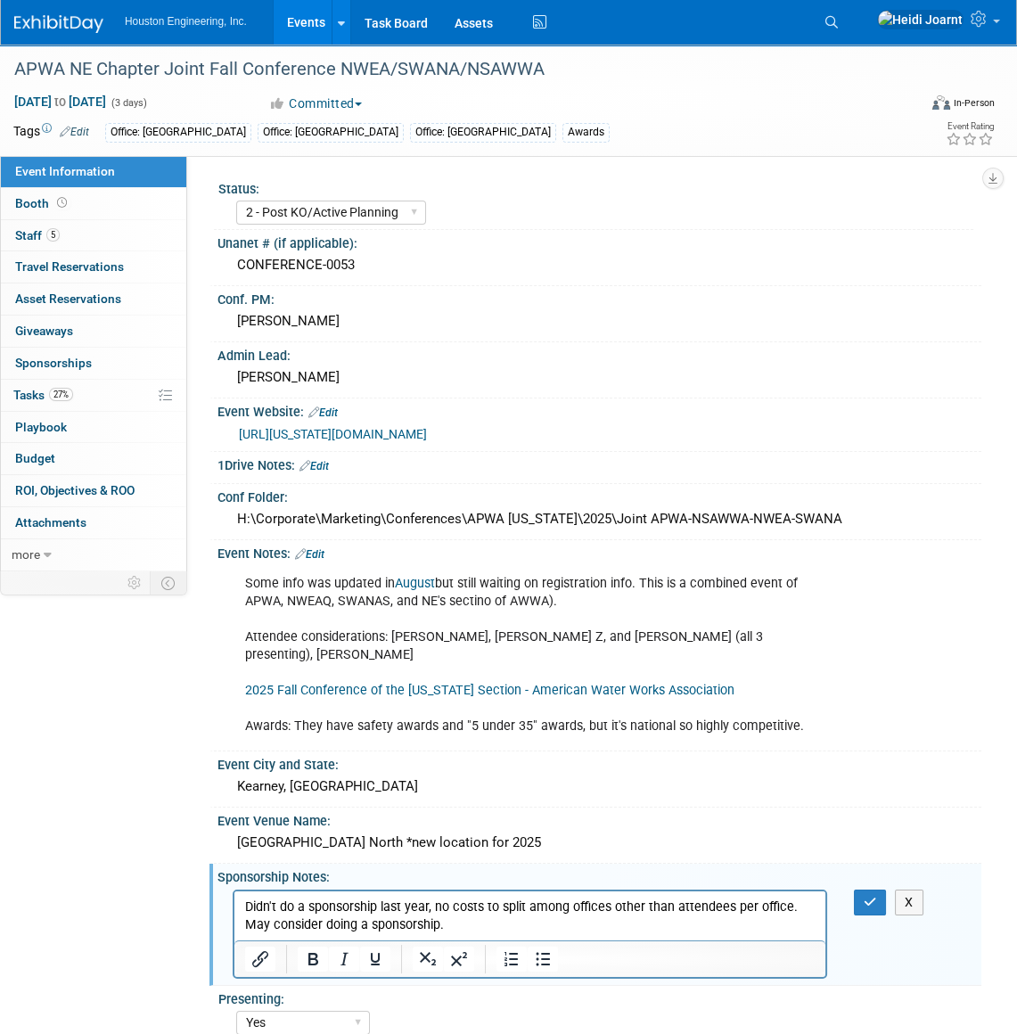
drag, startPoint x: 432, startPoint y: 905, endPoint x: 810, endPoint y: 908, distance: 377.8
click at [810, 908] on p "Didn't do a sponsorship last year, no costs to split among offices other than a…" at bounding box center [530, 915] width 570 height 36
click at [870, 895] on icon "button" at bounding box center [869, 901] width 13 height 12
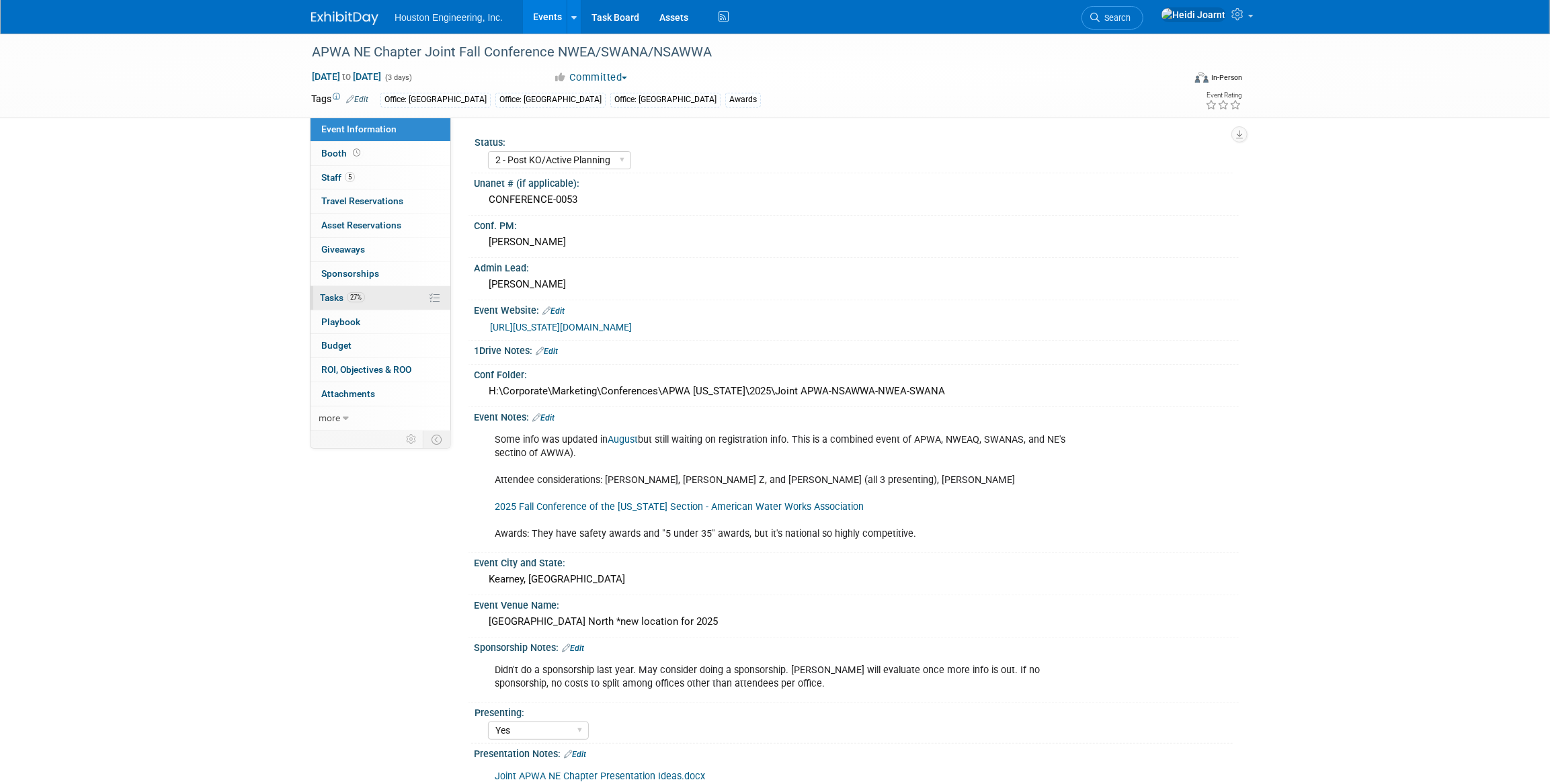
click at [404, 299] on link "27% Tasks 27%" at bounding box center [380, 298] width 140 height 23
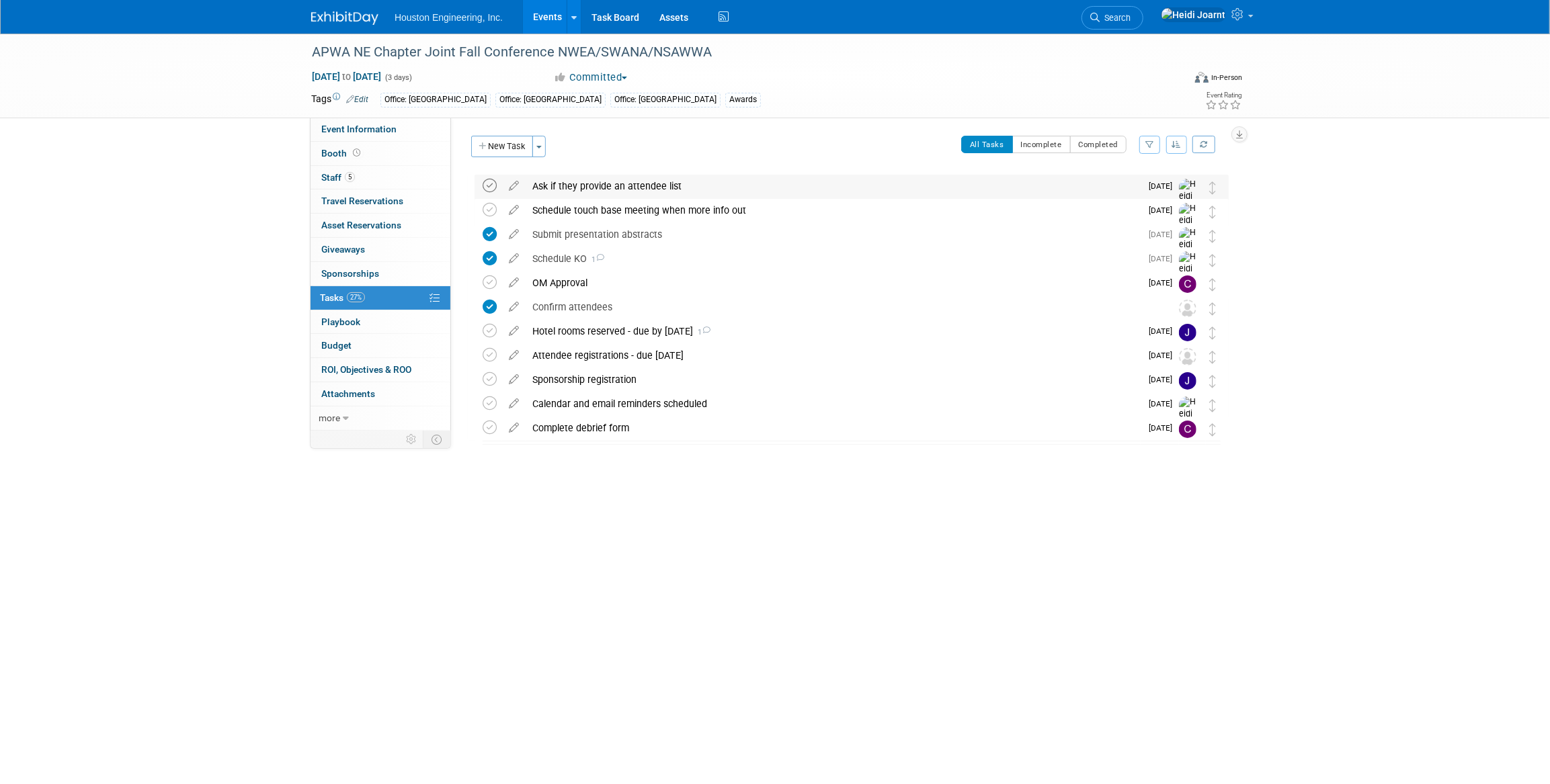
click at [490, 182] on icon at bounding box center [490, 185] width 14 height 14
drag, startPoint x: 712, startPoint y: 52, endPoint x: 554, endPoint y: 52, distance: 158.0
click at [554, 52] on div "APWA NE Chapter Joint Fall Conference NWEA/SWANA/NSAWWA" at bounding box center [735, 52] width 855 height 24
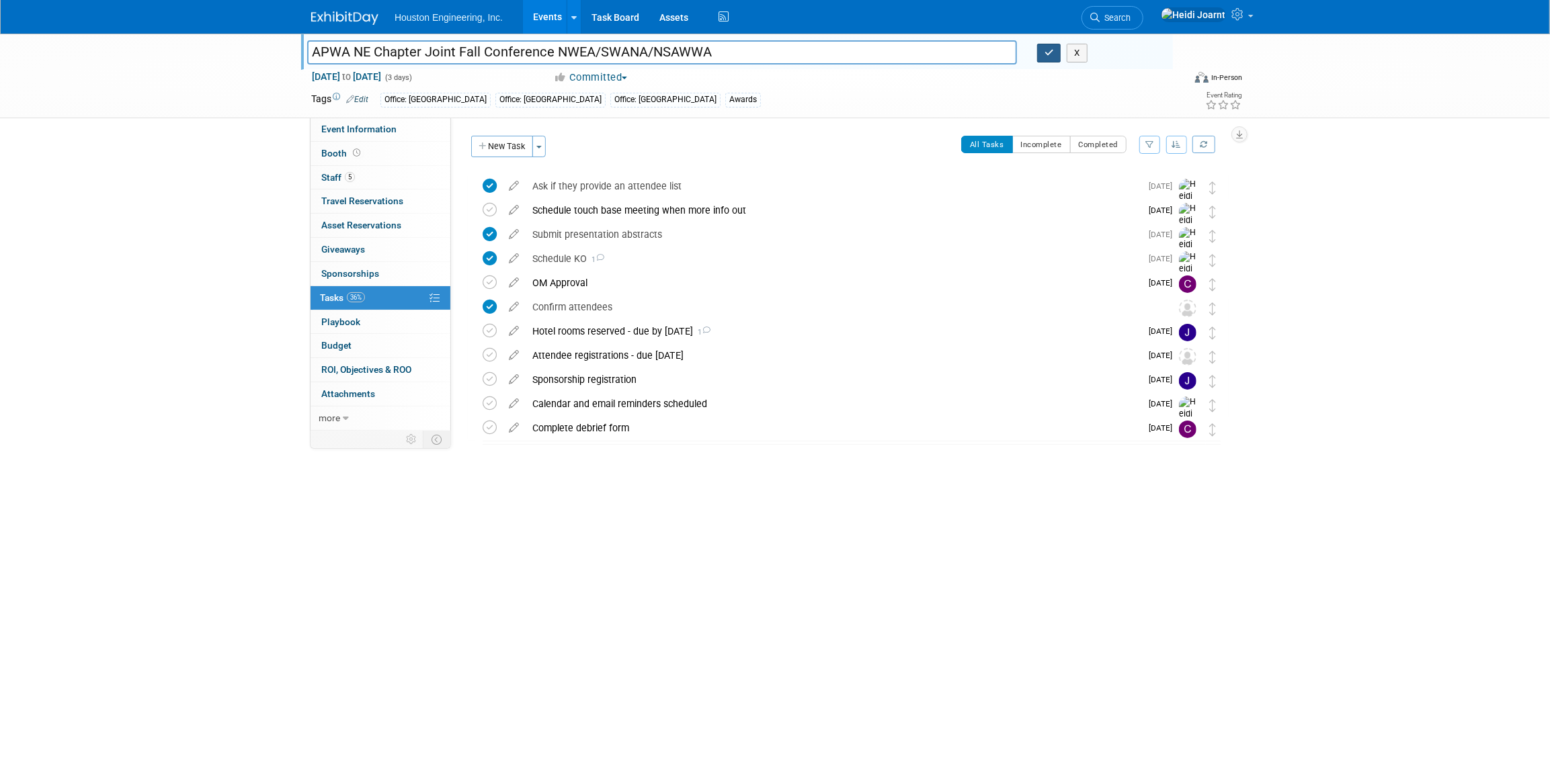
click at [766, 51] on icon "button" at bounding box center [1049, 53] width 9 height 9
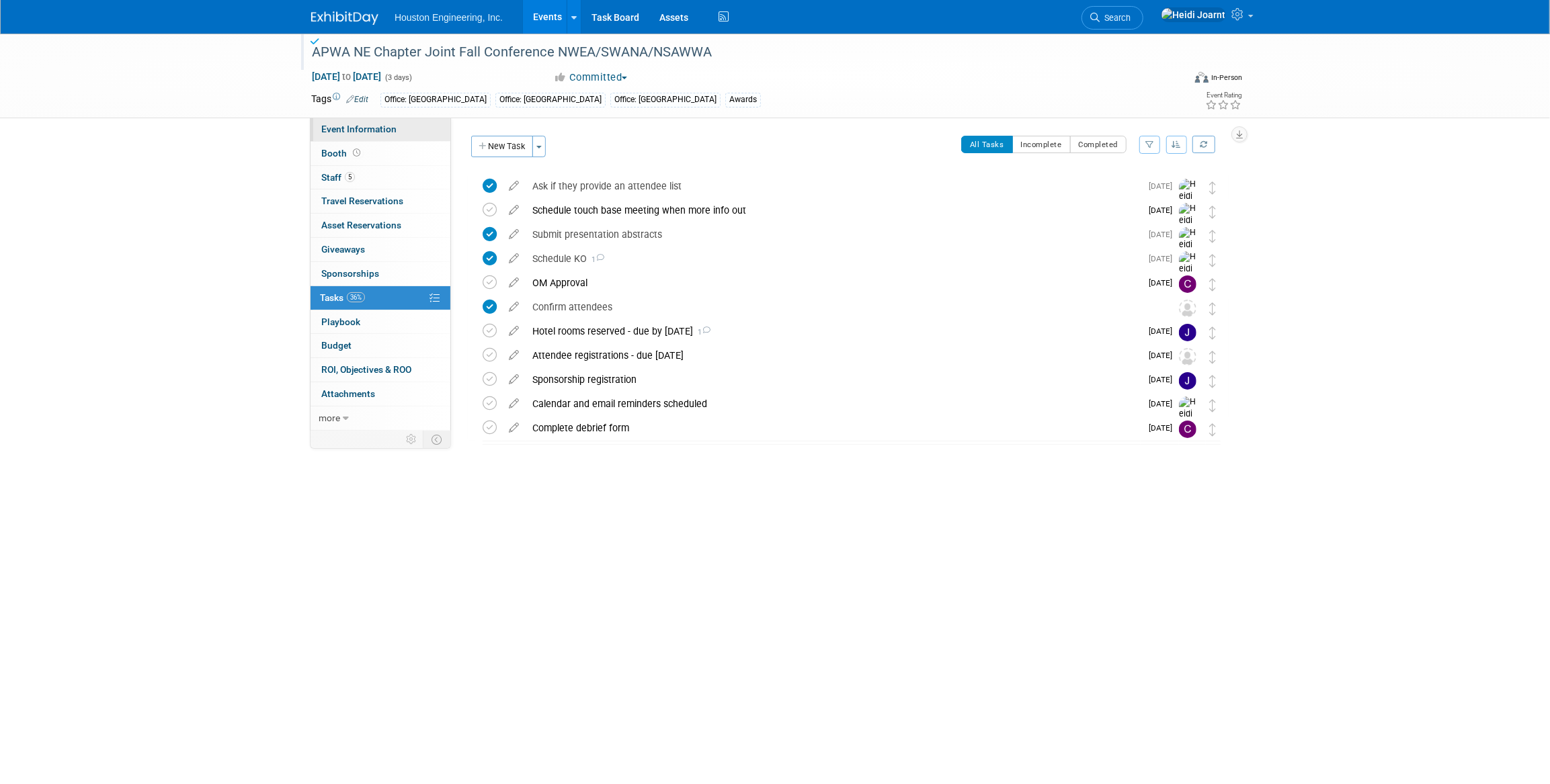
click at [342, 136] on link "Event Information" at bounding box center [380, 129] width 140 height 23
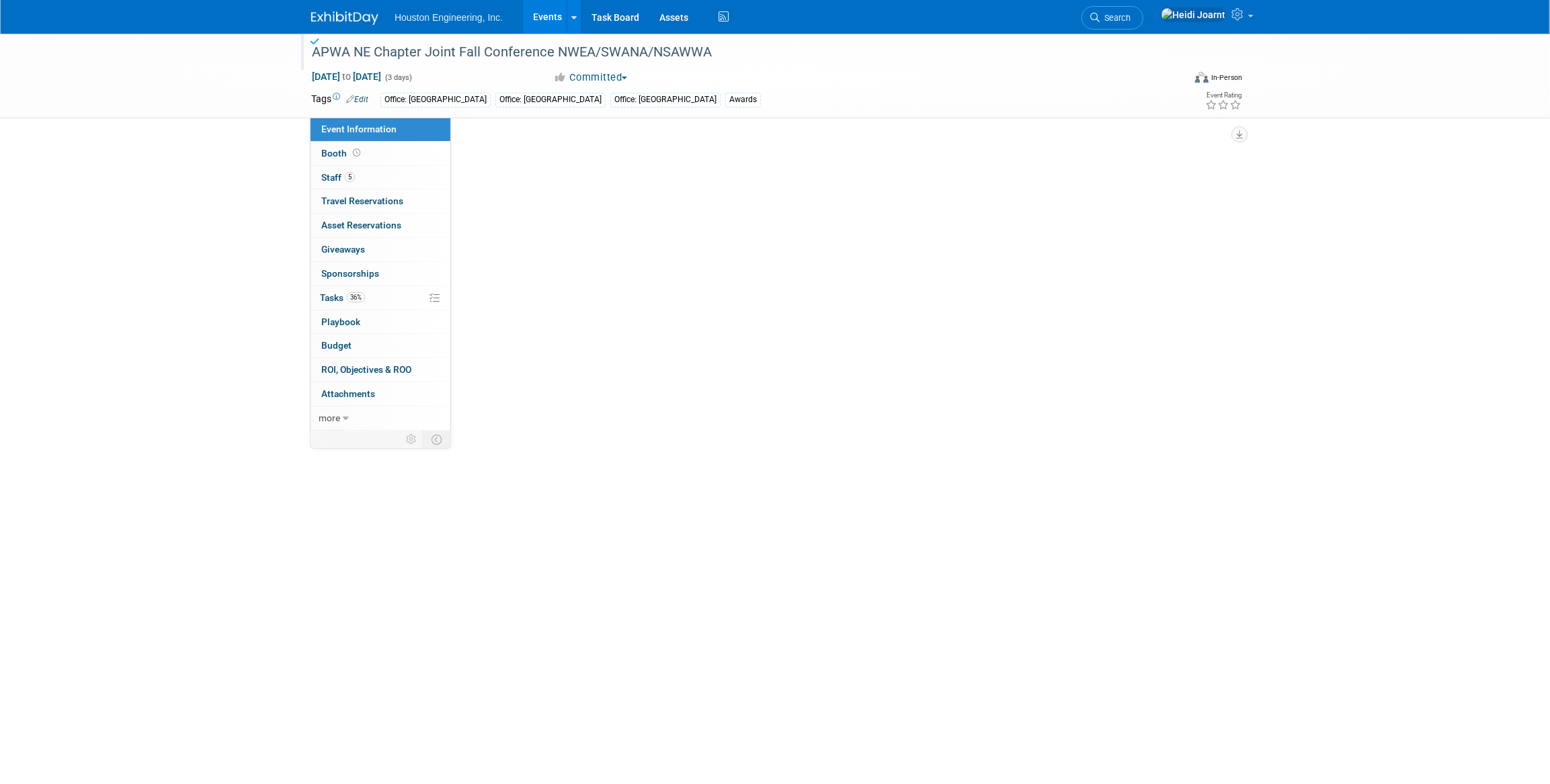
select select "2 - Post KO/Active Planning"
select select "Yes"
select select "Multi-sector/Any/All"
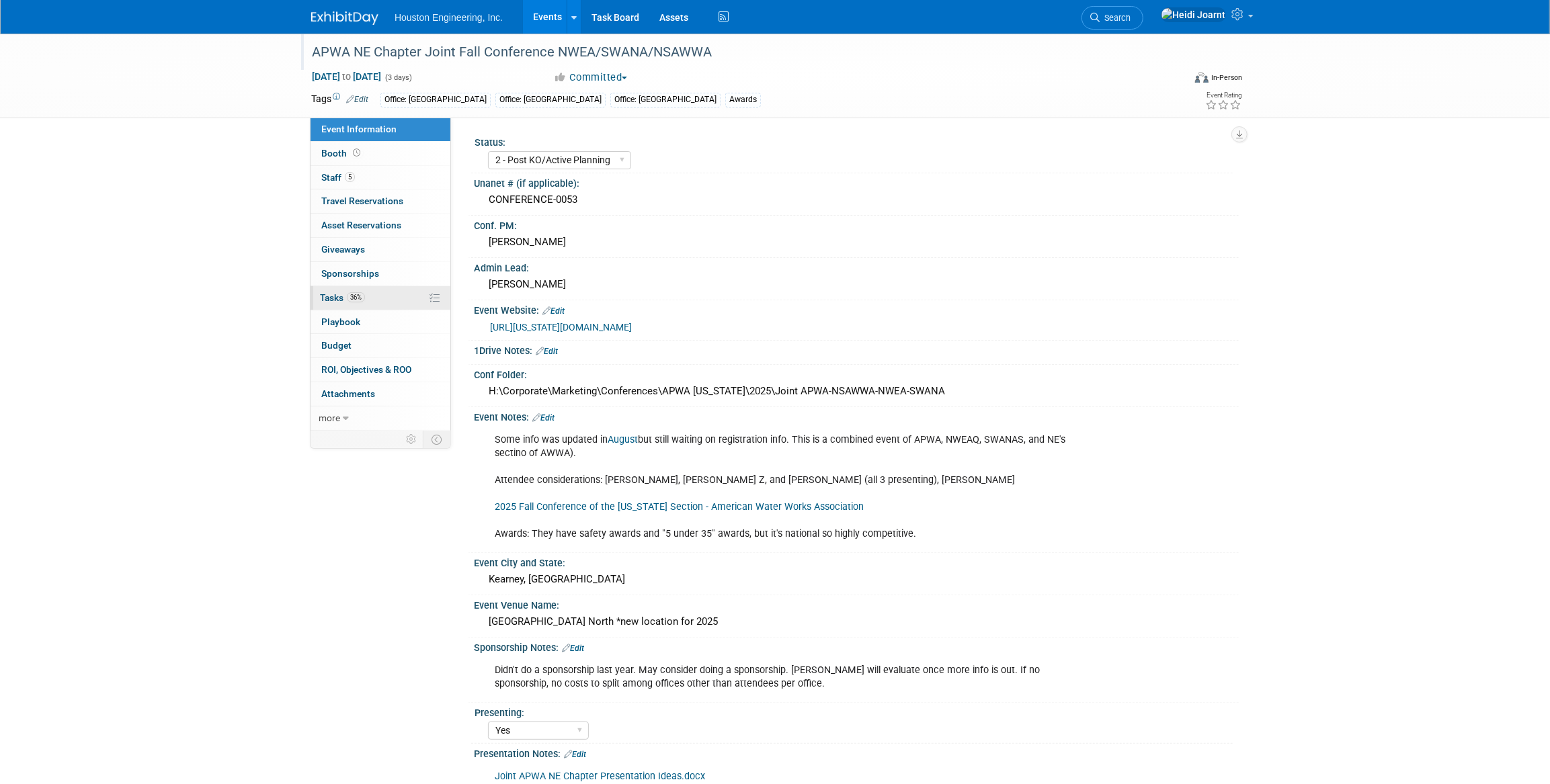
click at [378, 293] on link "36% Tasks 36%" at bounding box center [380, 298] width 140 height 23
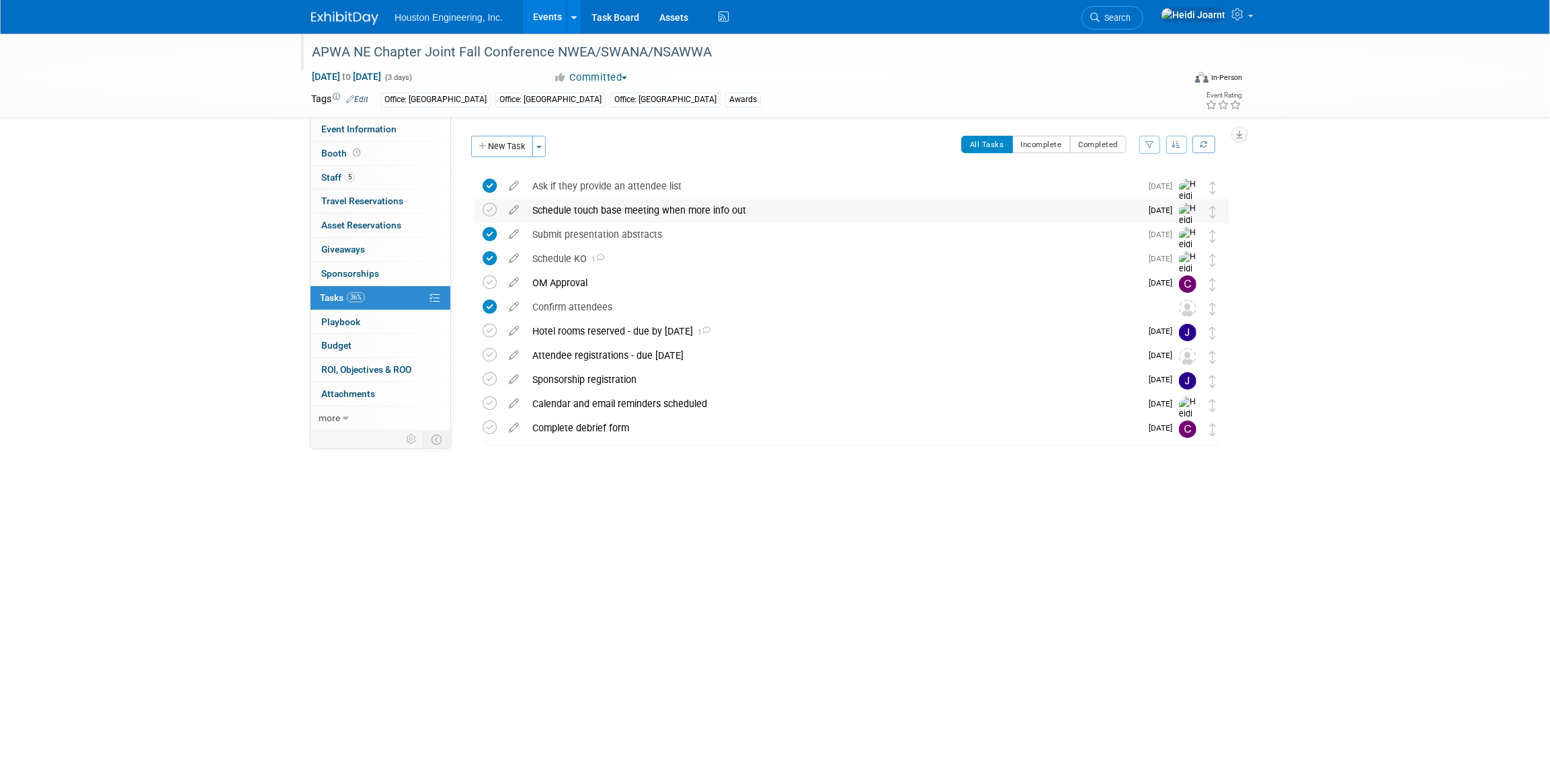
click at [567, 213] on div "Schedule touch base meeting when more info out" at bounding box center [833, 210] width 615 height 23
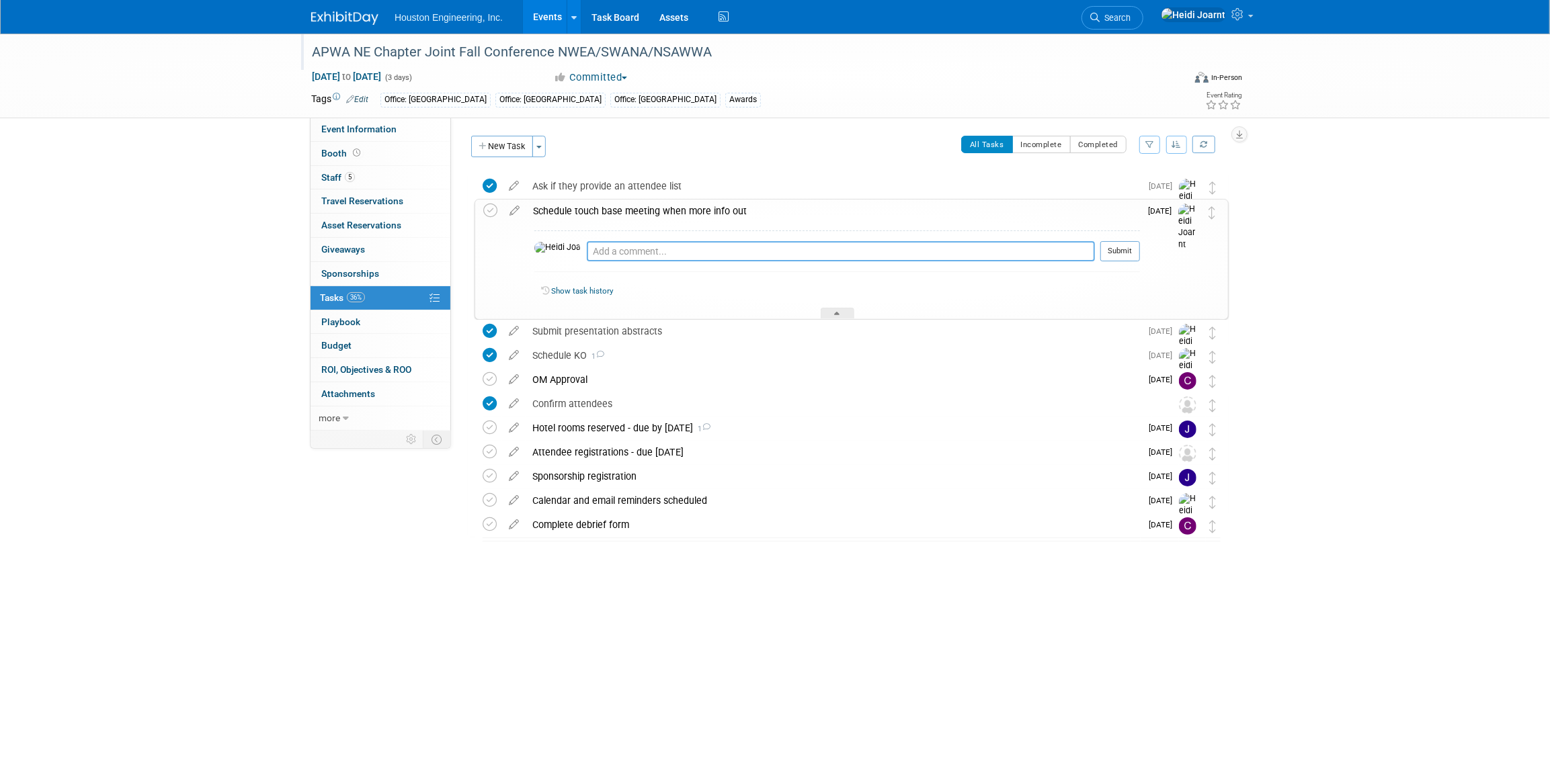
click at [609, 253] on textarea at bounding box center [841, 251] width 508 height 20
type textarea "Scheduled for Oct 1 for now"
click at [766, 253] on button "Submit" at bounding box center [1120, 251] width 40 height 20
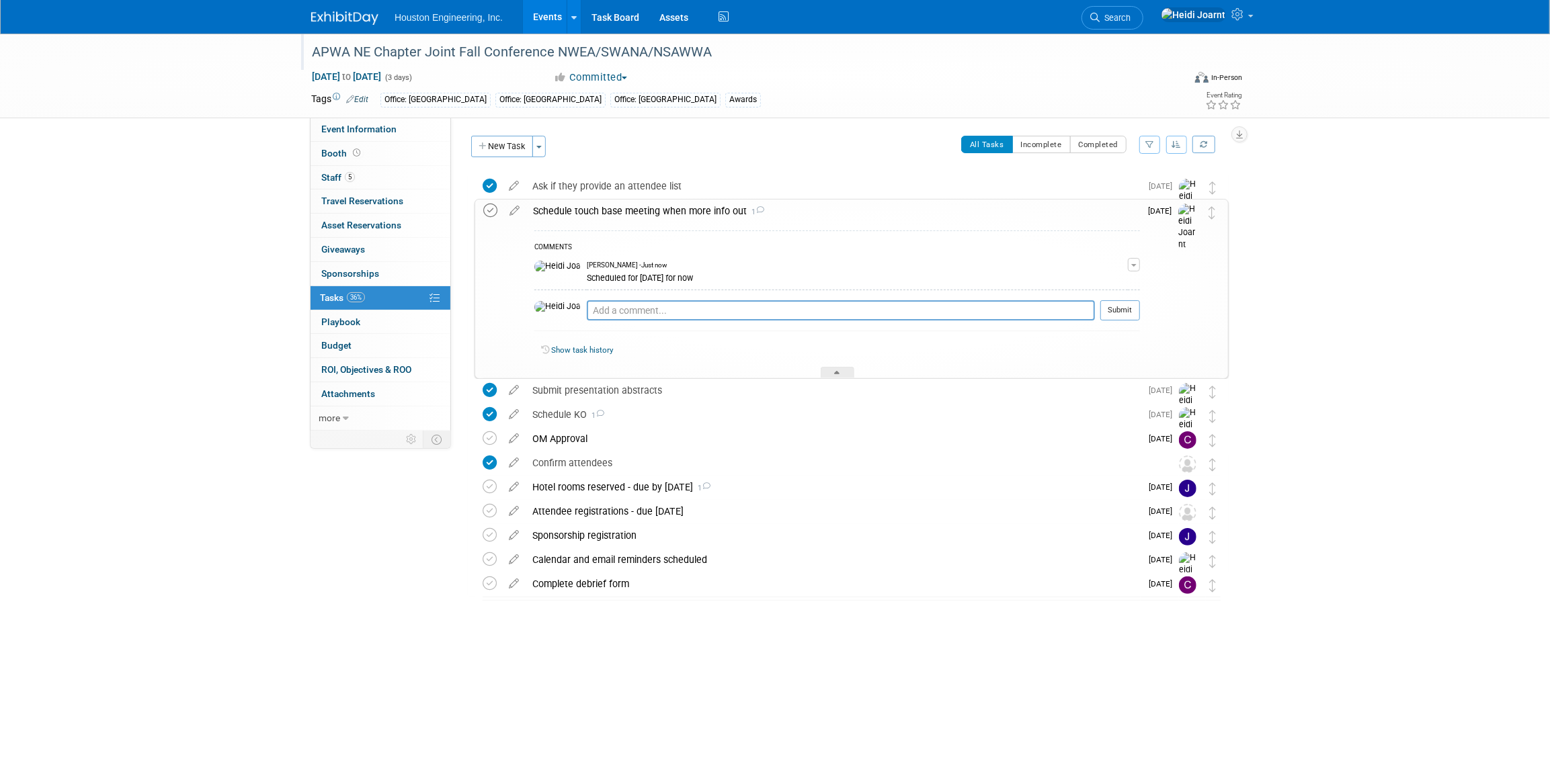
click at [495, 212] on icon at bounding box center [490, 210] width 14 height 14
click at [766, 142] on div "All Tasks Incomplete Completed Filter by Assignee -- Select Assignee -- All una…" at bounding box center [890, 149] width 675 height 28
click at [402, 133] on link "Event Information" at bounding box center [380, 129] width 140 height 23
select select "2 - Post KO/Active Planning"
select select "Yes"
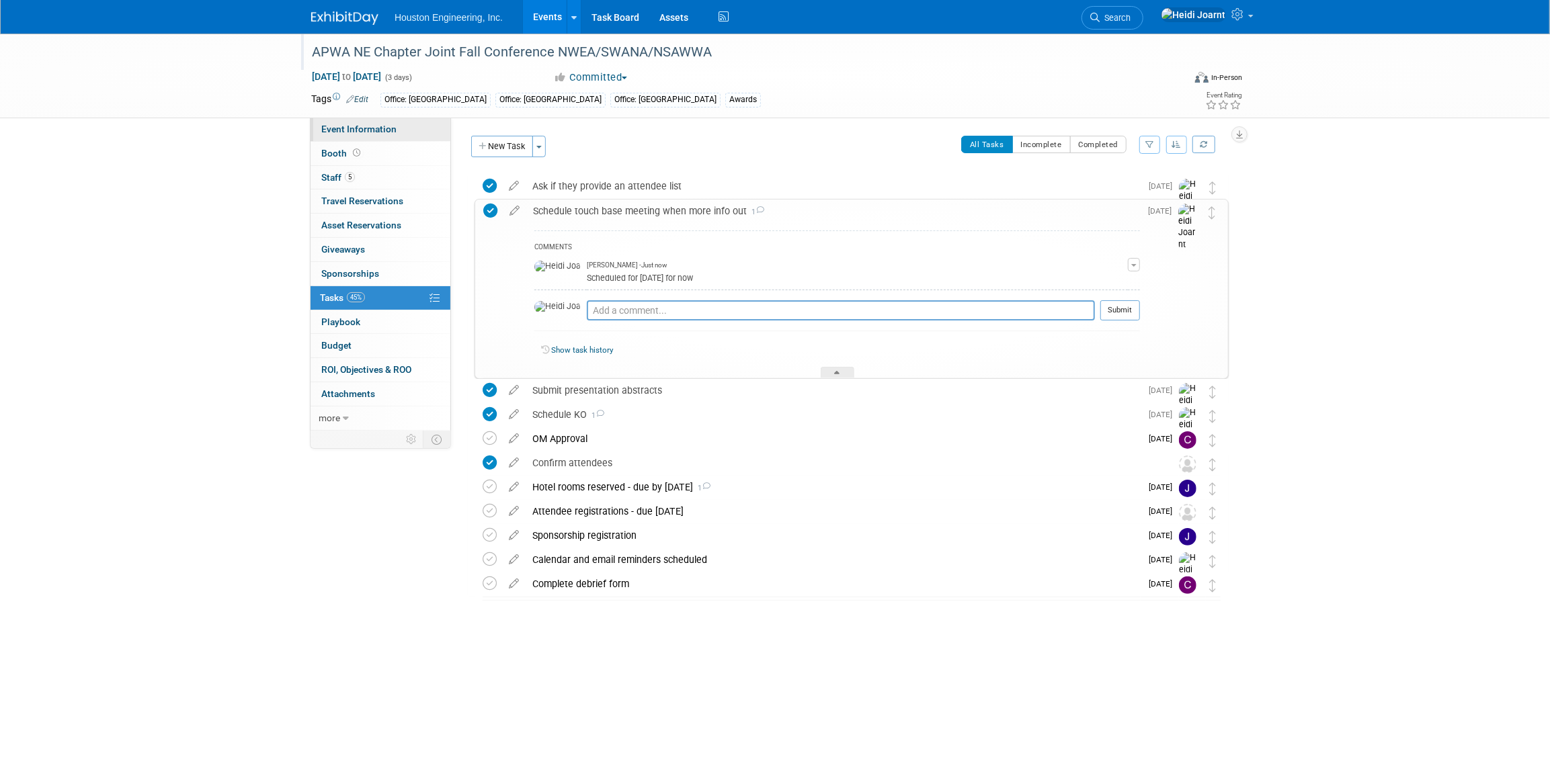
select select "Multi-sector/Any/All"
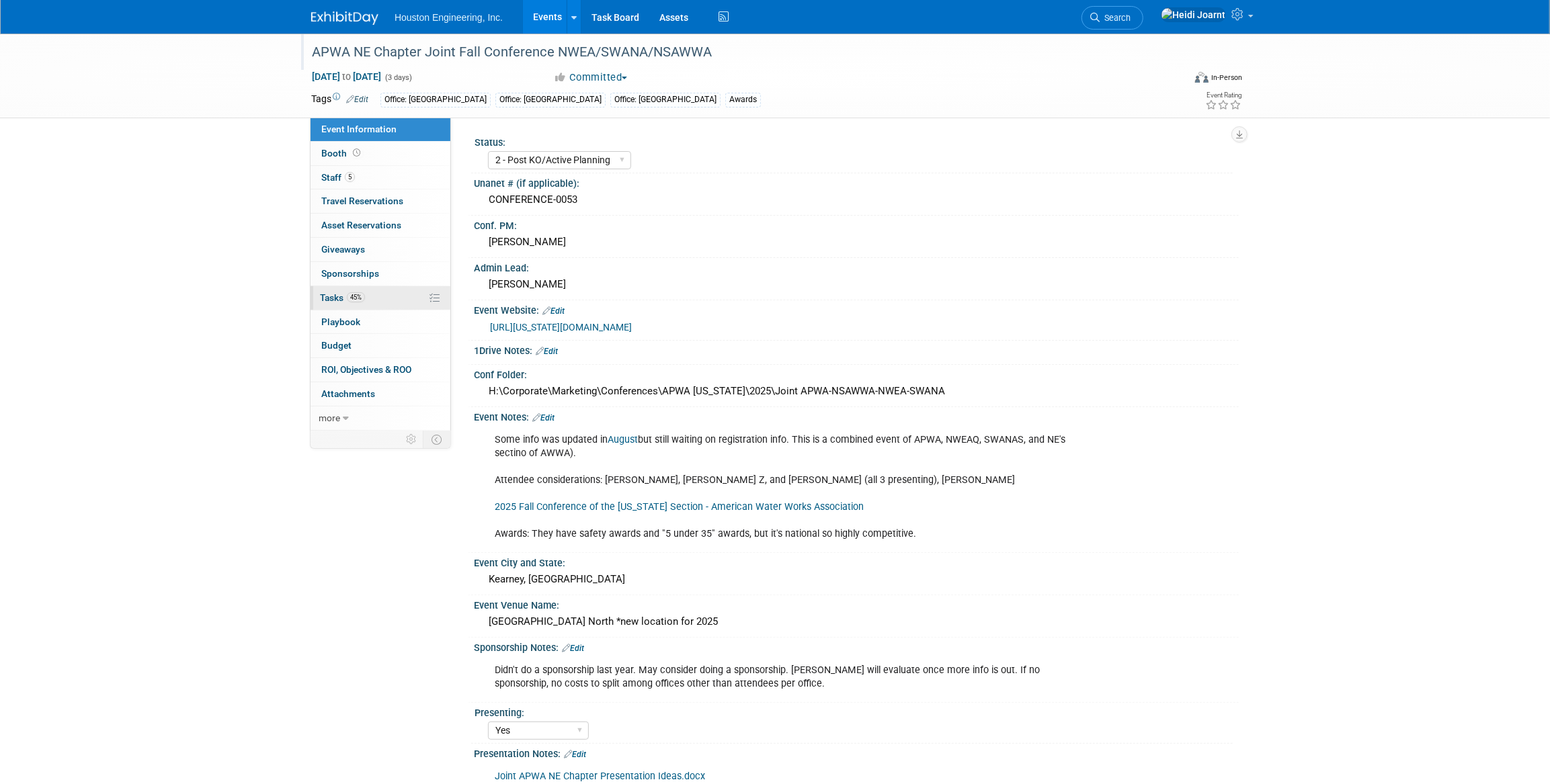
click at [390, 300] on link "45% Tasks 45%" at bounding box center [380, 298] width 140 height 23
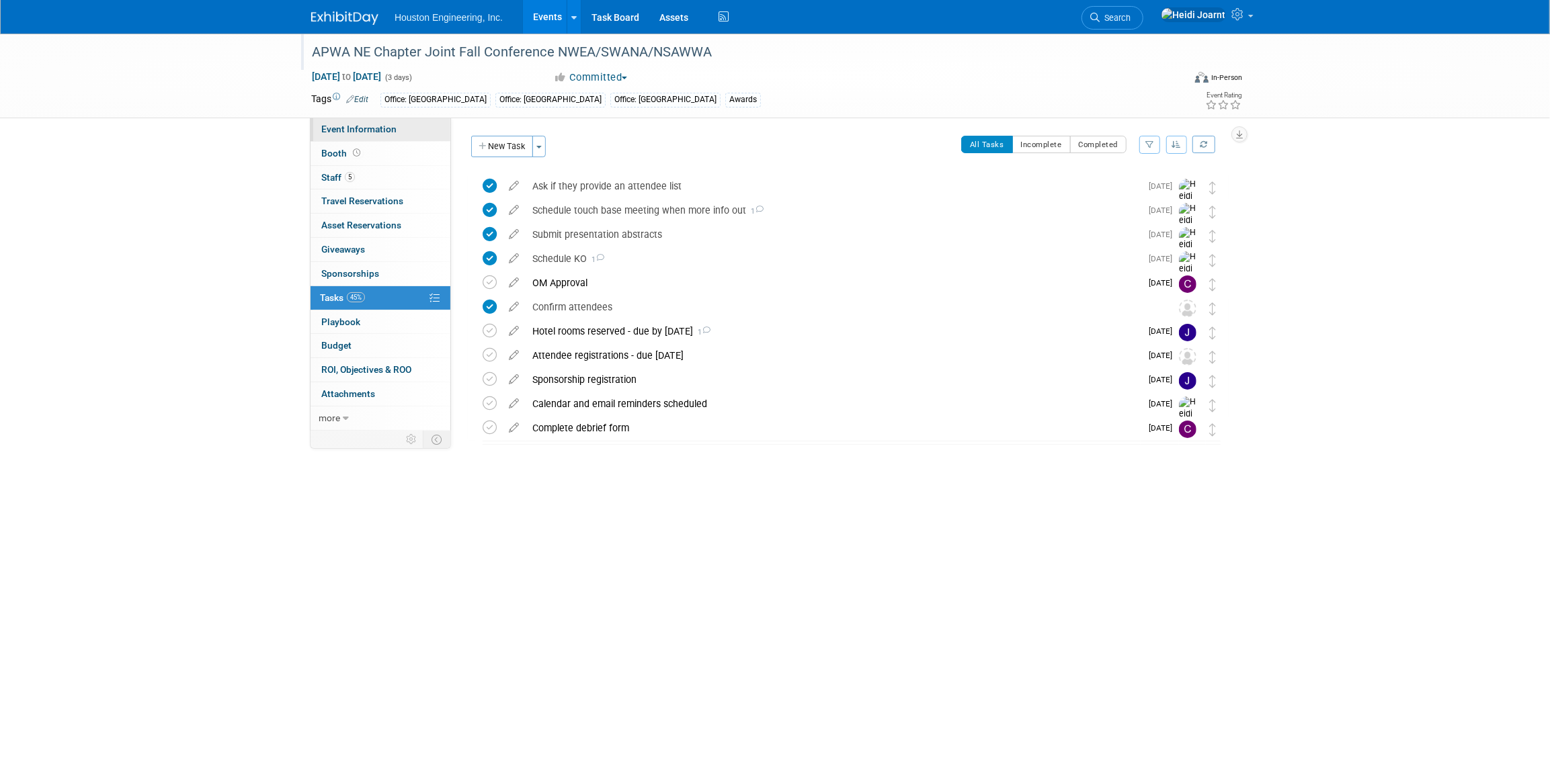
click at [386, 129] on span "Event Information" at bounding box center [359, 129] width 75 height 11
select select "2 - Post KO/Active Planning"
select select "Yes"
select select "Multi-sector/Any/All"
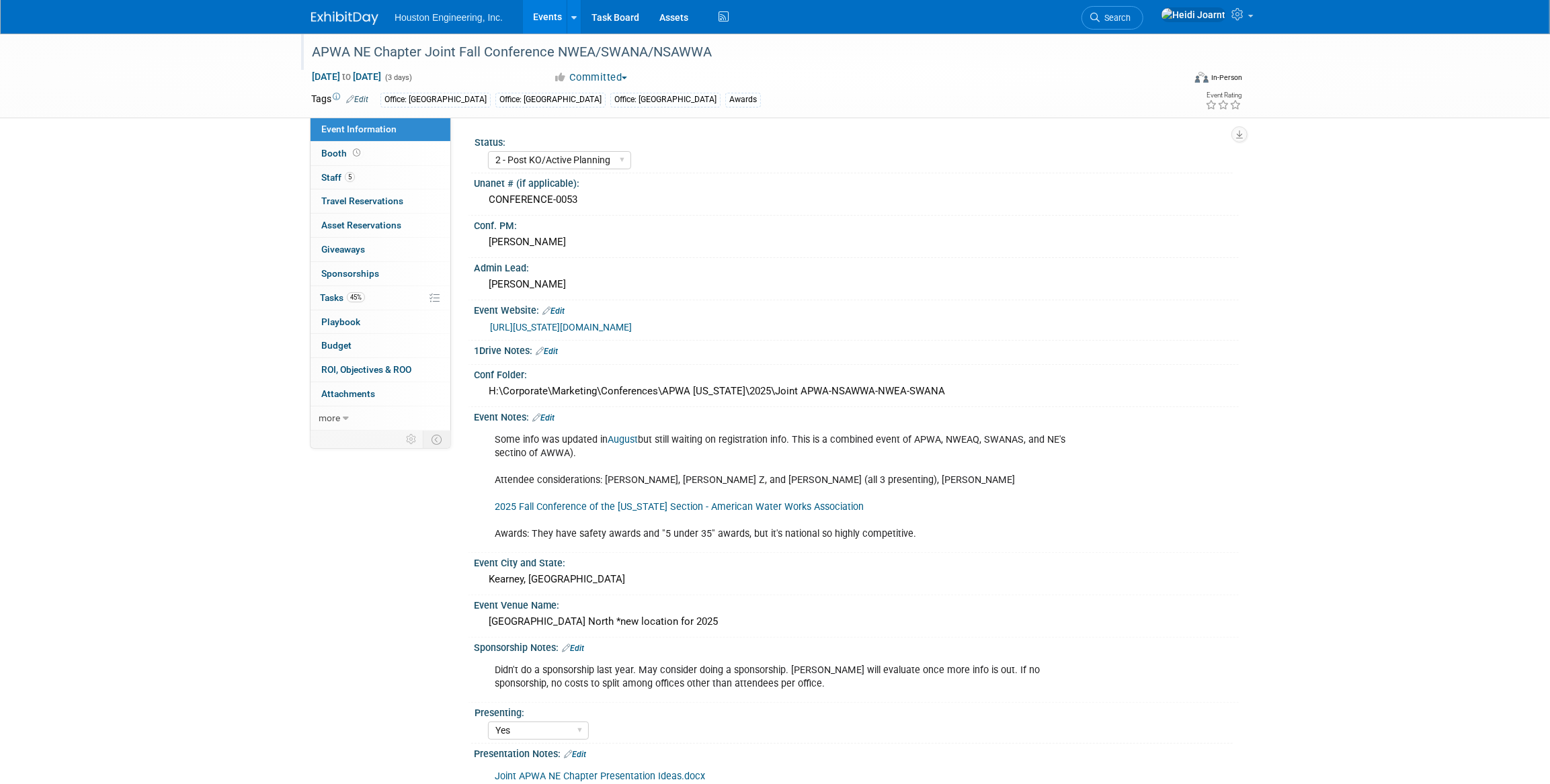
click at [632, 323] on link "https://nebraska.apwa.org/news-and-announcements/2025-joint-fall-conference/" at bounding box center [561, 327] width 142 height 11
click at [380, 300] on link "45% Tasks 45%" at bounding box center [380, 298] width 140 height 23
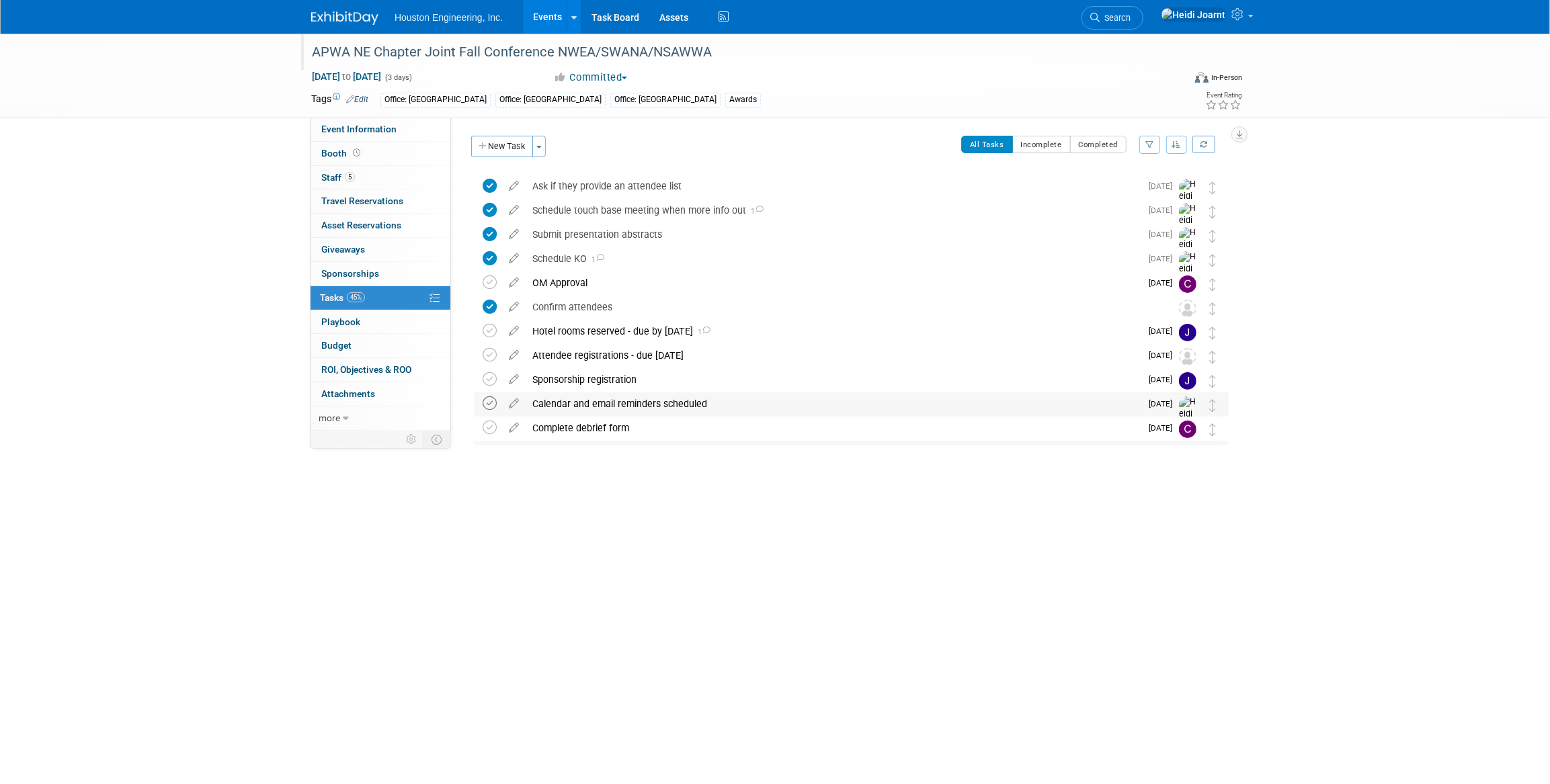
click at [484, 405] on icon at bounding box center [490, 403] width 14 height 14
click at [579, 378] on div "Sponsorship registration" at bounding box center [833, 379] width 615 height 23
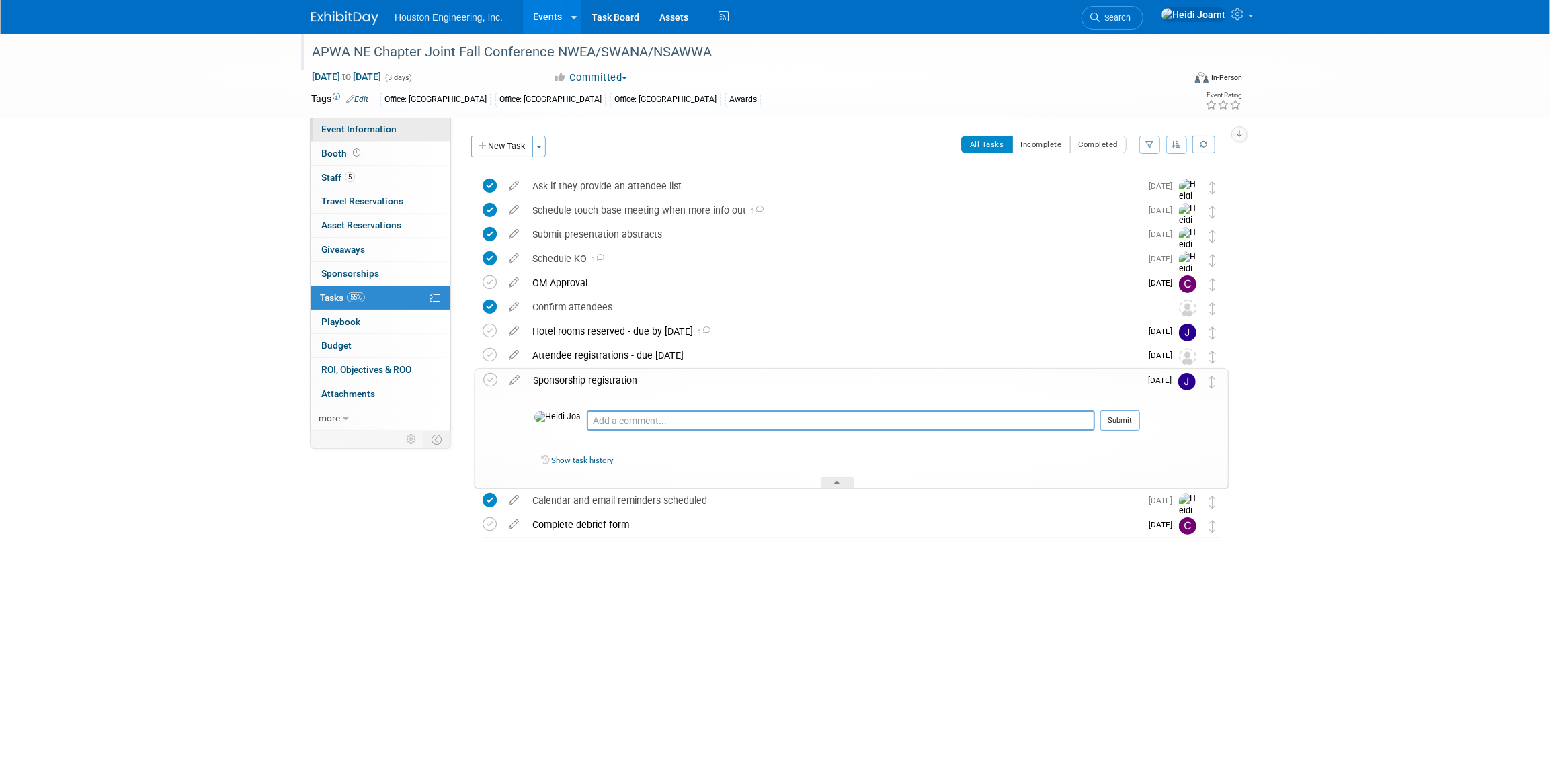
click at [378, 138] on link "Event Information" at bounding box center [380, 129] width 140 height 23
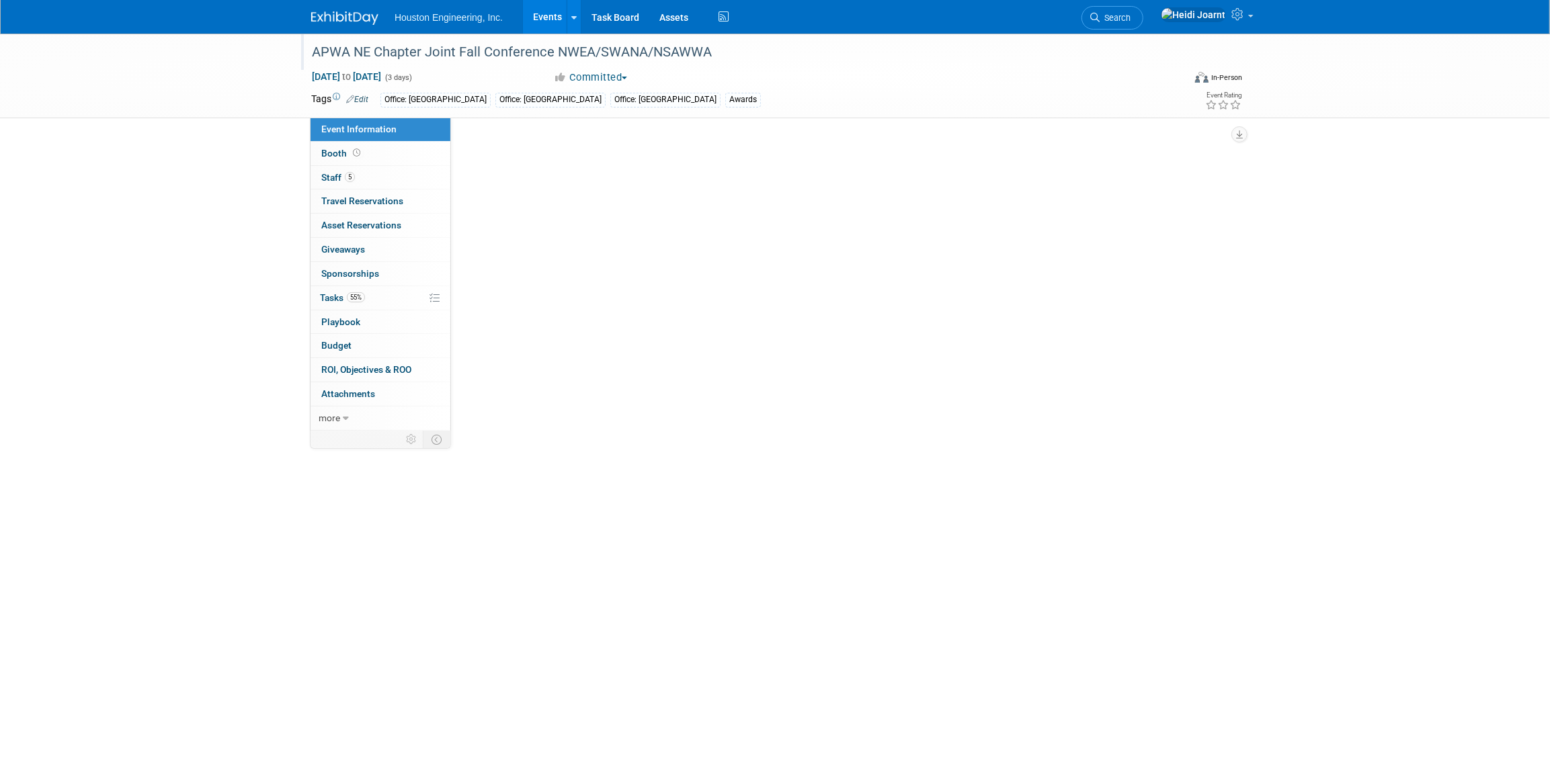
select select "2 - Post KO/Active Planning"
select select "Yes"
select select "Multi-sector/Any/All"
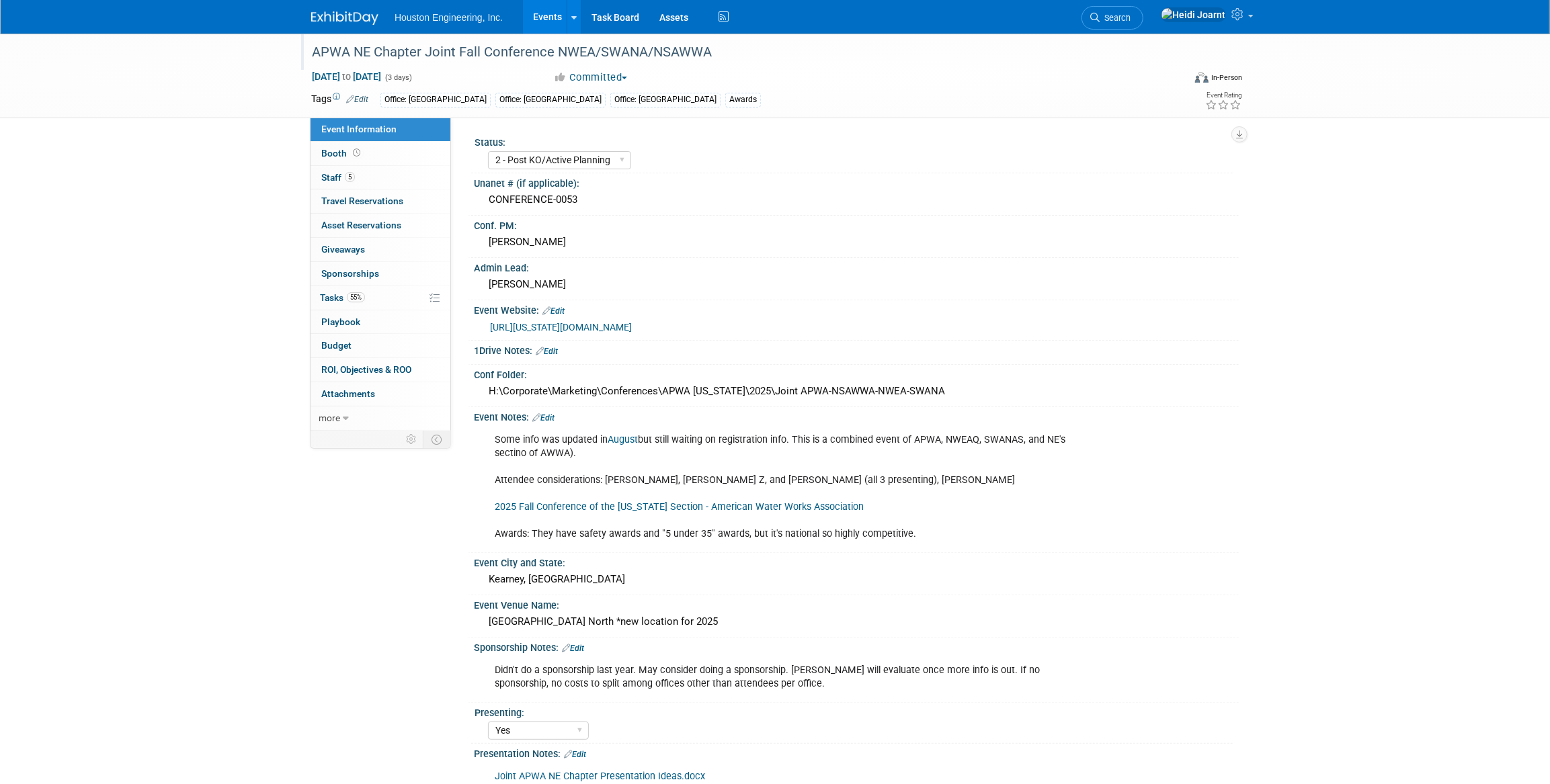
click at [554, 416] on link "Edit" at bounding box center [543, 418] width 22 height 9
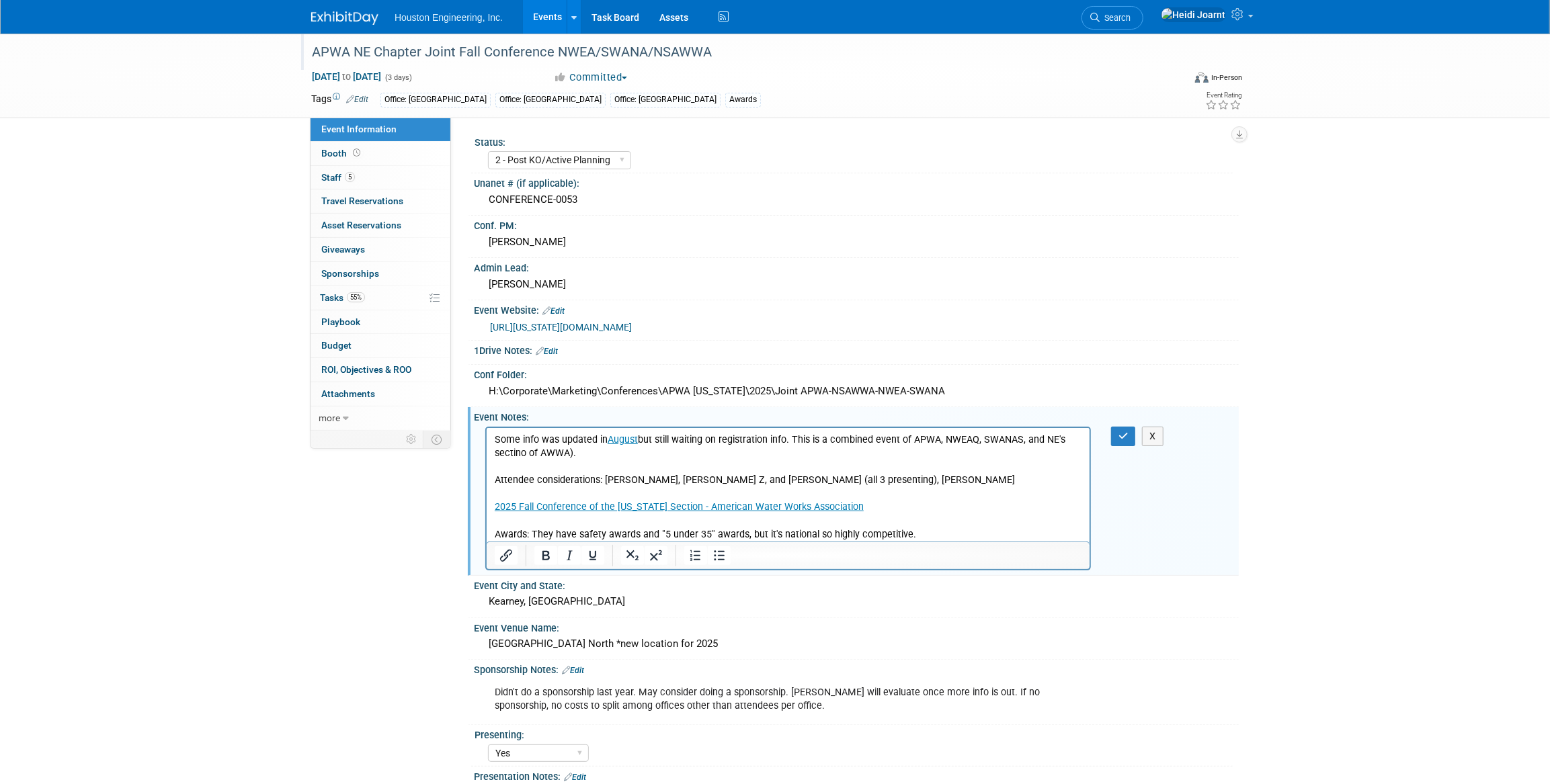
click at [766, 479] on p "Some info was updated in August but still waiting on registration info. This is…" at bounding box center [787, 486] width 588 height 108
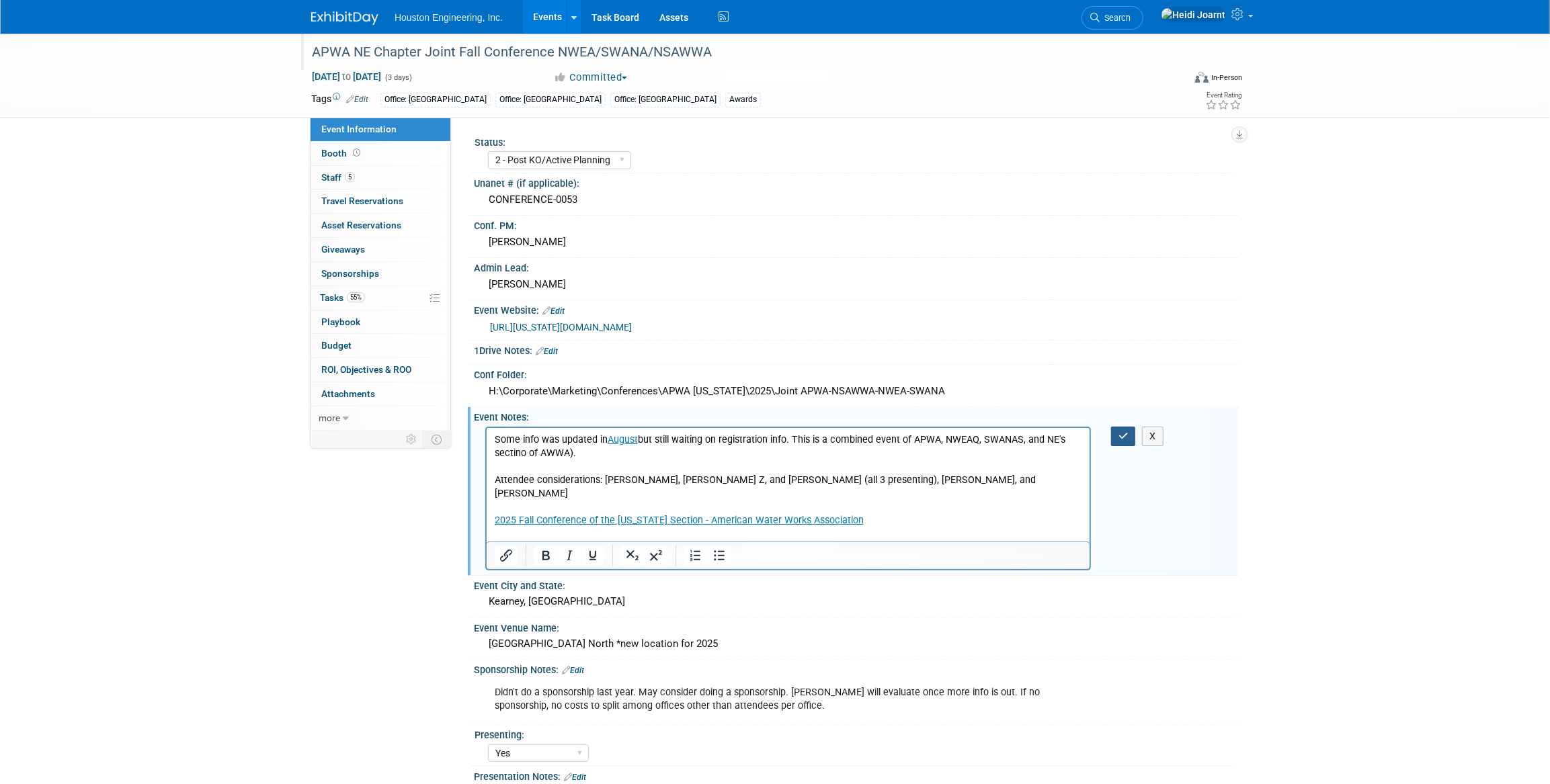
click at [766, 441] on button "button" at bounding box center [1123, 436] width 25 height 20
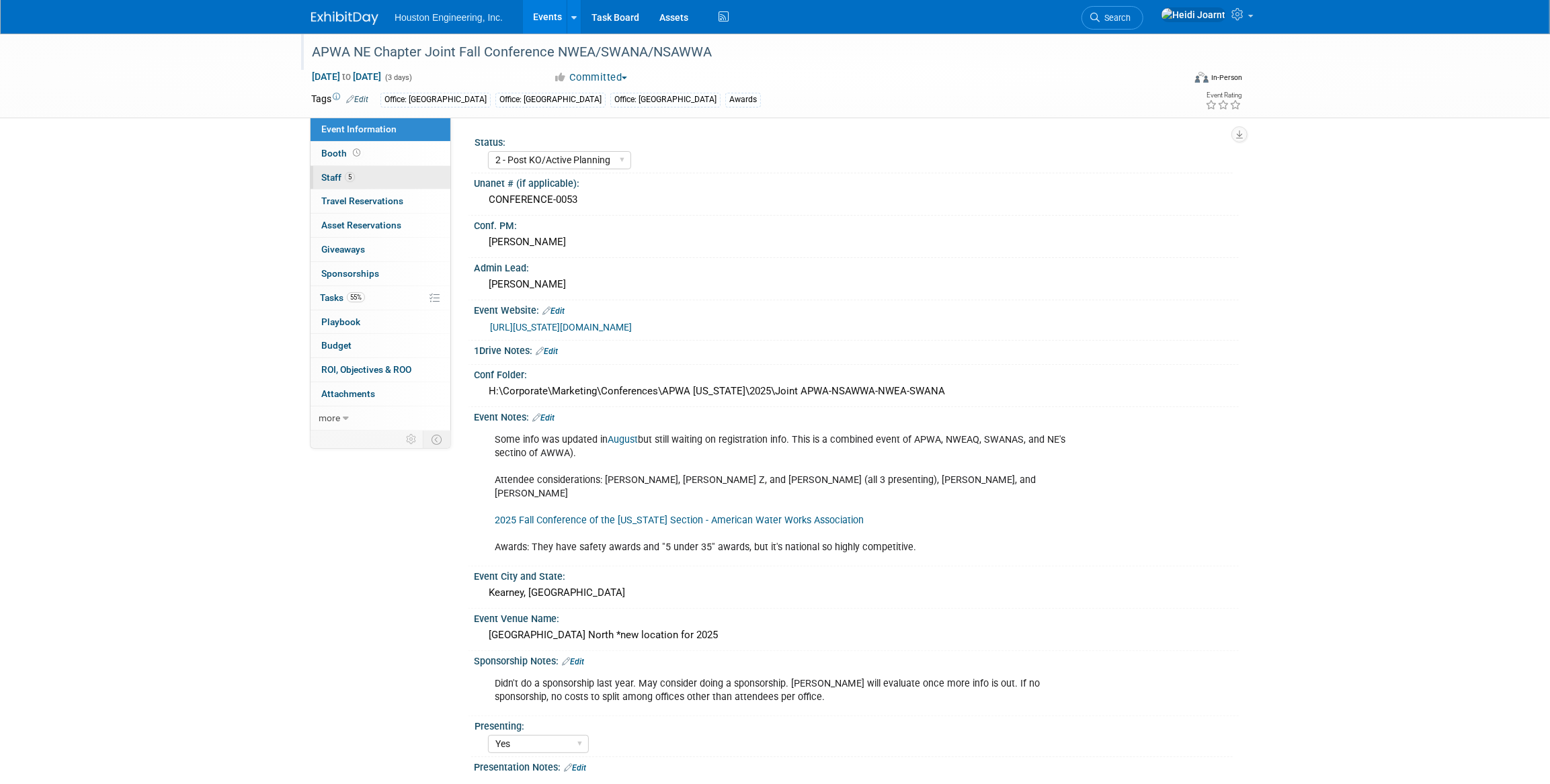
click at [404, 187] on link "5 Staff 5" at bounding box center [380, 177] width 140 height 23
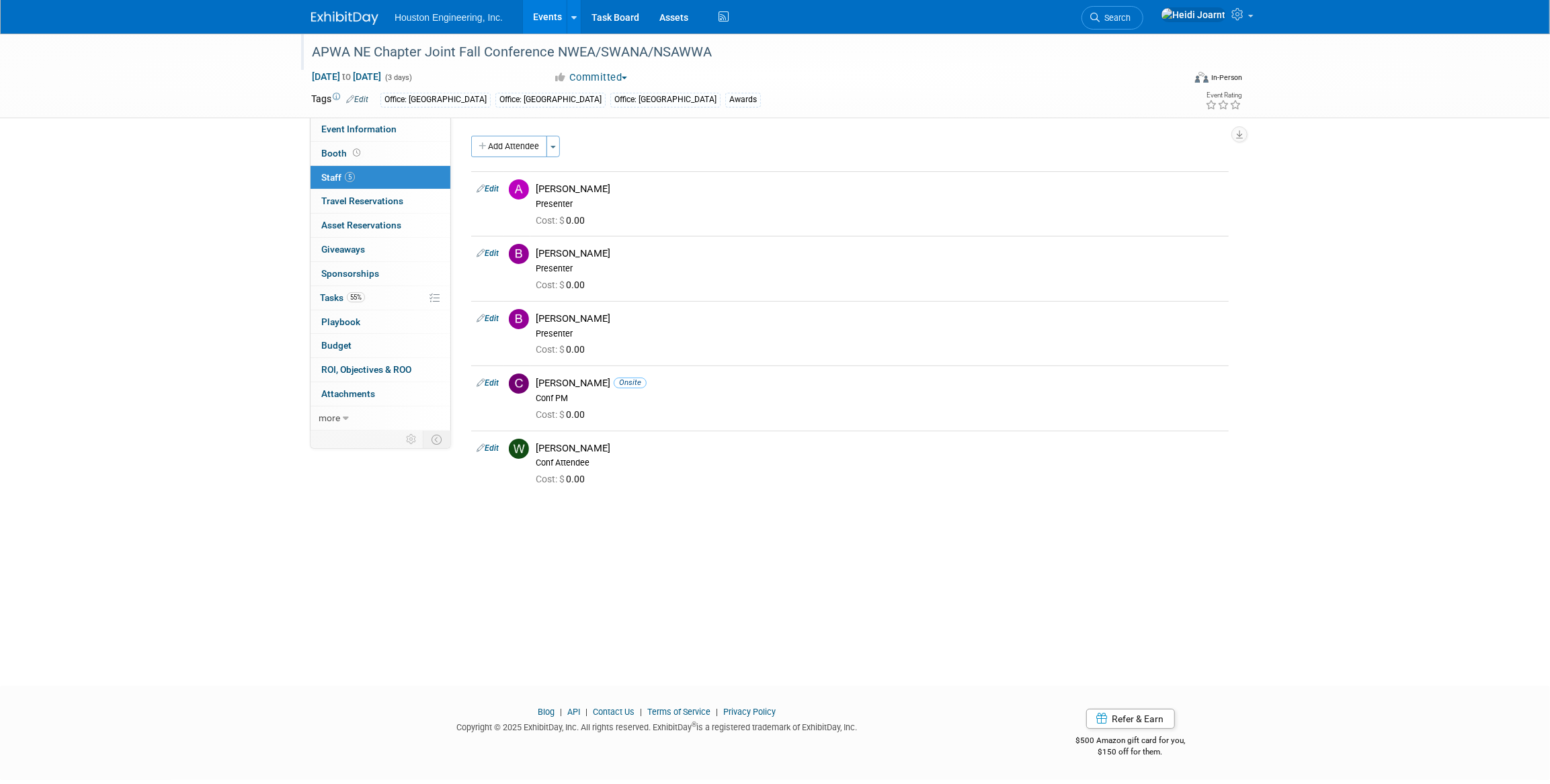
click at [553, 15] on link "Events" at bounding box center [547, 17] width 49 height 34
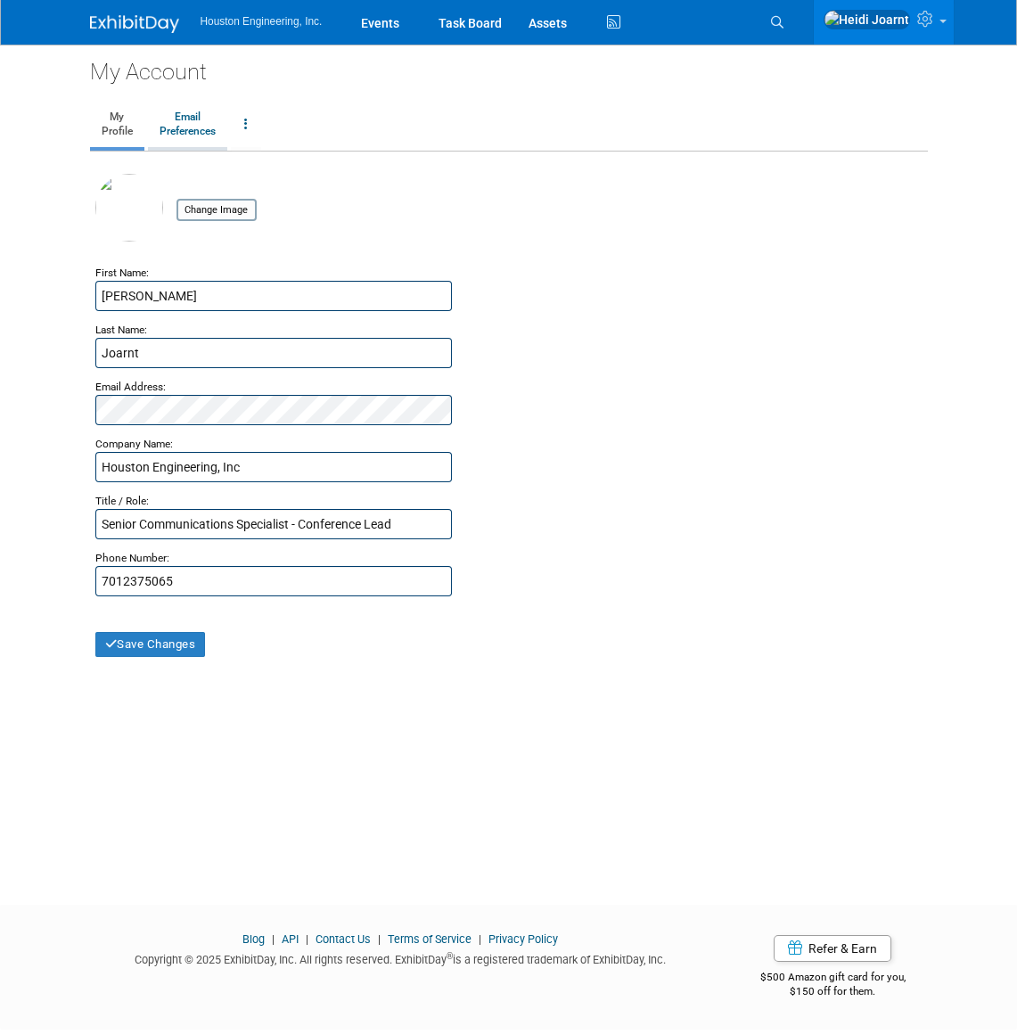
click at [195, 139] on link "Email Preferences" at bounding box center [187, 124] width 79 height 45
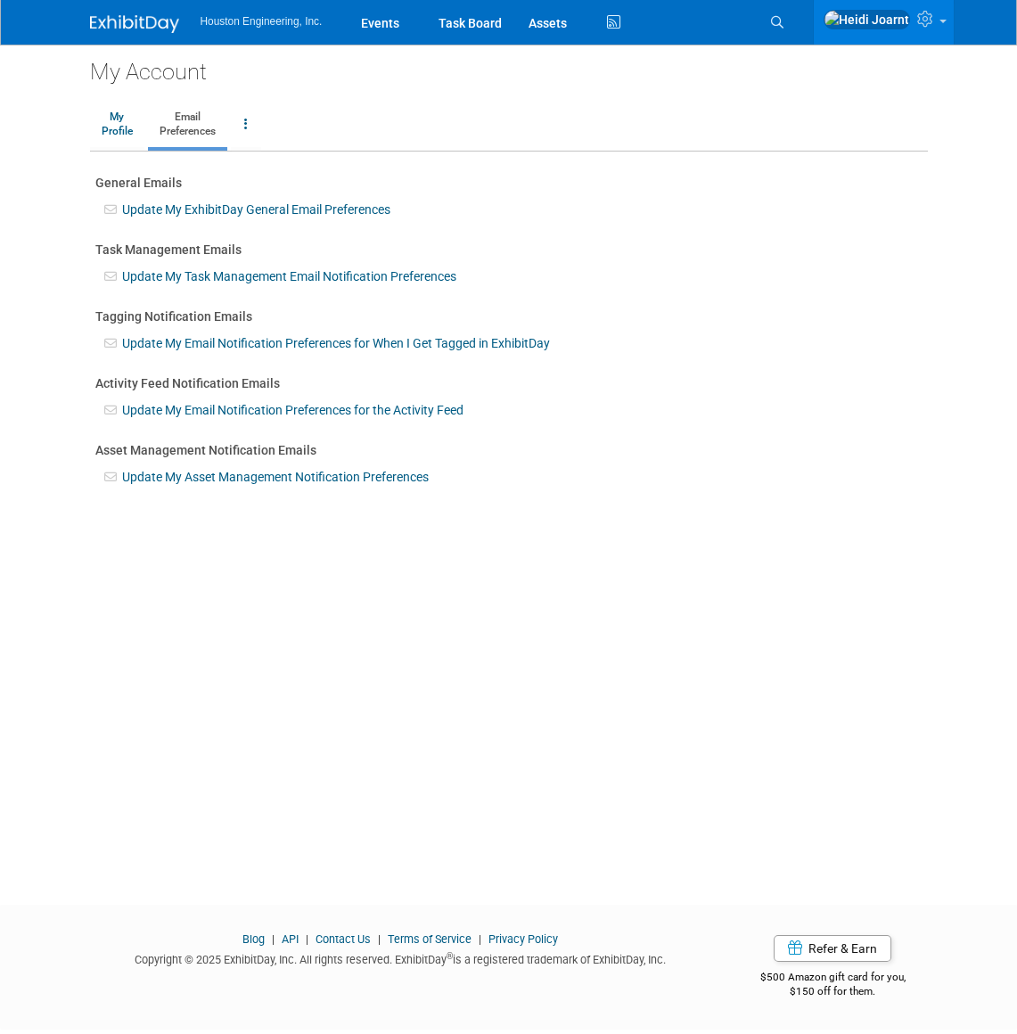
click at [274, 279] on link "Update My Task Management Email Notification Preferences" at bounding box center [289, 276] width 334 height 14
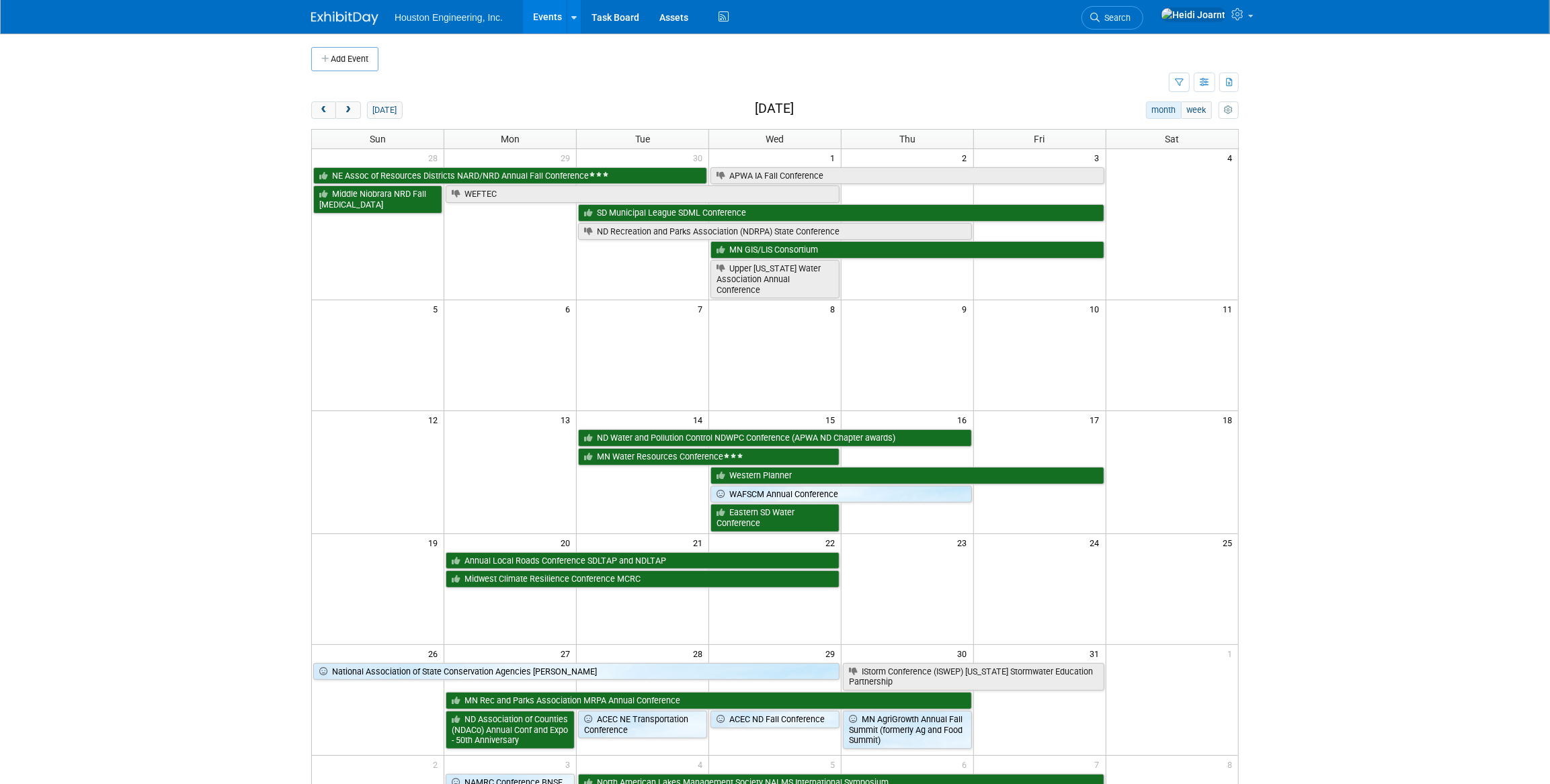
click at [1192, 85] on div "Show: All Events Just My Events Only show events that either I created, or I am…" at bounding box center [1203, 82] width 70 height 23
click at [1180, 84] on icon "button" at bounding box center [1179, 83] width 9 height 9
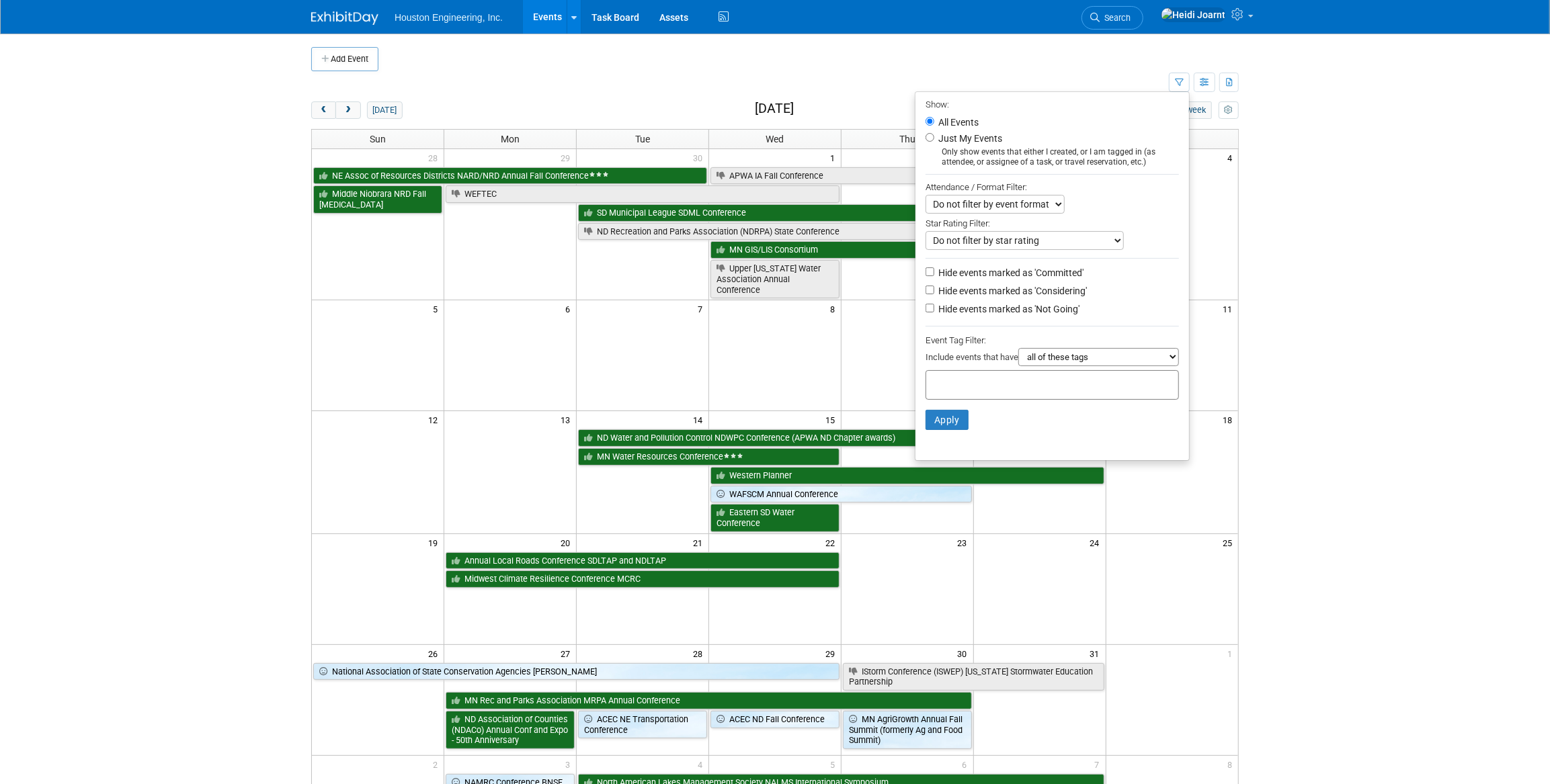
click at [945, 307] on label "Hide events marked as 'Not Going'" at bounding box center [1007, 309] width 144 height 14
click at [935, 307] on input "Hide events marked as 'Not Going'" at bounding box center [930, 308] width 9 height 9
checkbox input "true"
click at [937, 422] on button "Apply" at bounding box center [947, 420] width 43 height 20
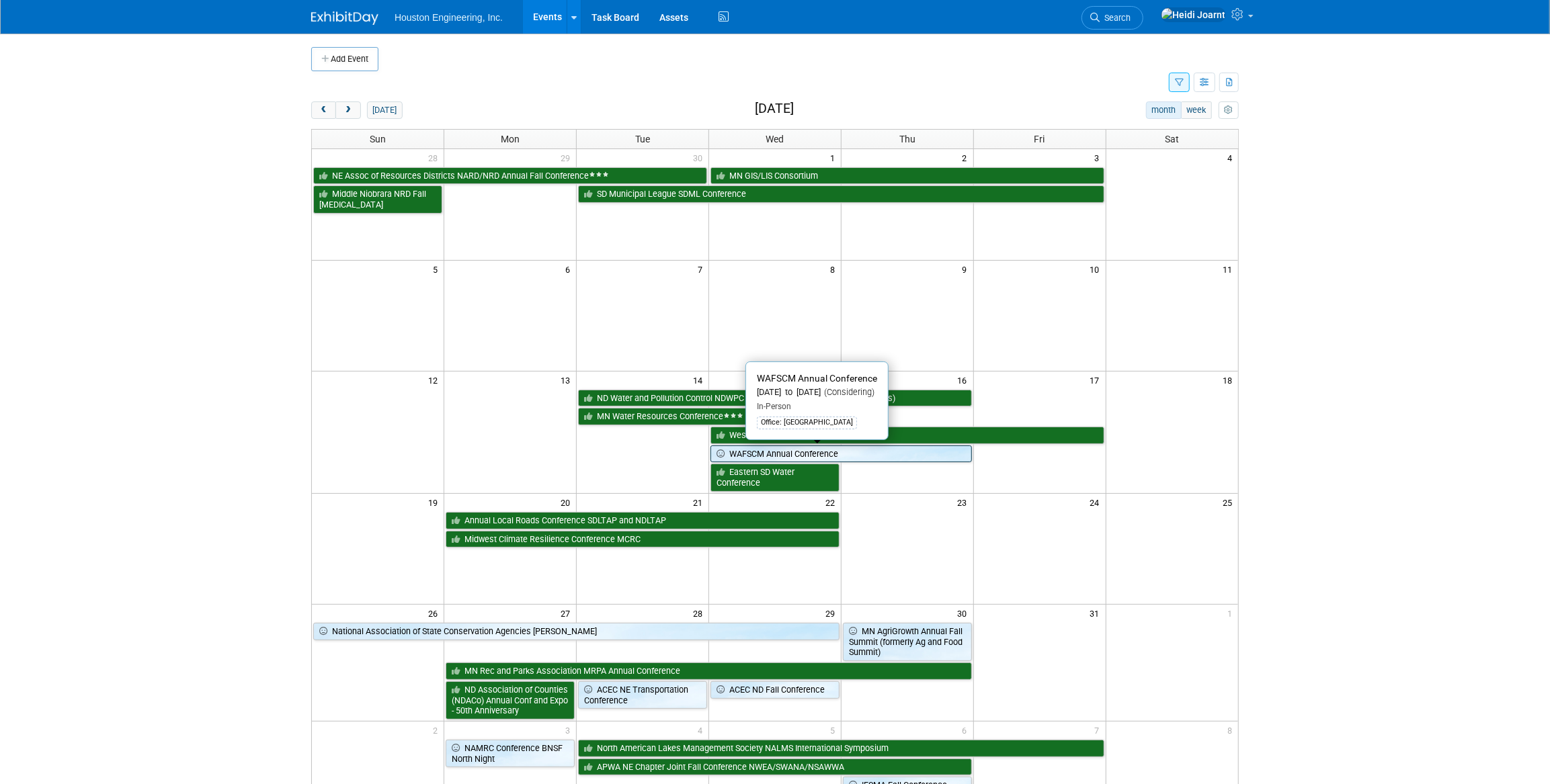
click at [852, 450] on link "WAFSCM Annual Conference" at bounding box center [841, 454] width 262 height 17
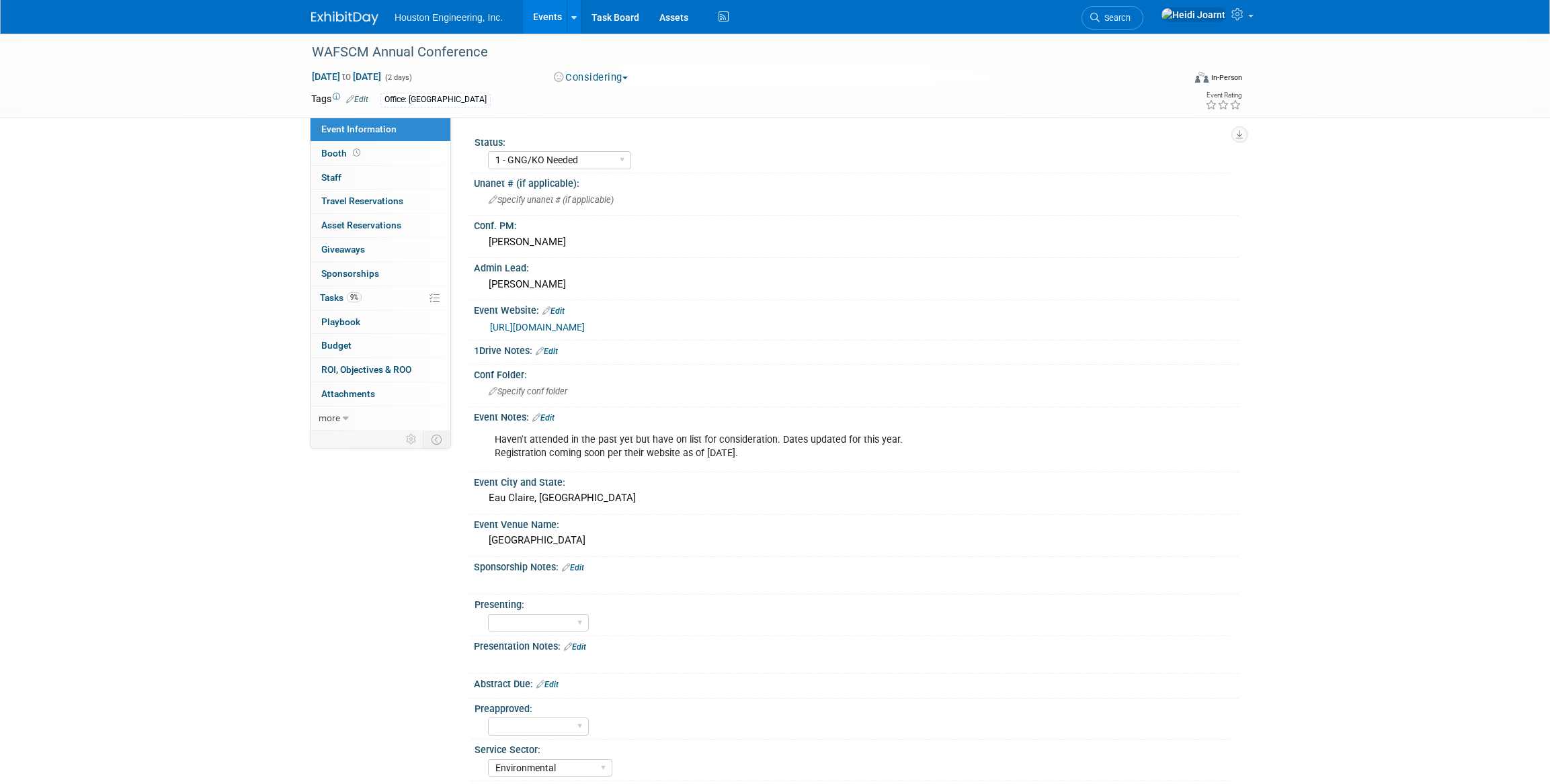
select select "1 - GNG/KO Needed"
select select "Environmental"
click at [370, 299] on link "9% Tasks 9%" at bounding box center [380, 298] width 140 height 23
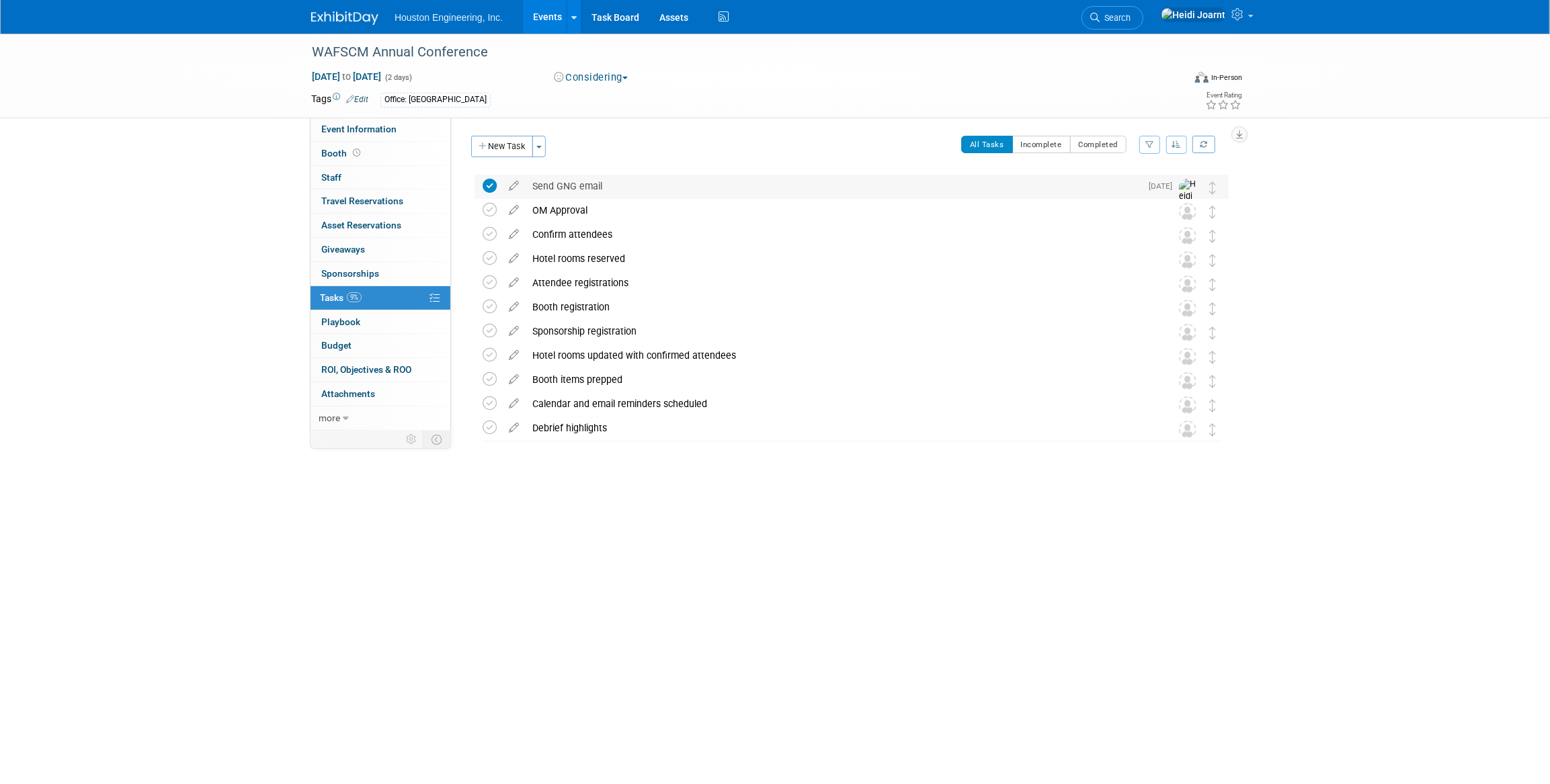
click at [550, 188] on div "Send GNG email" at bounding box center [833, 186] width 615 height 23
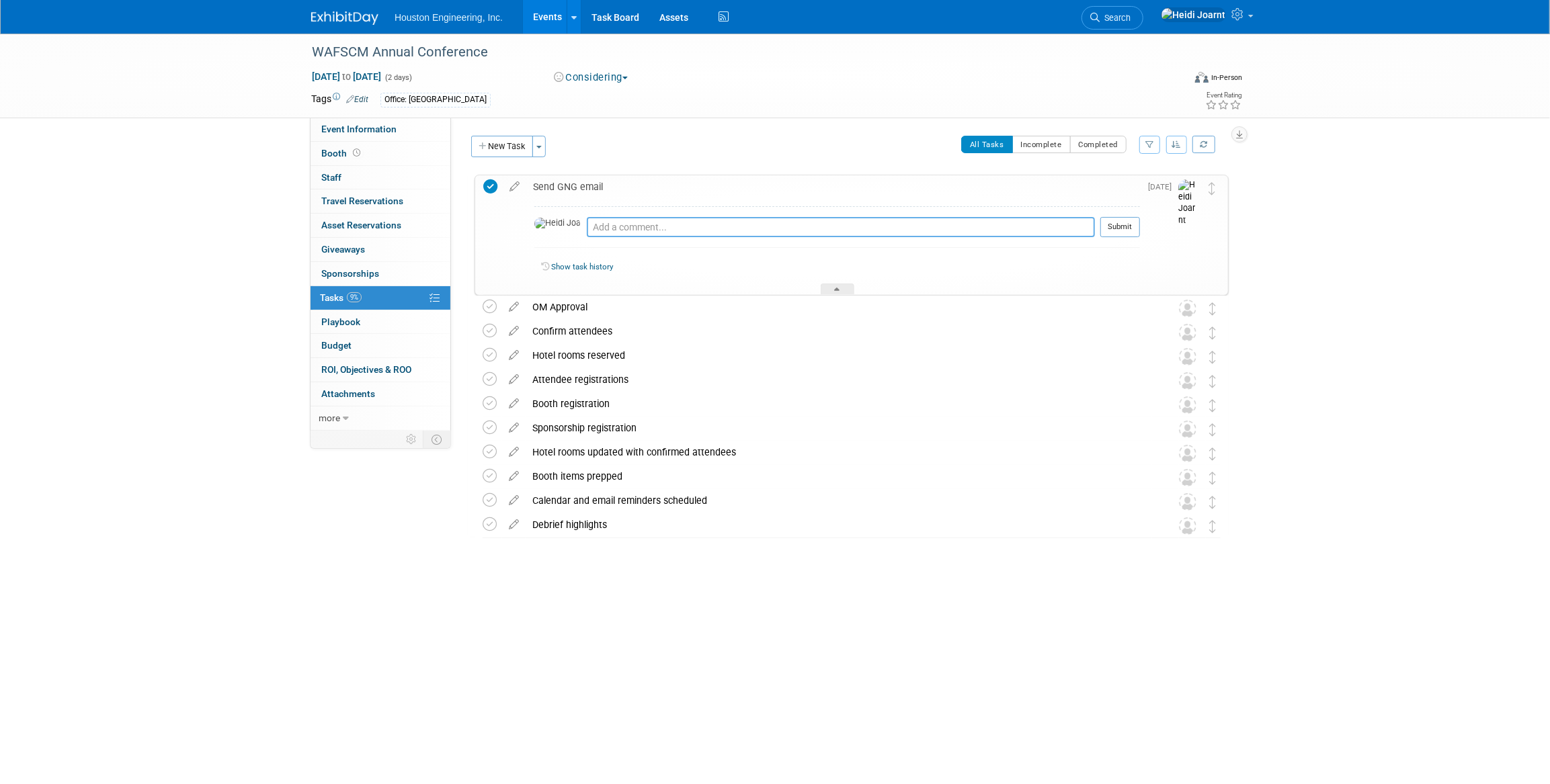
click at [601, 219] on textarea at bounding box center [841, 227] width 508 height 20
type textarea "Sent on 9/2"
click at [1112, 227] on button "Submit" at bounding box center [1120, 227] width 40 height 20
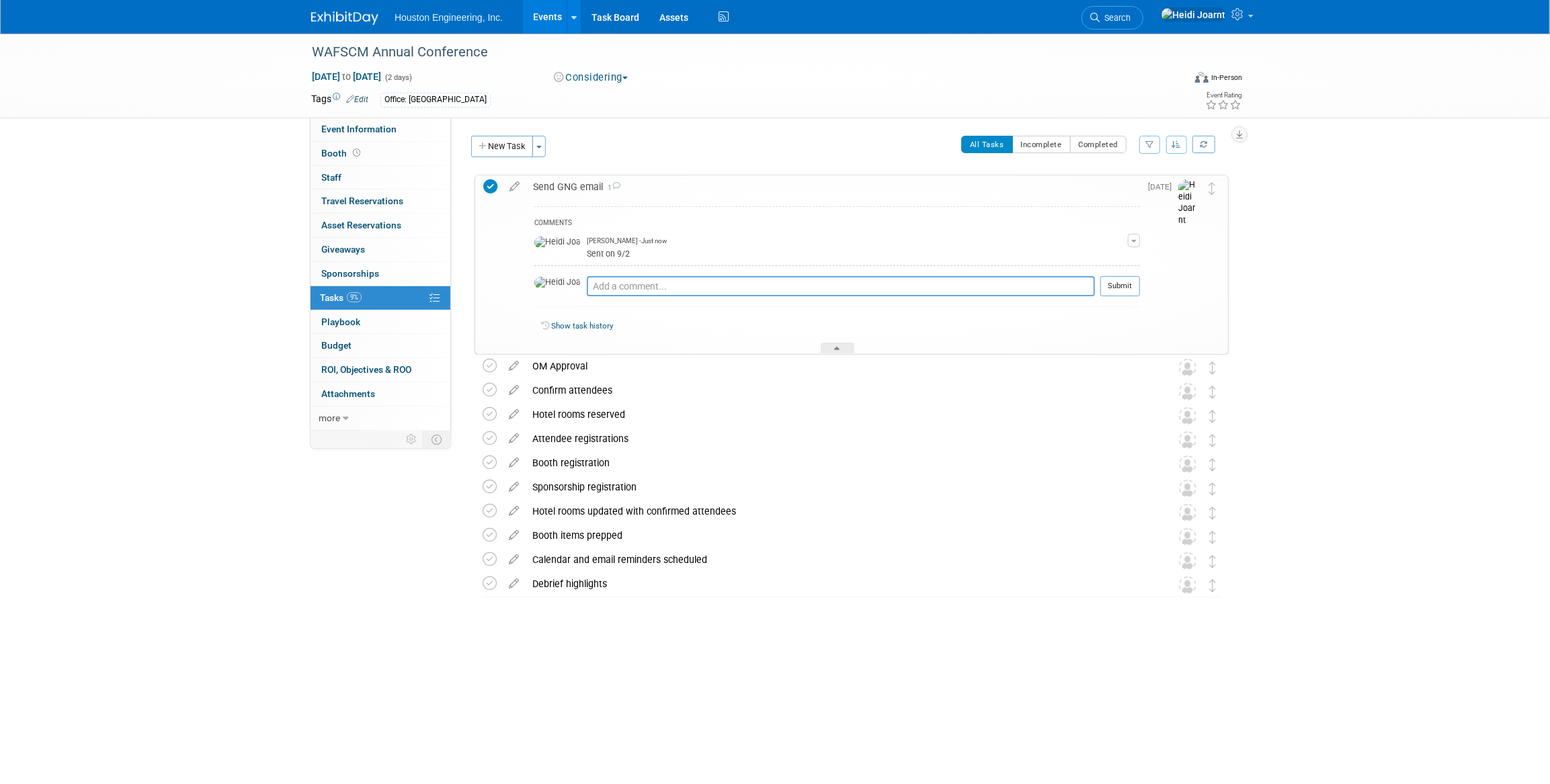
click at [855, 348] on div "COMMENTS Heidi Joarnt - Just now Sent on 9/2 Edit Comment Remove Pro tip: Press…" at bounding box center [833, 276] width 613 height 156
click at [854, 348] on div at bounding box center [837, 348] width 34 height 11
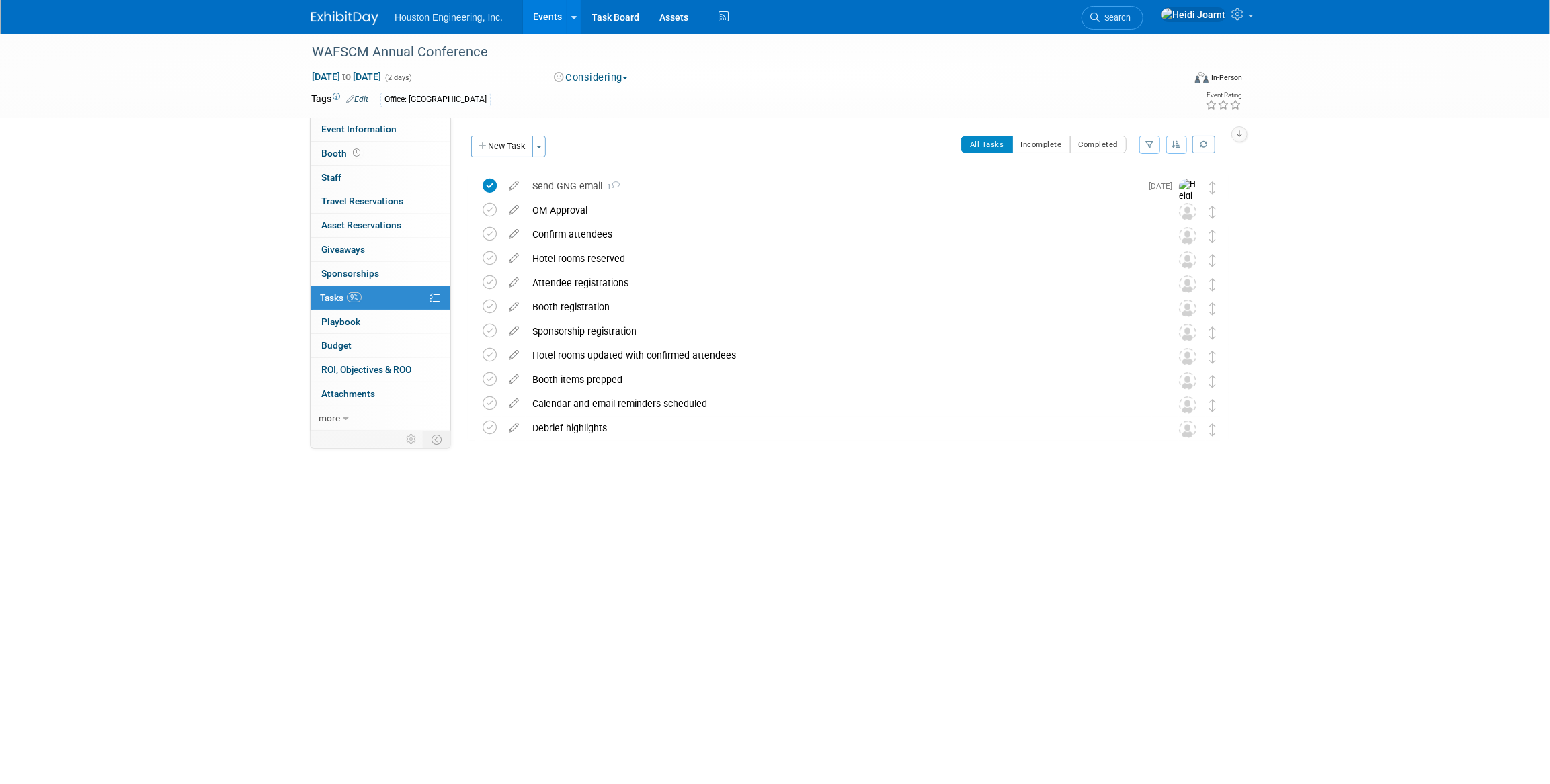
click at [548, 11] on link "Events" at bounding box center [547, 17] width 49 height 34
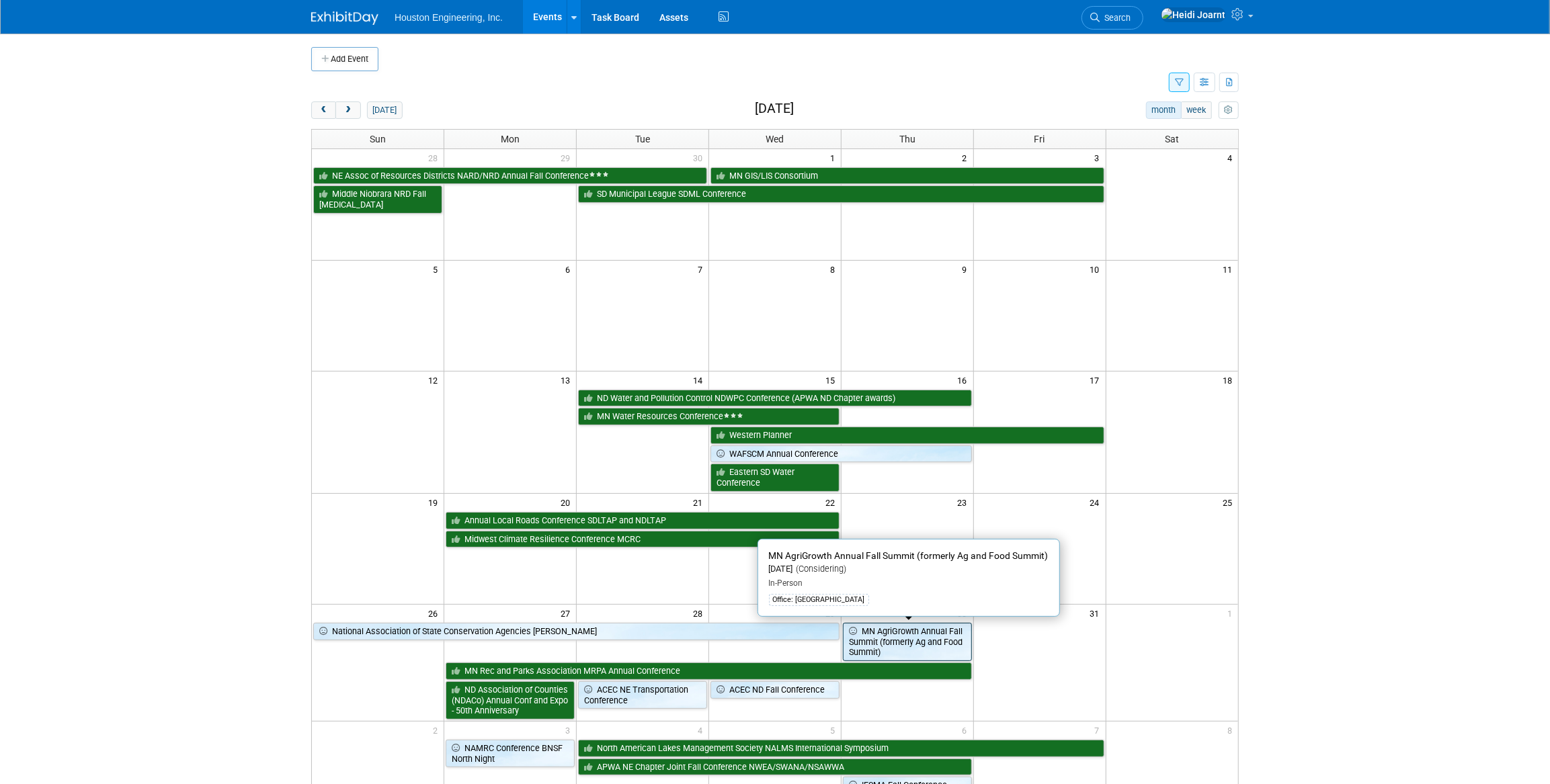
click at [898, 648] on link "MN AgriGrowth Annual Fall Summit (formerly Ag and Food Summit)" at bounding box center [907, 642] width 129 height 38
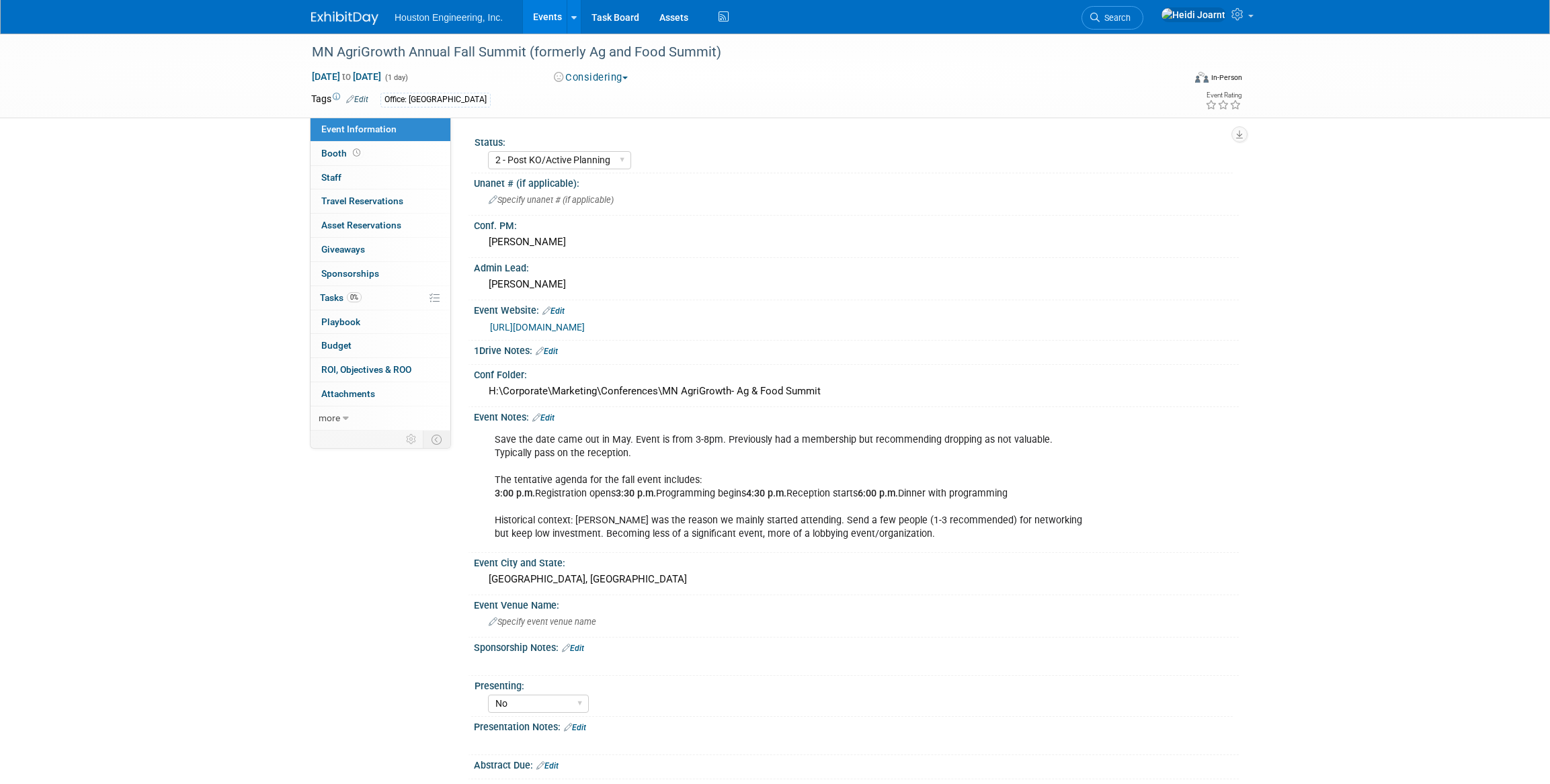
select select "2 - Post KO/Active Planning"
select select "No"
select select "Environmental"
click at [373, 292] on link "0% Tasks 0%" at bounding box center [380, 298] width 140 height 23
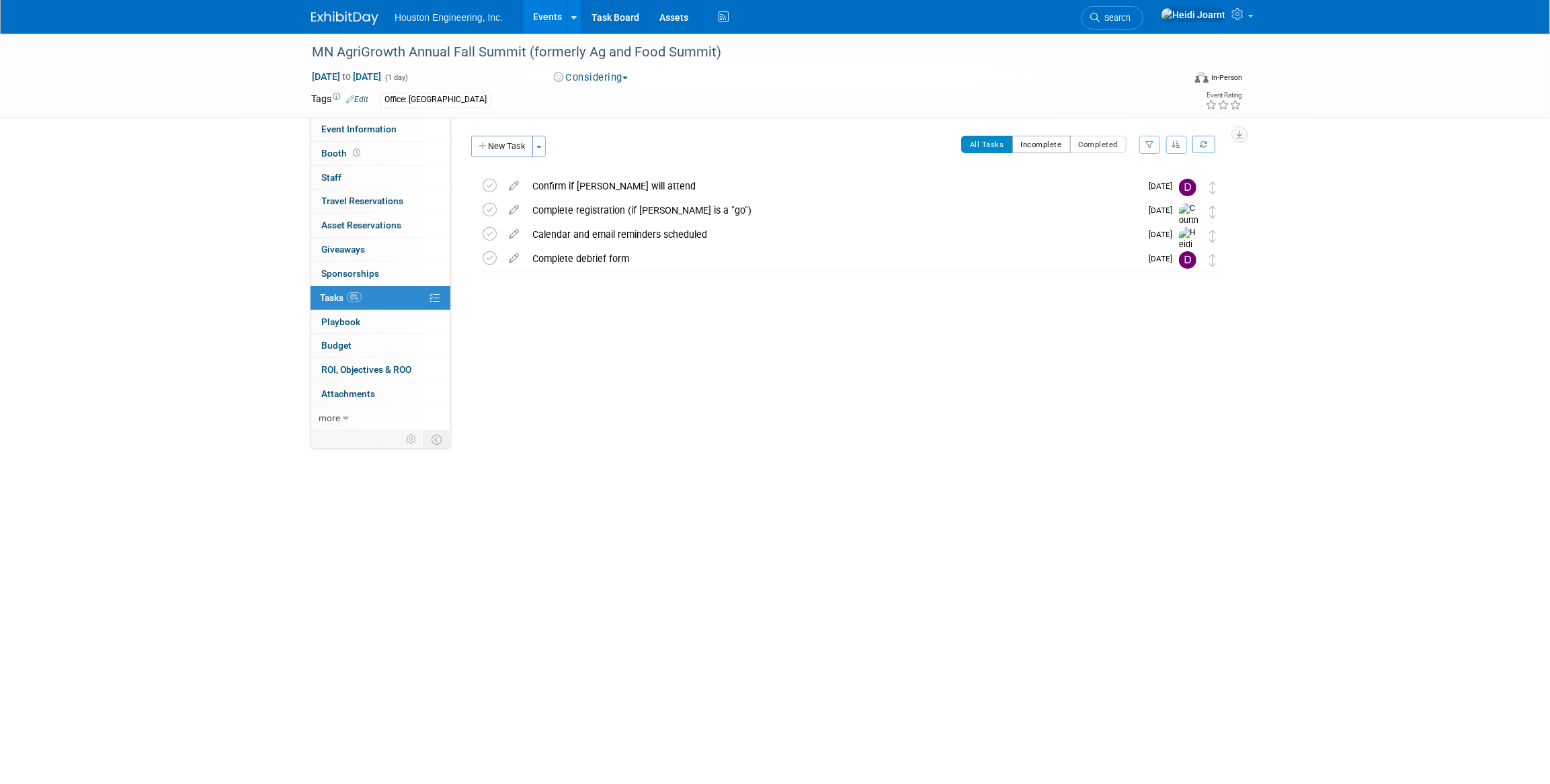
click at [1042, 143] on button "Incomplete" at bounding box center [1042, 144] width 59 height 17
click at [993, 147] on button "All Tasks" at bounding box center [987, 144] width 52 height 17
click at [546, 14] on link "Events" at bounding box center [547, 17] width 49 height 34
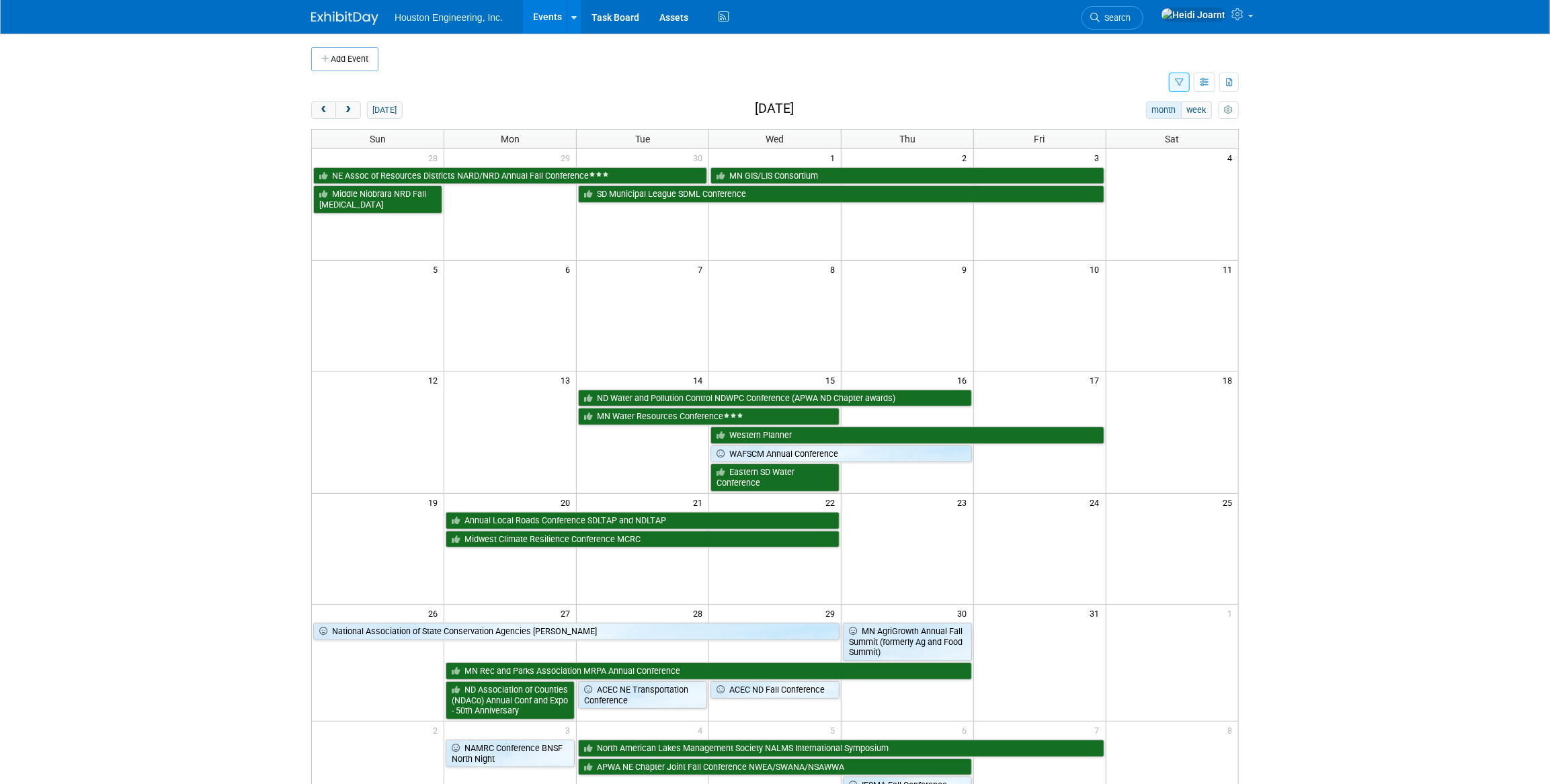
scroll to position [60, 0]
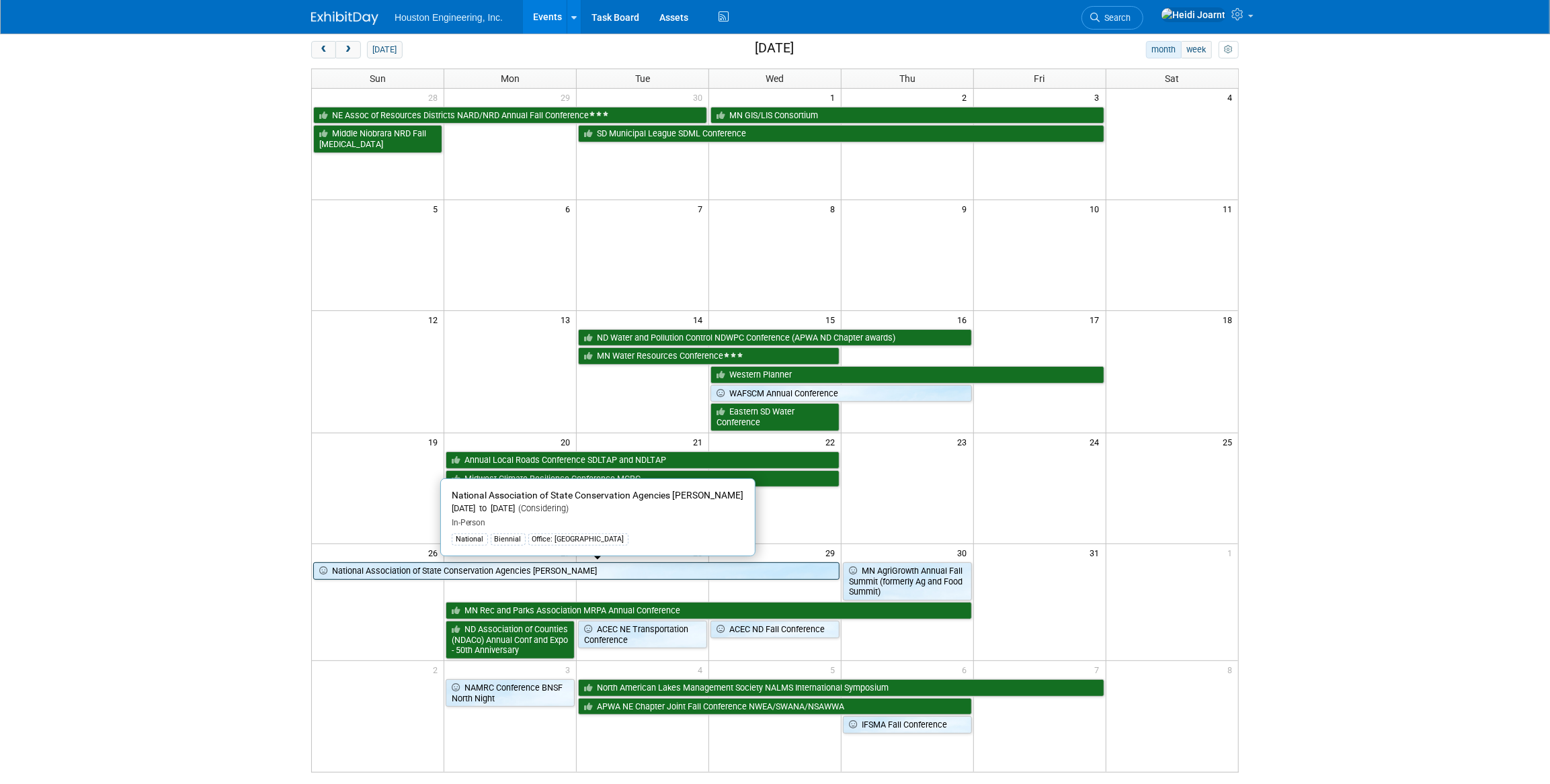
click at [699, 573] on link "National Association of State Conservation Agencies [PERSON_NAME]" at bounding box center [576, 571] width 526 height 17
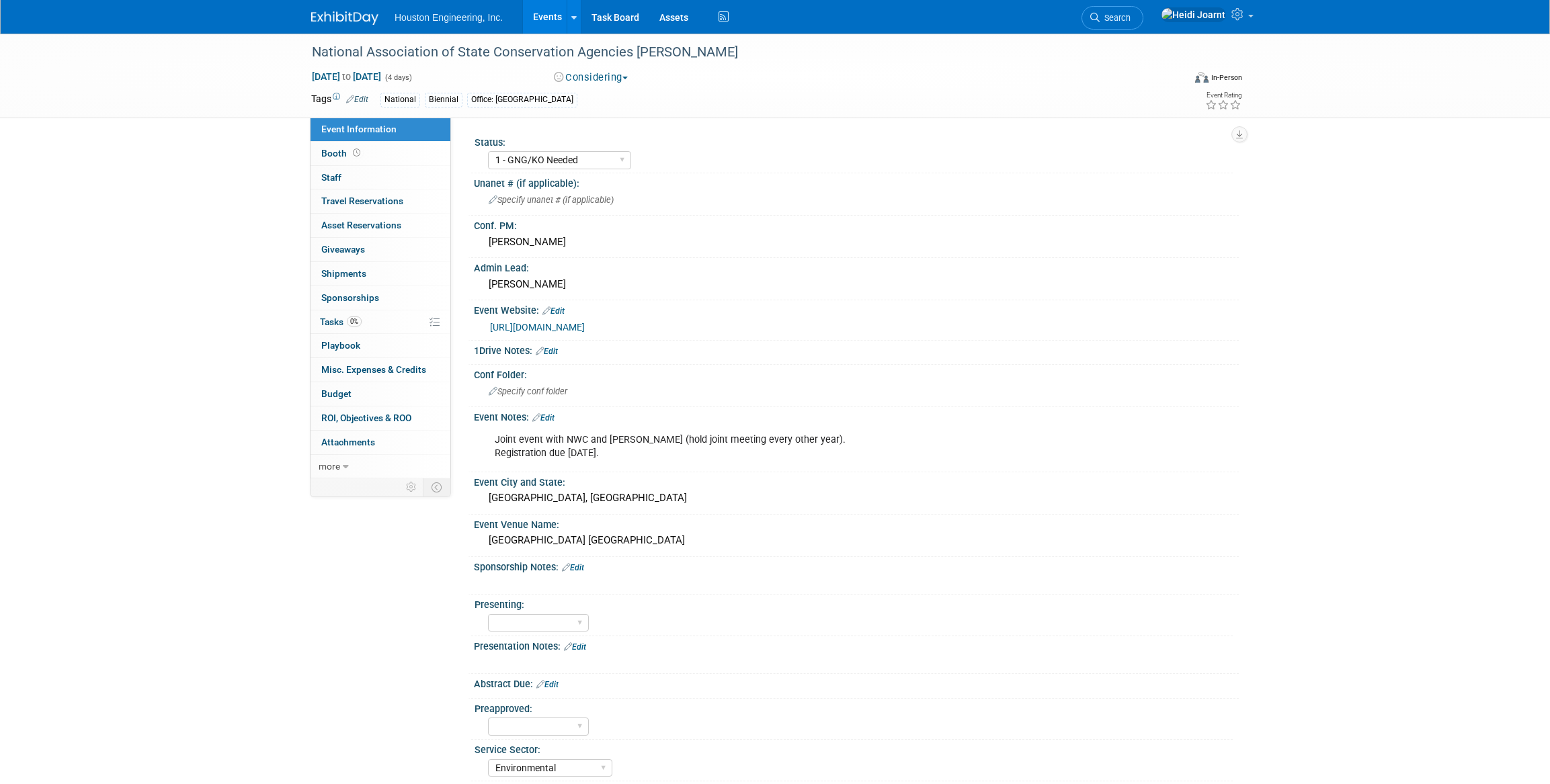
select select "1 - GNG/KO Needed"
select select "Environmental"
click at [548, 413] on link "Edit" at bounding box center [543, 418] width 22 height 9
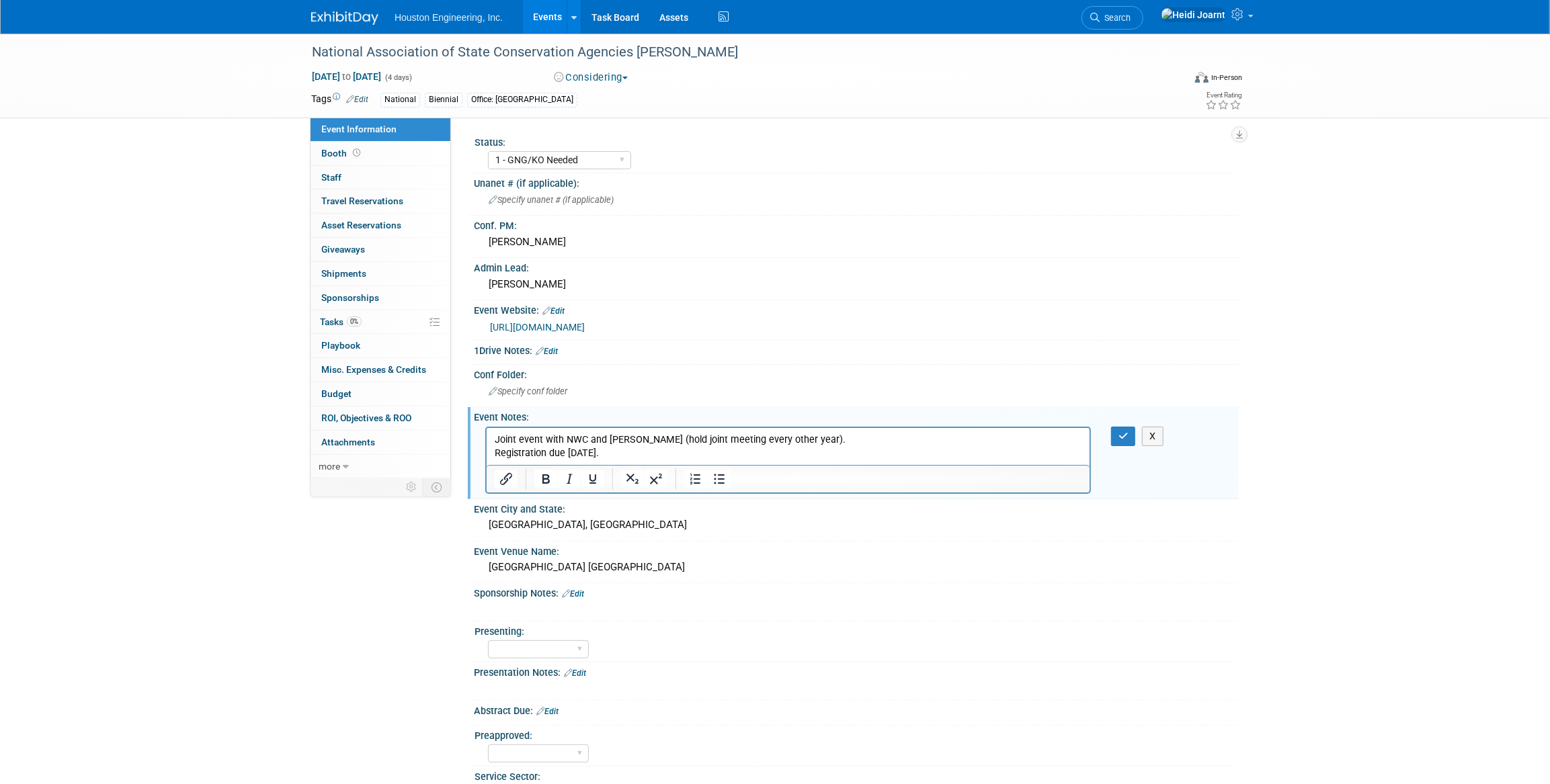
click at [821, 430] on html "Joint event with NWC and NASCA (hold joint meeting every other year). Registrat…" at bounding box center [787, 443] width 603 height 32
click at [1110, 435] on div "X" at bounding box center [1131, 436] width 62 height 20
click at [1125, 435] on icon "button" at bounding box center [1123, 436] width 10 height 9
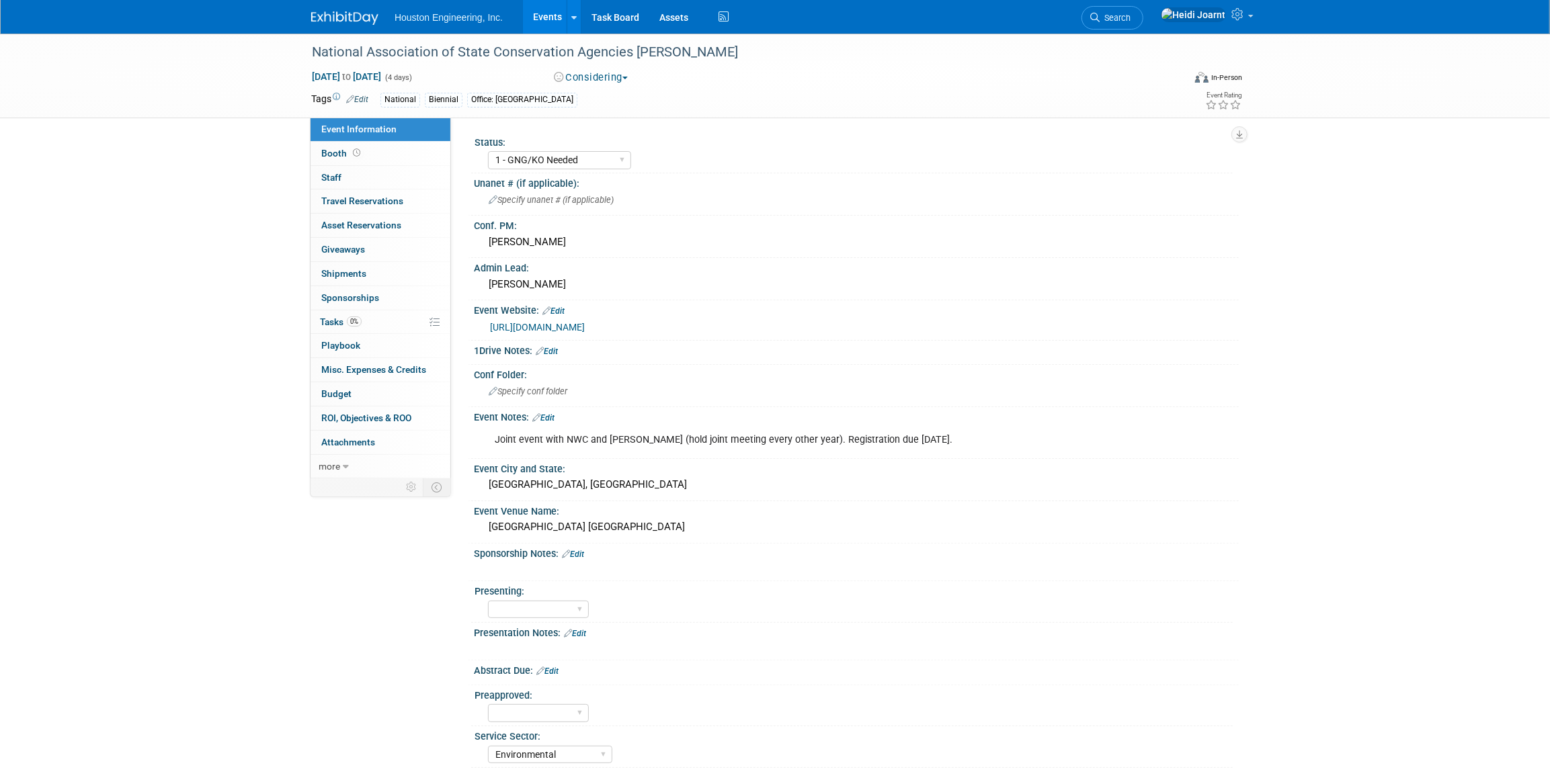
click at [551, 417] on link "Edit" at bounding box center [543, 418] width 22 height 9
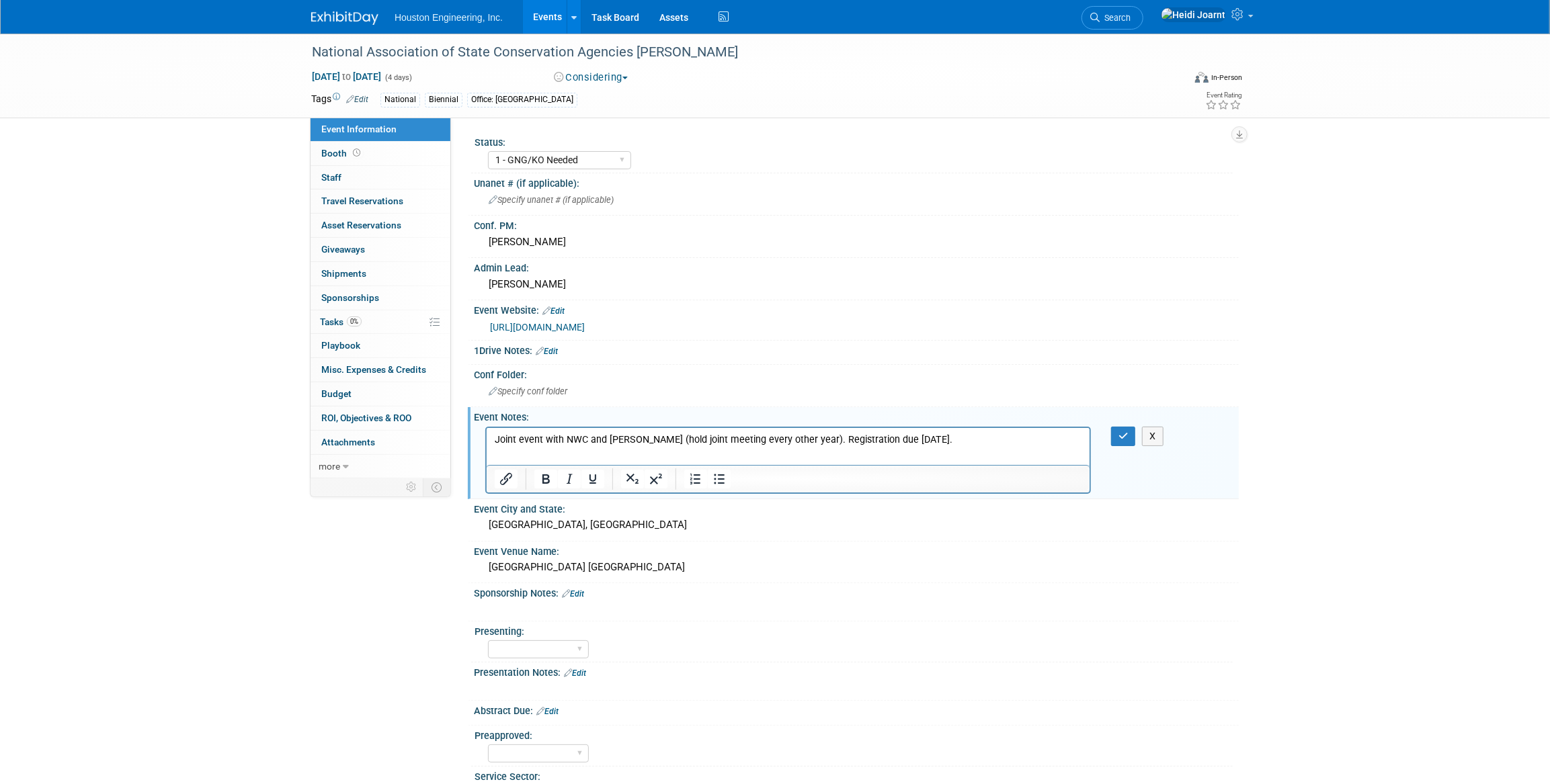
click at [795, 438] on p "Joint event with NWC and NASCA (hold joint meeting every other year). Registrat…" at bounding box center [787, 439] width 588 height 14
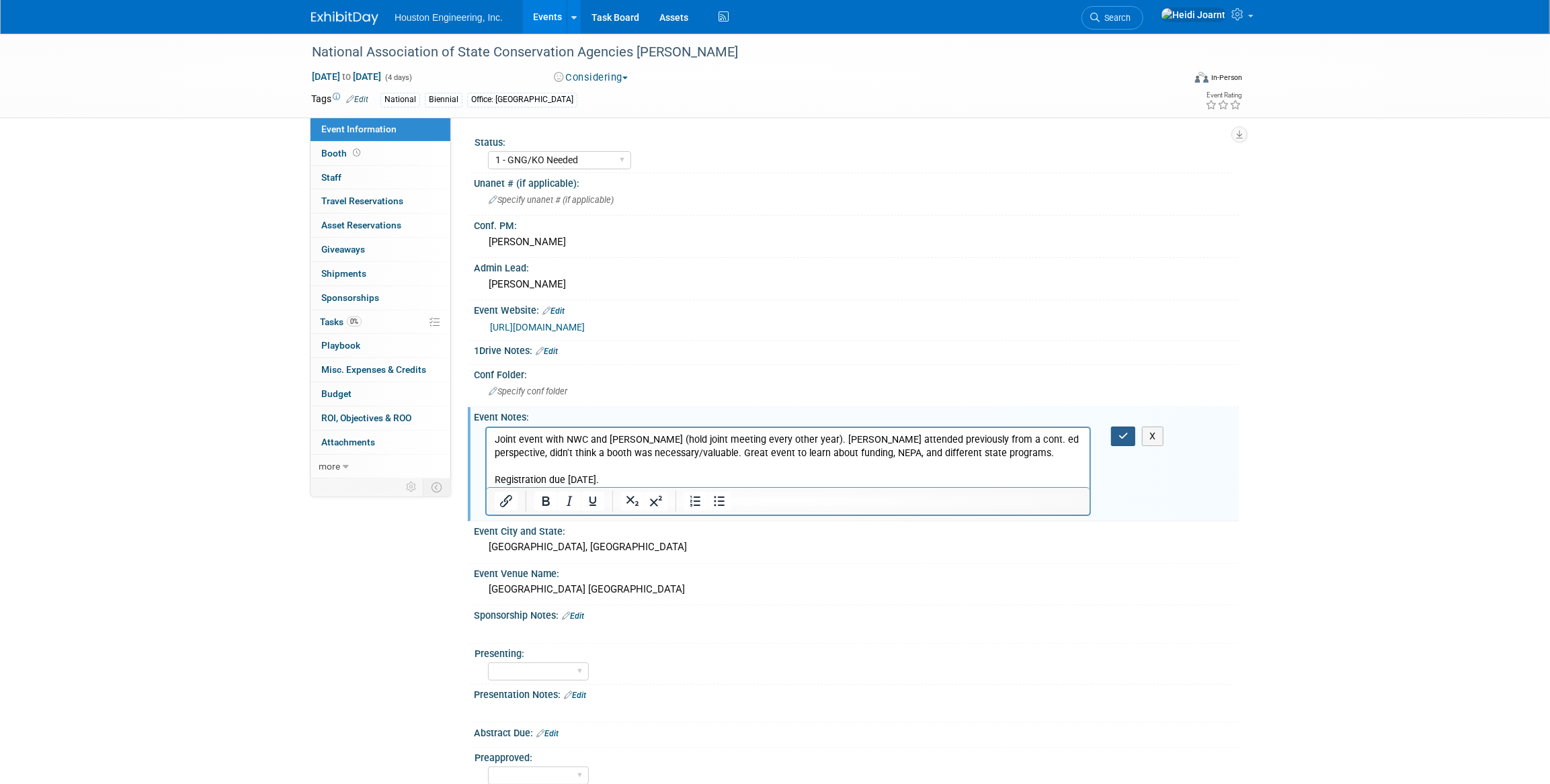
click at [1125, 440] on button "button" at bounding box center [1123, 436] width 25 height 20
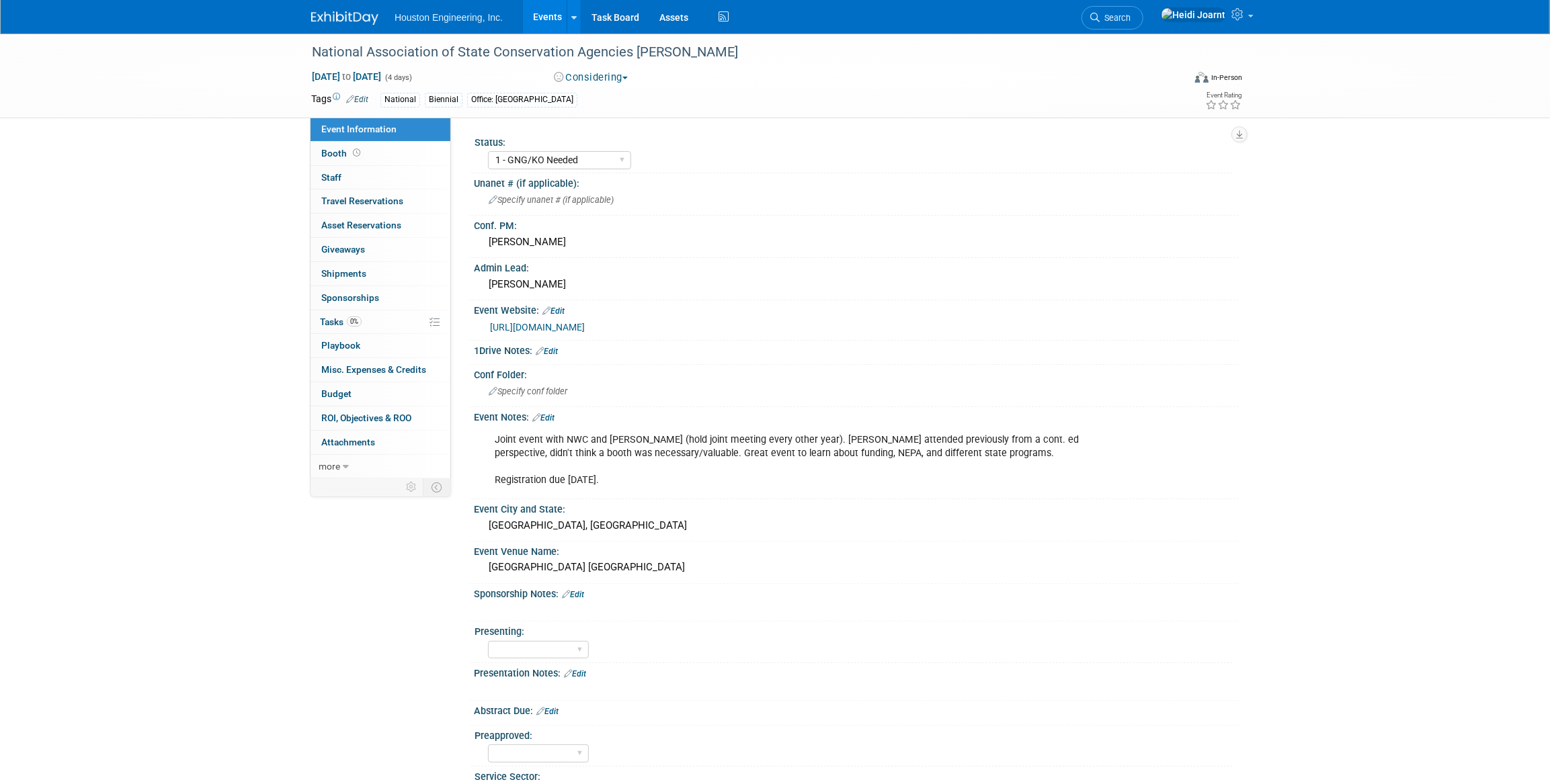
click at [546, 22] on link "Events" at bounding box center [547, 17] width 49 height 34
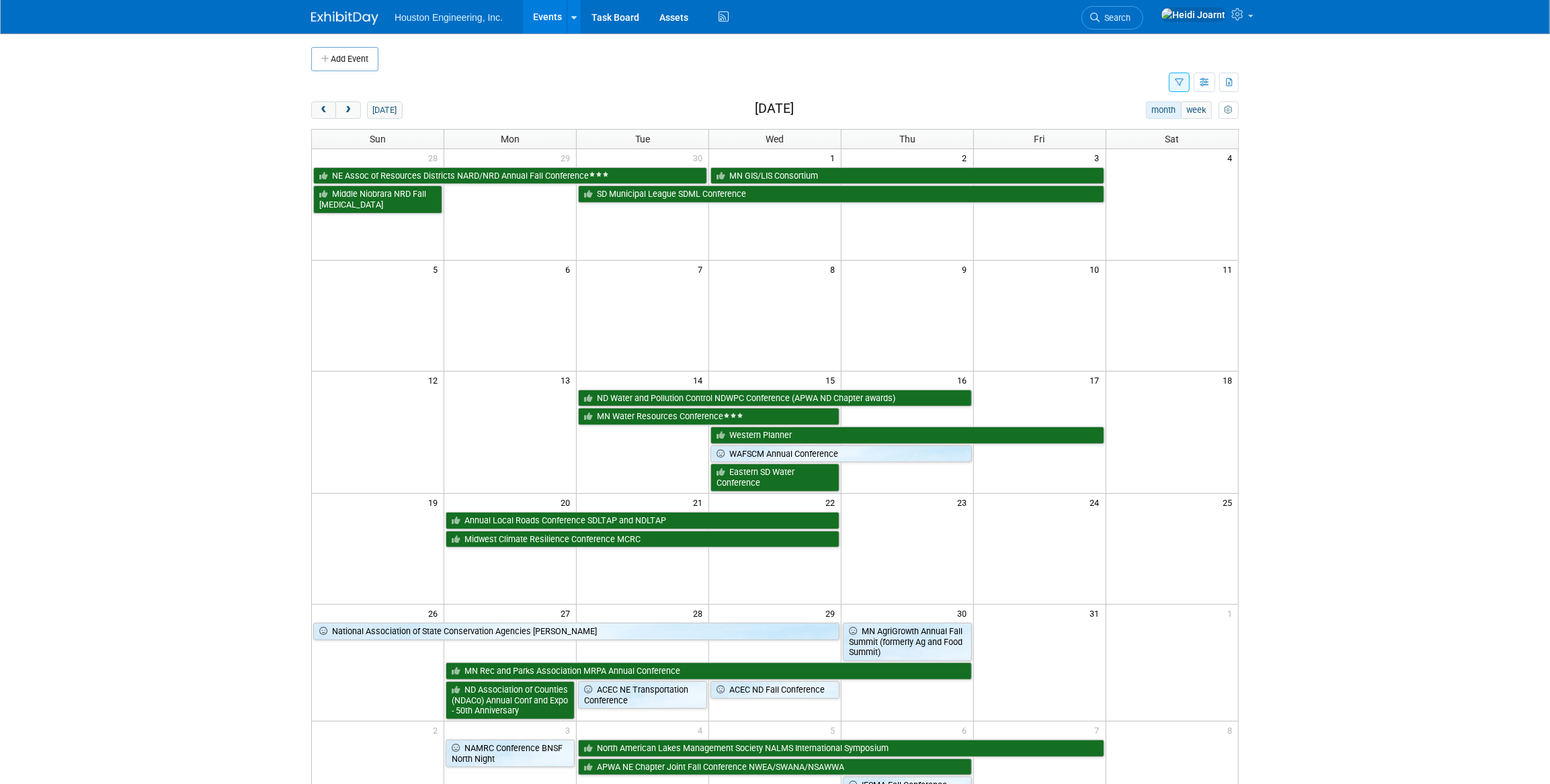
click at [835, 48] on td at bounding box center [786, 59] width 815 height 24
click at [388, 116] on button "today" at bounding box center [384, 110] width 35 height 17
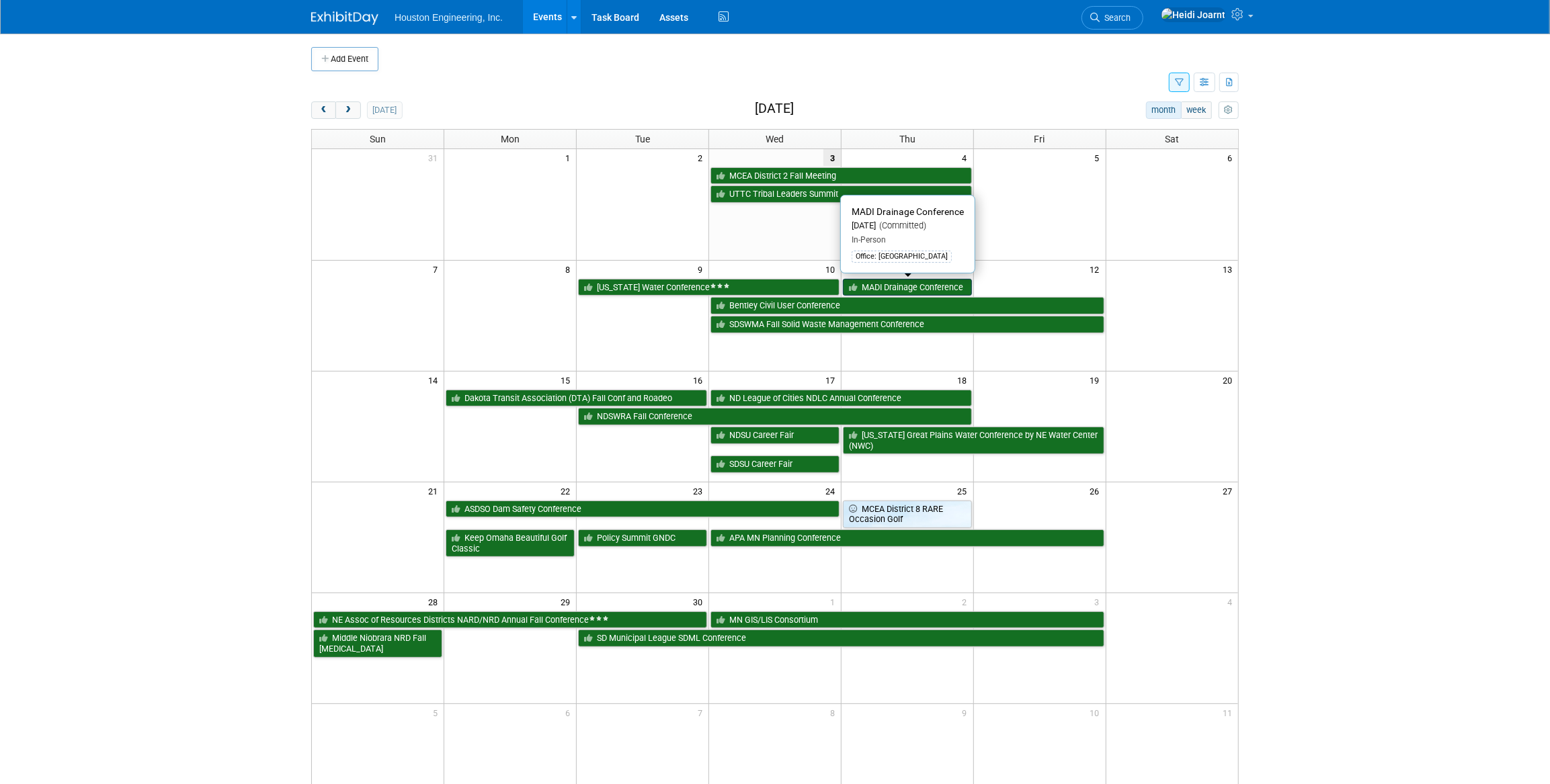
click at [904, 291] on link "MADI Drainage Conference" at bounding box center [907, 287] width 129 height 17
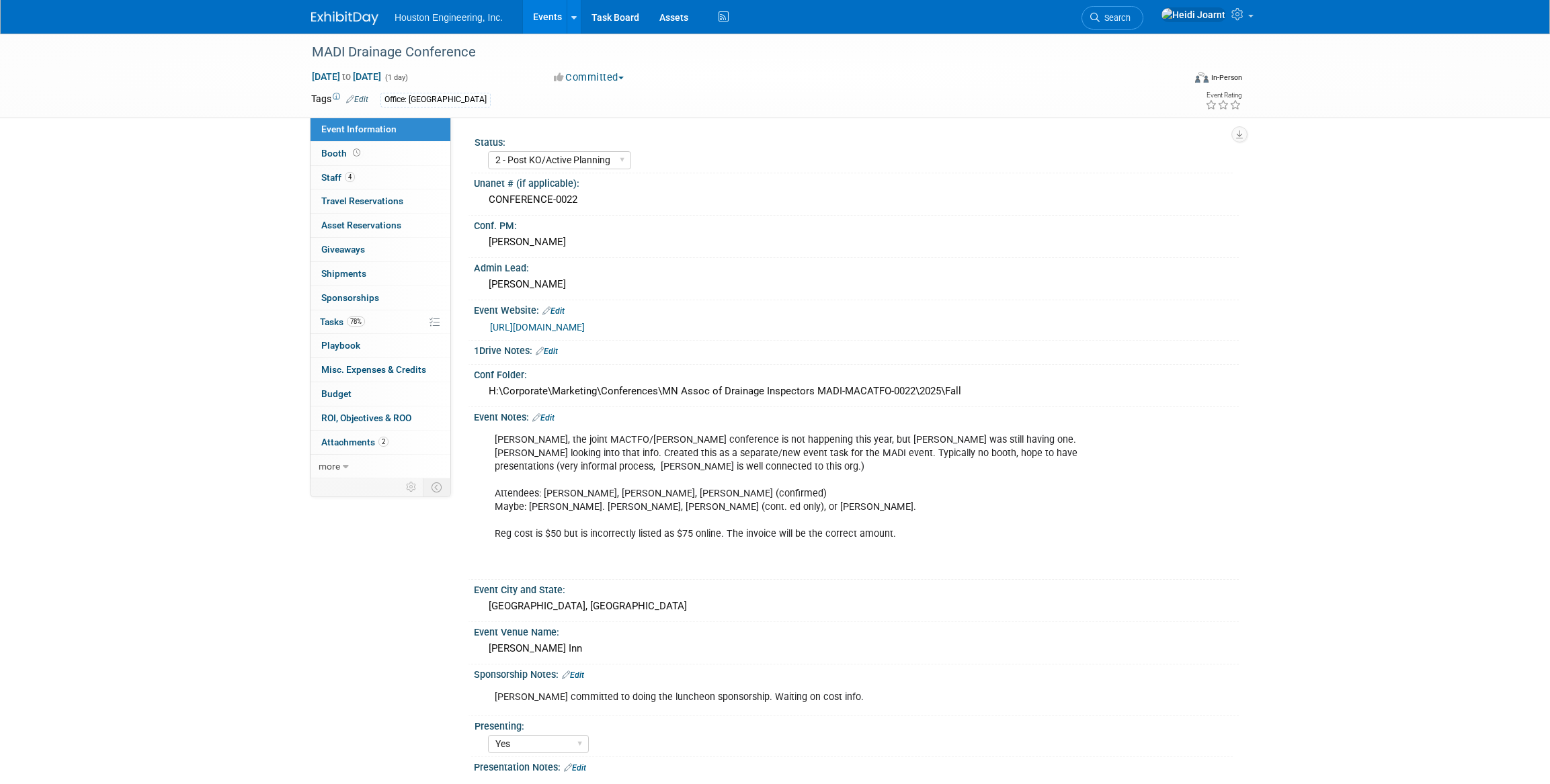
select select "2 - Post KO/Active Planning"
select select "Yes"
select select "Water Resources"
click at [542, 332] on div "[URL][DOMAIN_NAME]" at bounding box center [859, 327] width 738 height 15
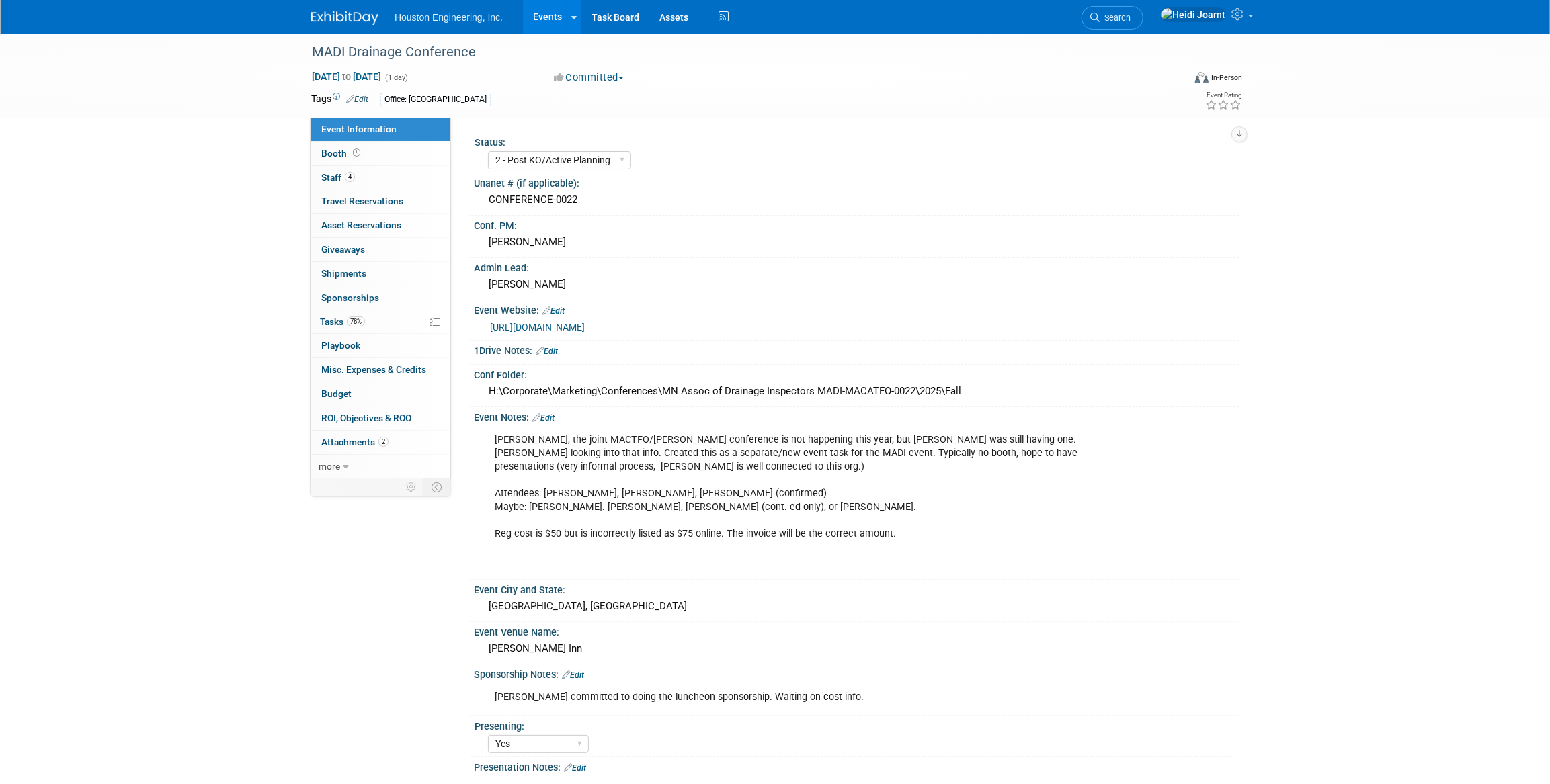
click at [547, 329] on link "[URL][DOMAIN_NAME]" at bounding box center [538, 327] width 95 height 11
click at [548, 20] on link "Events" at bounding box center [547, 17] width 49 height 34
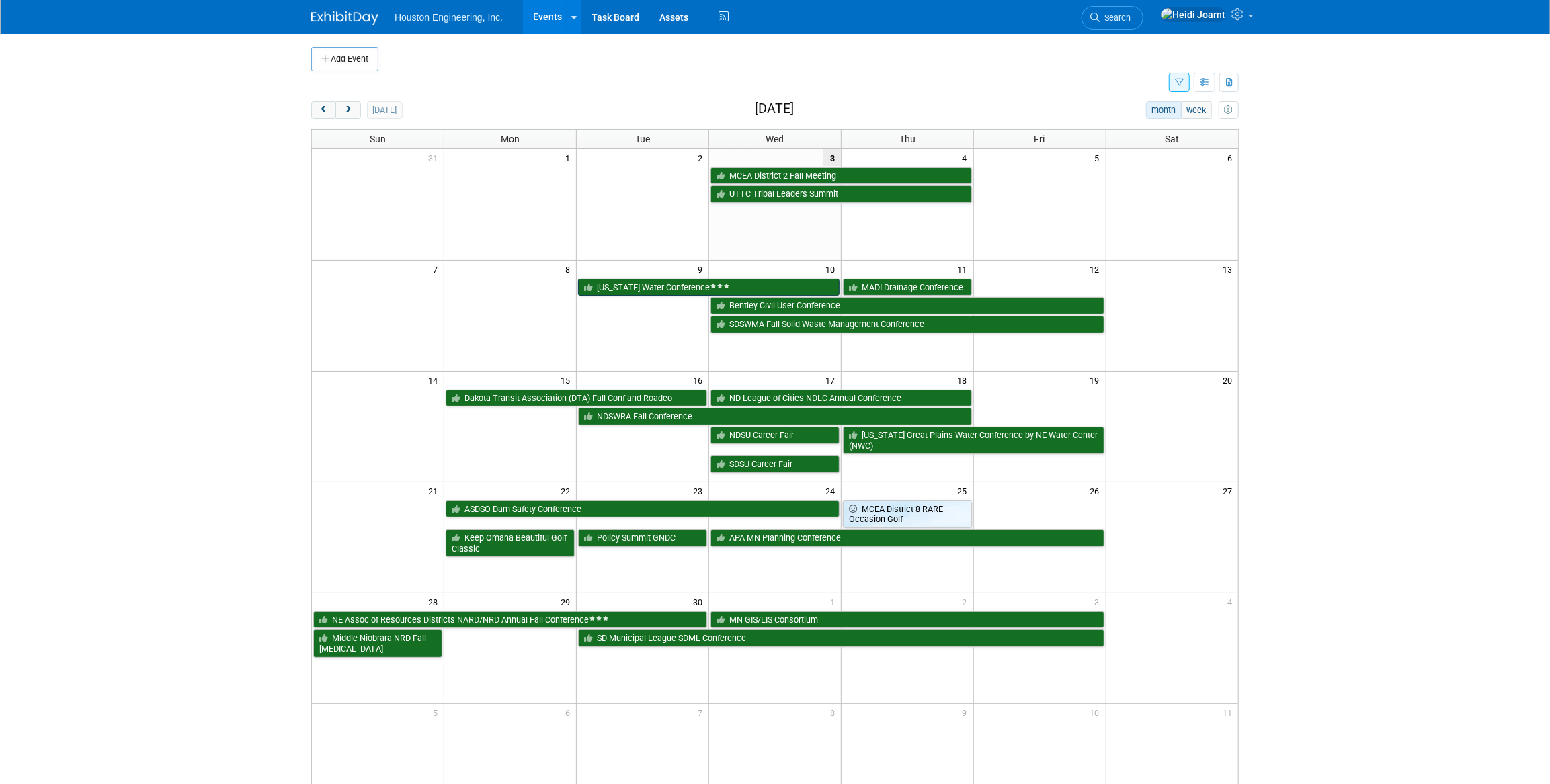
click at [655, 279] on link "[US_STATE] Water Conference" at bounding box center [708, 287] width 262 height 17
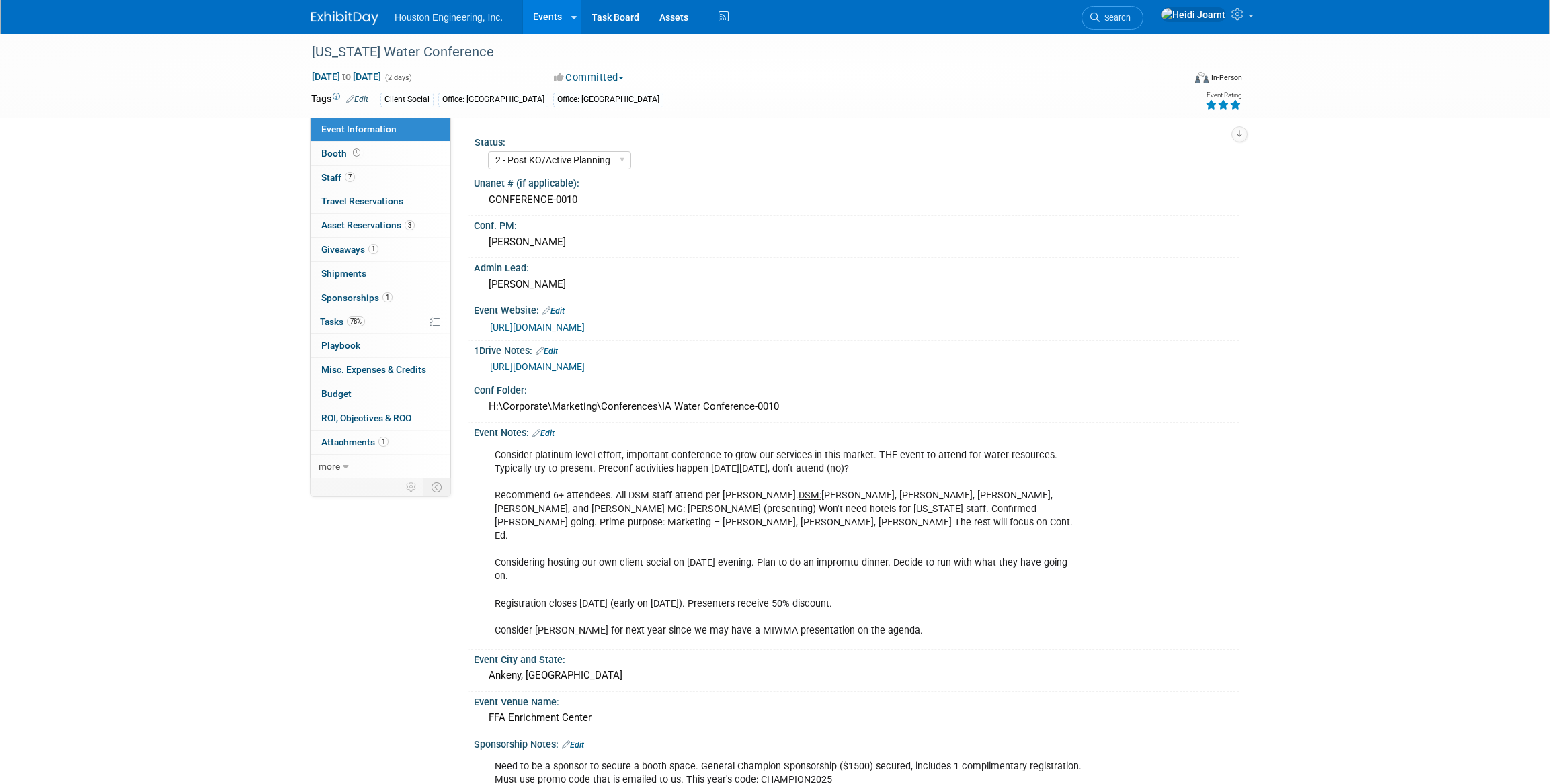
select select "2 - Post KO/Active Planning"
select select "Yes"
select select "Water Resources"
click at [580, 329] on link "[URL][DOMAIN_NAME]" at bounding box center [538, 327] width 95 height 11
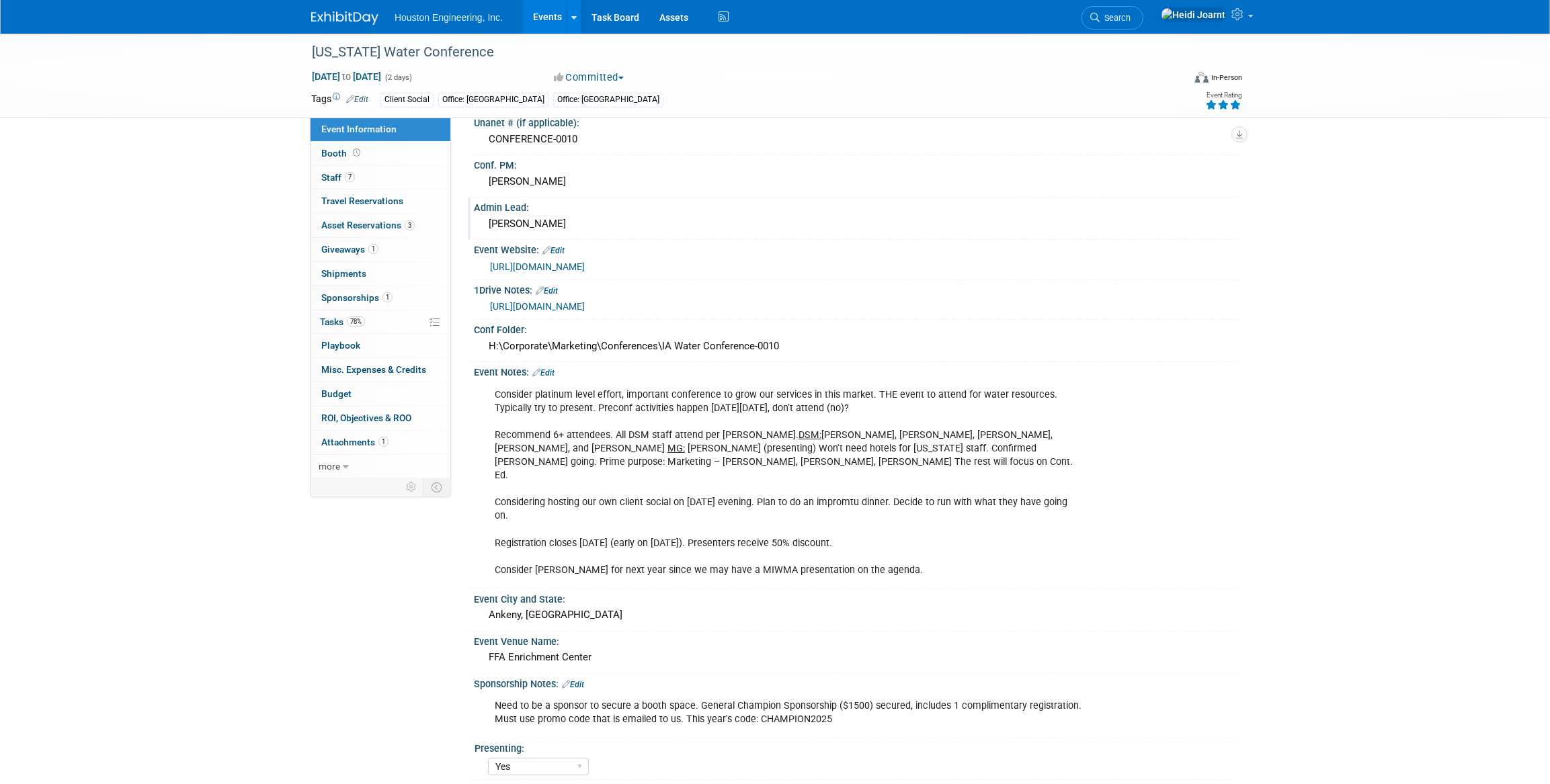
scroll to position [305, 0]
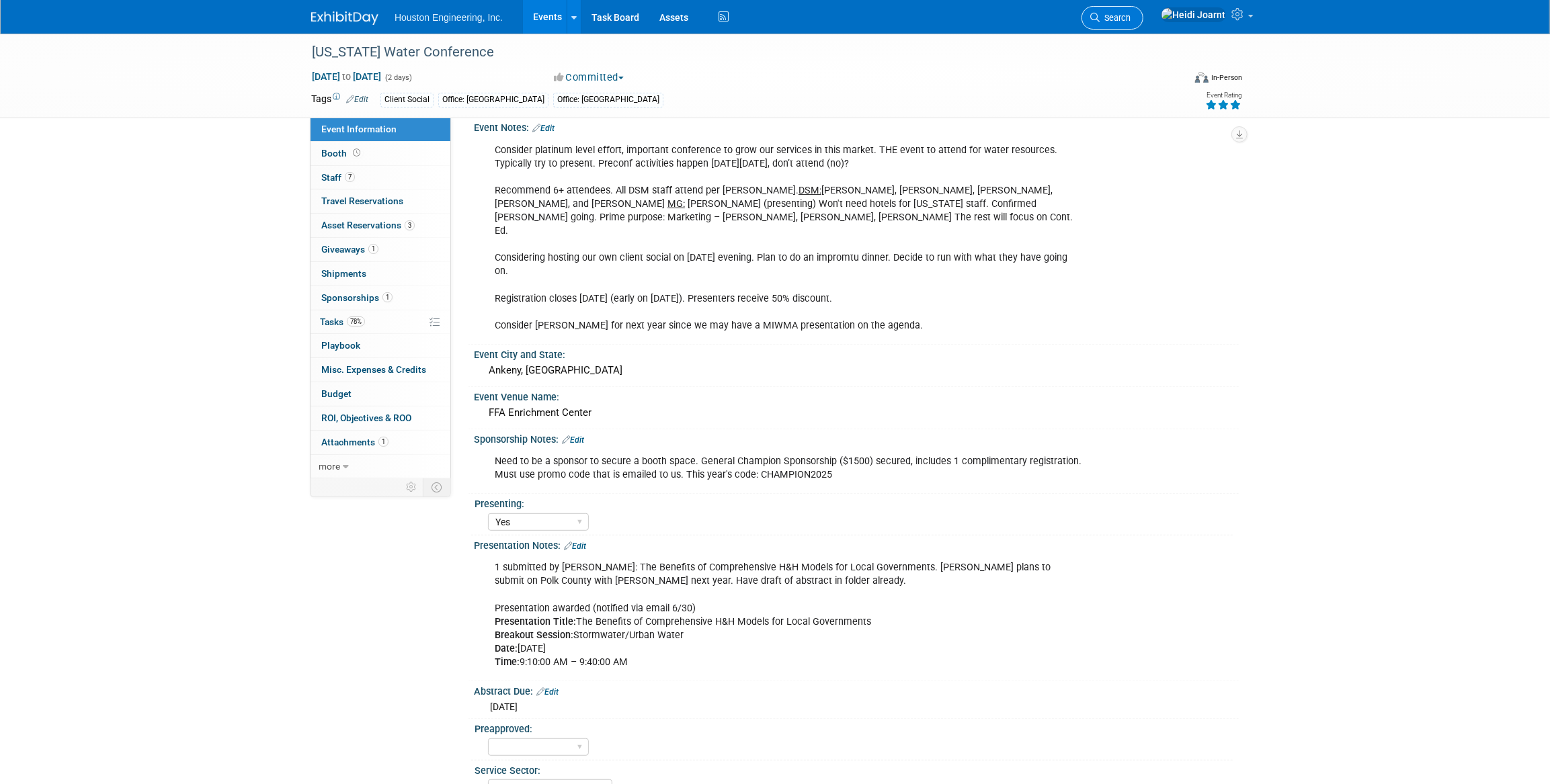
click at [1143, 14] on link "Search" at bounding box center [1113, 17] width 62 height 23
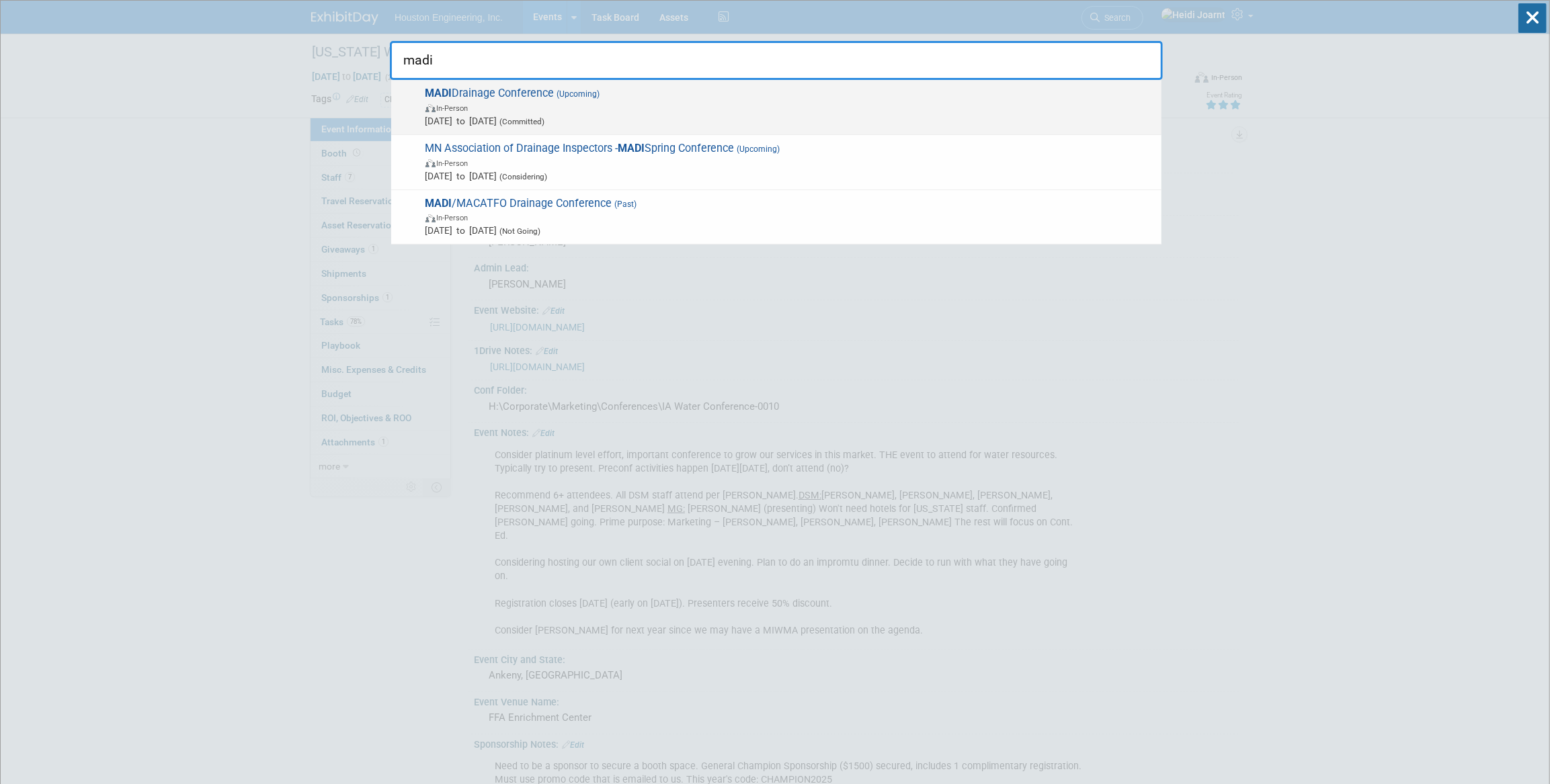
type input "madi"
click at [766, 109] on span "In-Person" at bounding box center [790, 108] width 729 height 14
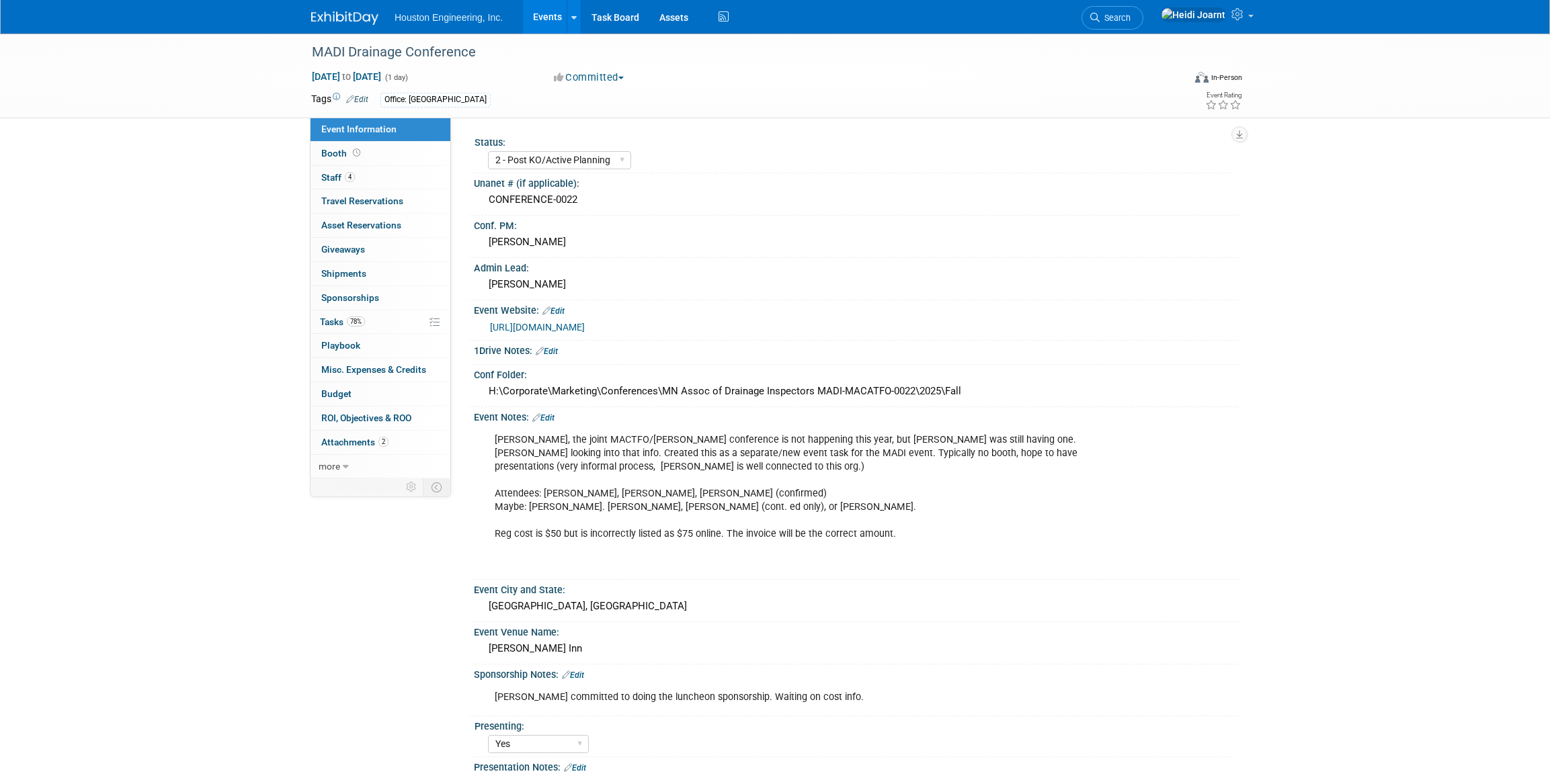
select select "2 - Post KO/Active Planning"
select select "Yes"
select select "Water Resources"
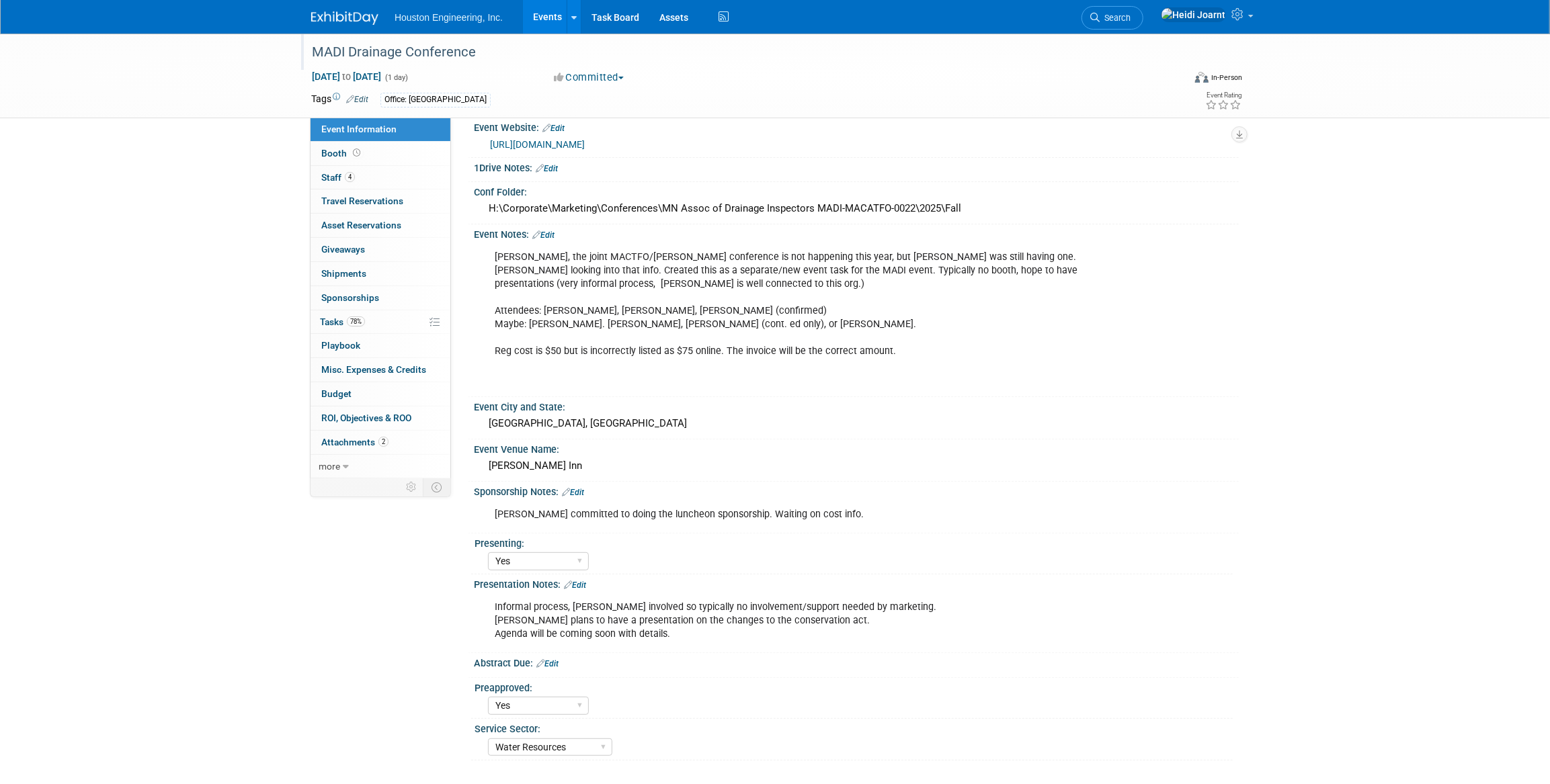
click at [360, 53] on div "MADI Drainage Conference" at bounding box center [735, 52] width 855 height 24
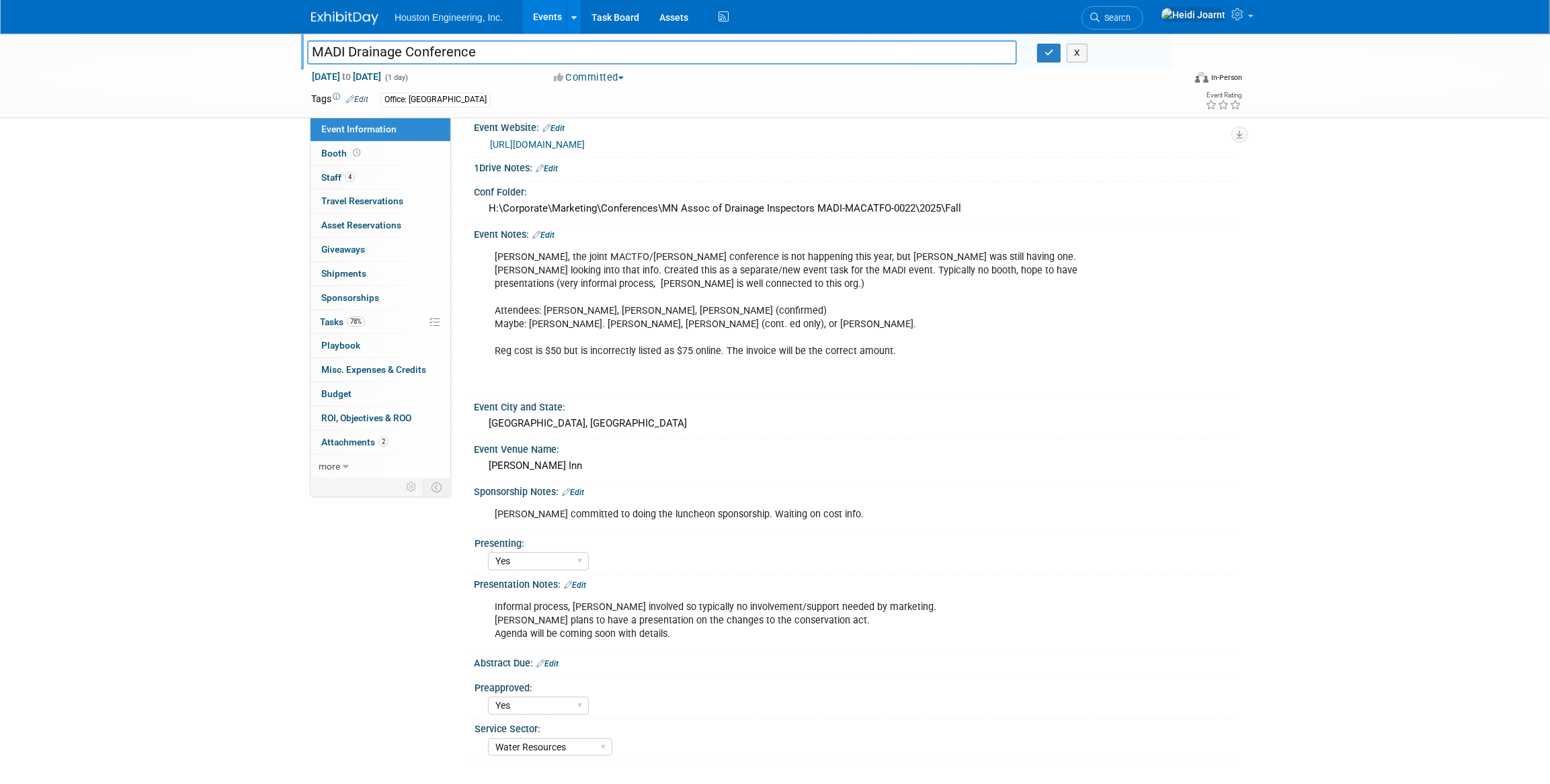
click at [354, 53] on input "MADI Drainage Conference" at bounding box center [661, 51] width 710 height 23
click at [345, 53] on input "MADI Drainage Conference" at bounding box center [661, 51] width 710 height 23
type input "MADI Fall Drainage Conference"
click at [1051, 50] on icon "button" at bounding box center [1049, 53] width 9 height 9
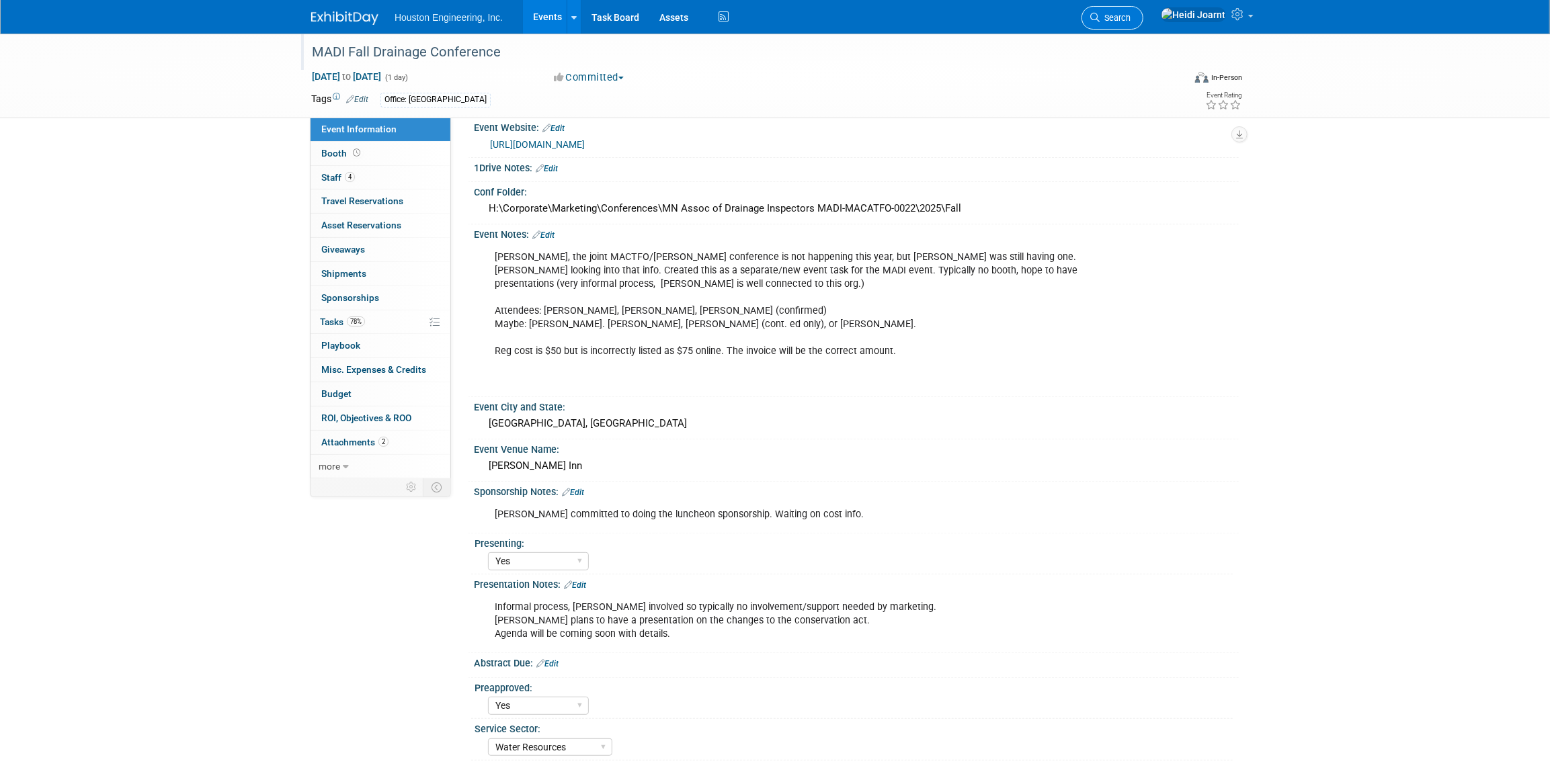
click at [1131, 20] on span "Search" at bounding box center [1115, 17] width 31 height 10
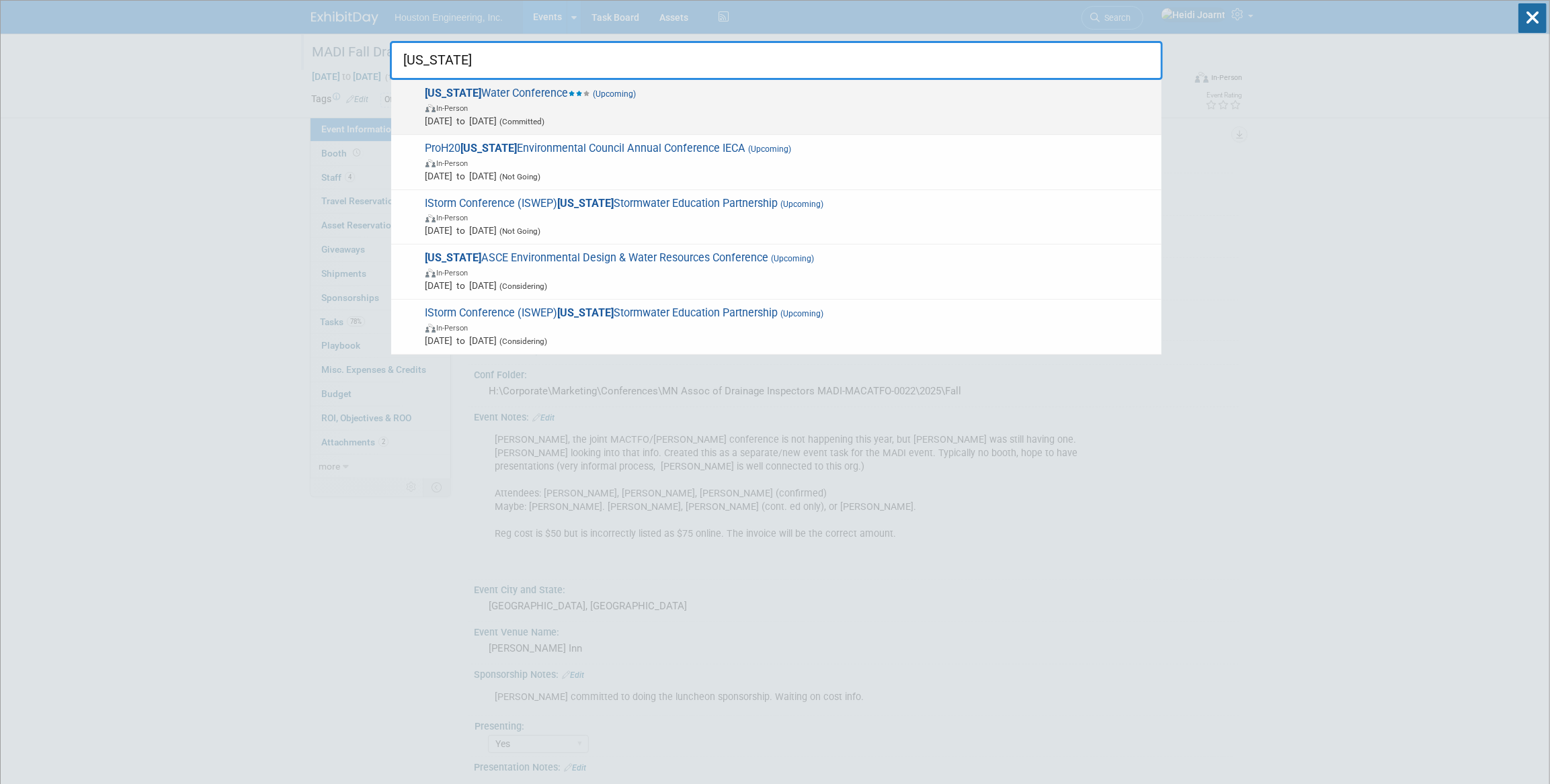
type input "iowa"
click at [810, 109] on span "In-Person" at bounding box center [790, 108] width 729 height 14
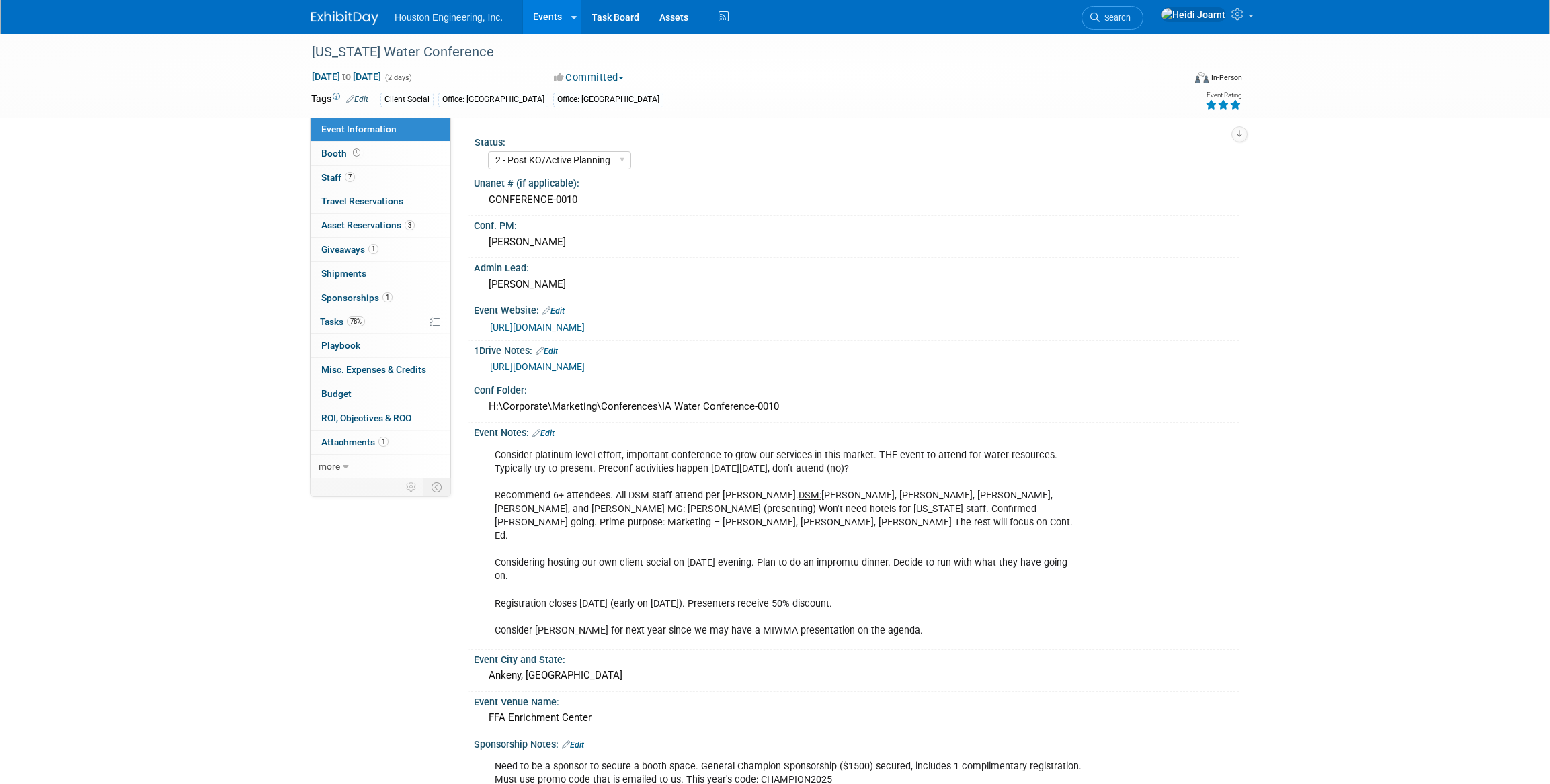
select select "2 - Post KO/Active Planning"
select select "Yes"
select select "Water Resources"
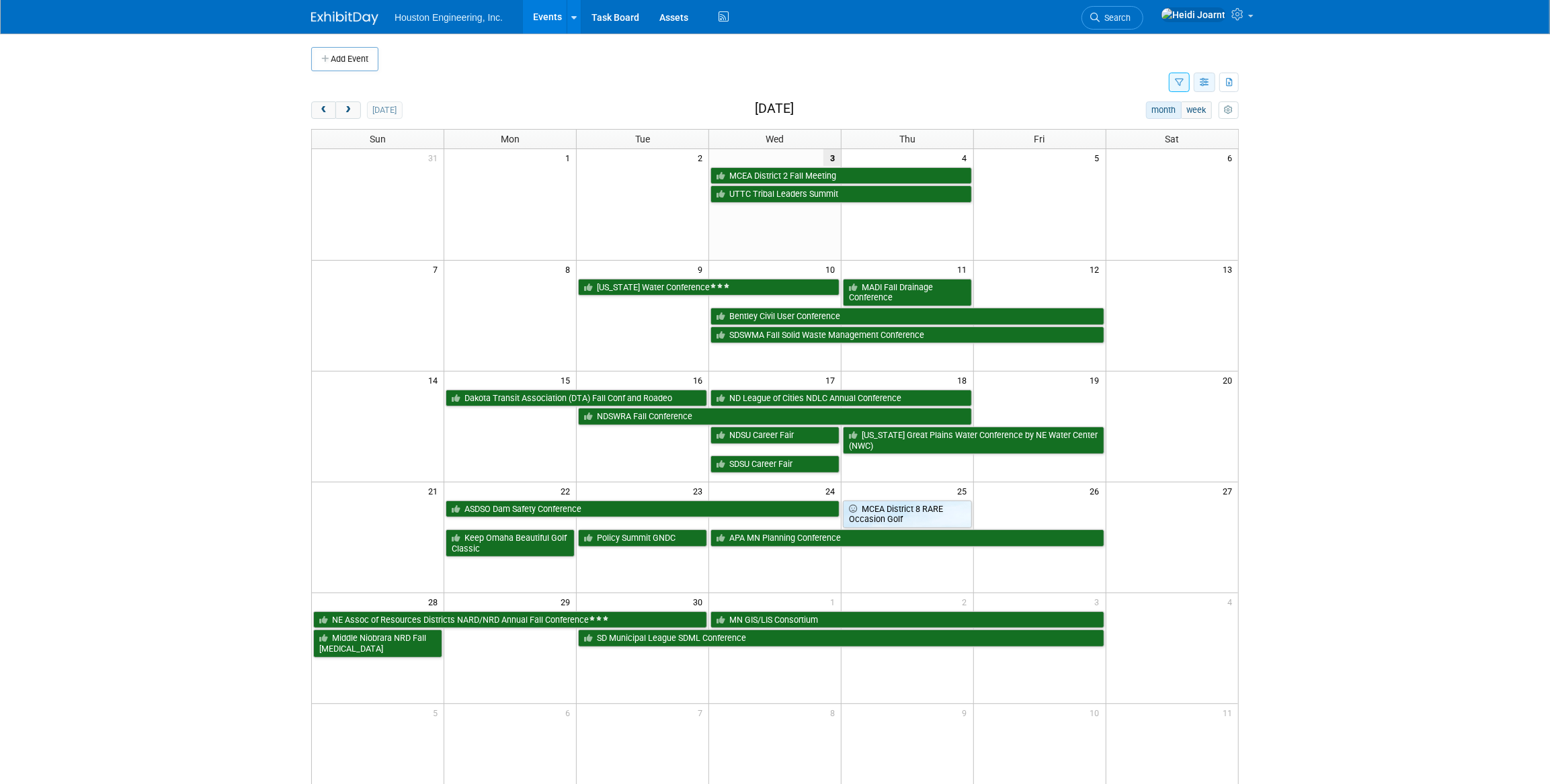
click at [1201, 87] on button "button" at bounding box center [1204, 82] width 22 height 20
click at [1146, 195] on link "Expert Grid" at bounding box center [1148, 191] width 113 height 19
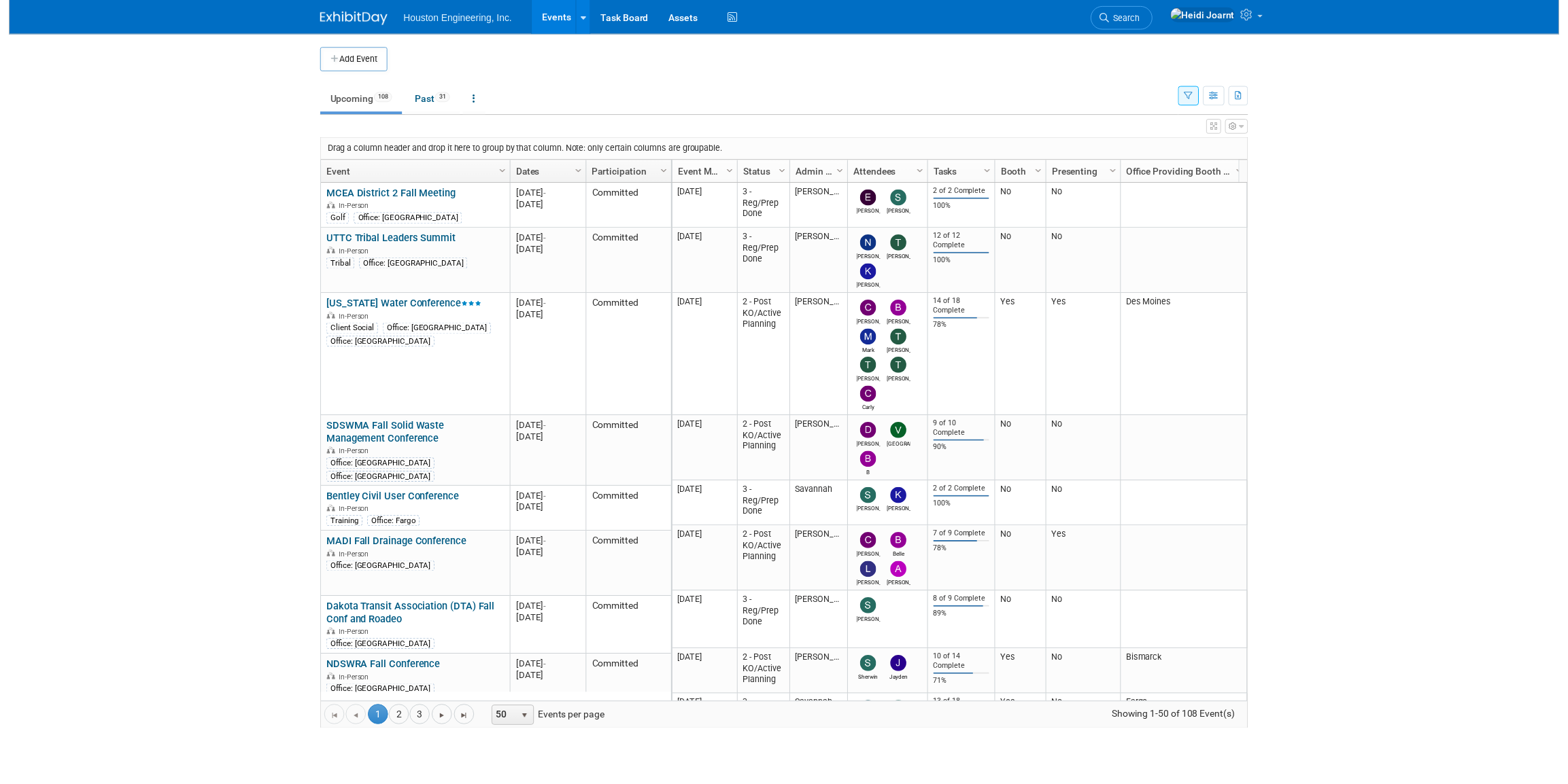
scroll to position [0, 109]
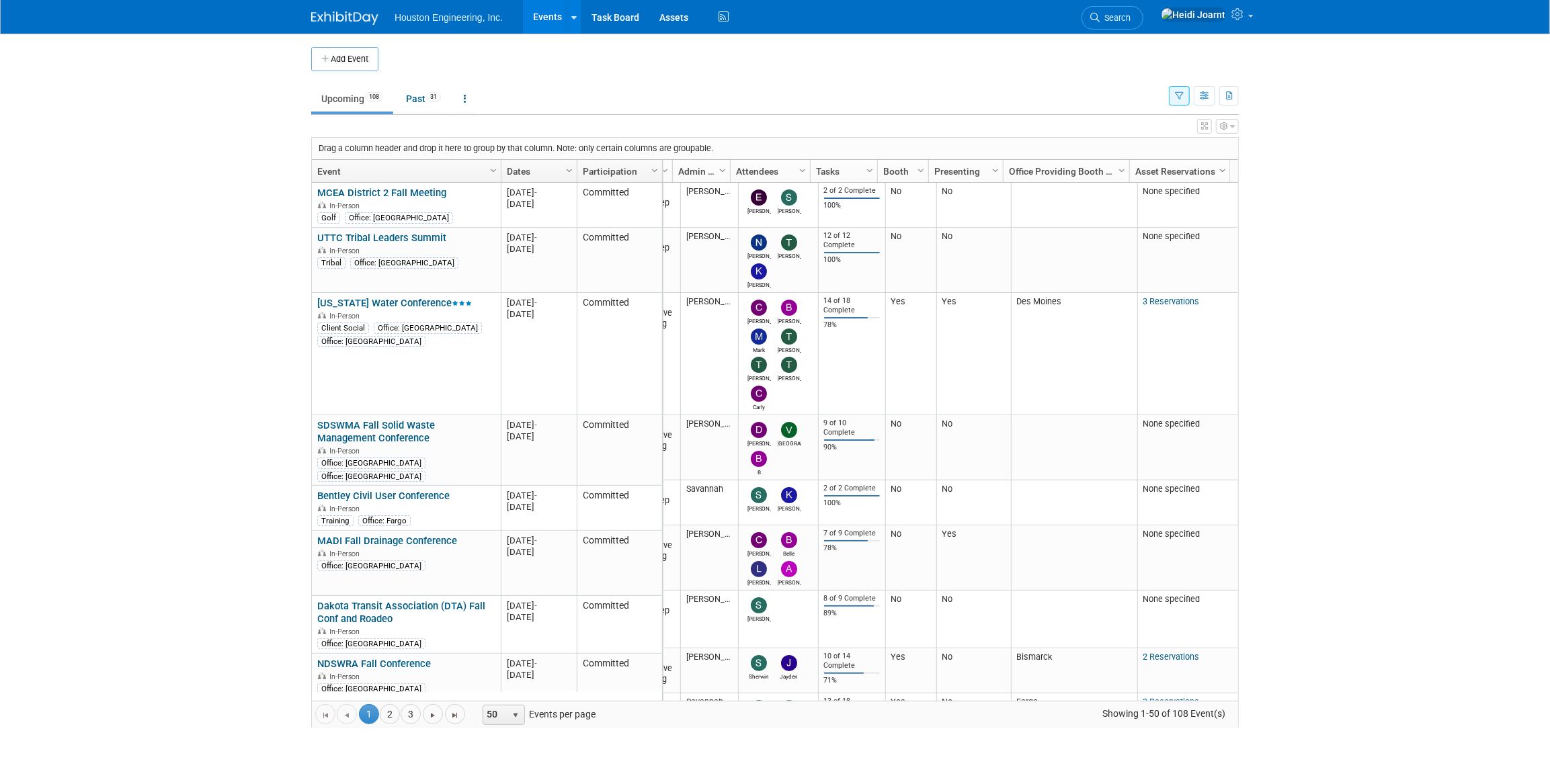
click at [1220, 167] on span "Column Settings" at bounding box center [1223, 170] width 11 height 11
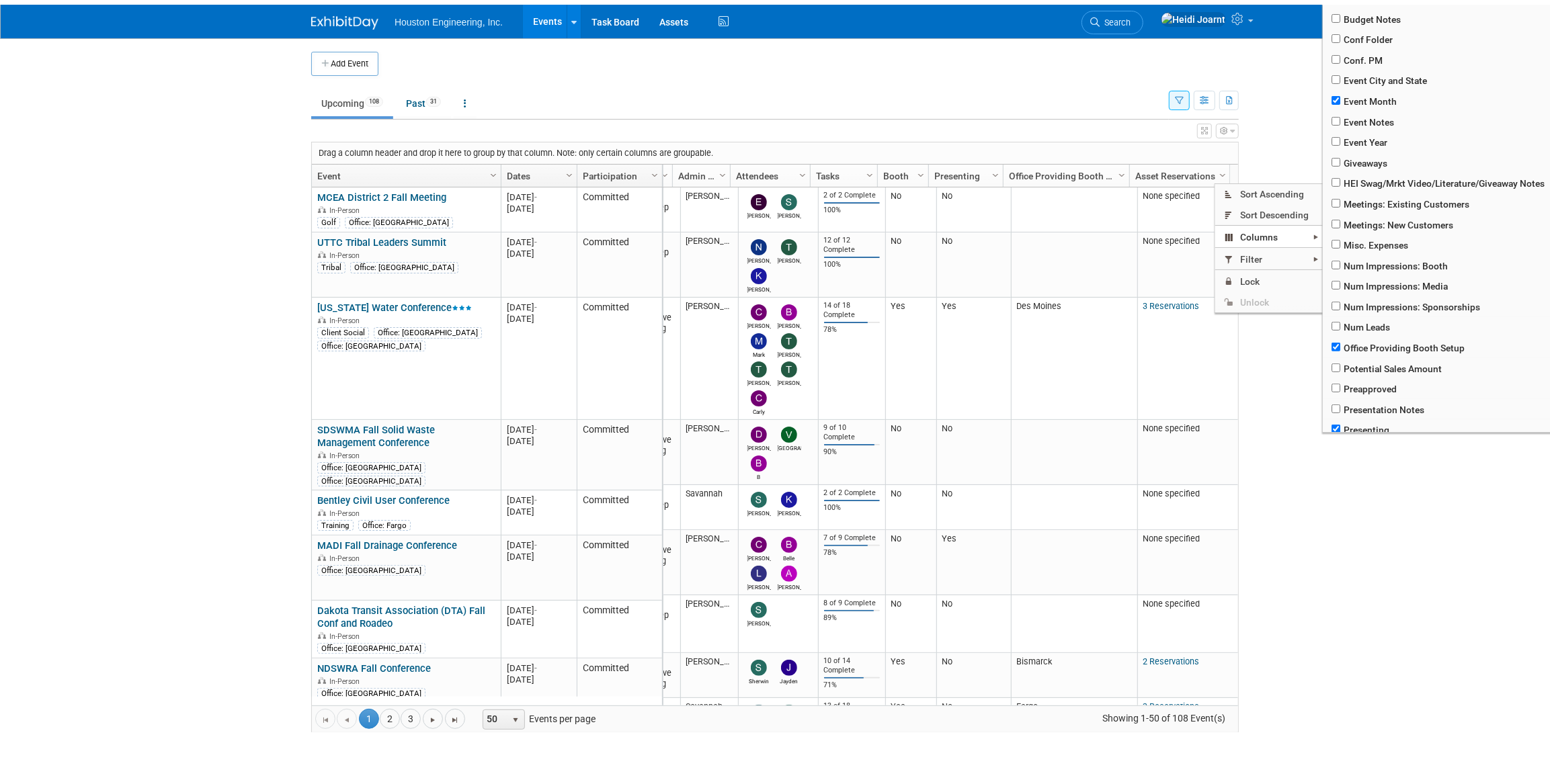
scroll to position [544, 0]
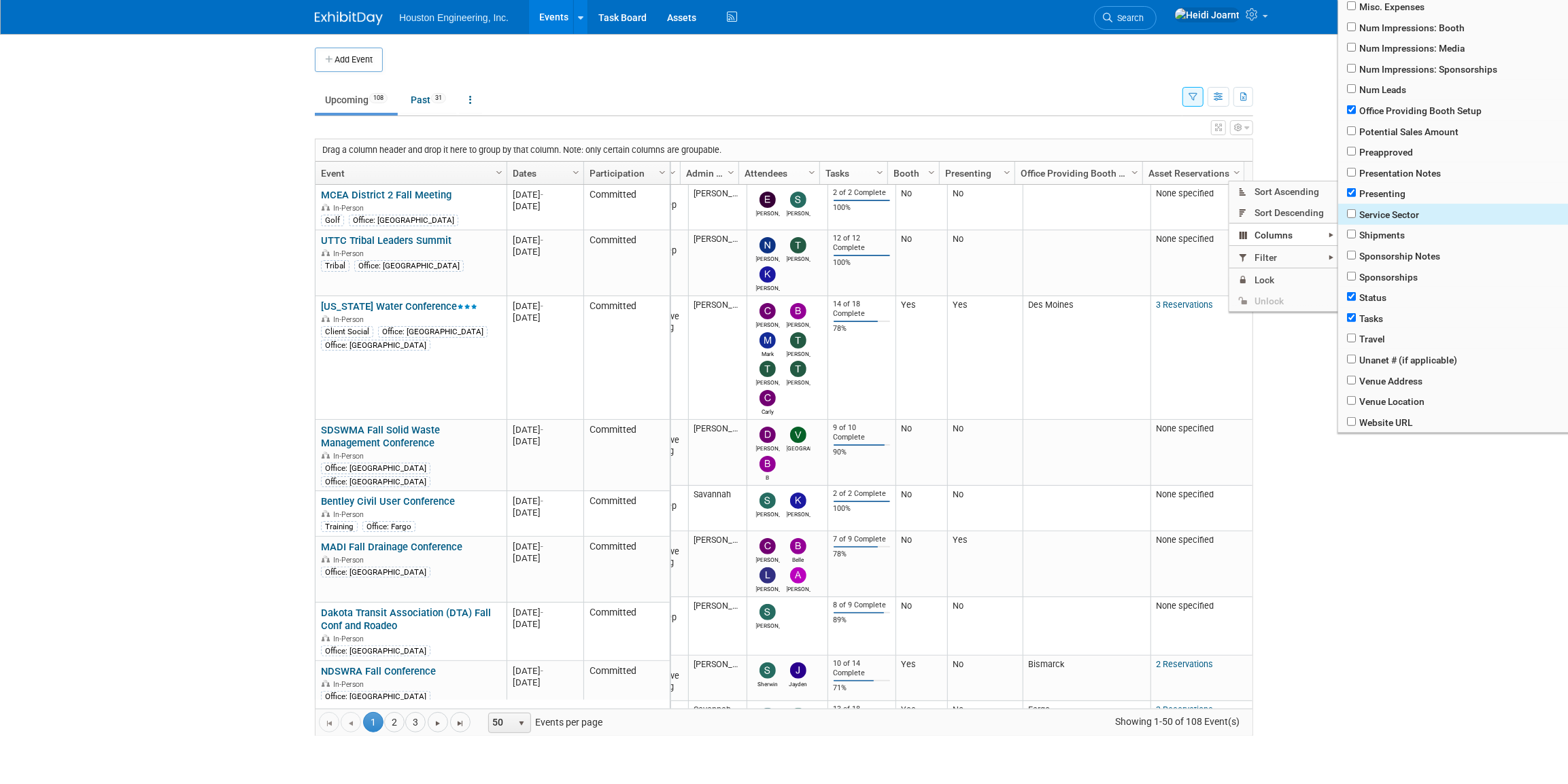
click at [1388, 216] on span "Service Sector" at bounding box center [1458, 214] width 240 height 21
checkbox input "true"
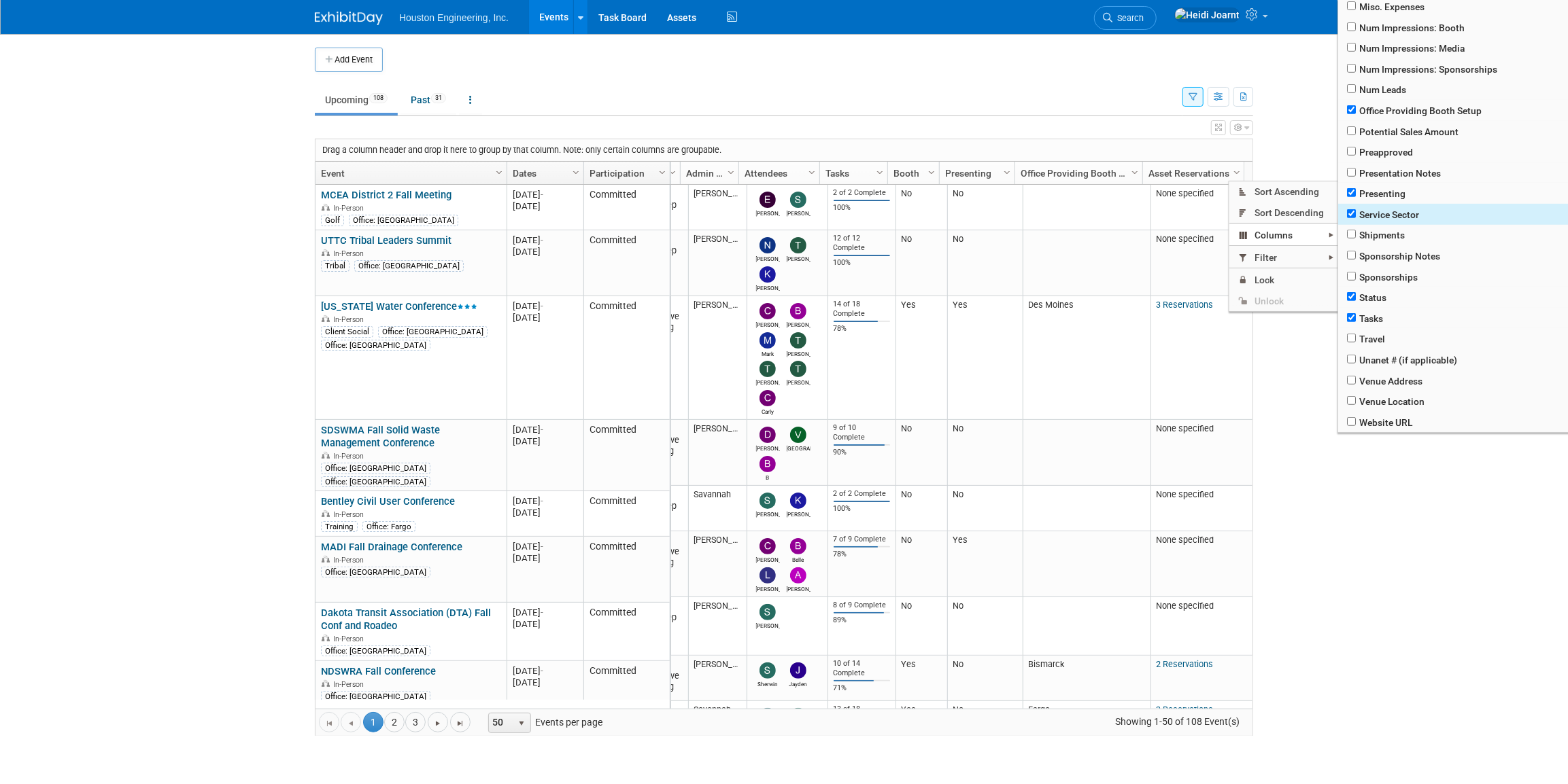
checkbox input "true"
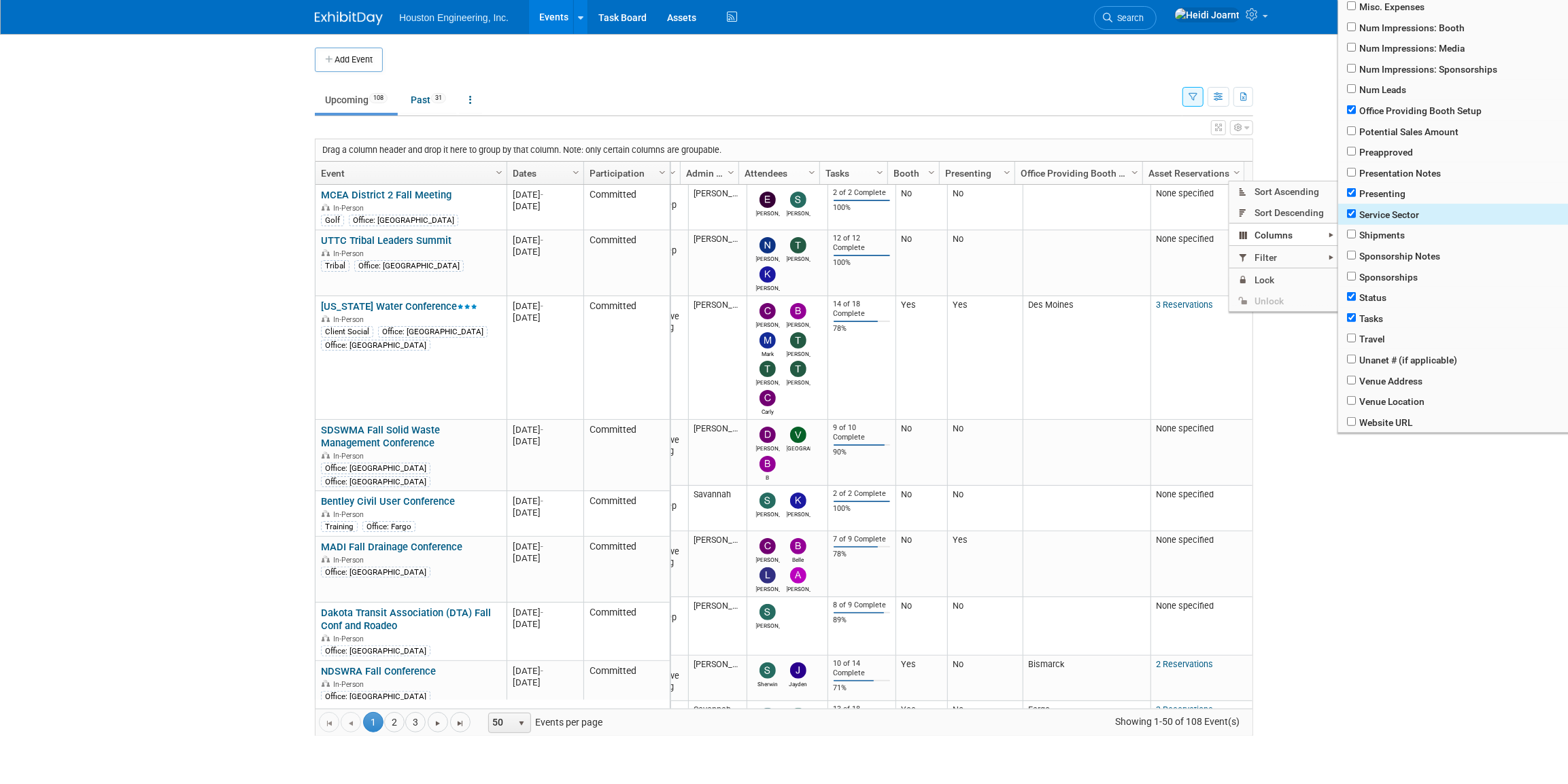
checkbox input "true"
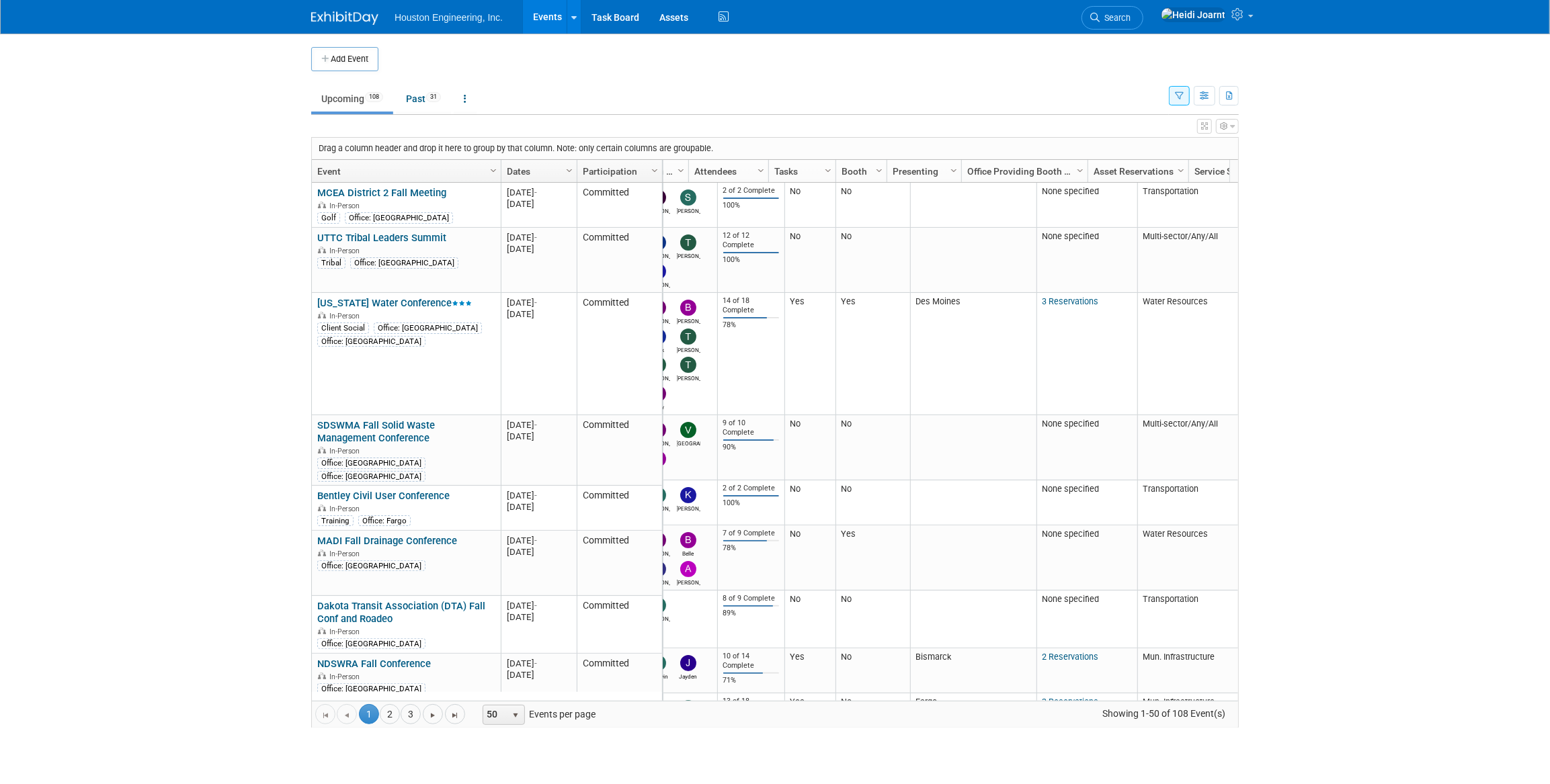
scroll to position [0, 209]
click at [1218, 167] on span "Column Settings" at bounding box center [1223, 170] width 11 height 11
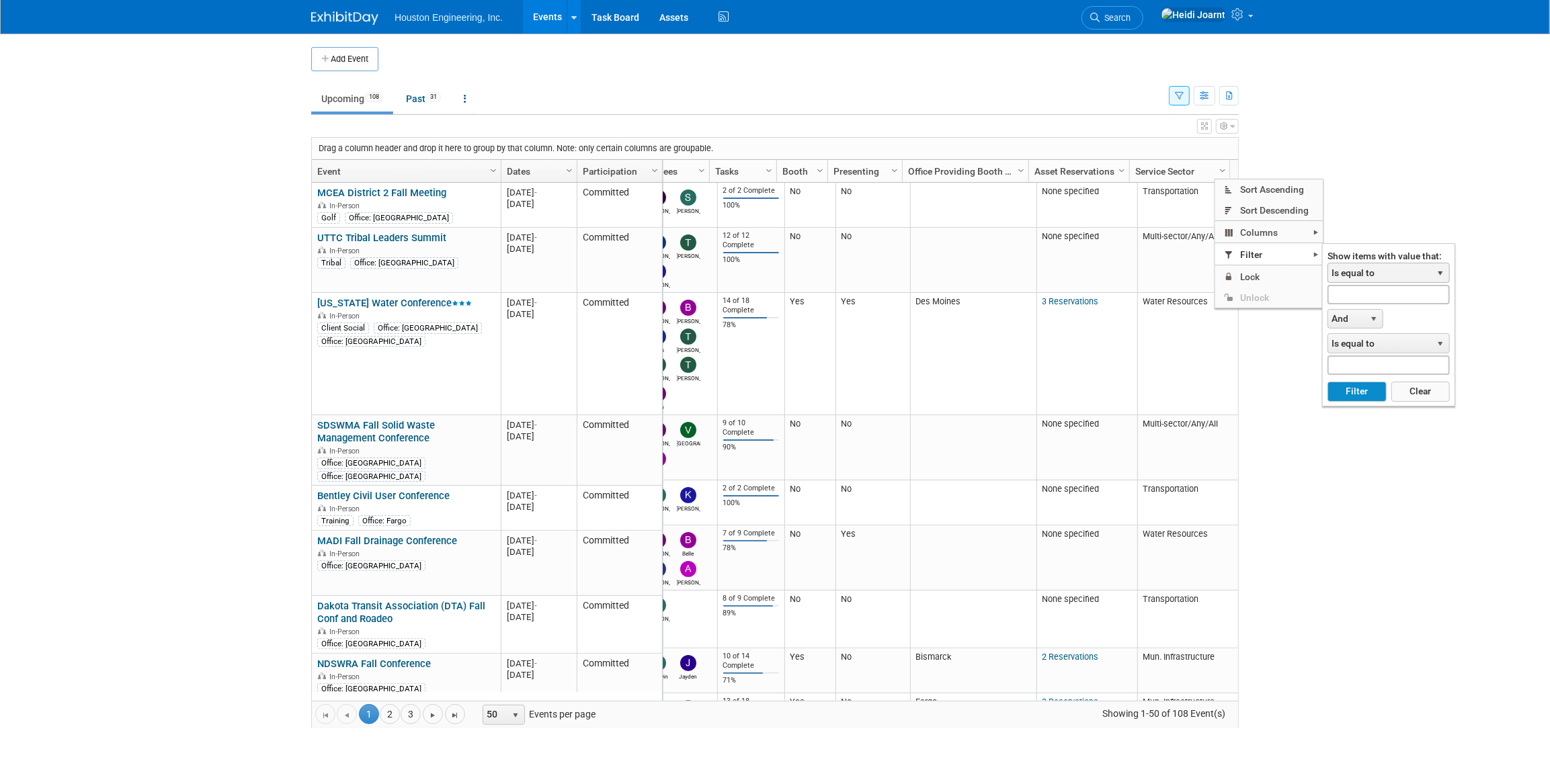
click at [1347, 268] on span "Is equal to" at bounding box center [1380, 272] width 103 height 19
click at [1377, 343] on li "Contains" at bounding box center [1388, 348] width 118 height 18
click at [1360, 292] on input "text" at bounding box center [1389, 295] width 122 height 20
click at [1327, 381] on button "Filter" at bounding box center [1357, 391] width 59 height 20
type input "transpo"
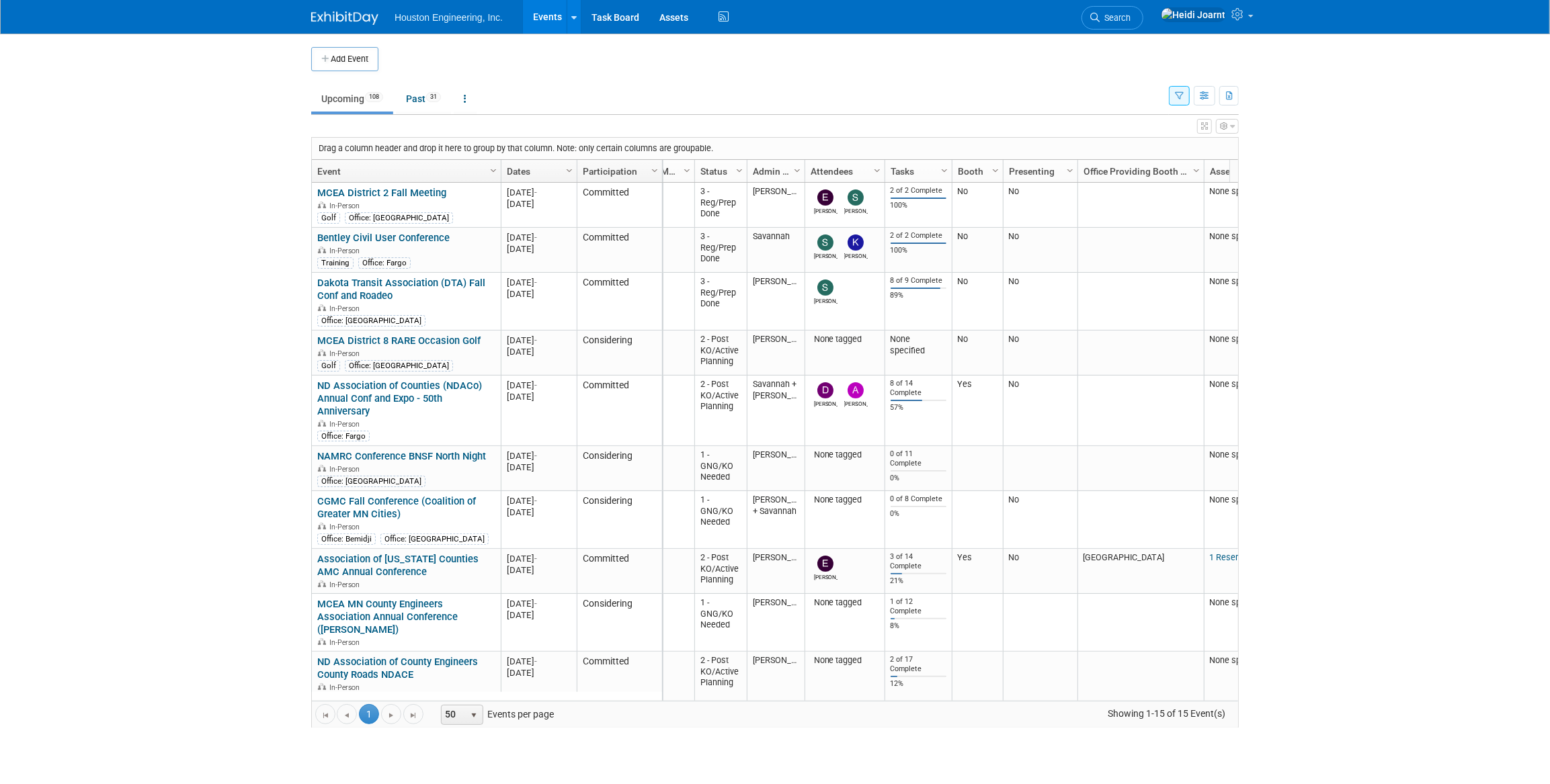
scroll to position [0, 0]
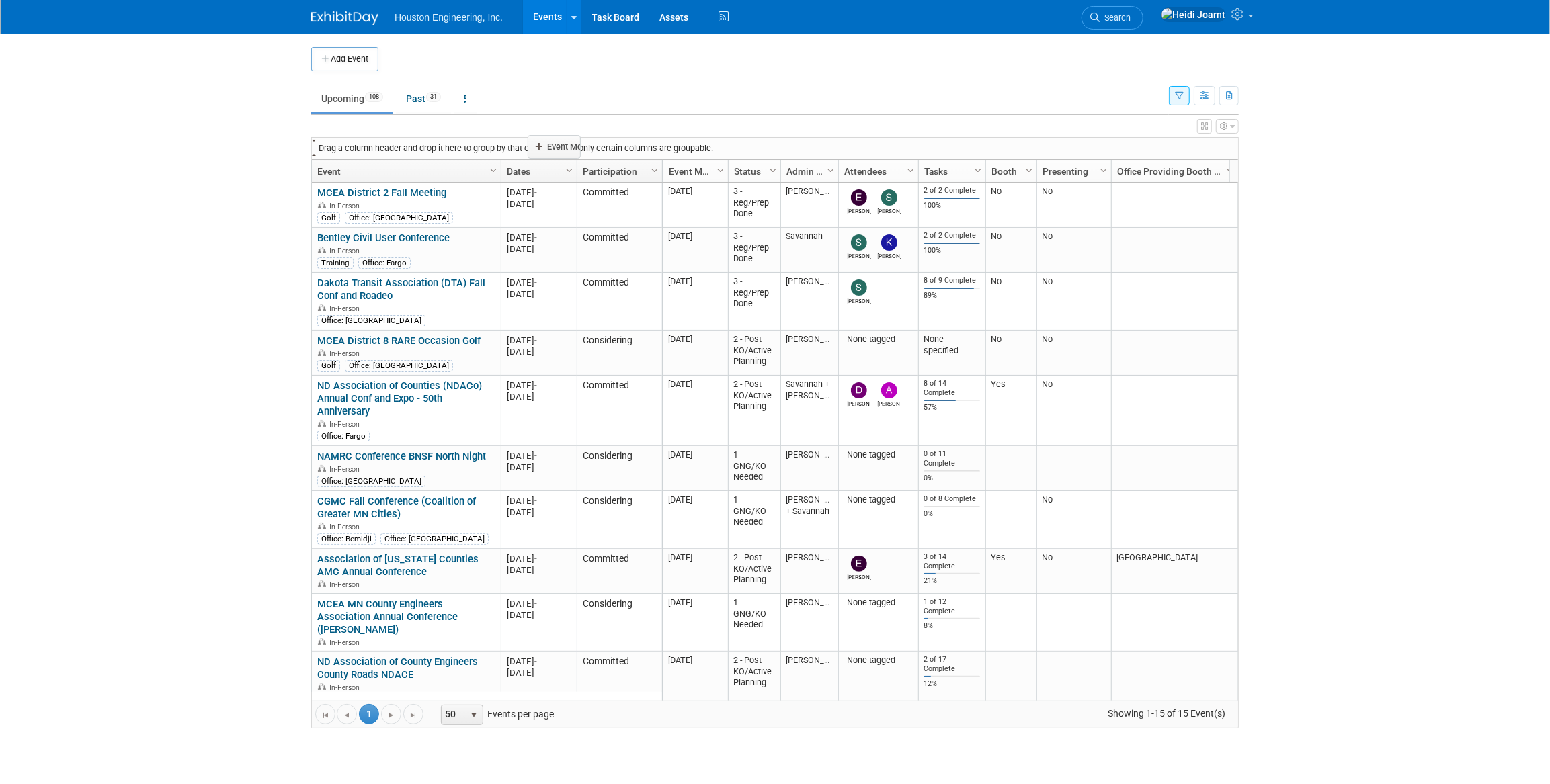
drag, startPoint x: 694, startPoint y: 170, endPoint x: 557, endPoint y: 145, distance: 139.3
click at [557, 145] on body "Houston Engineering, Inc. Events Add Event Bulk Upload Events Shareable Event B…" at bounding box center [775, 392] width 1550 height 784
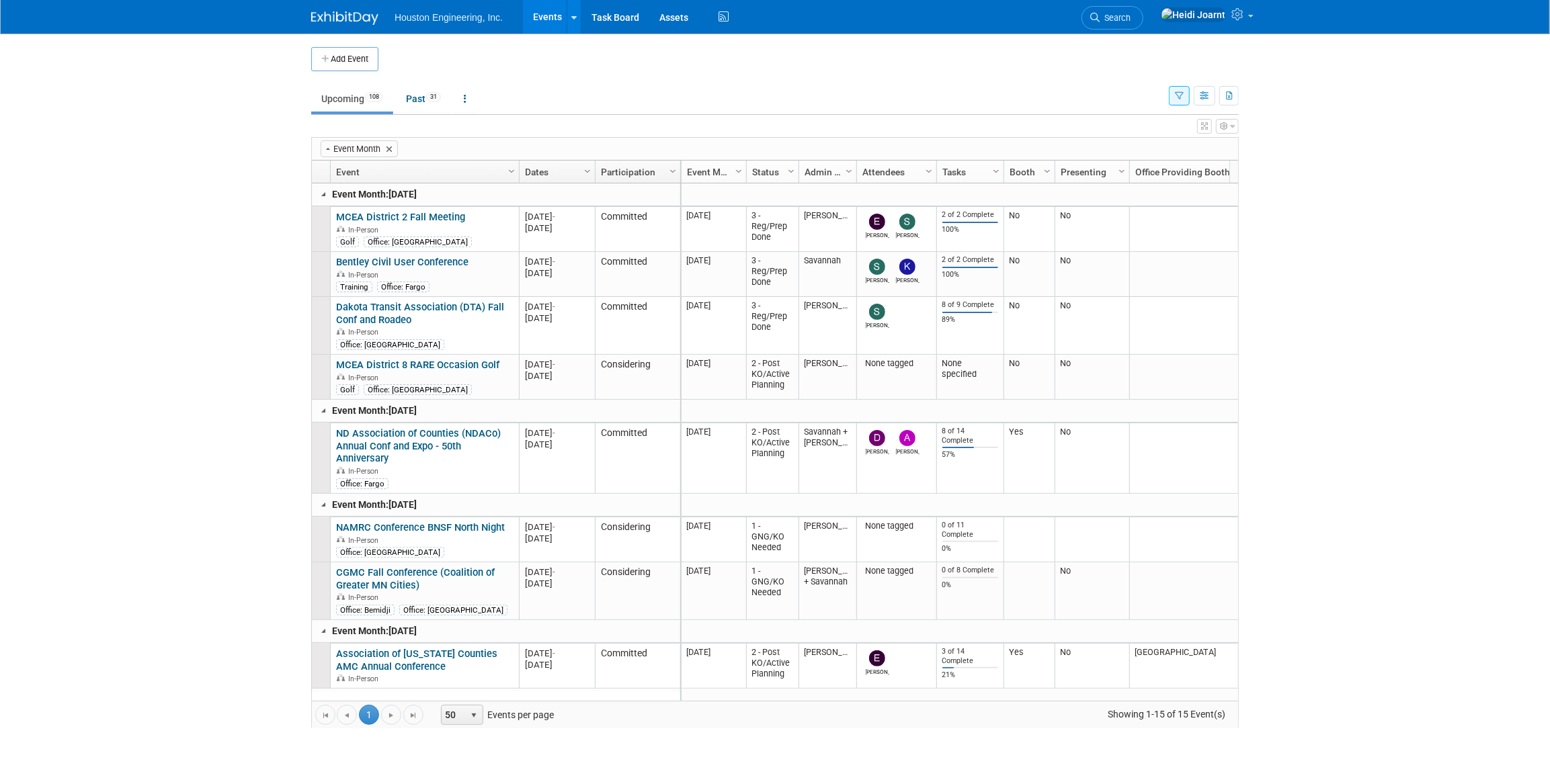
click at [1205, 127] on icon "button" at bounding box center [1204, 126] width 7 height 8
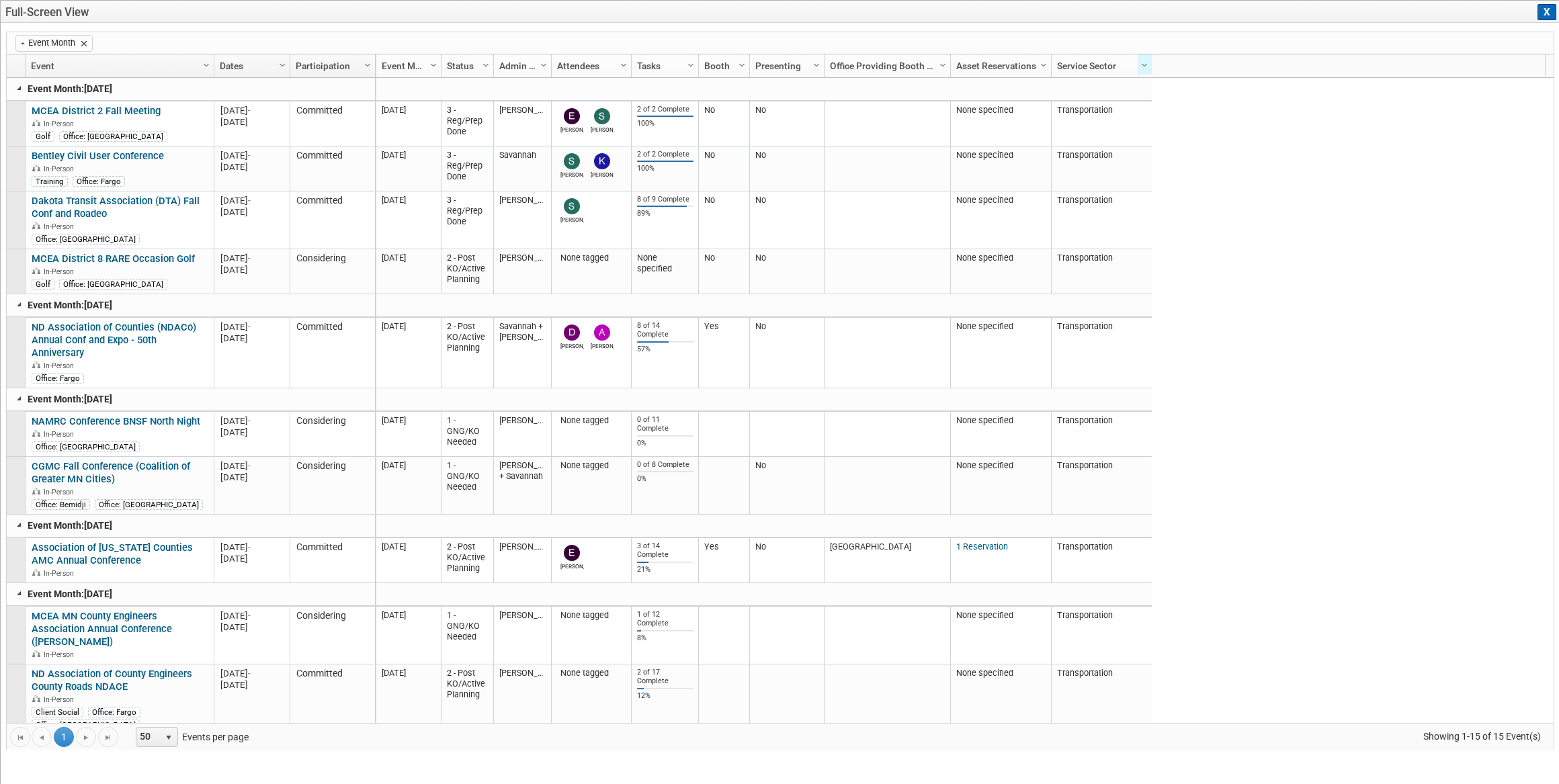
click at [87, 44] on span at bounding box center [84, 44] width 11 height 11
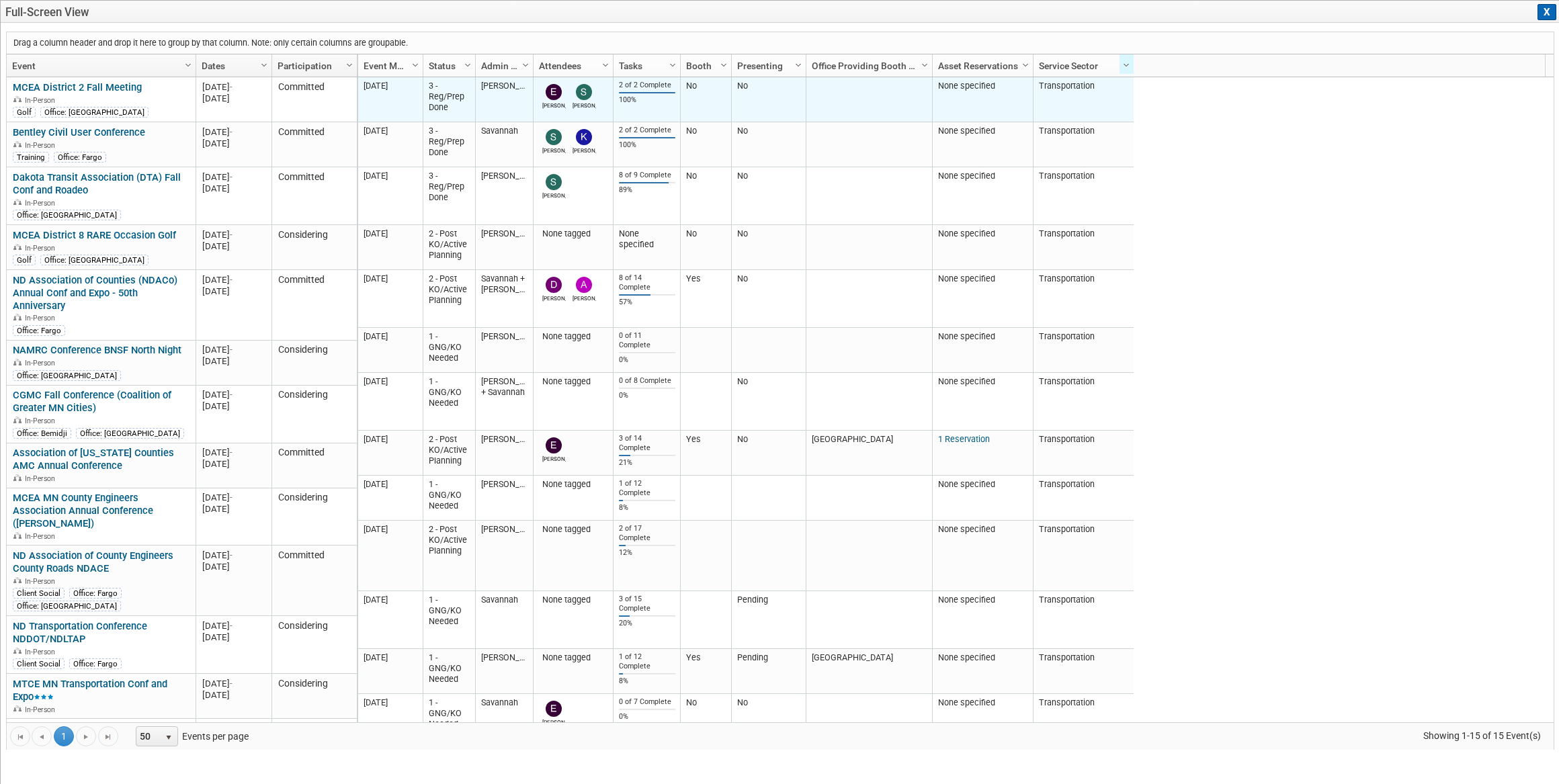
click at [1066, 91] on td "Transportation" at bounding box center [1083, 100] width 101 height 45
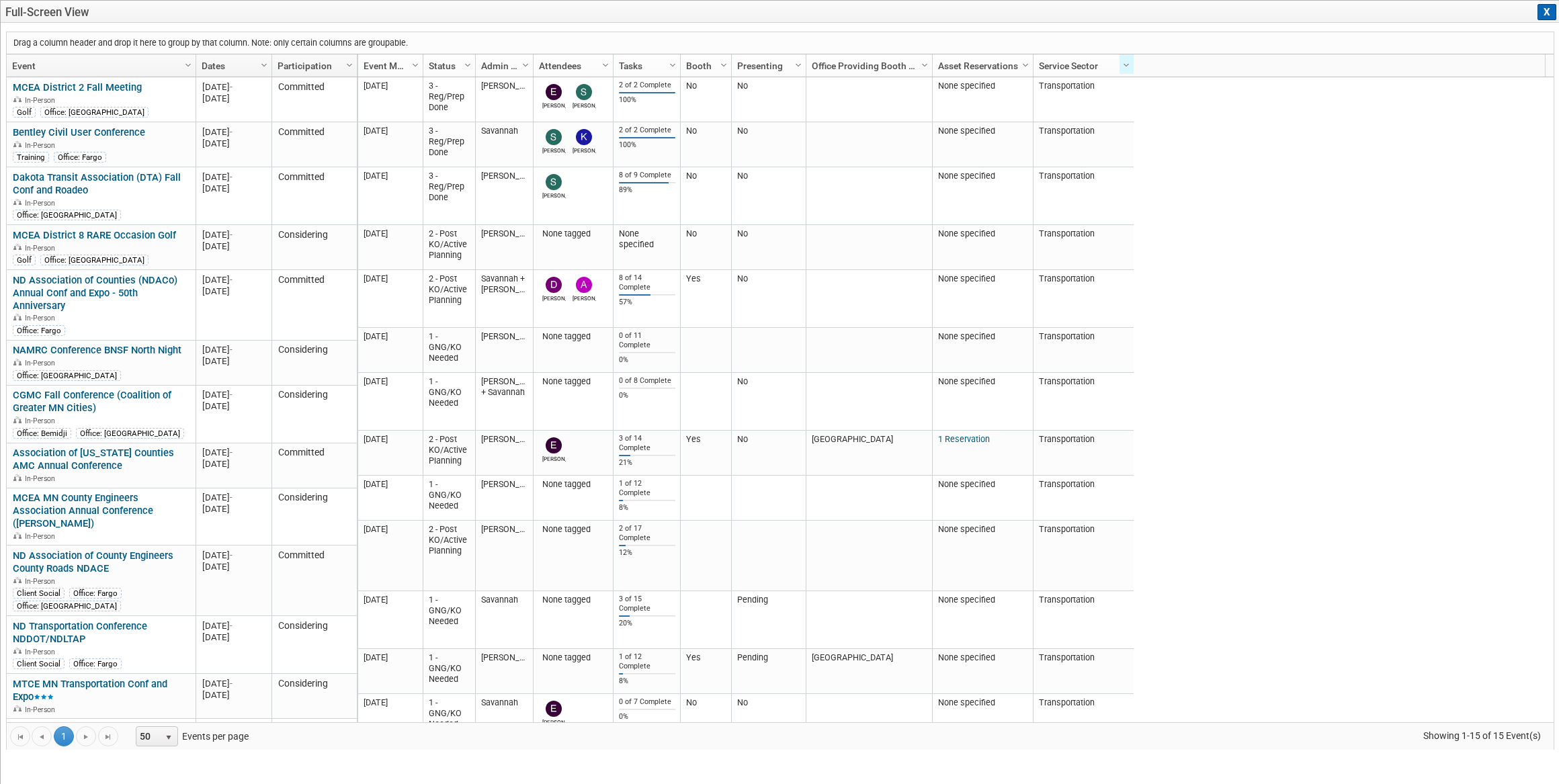
click at [1548, 9] on button "X" at bounding box center [1547, 11] width 19 height 16
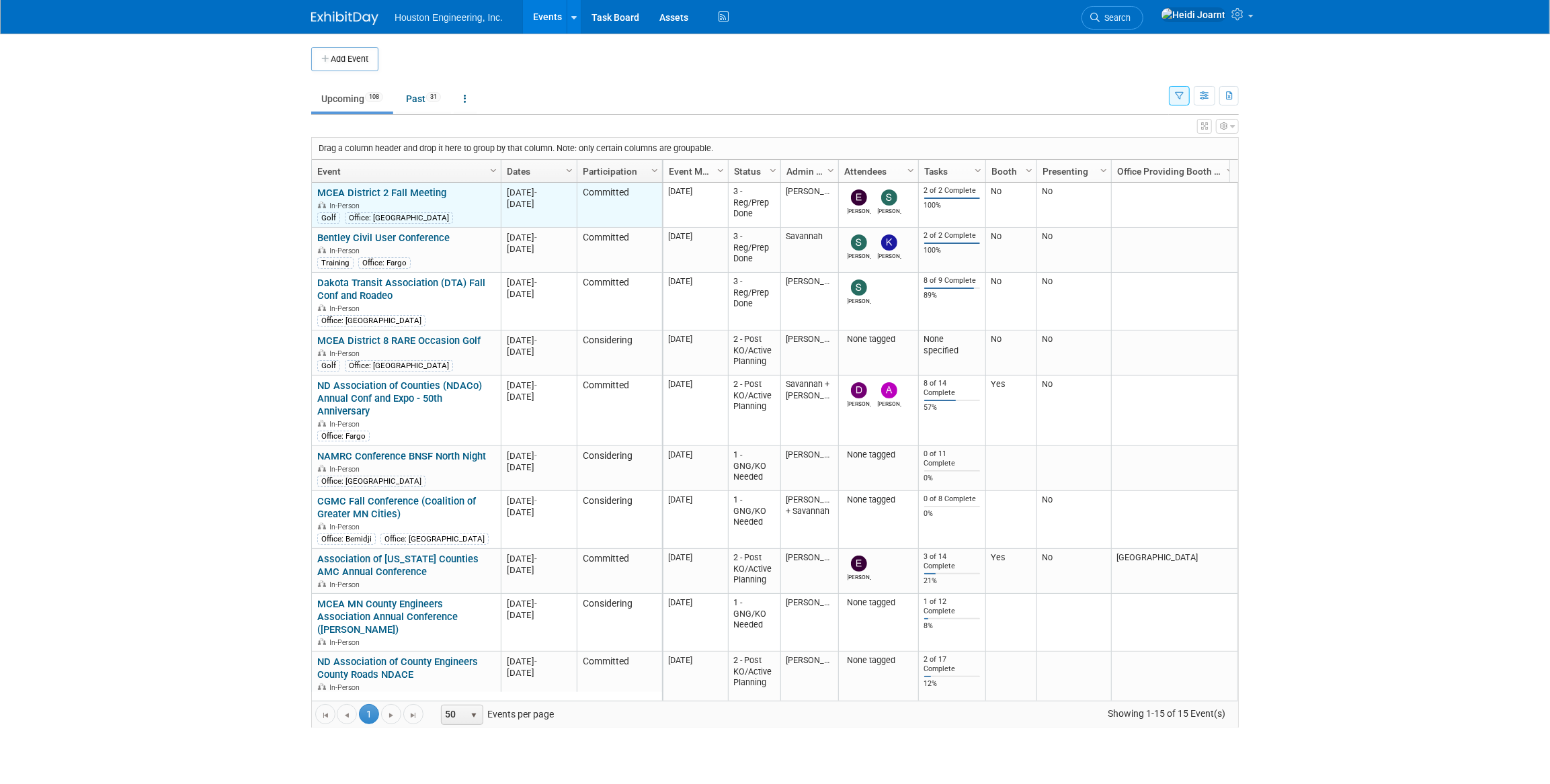
click at [428, 193] on link "MCEA District 2 Fall Meeting" at bounding box center [382, 193] width 129 height 12
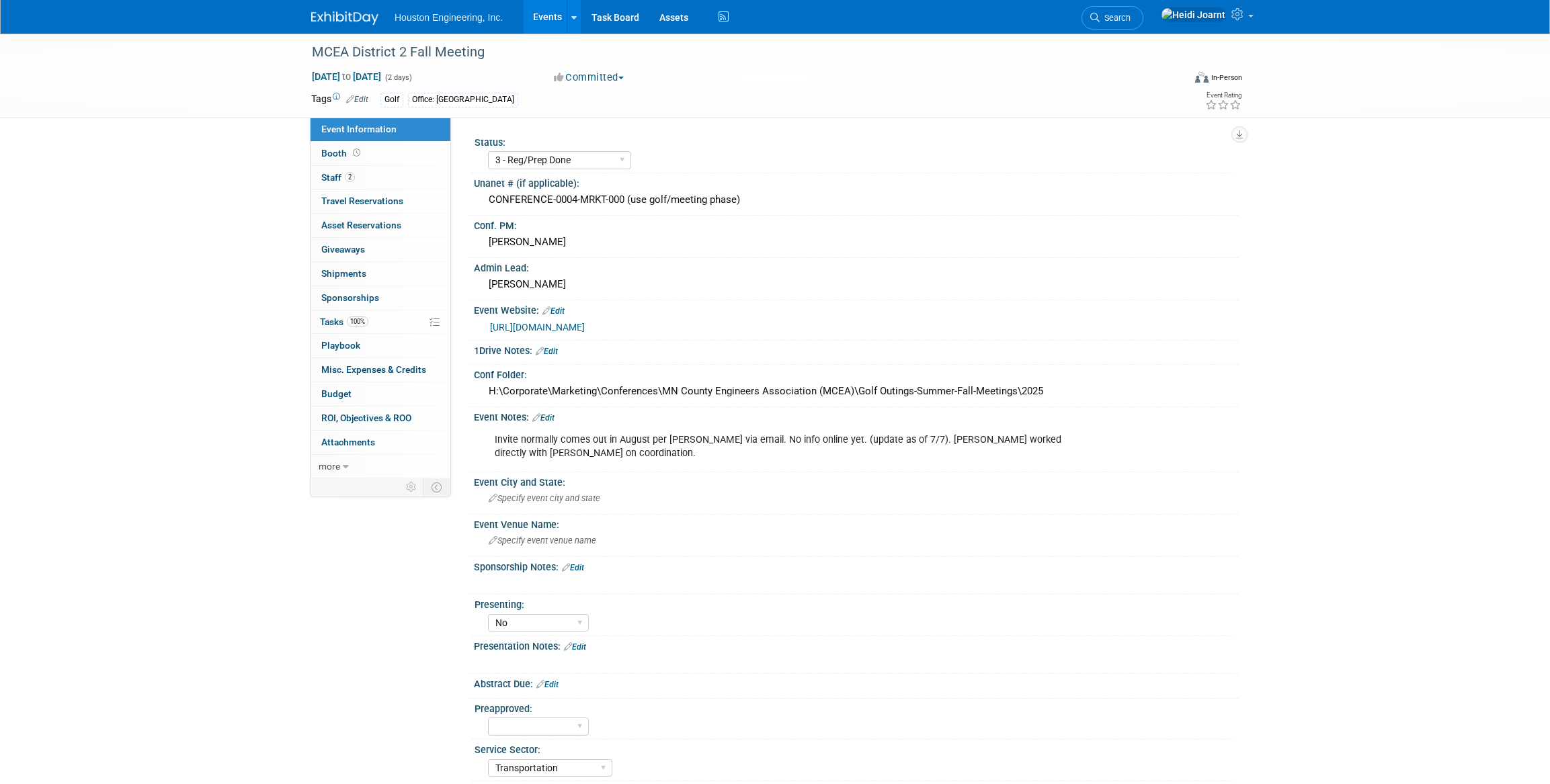
select select "3 - Reg/Prep Done"
select select "No"
select select "Transportation"
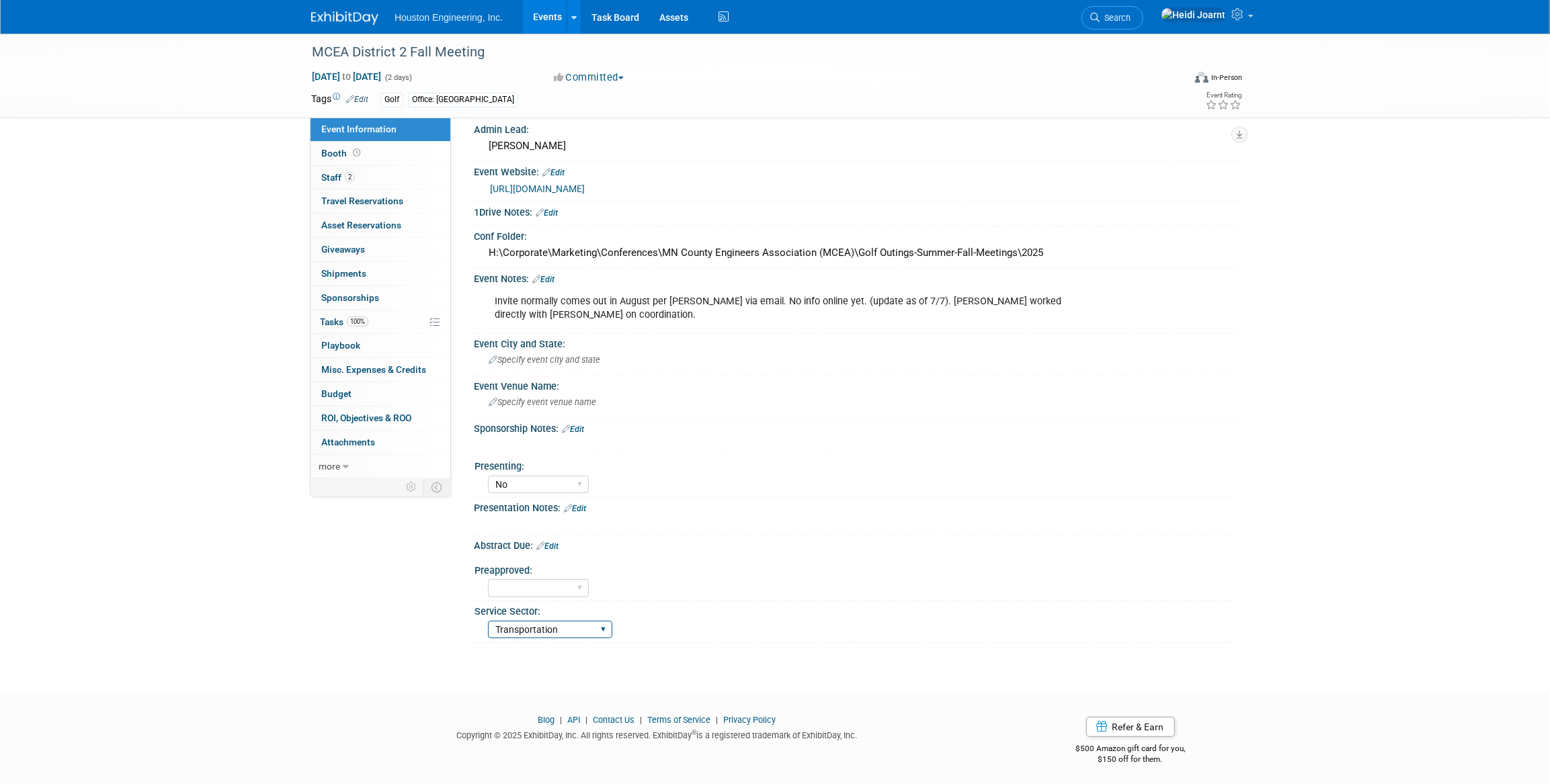
click at [604, 627] on select "Transportation Water Resources Environmental Mun. Infrastructure Geo. Technolog…" at bounding box center [550, 629] width 124 height 18
click at [488, 620] on select "Transportation Water Resources Environmental Mun. Infrastructure Geo. Technolog…" at bounding box center [550, 629] width 124 height 18
click at [548, 17] on link "Events" at bounding box center [547, 17] width 49 height 34
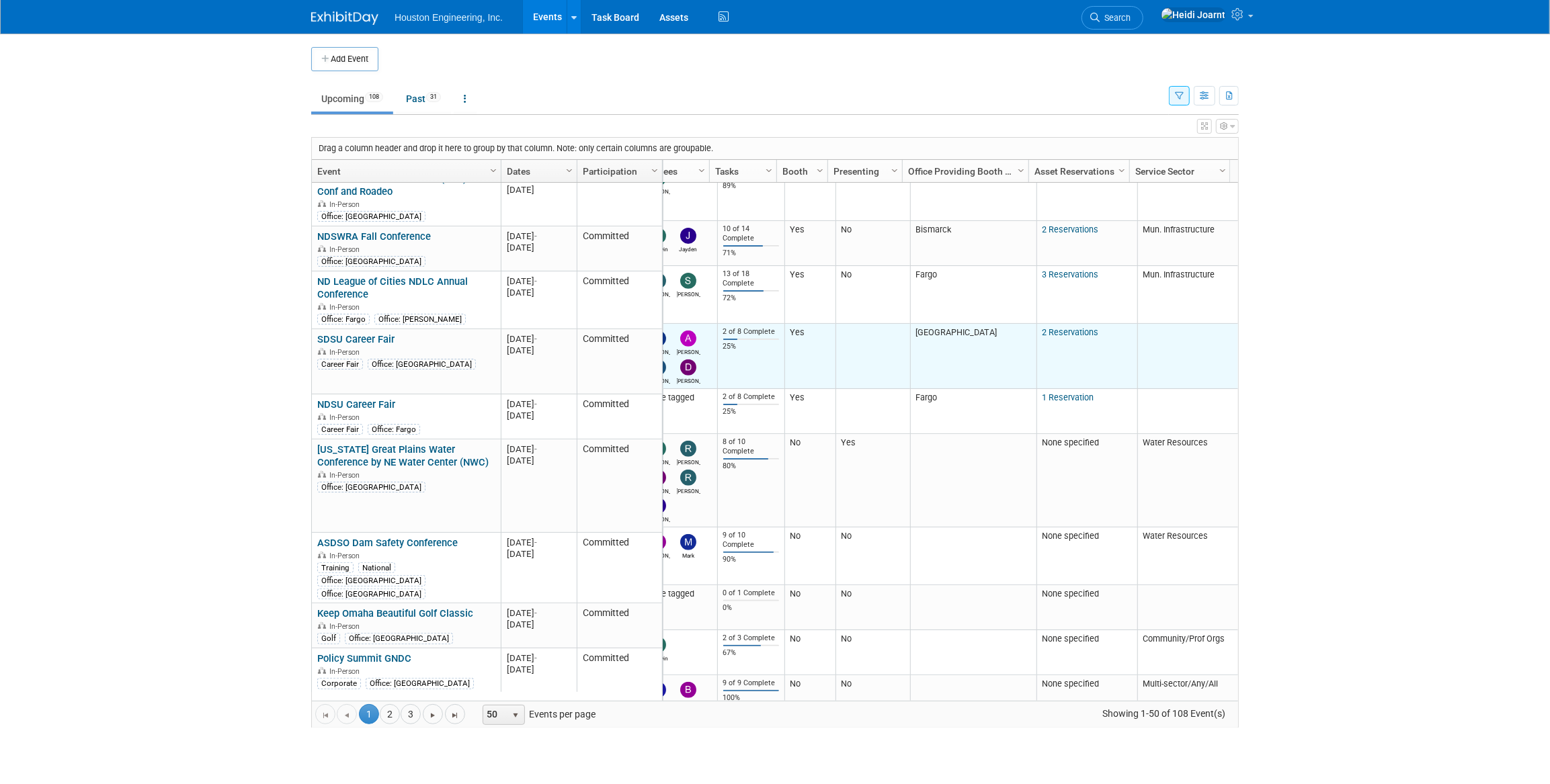
scroll to position [488, 0]
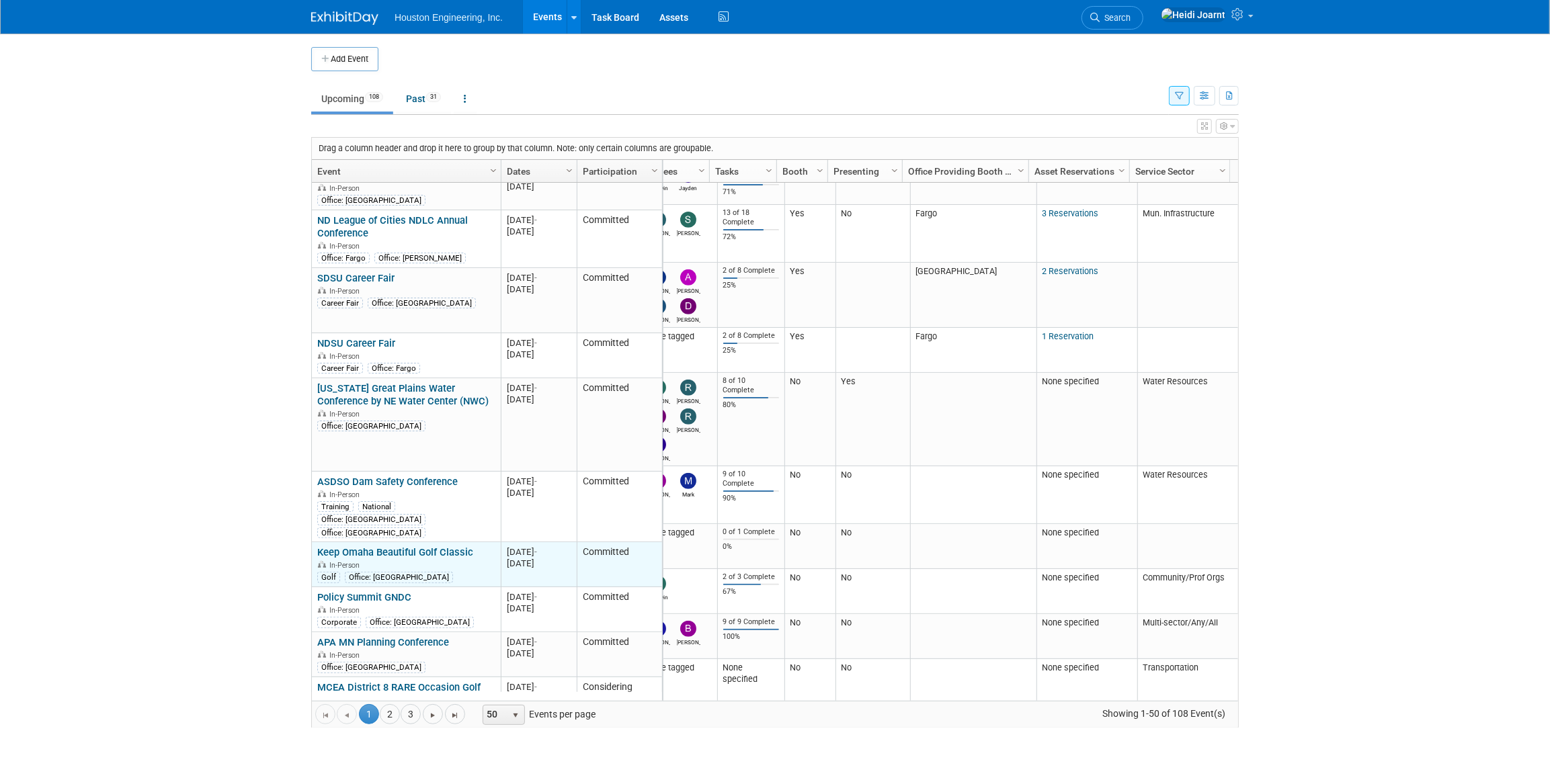
click at [448, 546] on link "Keep Omaha Beautiful Golf Classic" at bounding box center [395, 552] width 156 height 12
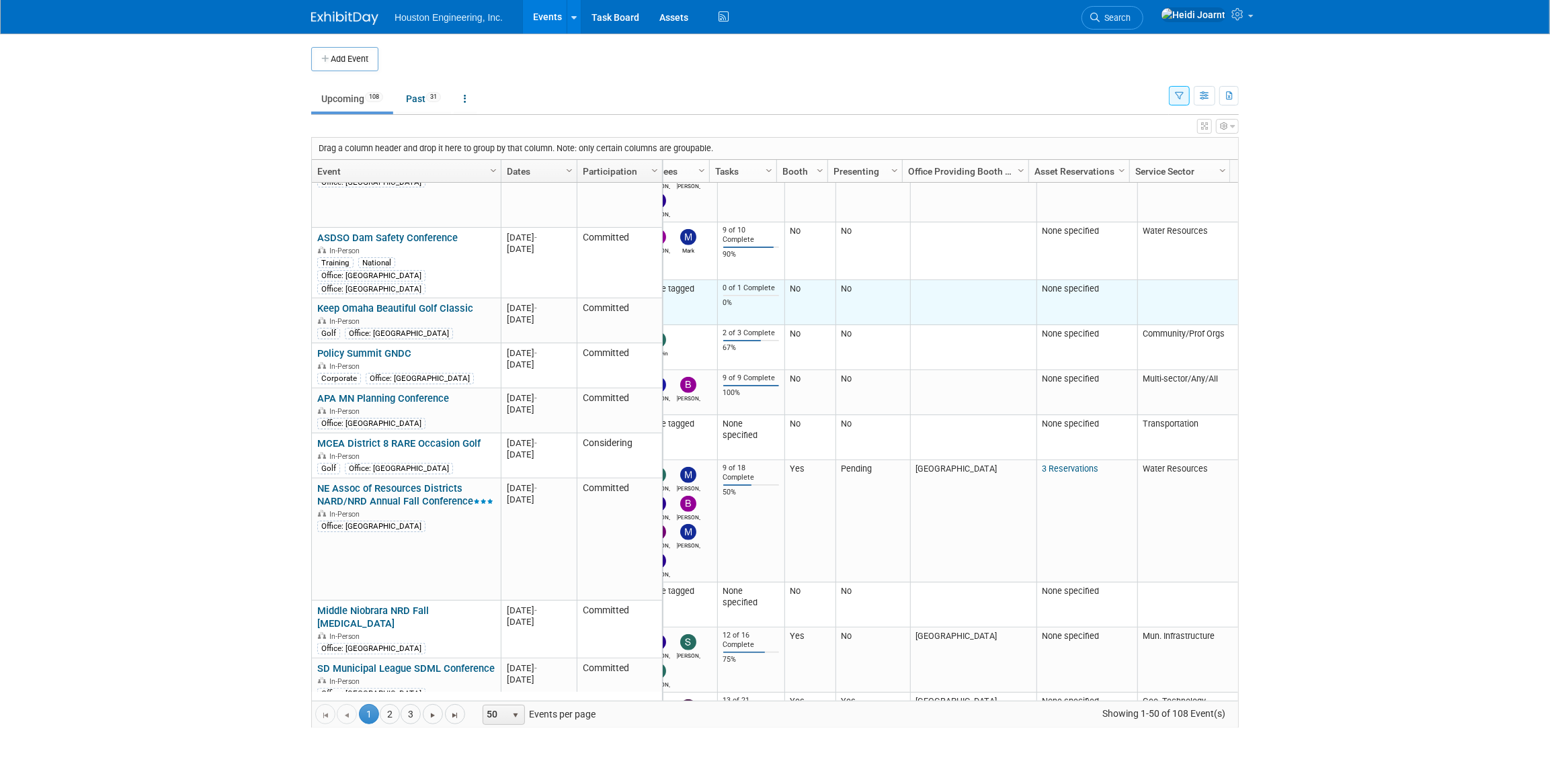
scroll to position [793, 0]
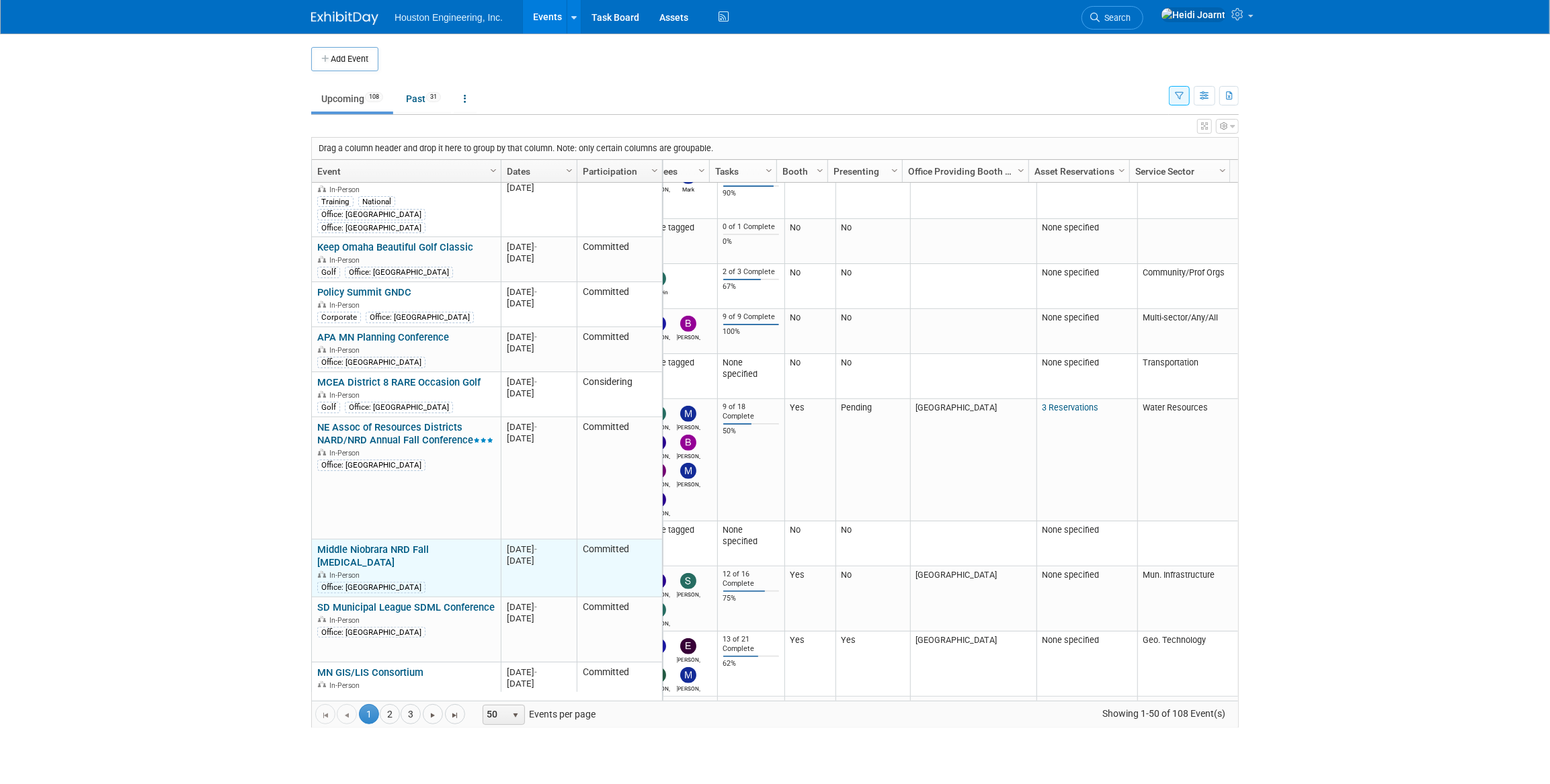
click at [428, 544] on link "Middle Niobrara NRD Fall [MEDICAL_DATA]" at bounding box center [373, 556] width 112 height 25
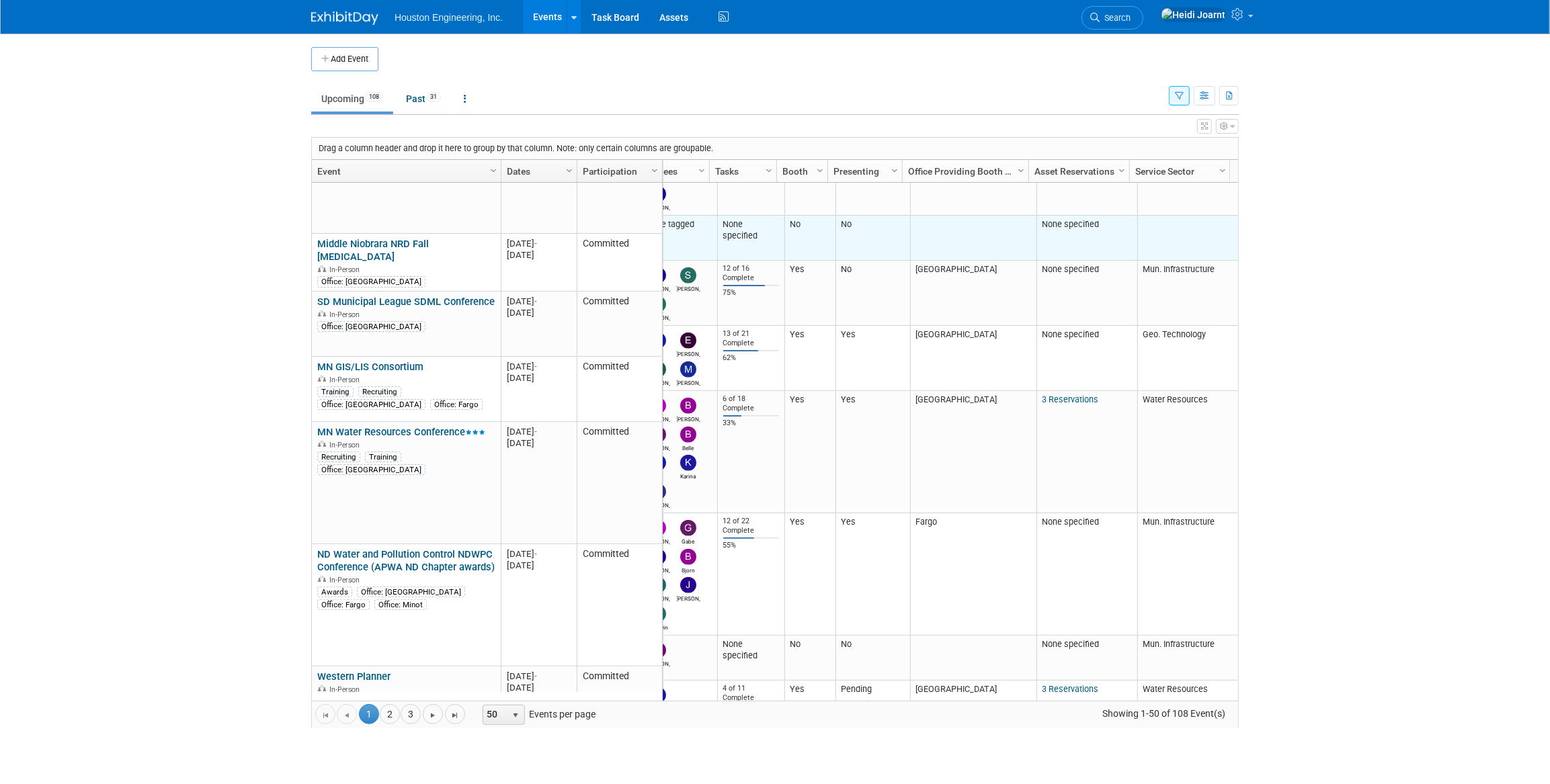
scroll to position [0, 0]
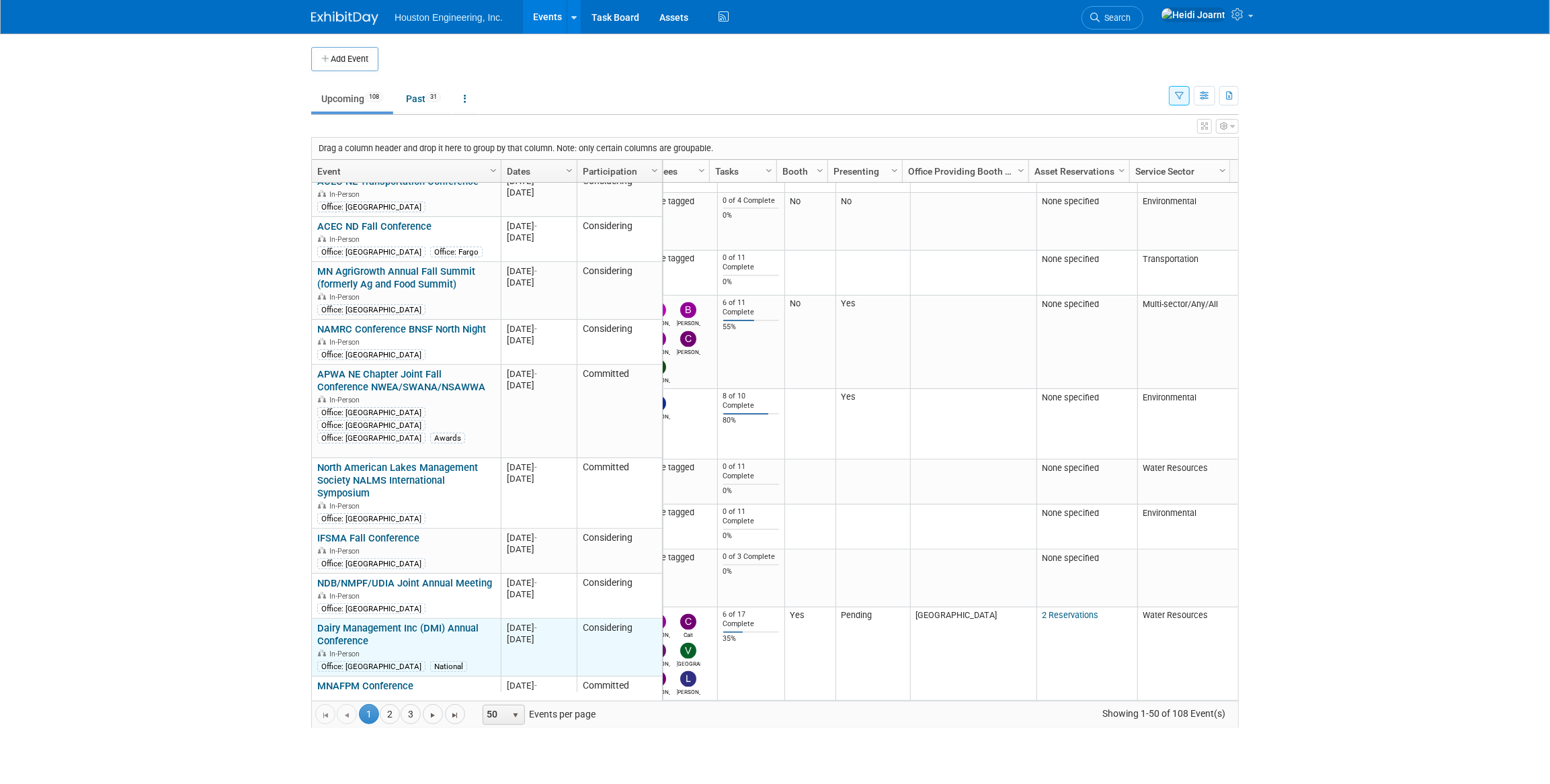
click at [453, 622] on link "Dairy Management Inc (DMI) Annual Conference" at bounding box center [398, 634] width 161 height 25
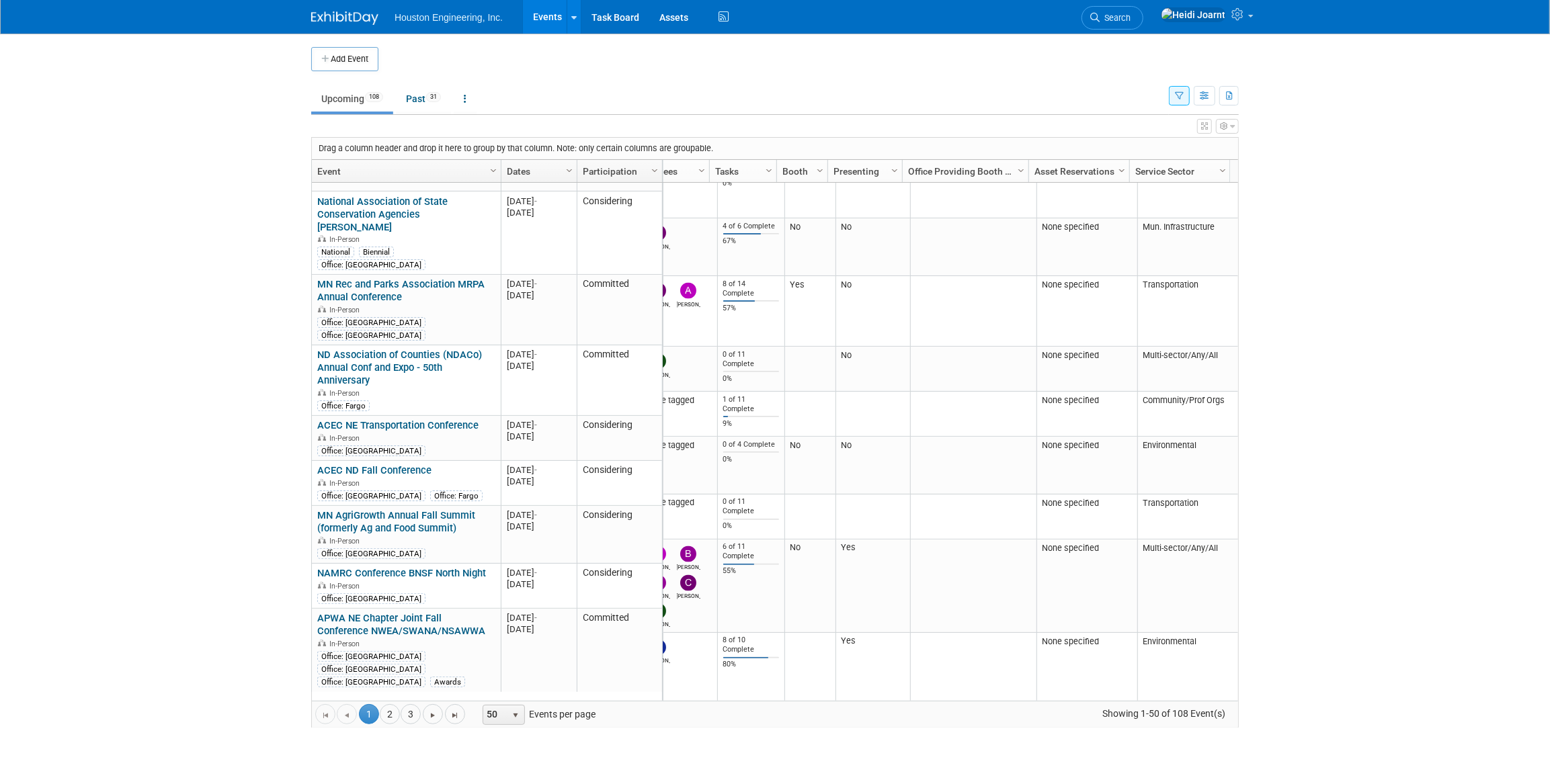
click at [1122, 170] on span "Column Settings" at bounding box center [1122, 170] width 11 height 11
click at [1247, 13] on icon at bounding box center [1238, 14] width 15 height 12
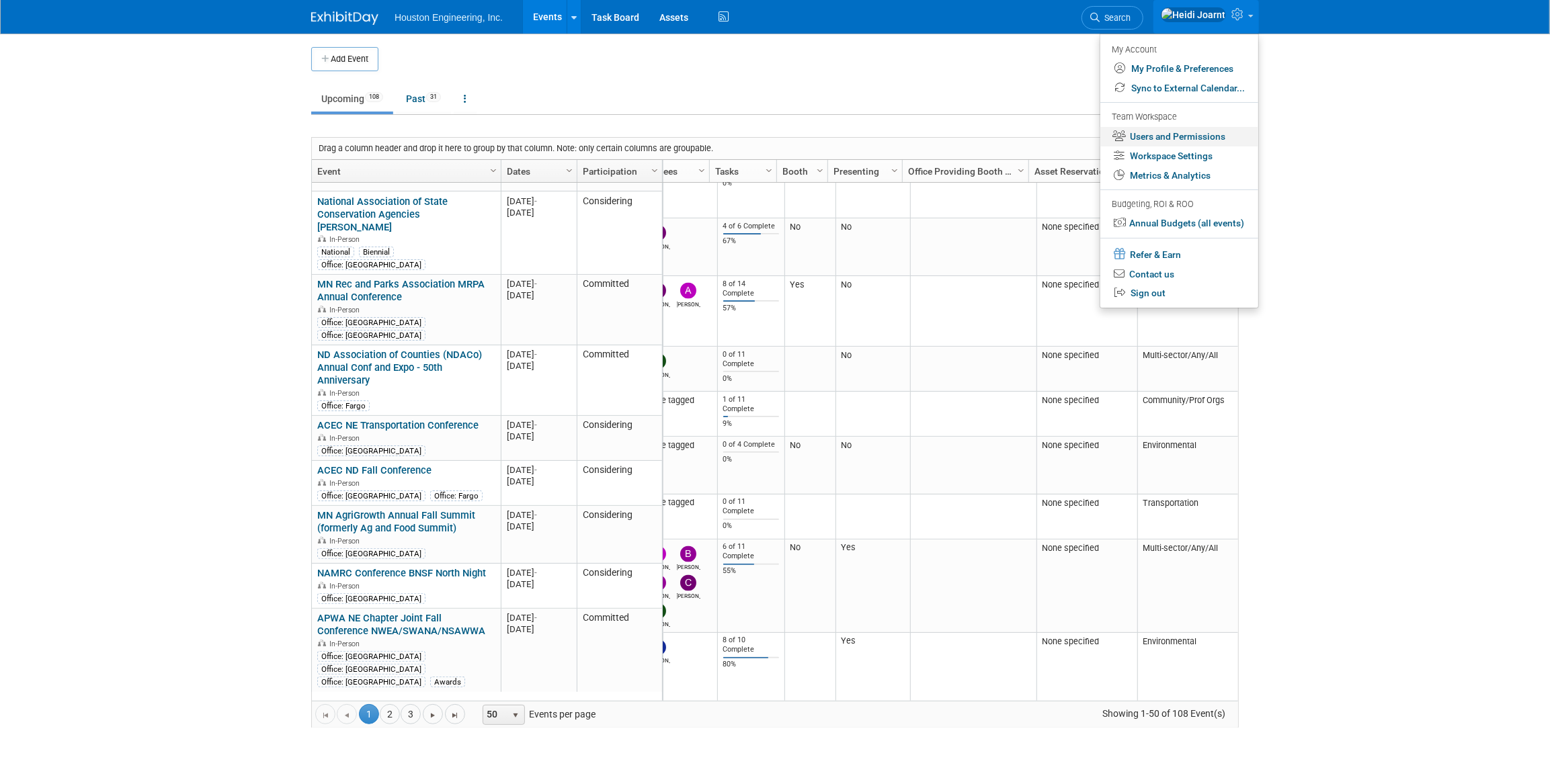
click at [1192, 139] on link "Users and Permissions" at bounding box center [1179, 136] width 158 height 20
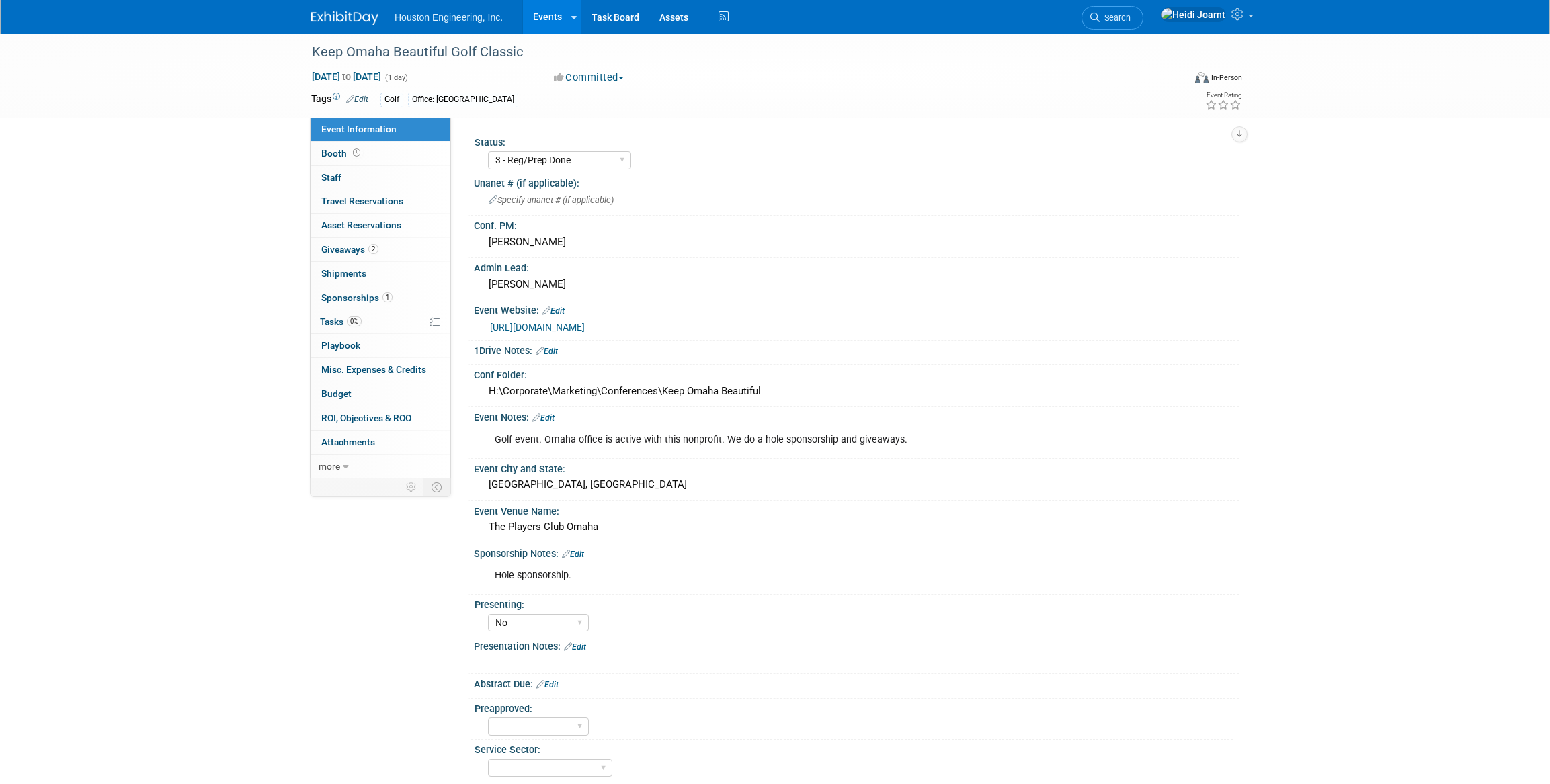
select select "3 - Reg/Prep Done"
select select "No"
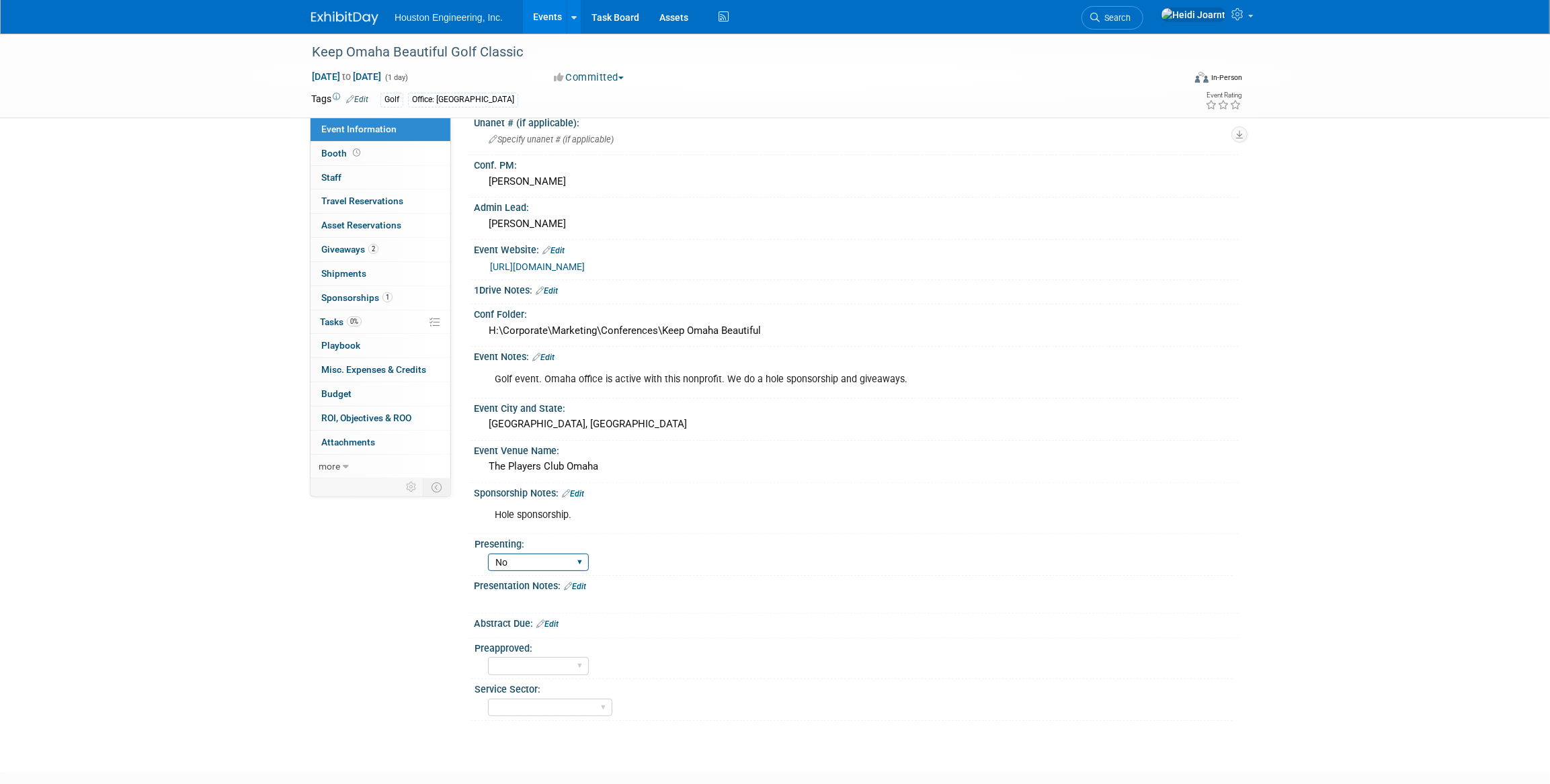
scroll to position [139, 0]
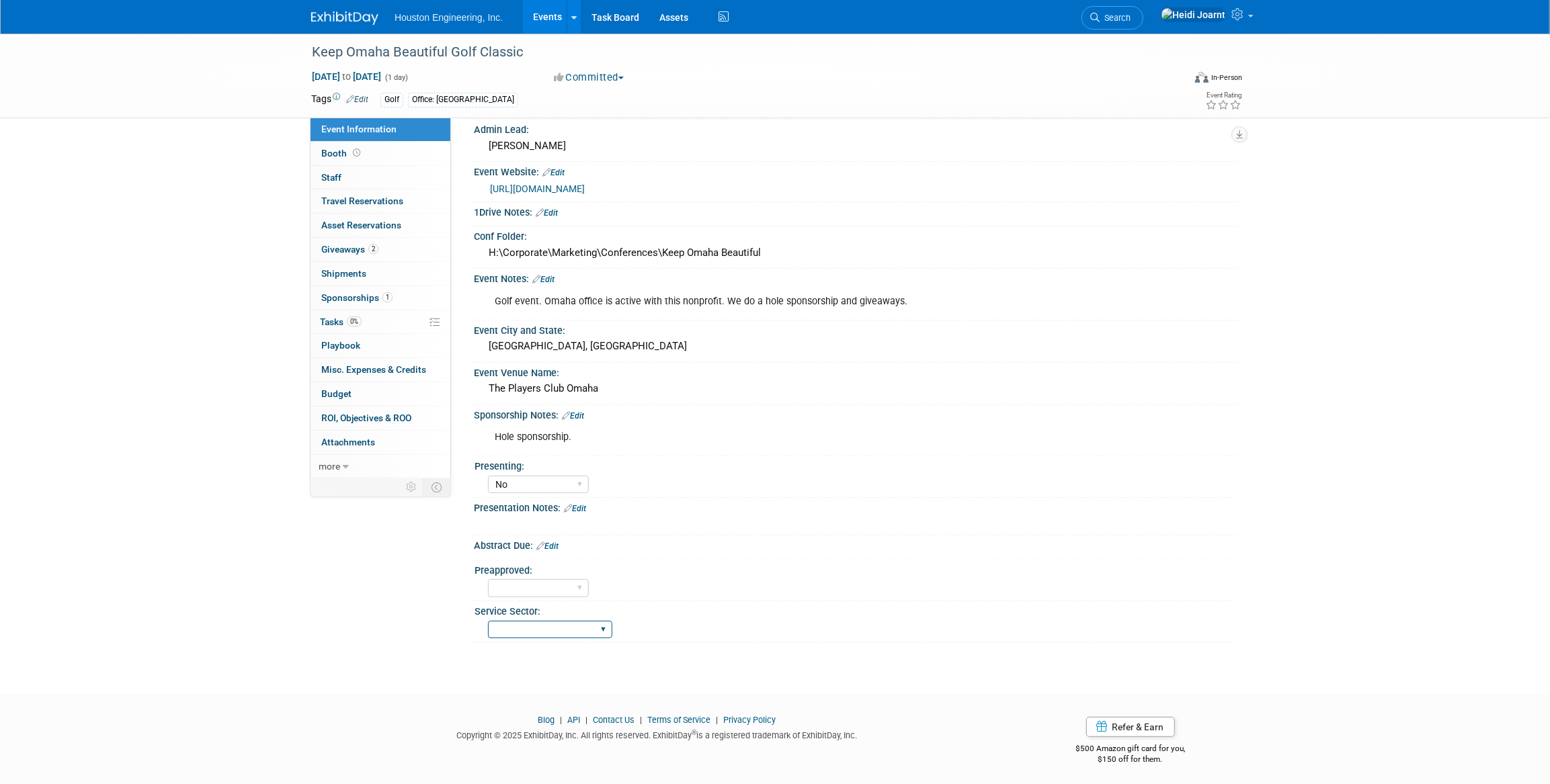
click at [574, 620] on select "Transportation Water Resources Environmental Mun. Infrastructure Geo. Technolog…" at bounding box center [550, 629] width 124 height 18
select select "Community/Prof Orgs"
click at [488, 620] on select "Transportation Water Resources Environmental Mun. Infrastructure Geo. Technolog…" at bounding box center [550, 629] width 124 height 18
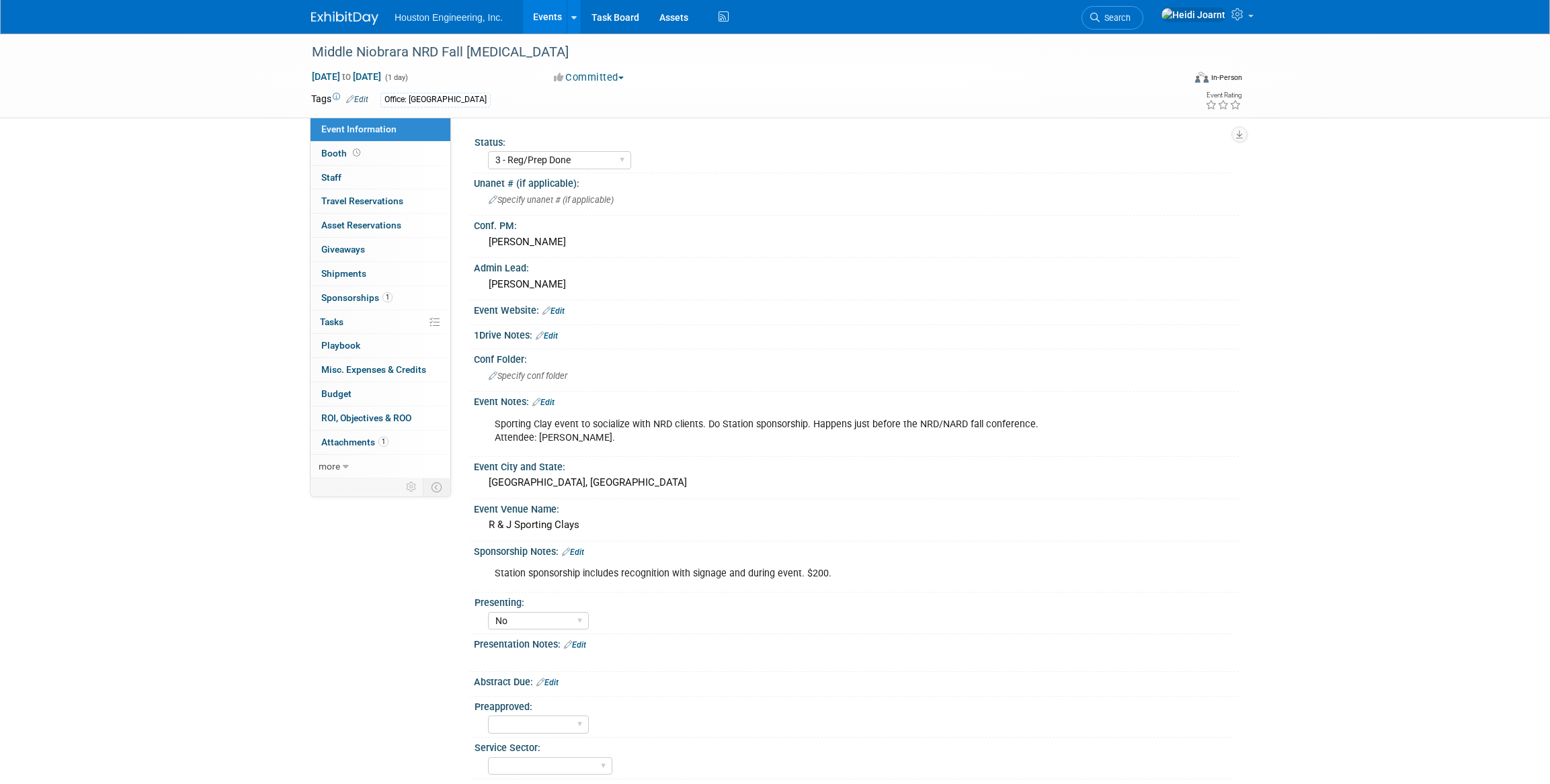
select select "3 - Reg/Prep Done"
select select "No"
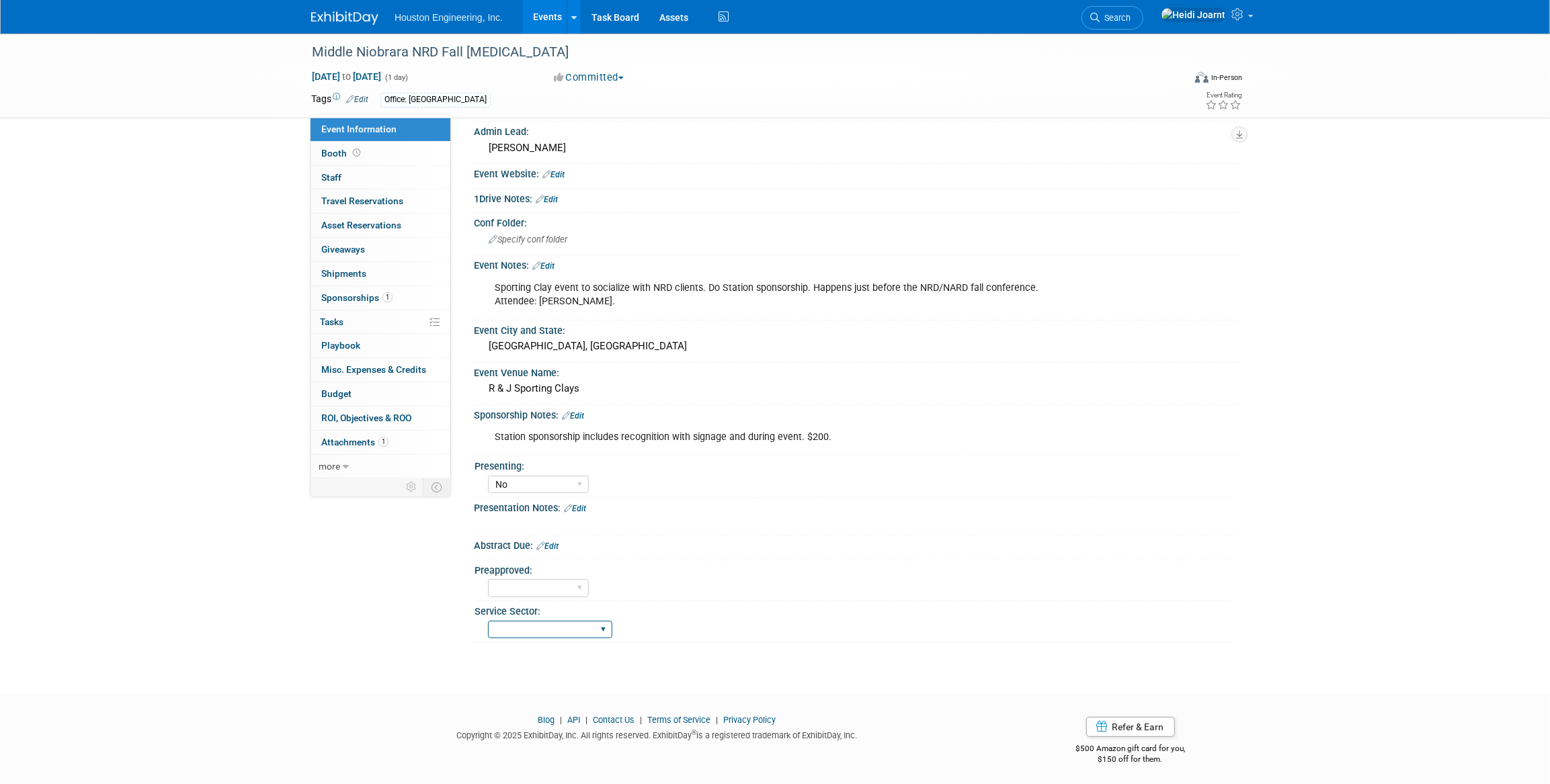
click at [572, 623] on select "Transportation Water Resources Environmental Mun. Infrastructure Geo. Technolog…" at bounding box center [550, 629] width 124 height 18
click at [488, 620] on select "Transportation Water Resources Environmental Mun. Infrastructure Geo. Technolog…" at bounding box center [550, 629] width 124 height 18
click at [394, 638] on div "Event Information Event Info Booth Booth 0 Staff 0 Staff 0 Travel Reservations …" at bounding box center [775, 270] width 947 height 746
click at [584, 631] on select "Transportation Water Resources Environmental Mun. Infrastructure Geo. Technolog…" at bounding box center [550, 629] width 124 height 18
select select "Water Resources"
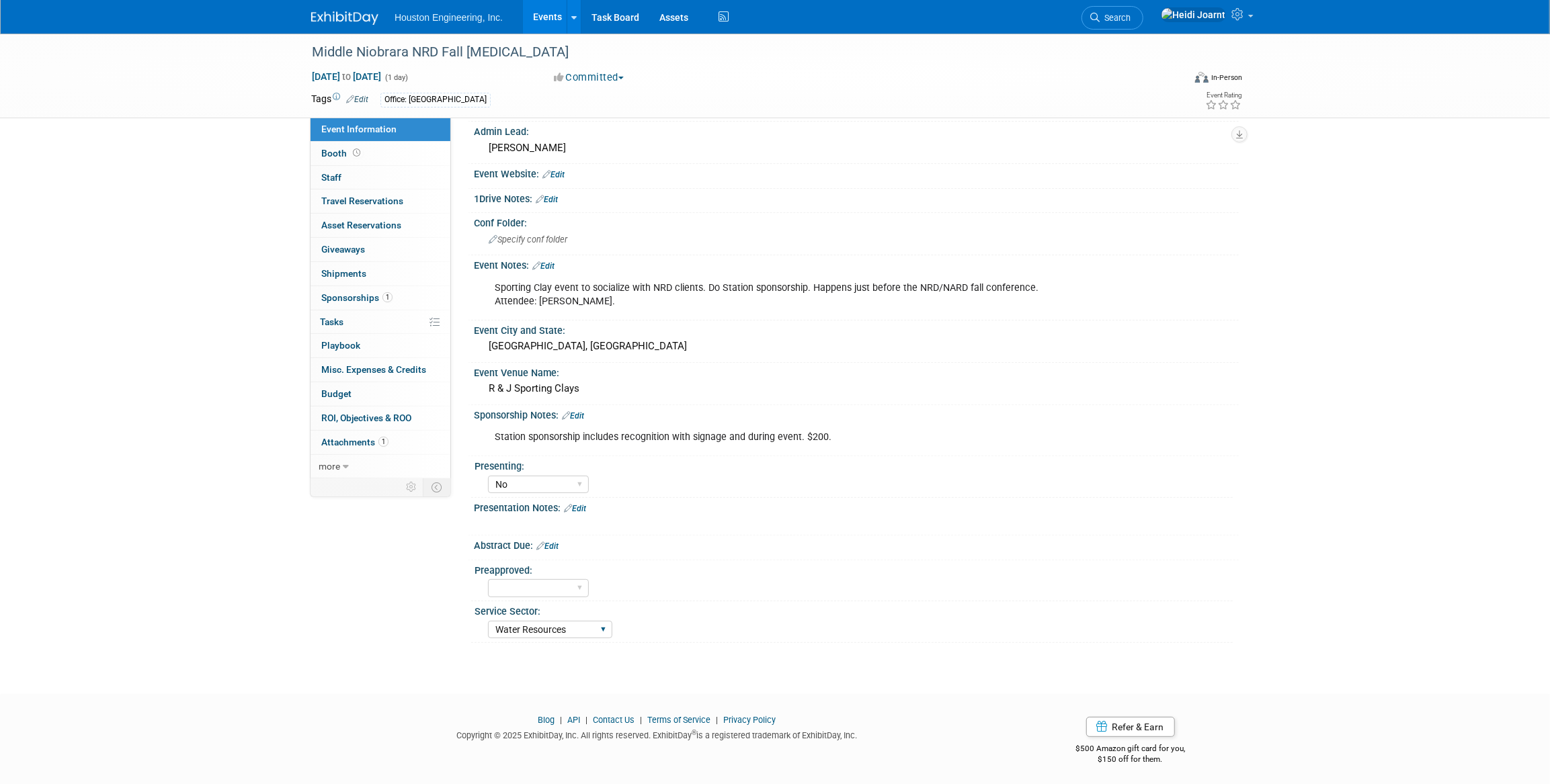
click at [488, 620] on select "Transportation Water Resources Environmental Mun. Infrastructure Geo. Technolog…" at bounding box center [550, 629] width 124 height 18
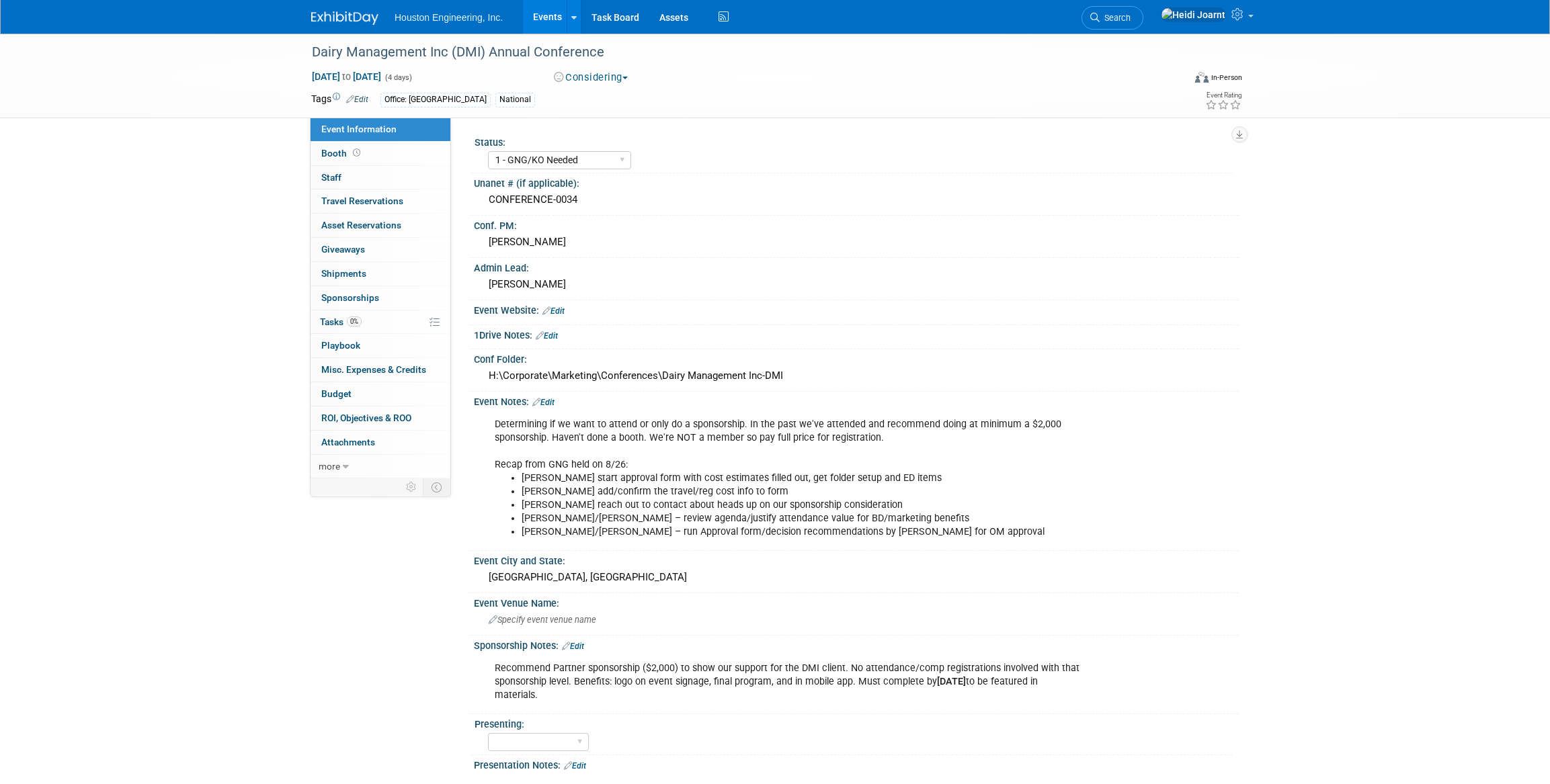
select select "1 - GNG/KO Needed"
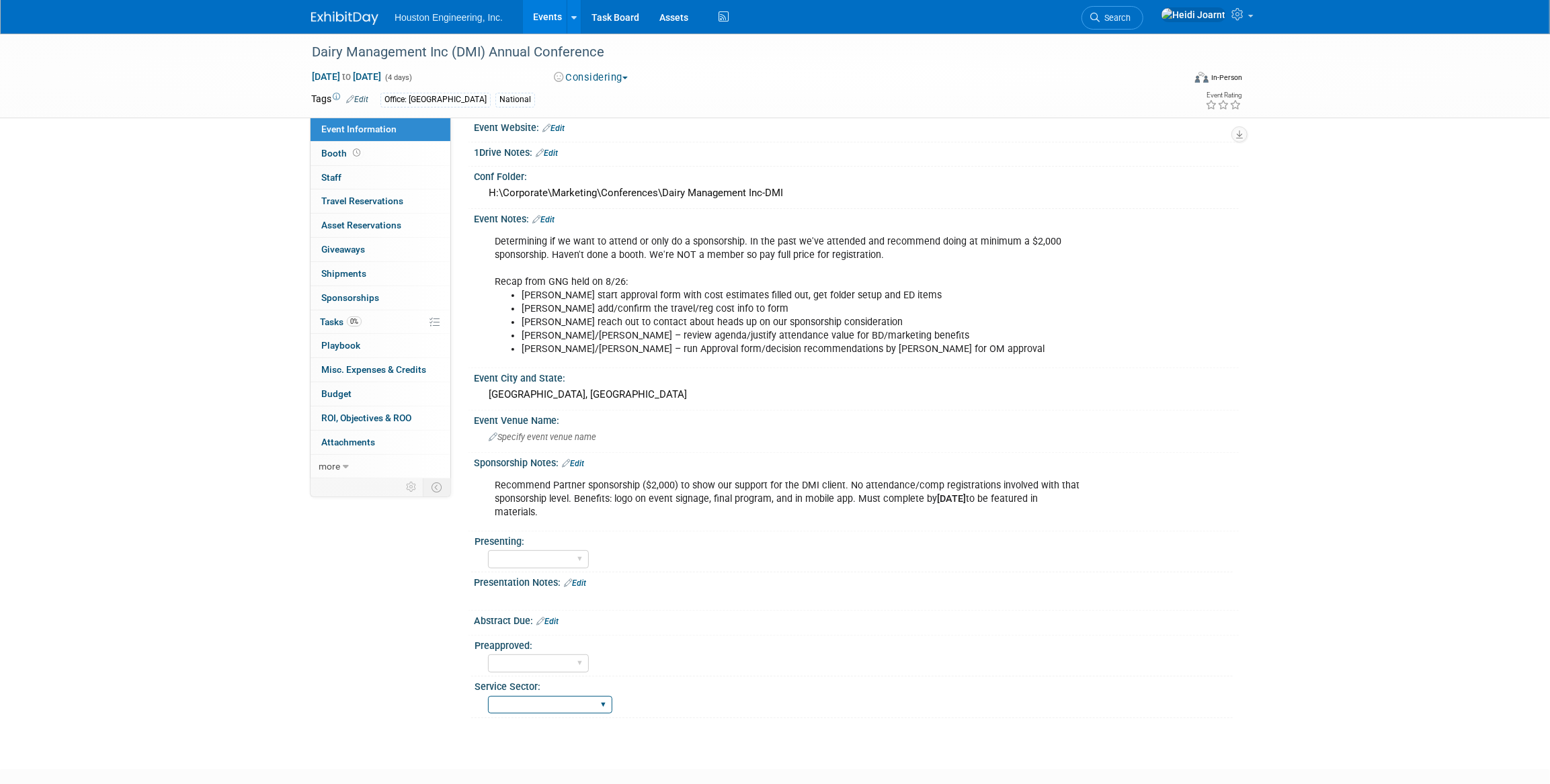
click at [579, 699] on select "Transportation Water Resources Environmental Mun. Infrastructure Geo. Technolog…" at bounding box center [550, 705] width 124 height 18
select select "Environmental"
click at [488, 696] on select "Transportation Water Resources Environmental Mun. Infrastructure Geo. Technolog…" at bounding box center [550, 705] width 124 height 18
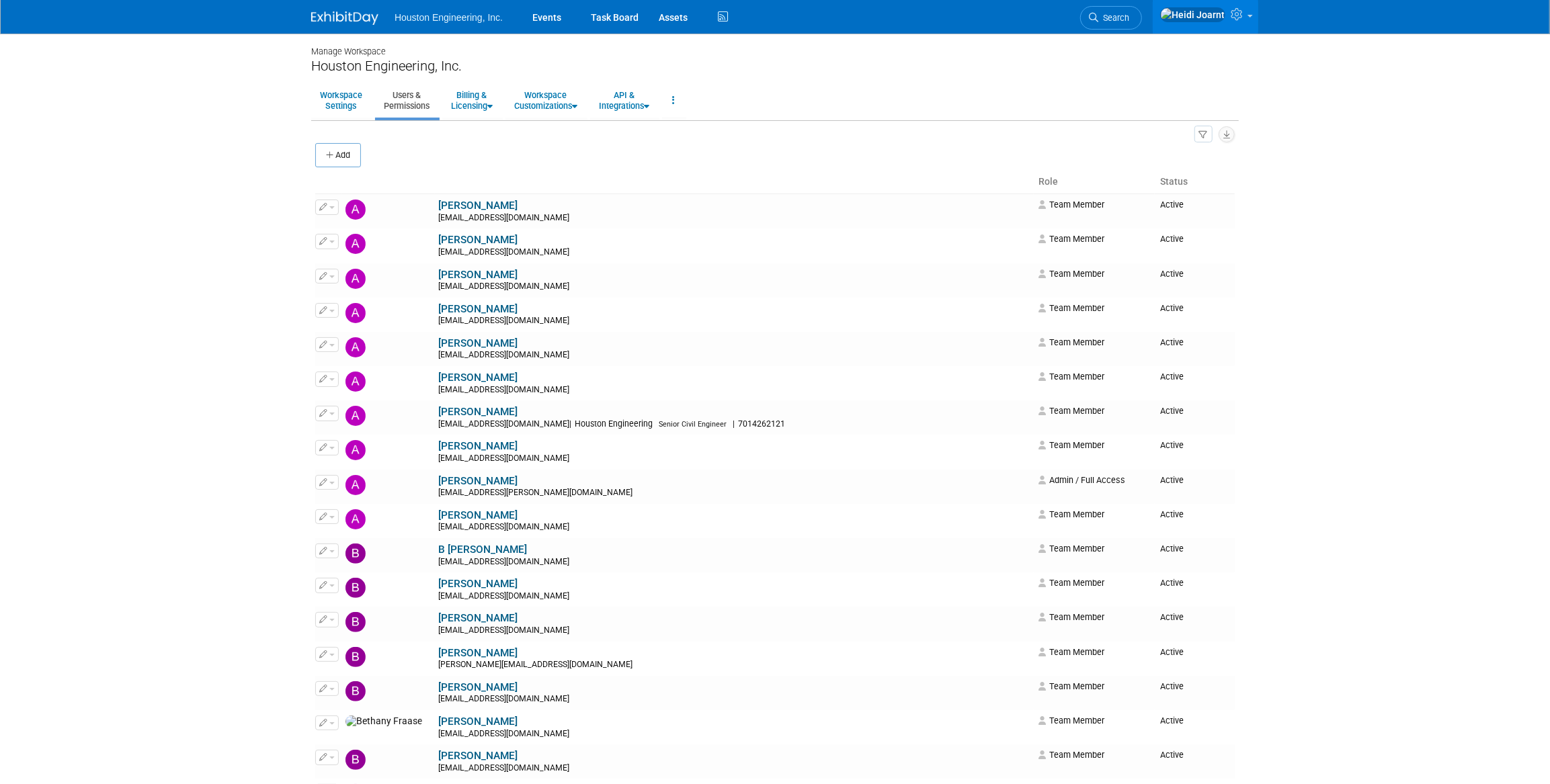
click at [1202, 134] on icon "button" at bounding box center [1204, 136] width 9 height 9
click at [1149, 101] on ul "Workspace Settings Users & Permissions Billing & Licensing Manage Plan / Subscr…" at bounding box center [775, 102] width 928 height 38
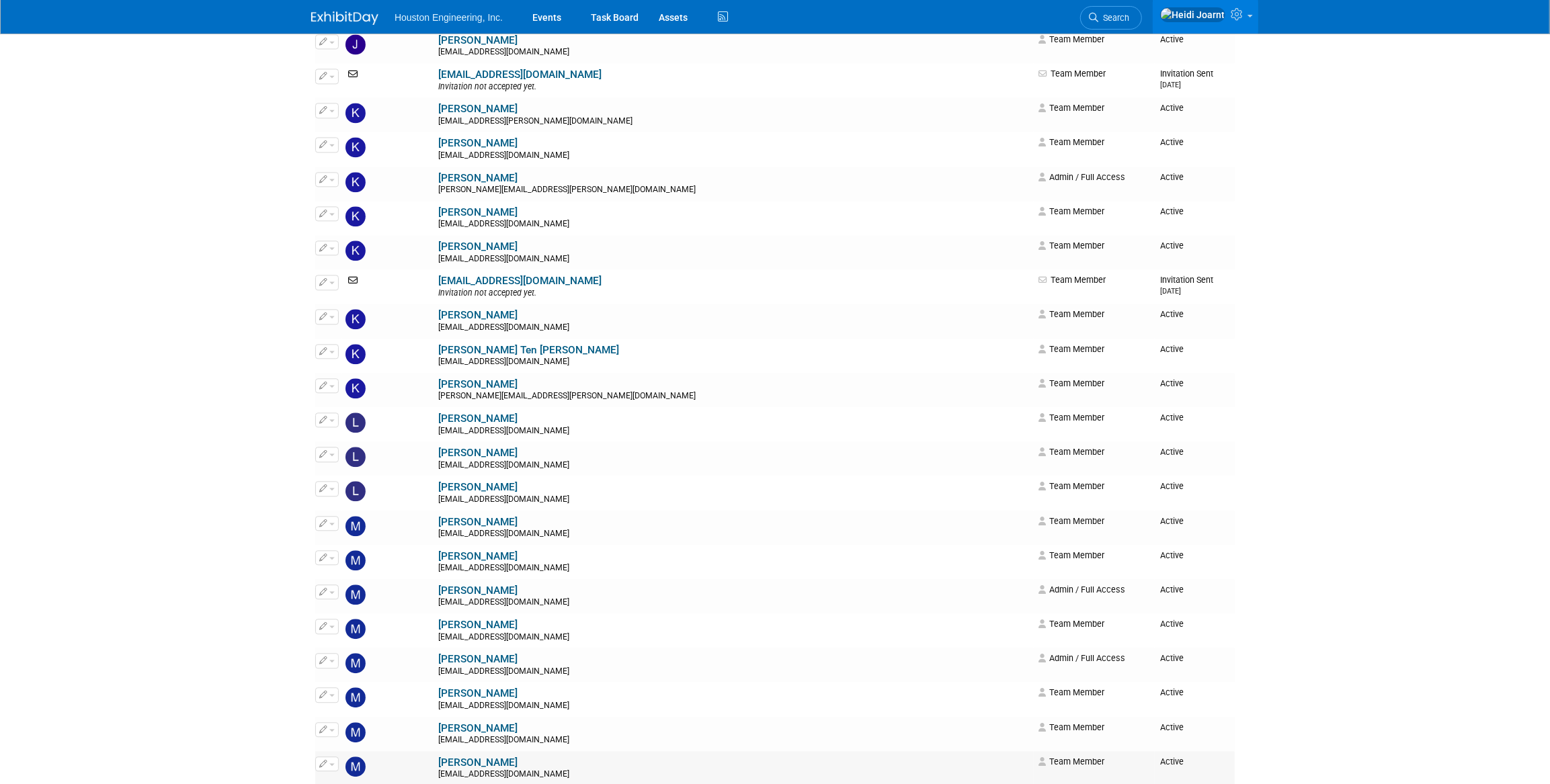
scroll to position [2747, 0]
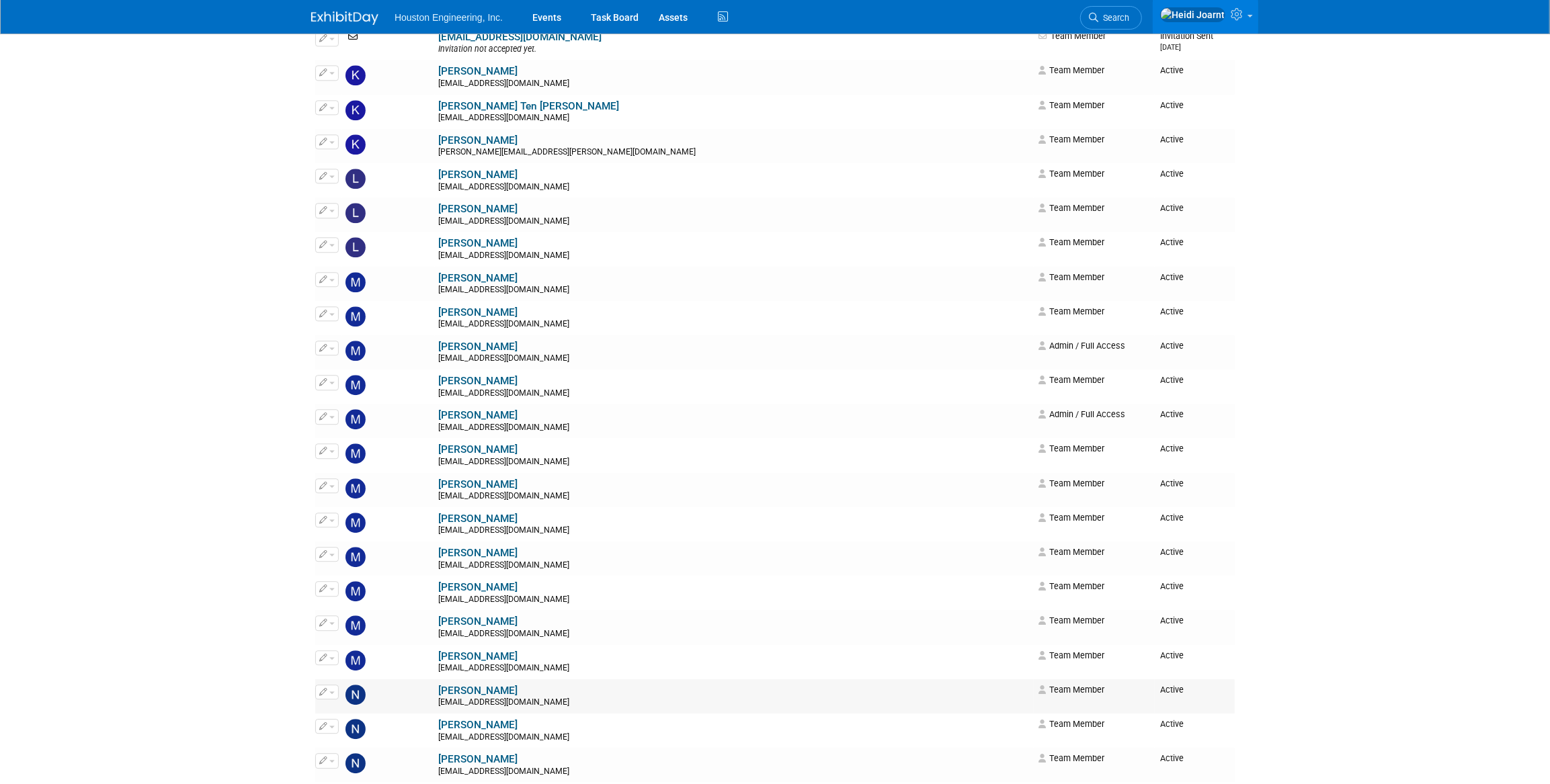
click at [438, 684] on link "Naomi Disrud" at bounding box center [477, 691] width 79 height 12
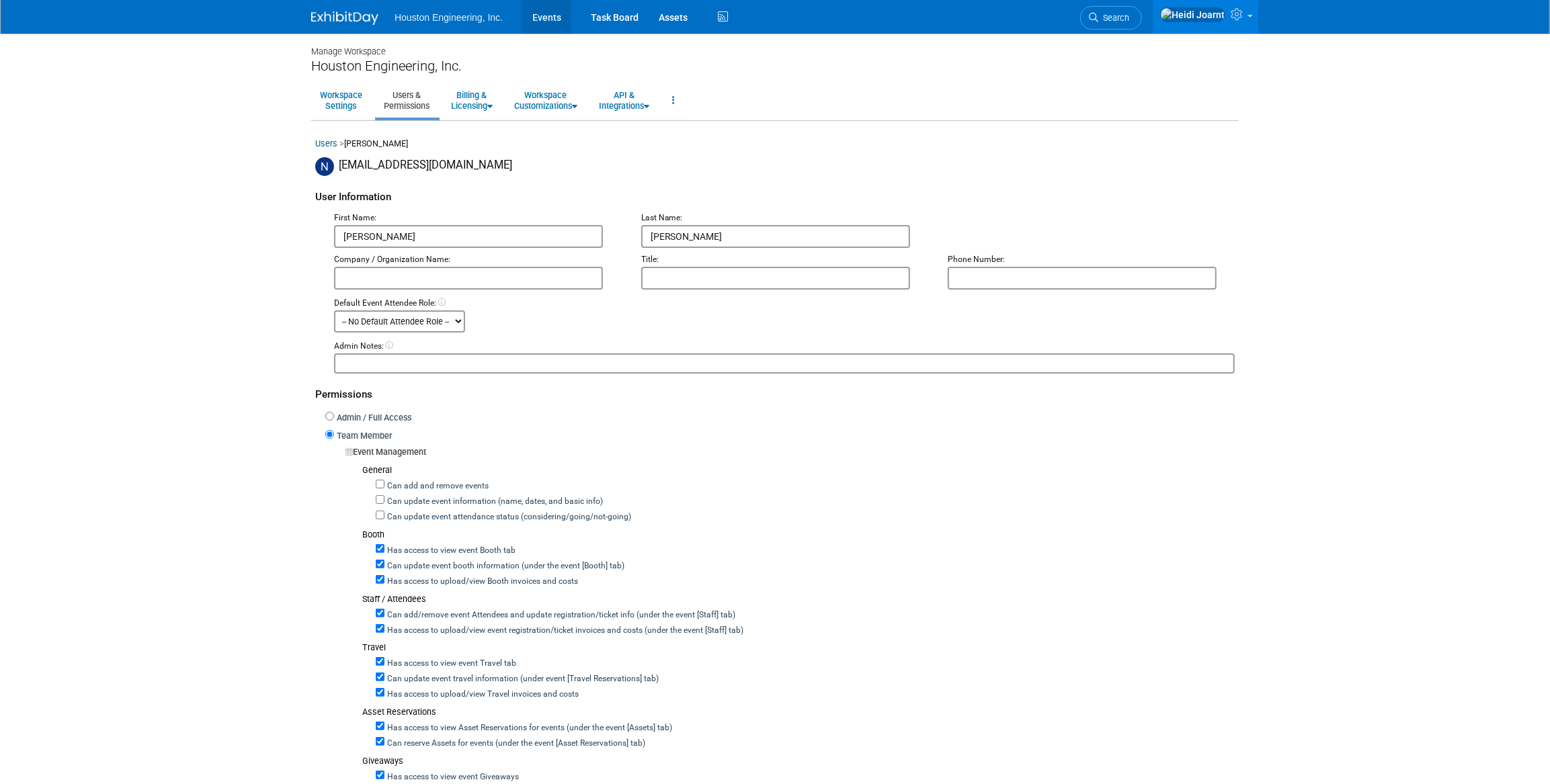
click at [558, 8] on link "Events" at bounding box center [546, 17] width 49 height 34
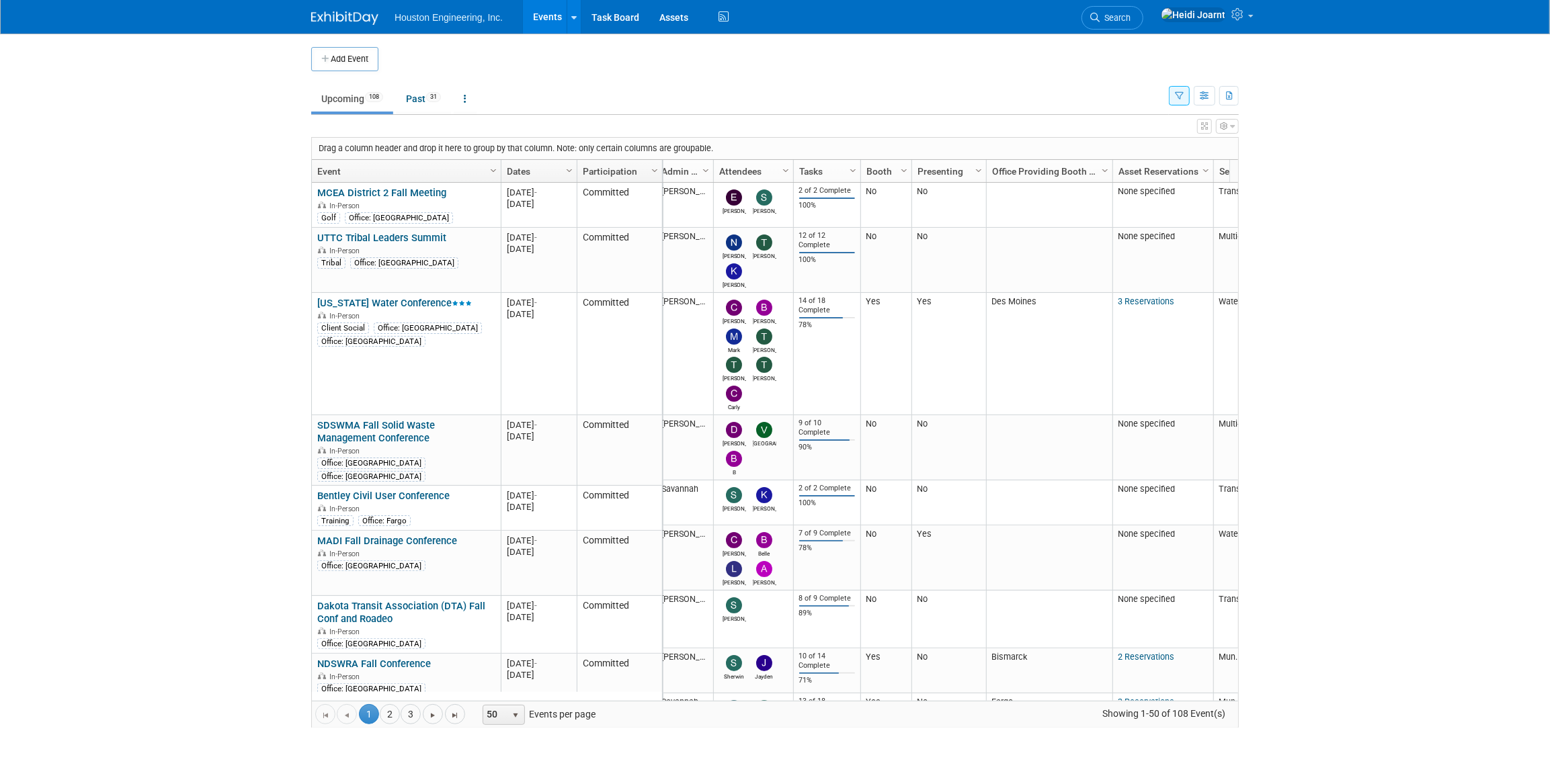
scroll to position [0, 209]
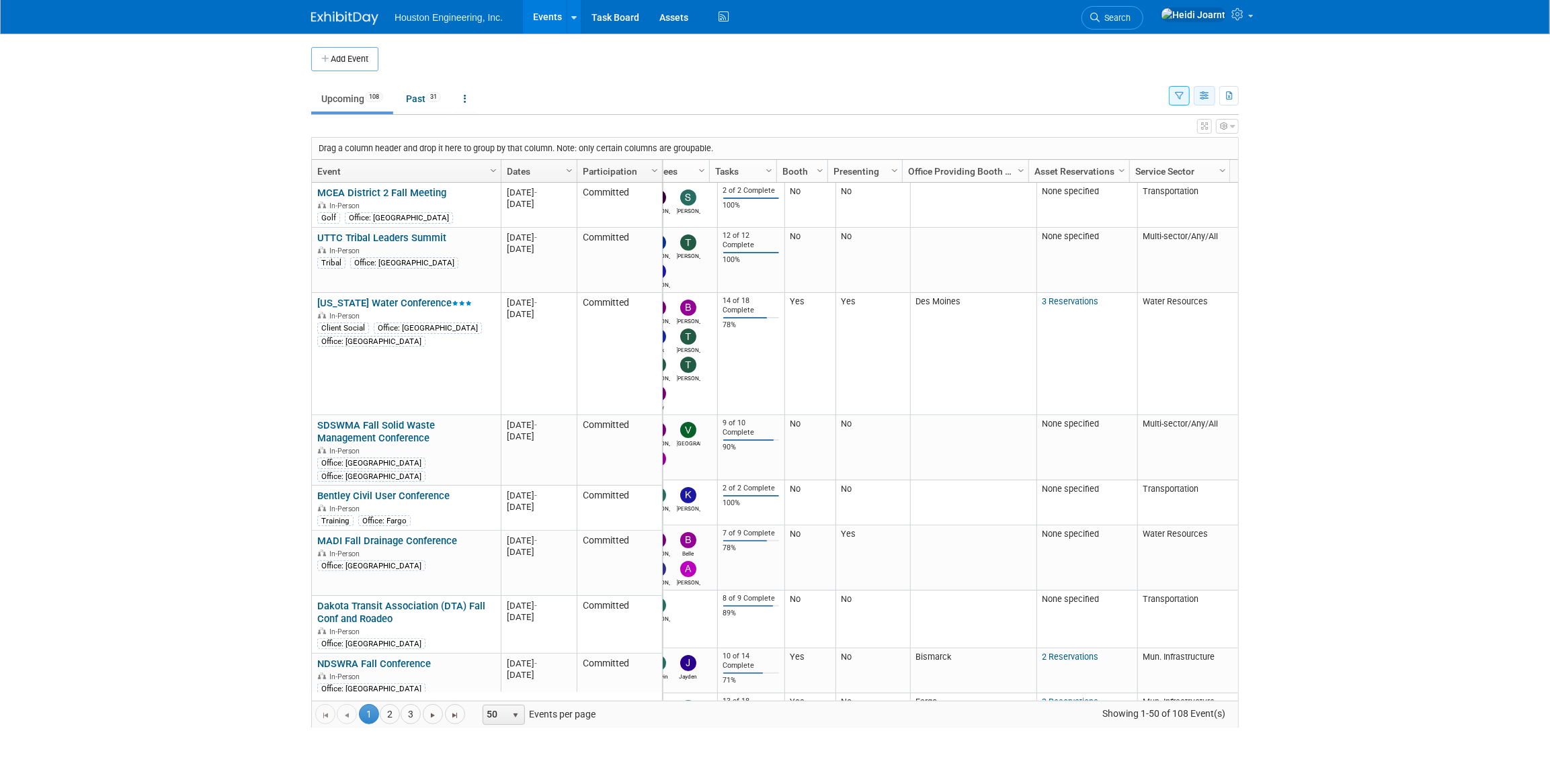
click at [1208, 100] on icon "button" at bounding box center [1204, 96] width 10 height 9
click at [1150, 182] on link "Calendar View" at bounding box center [1148, 184] width 113 height 19
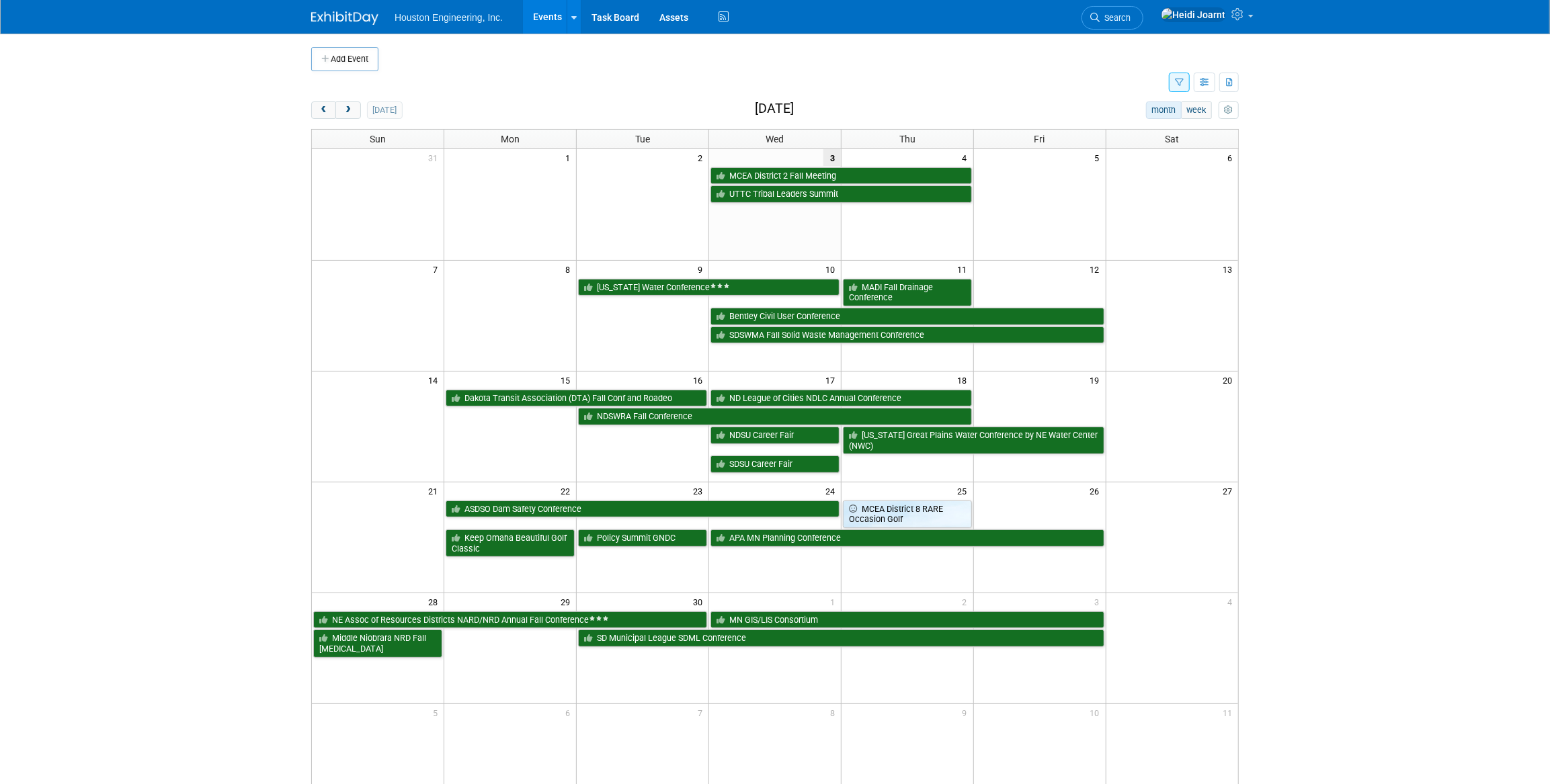
click at [1182, 87] on button "button" at bounding box center [1179, 82] width 21 height 20
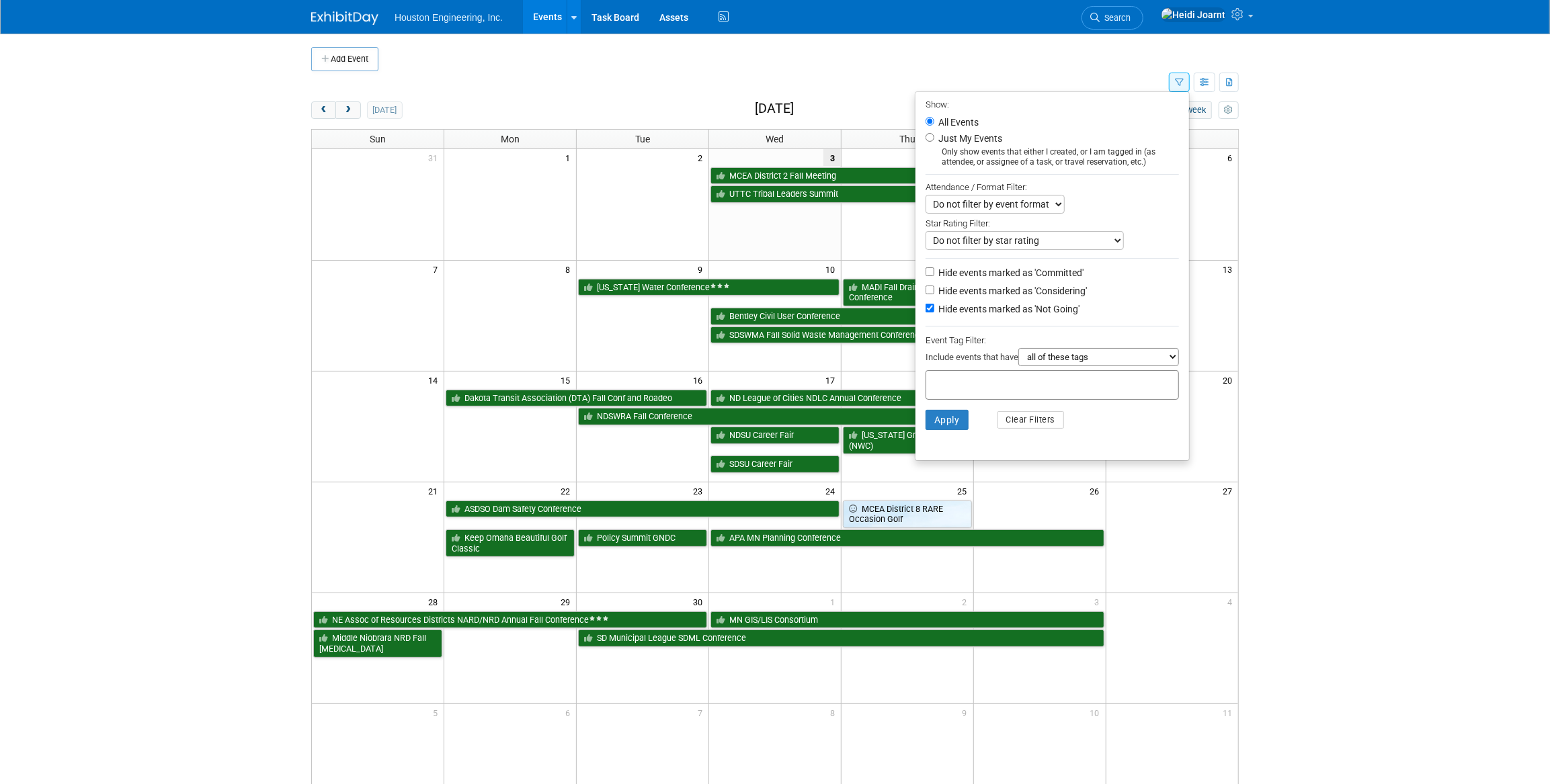
click at [1030, 207] on select "Do not filter by event format Only show In-Person events Only show Virtual even…" at bounding box center [995, 204] width 139 height 19
click at [1077, 58] on td at bounding box center [786, 59] width 815 height 24
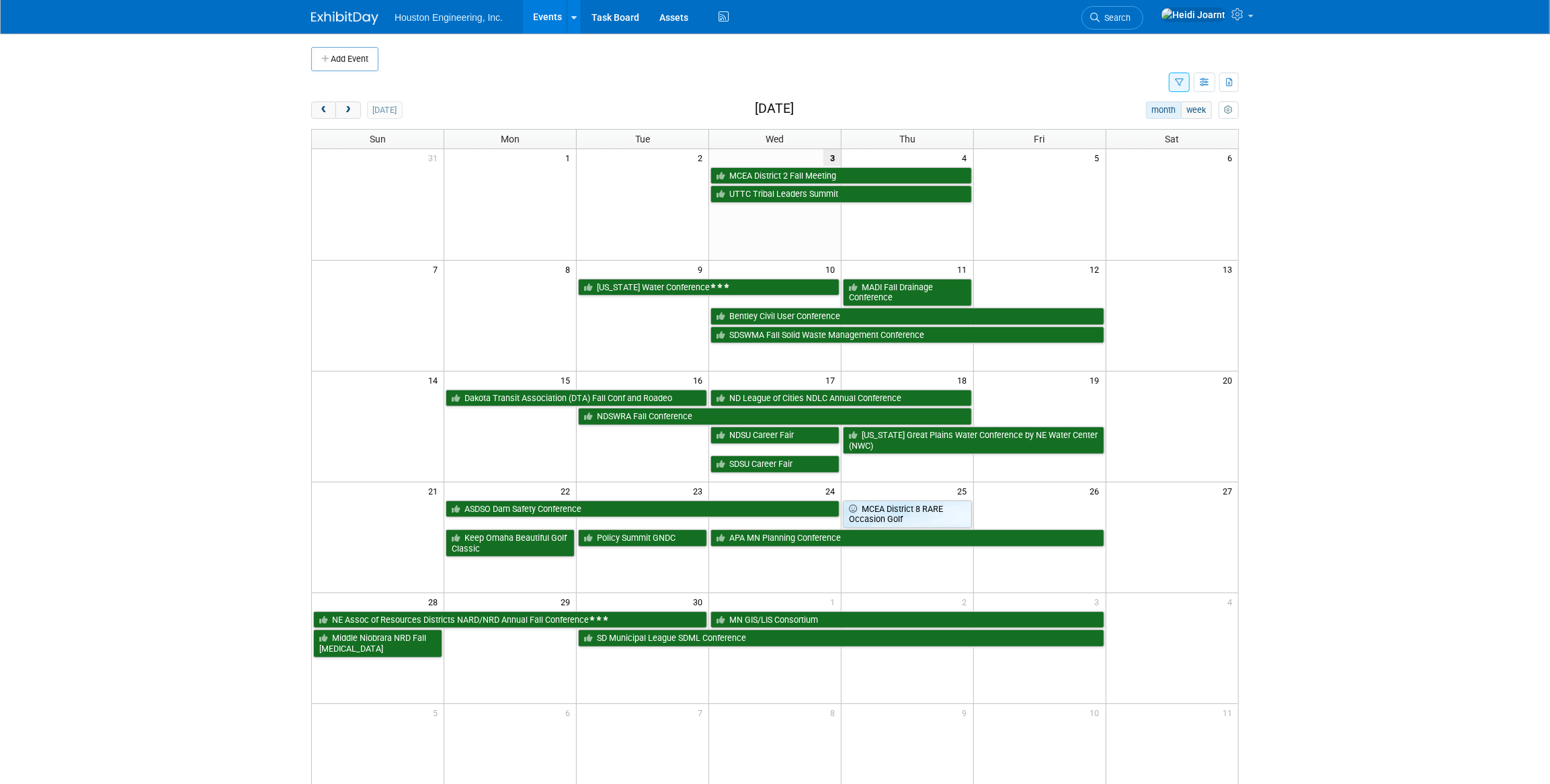
click at [563, 22] on link "Events" at bounding box center [547, 17] width 49 height 34
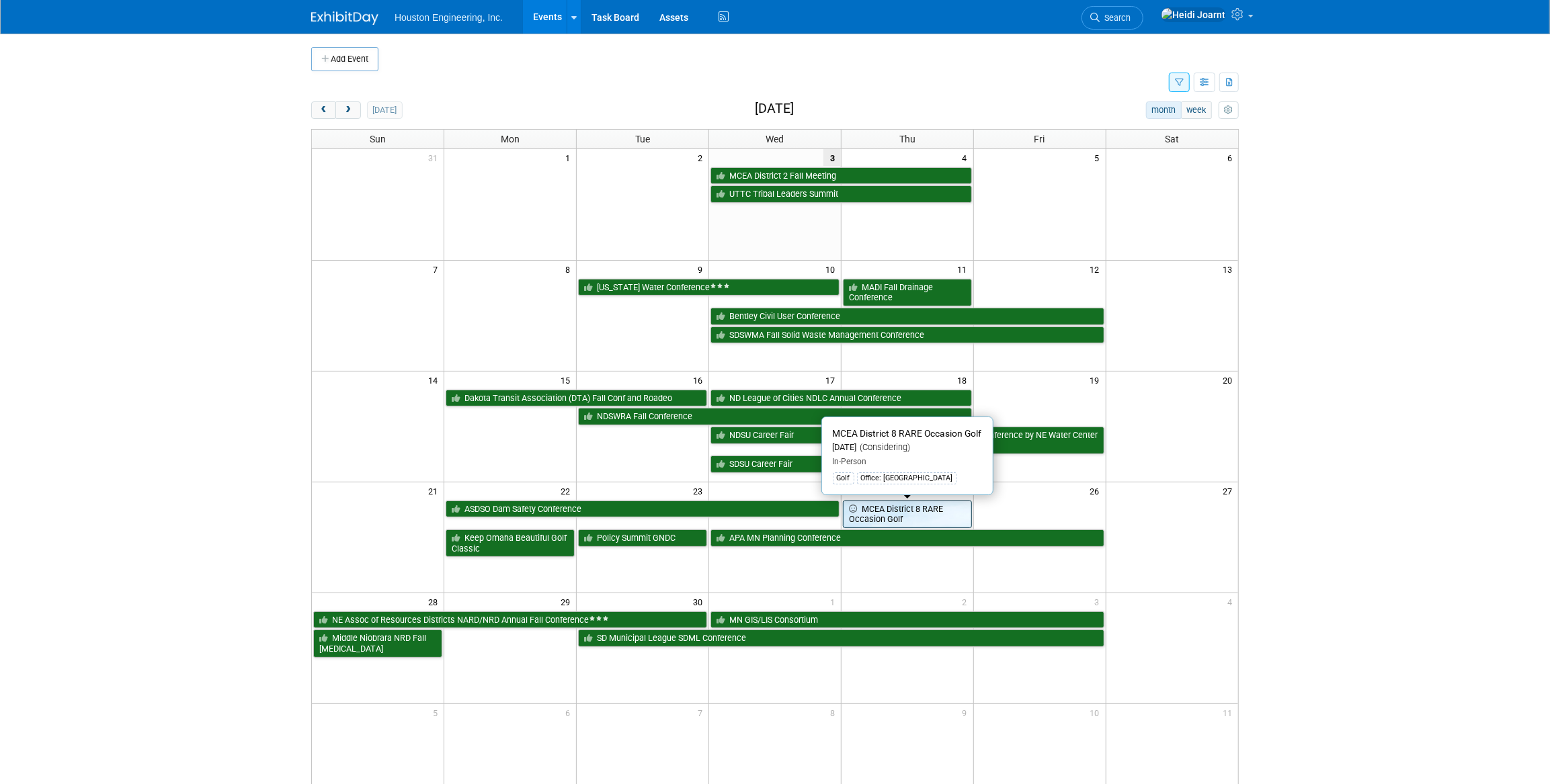
click at [919, 505] on link "MCEA District 8 RARE Occasion Golf" at bounding box center [907, 514] width 129 height 28
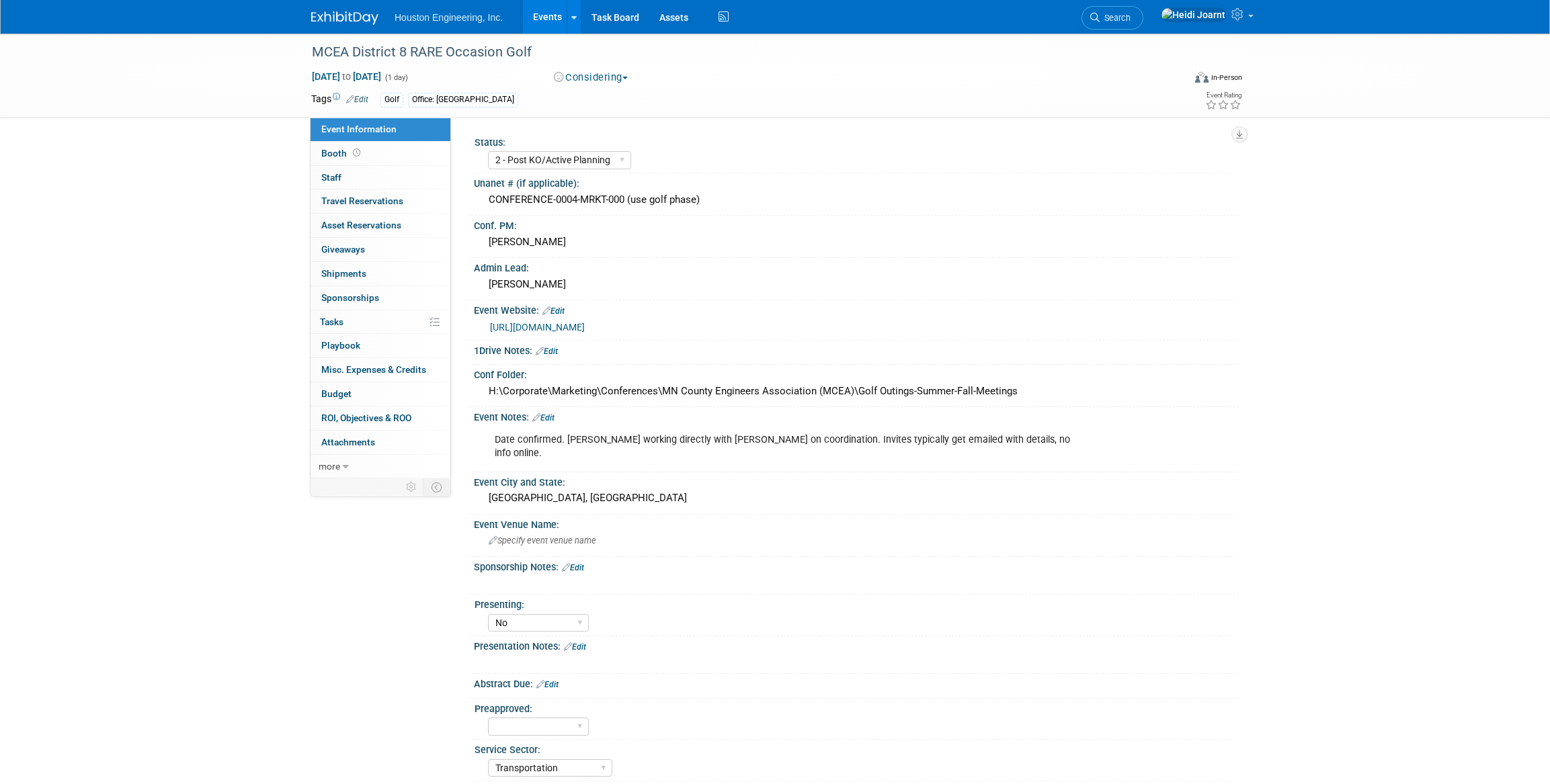
select select "2 - Post KO/Active Planning"
select select "No"
select select "Transportation"
click at [551, 2] on link "Events" at bounding box center [547, 17] width 49 height 34
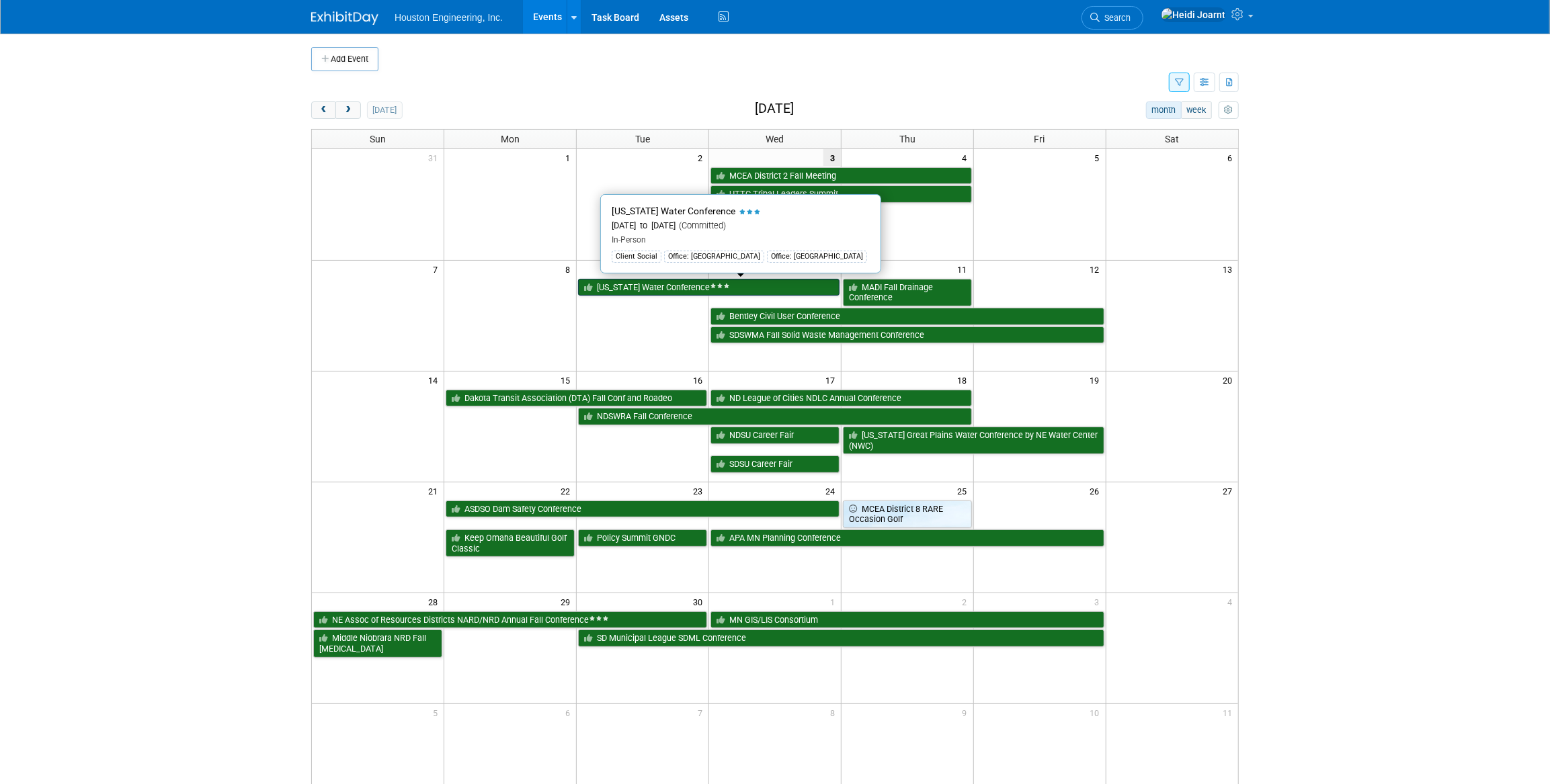
click at [652, 287] on link "[US_STATE] Water Conference" at bounding box center [708, 287] width 262 height 17
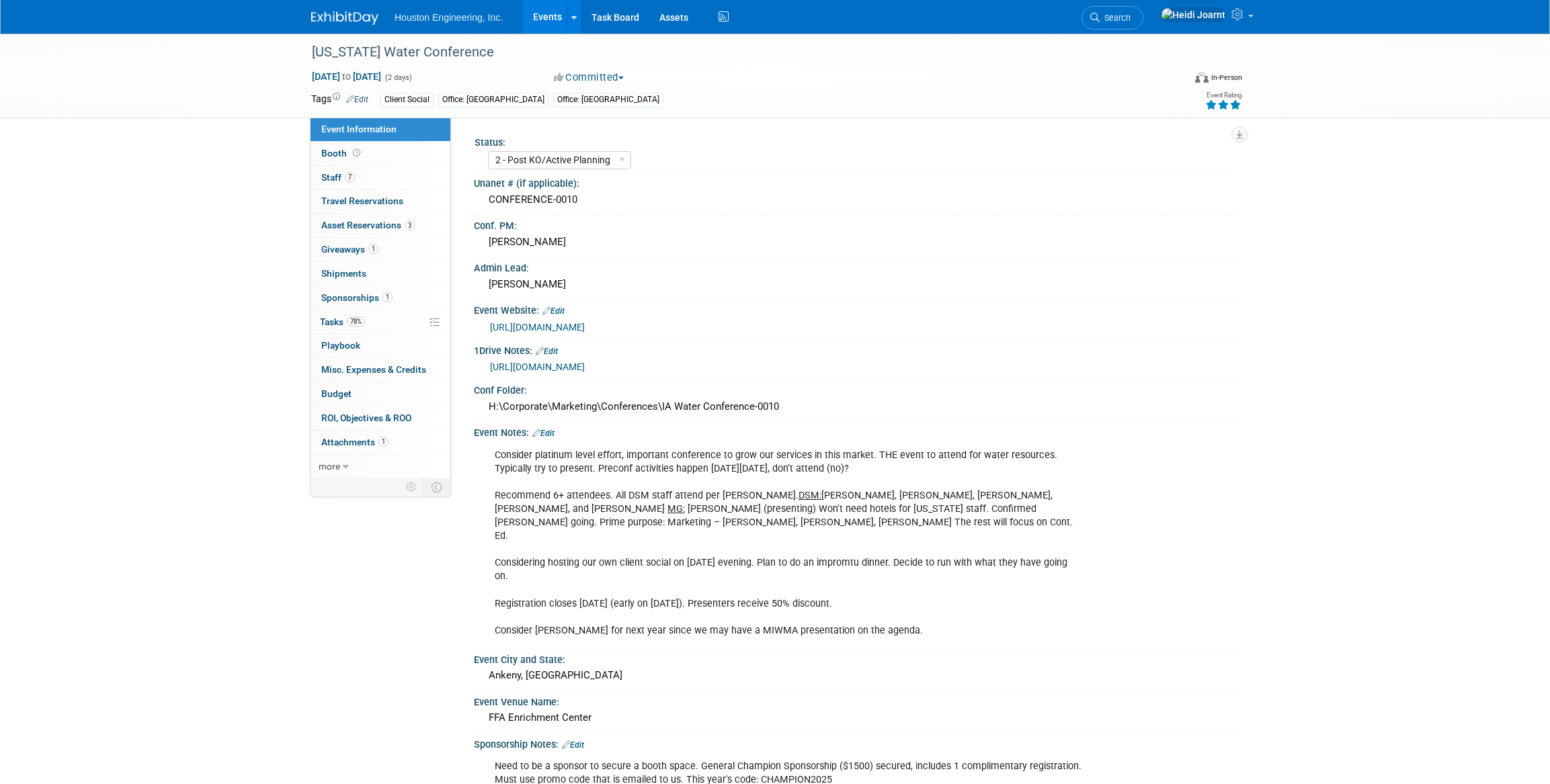
select select "2 - Post KO/Active Planning"
select select "Yes"
select select "Water Resources"
click at [359, 166] on link "7 Staff 7" at bounding box center [380, 177] width 140 height 23
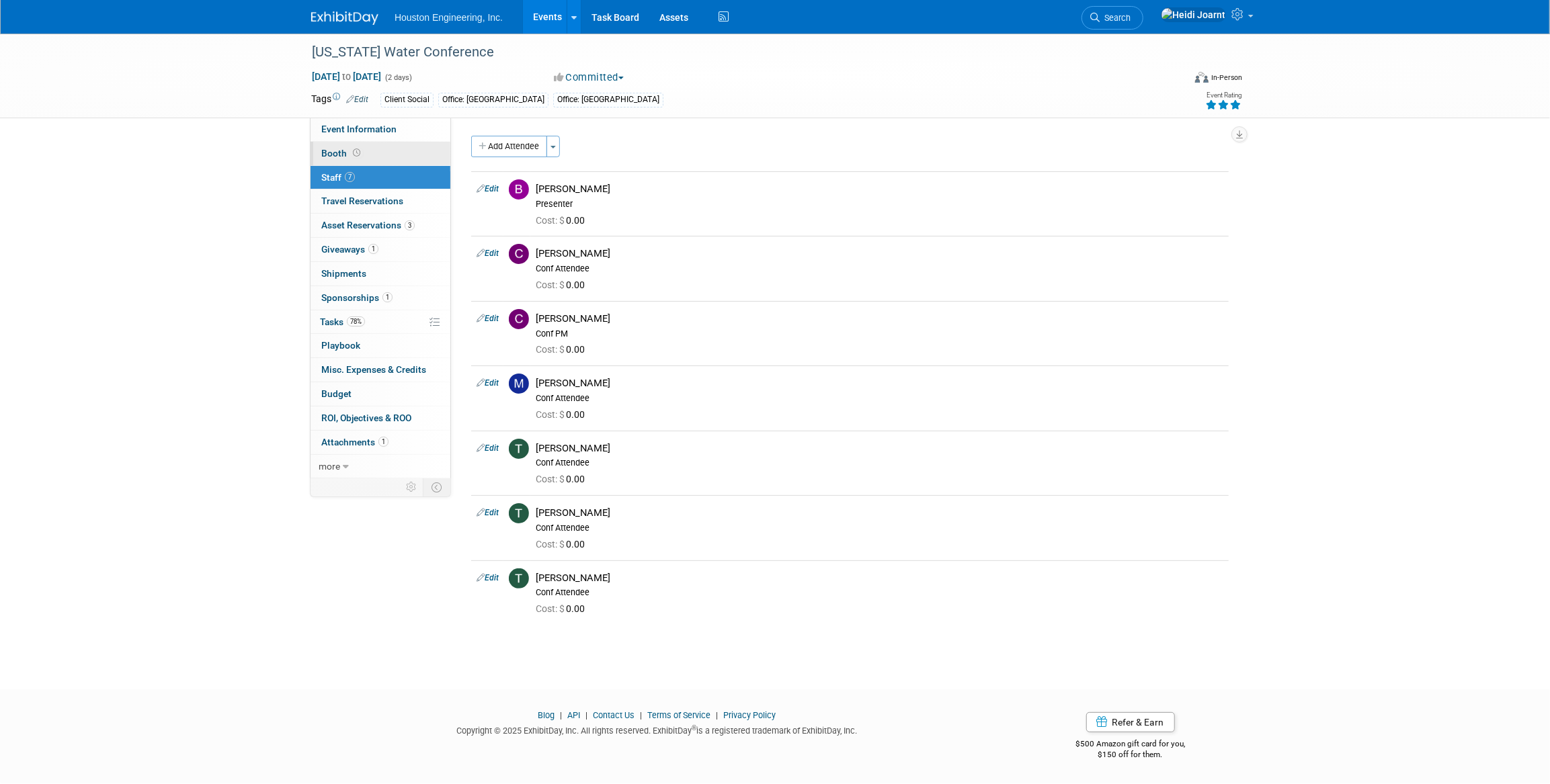
click at [361, 157] on span "Booth" at bounding box center [342, 153] width 41 height 11
select select "Yes"
select select "Des Moines"
